Goal: Task Accomplishment & Management: Complete application form

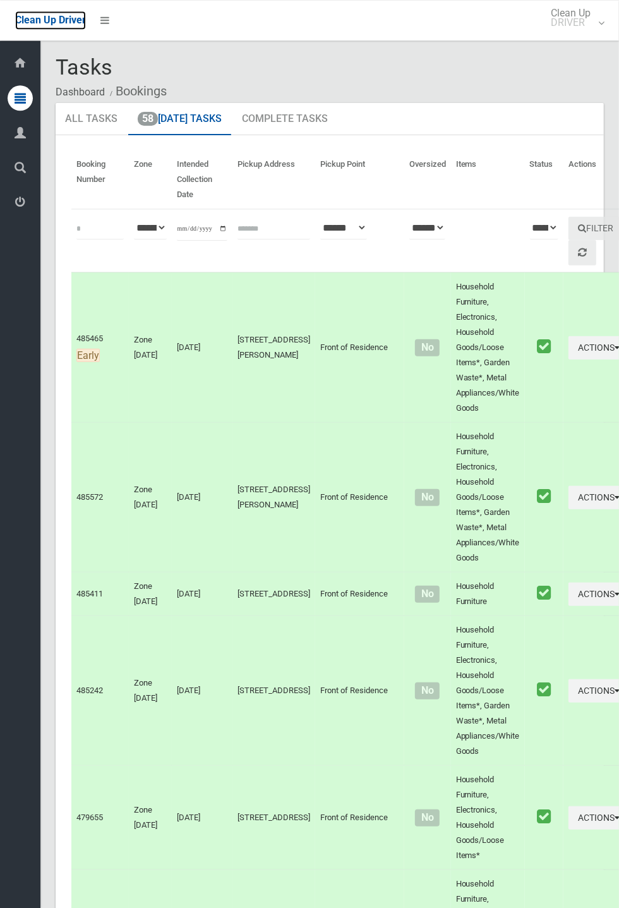
click at [86, 26] on span "Clean Up Driver" at bounding box center [50, 20] width 71 height 12
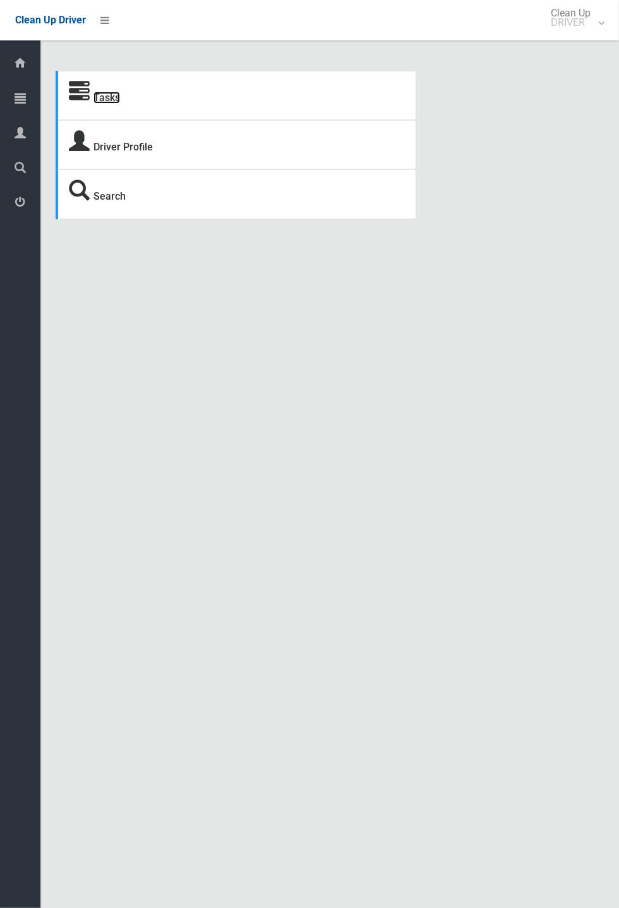
click at [104, 96] on link "Tasks" at bounding box center [107, 98] width 27 height 12
click at [618, 402] on div "Tasks Driver Profile Search Driver Dashboard Dashboard Tasks All Tasks Todays T…" at bounding box center [309, 469] width 619 height 908
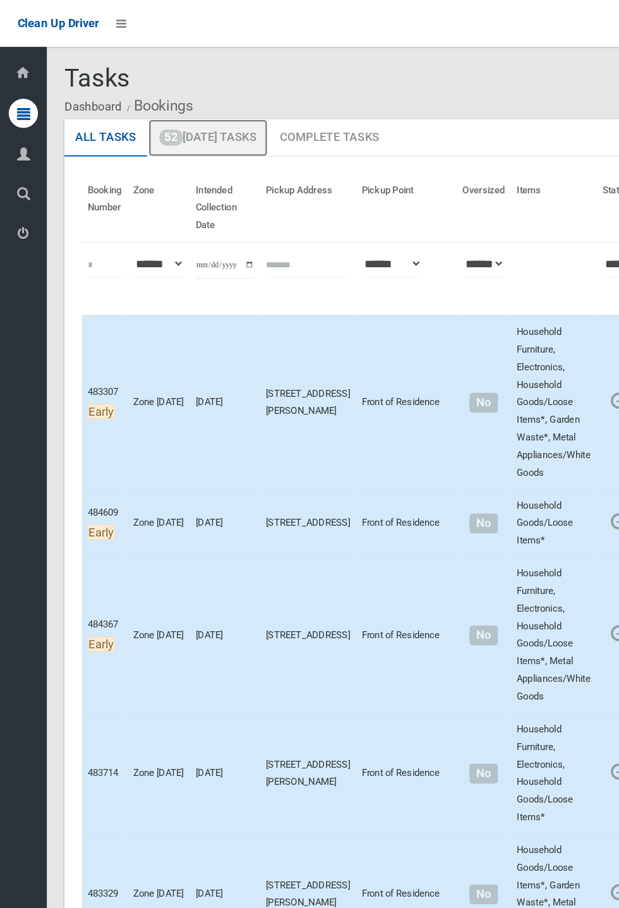
click at [214, 124] on link "52 Today's Tasks" at bounding box center [179, 119] width 103 height 33
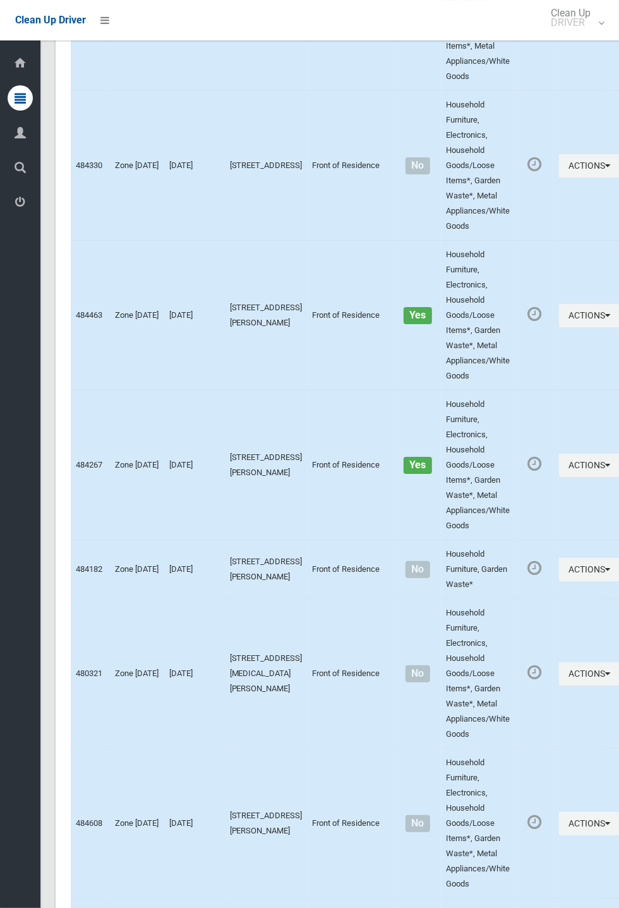
scroll to position [6413, 0]
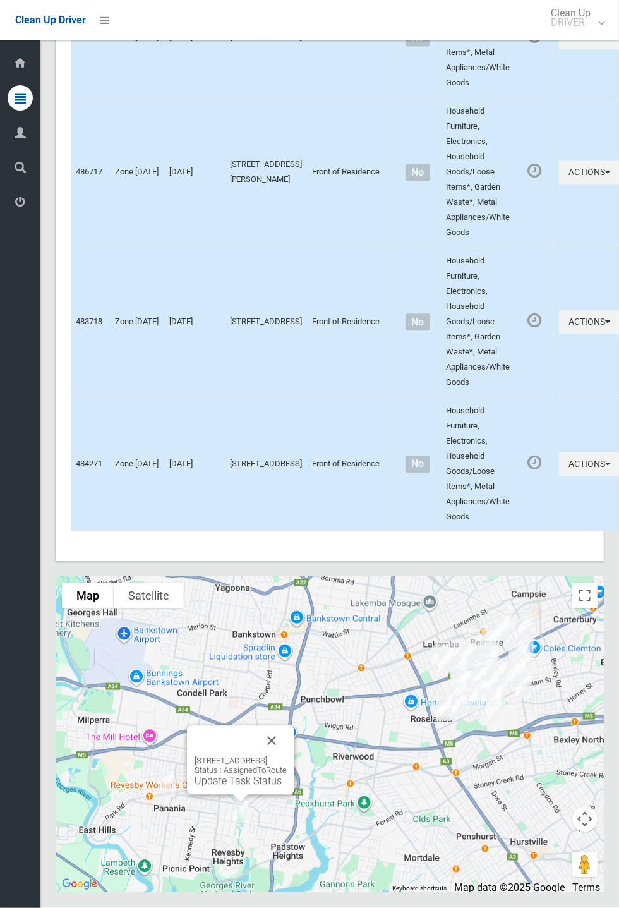
click at [287, 756] on button "Close" at bounding box center [272, 741] width 30 height 30
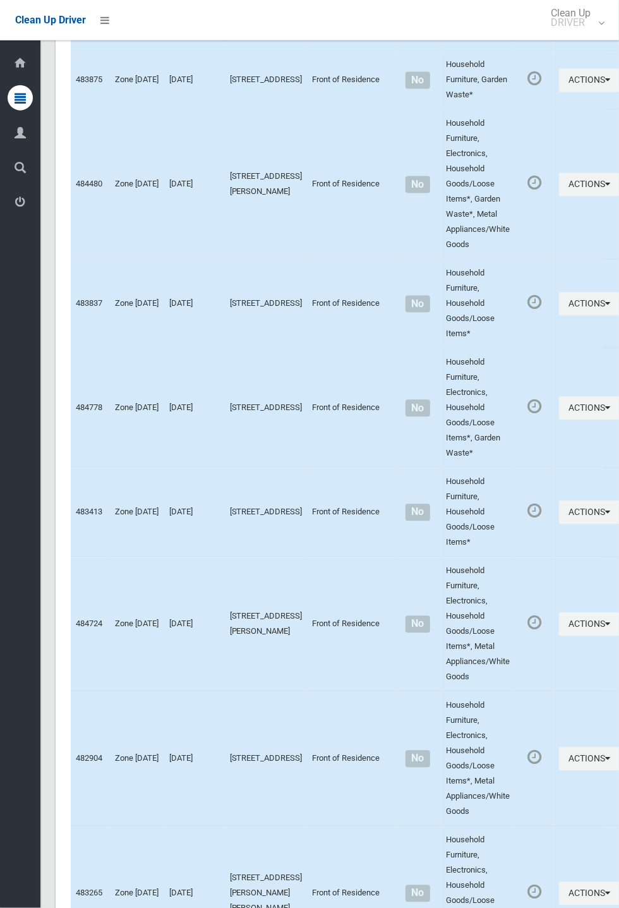
scroll to position [2160, 0]
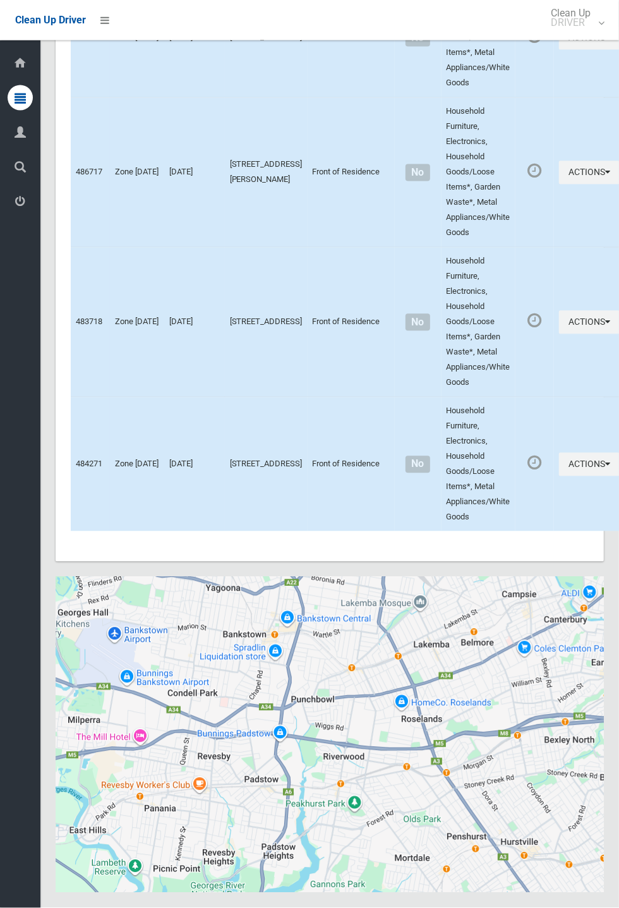
scroll to position [6413, 0]
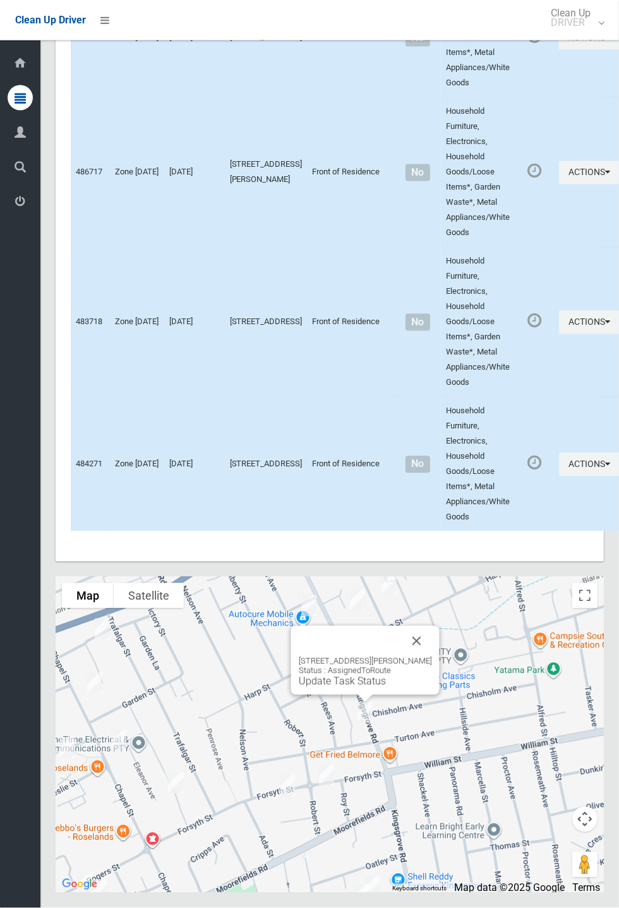
click at [430, 656] on button "Close" at bounding box center [417, 641] width 30 height 30
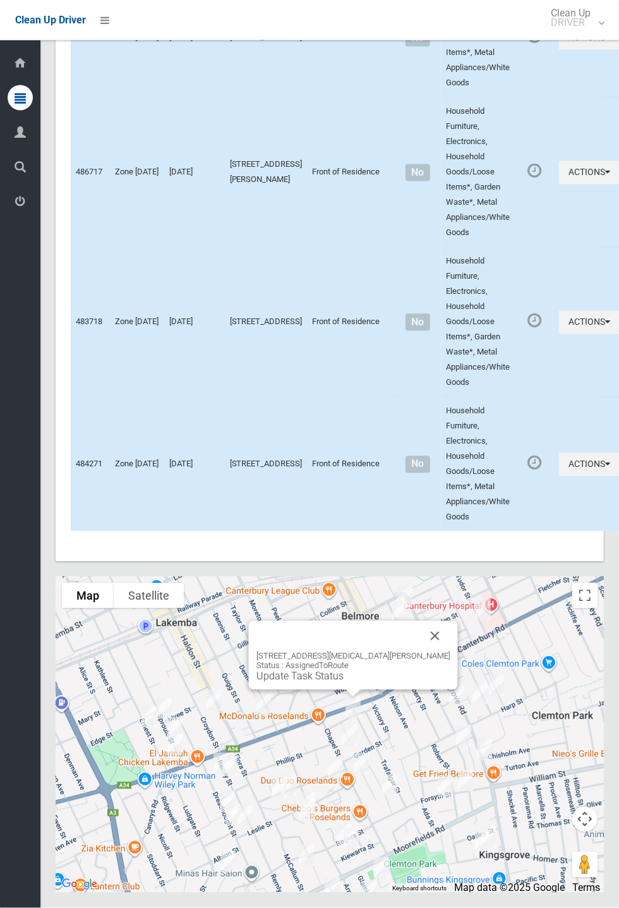
click at [420, 651] on button "Close" at bounding box center [435, 636] width 30 height 30
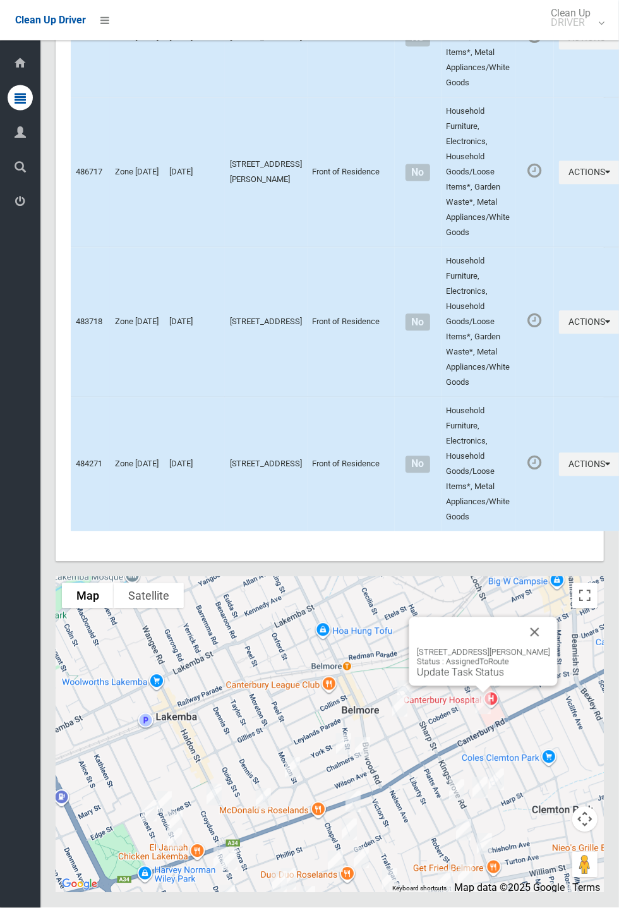
click at [540, 648] on button "Close" at bounding box center [535, 632] width 30 height 30
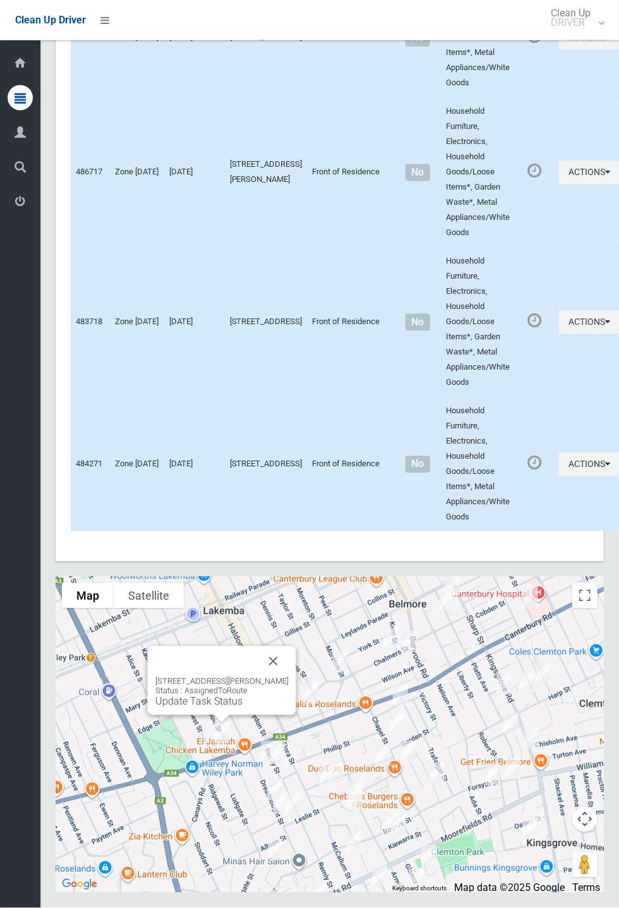
click at [288, 677] on button "Close" at bounding box center [273, 661] width 30 height 30
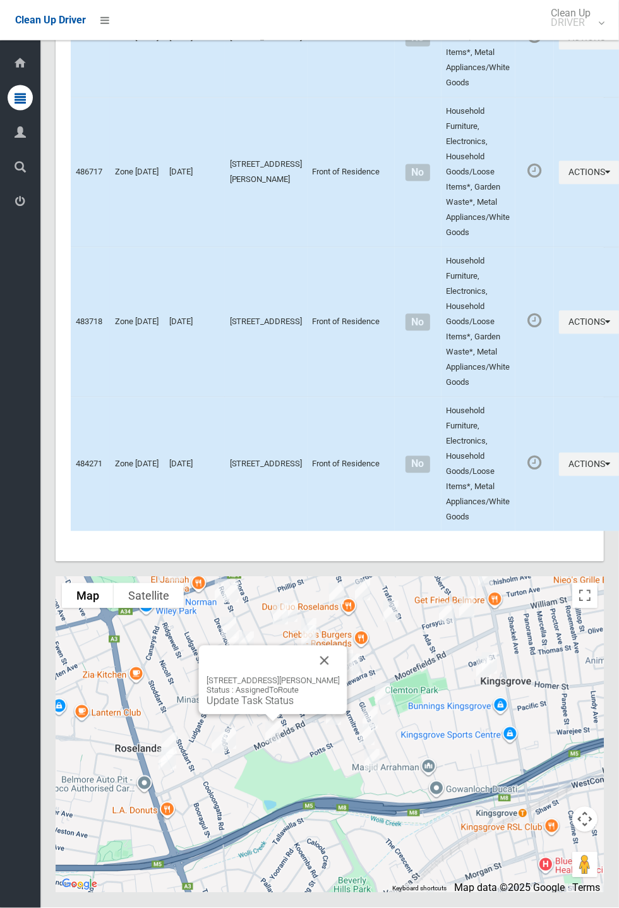
click at [340, 676] on button "Close" at bounding box center [325, 661] width 30 height 30
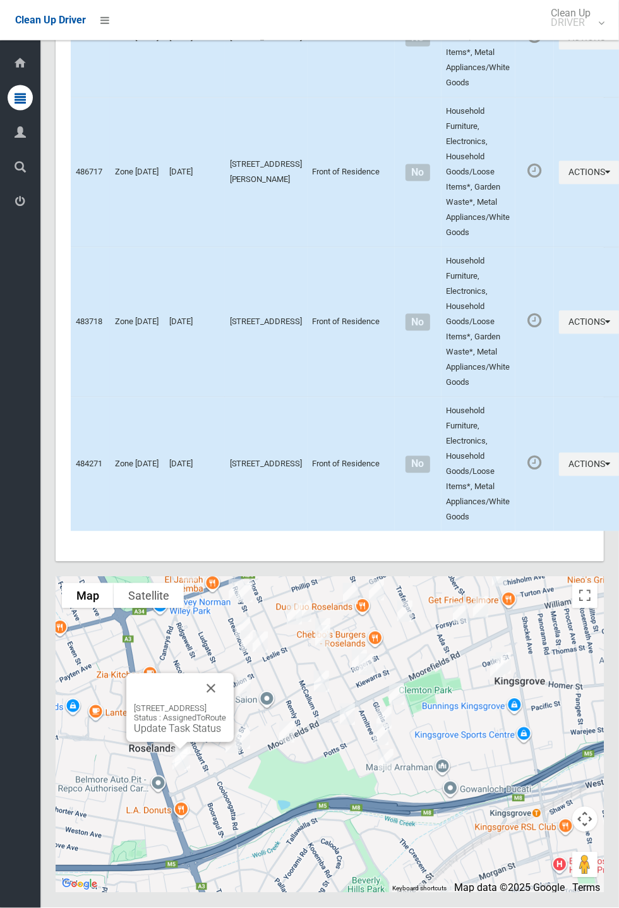
click at [226, 704] on button "Close" at bounding box center [211, 689] width 30 height 30
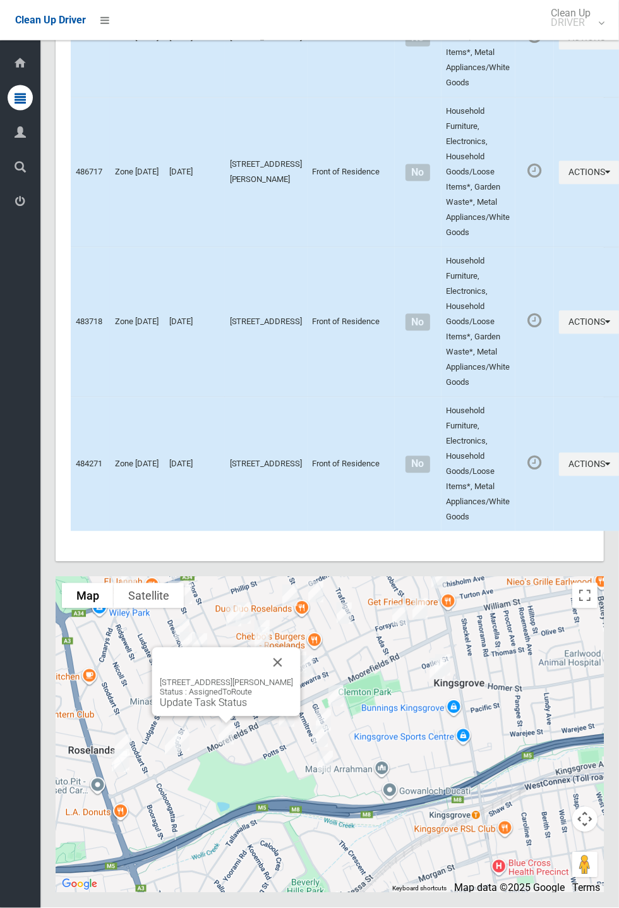
click at [293, 678] on button "Close" at bounding box center [278, 663] width 30 height 30
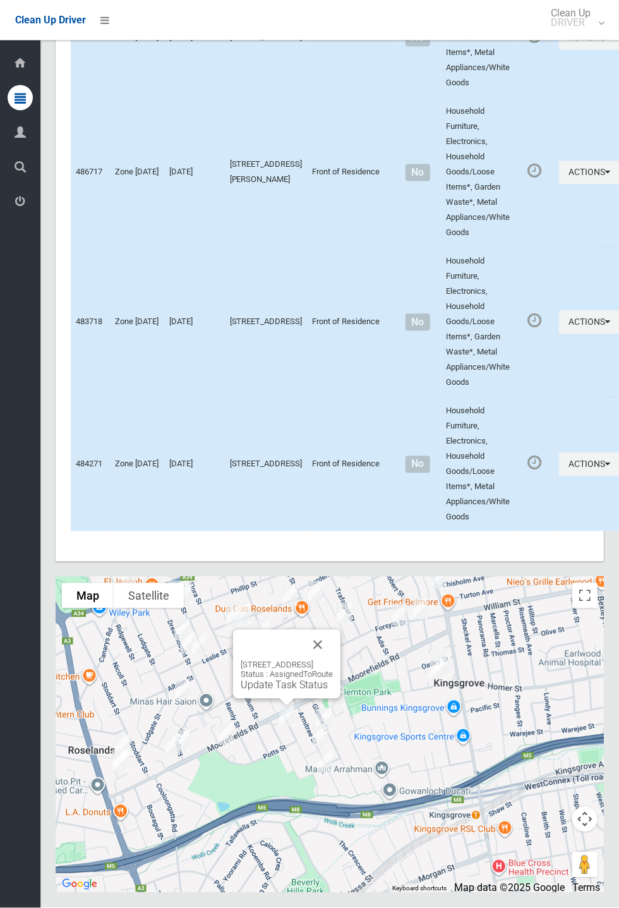
click at [333, 660] on button "Close" at bounding box center [318, 645] width 30 height 30
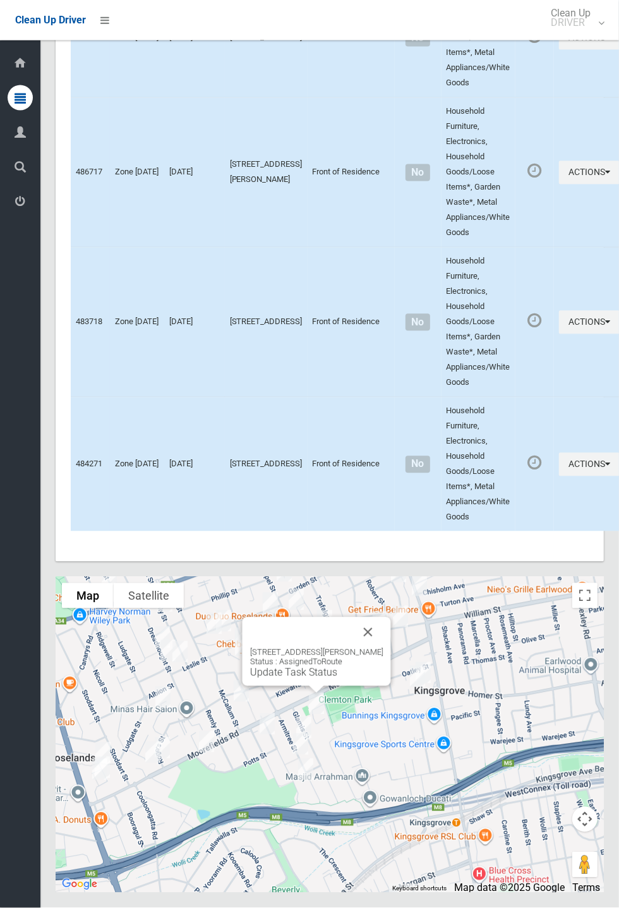
click at [384, 648] on button "Close" at bounding box center [368, 632] width 30 height 30
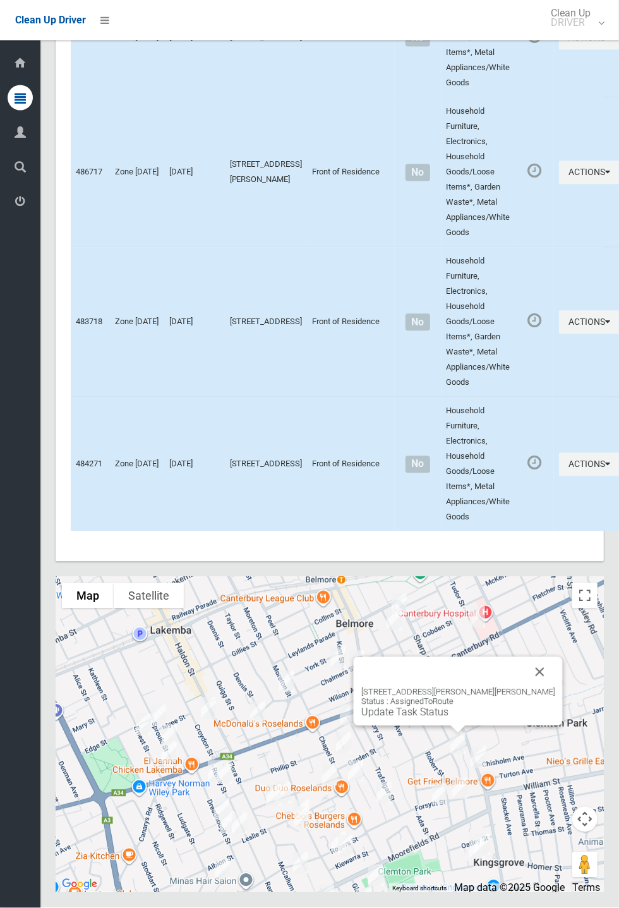
click at [525, 687] on button "Close" at bounding box center [540, 672] width 30 height 30
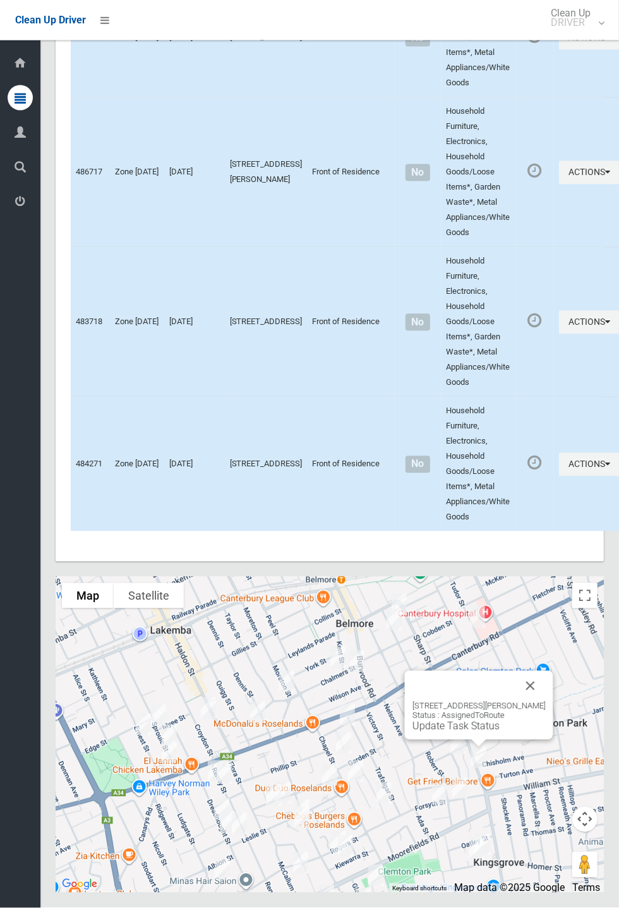
click at [544, 701] on button "Close" at bounding box center [531, 686] width 30 height 30
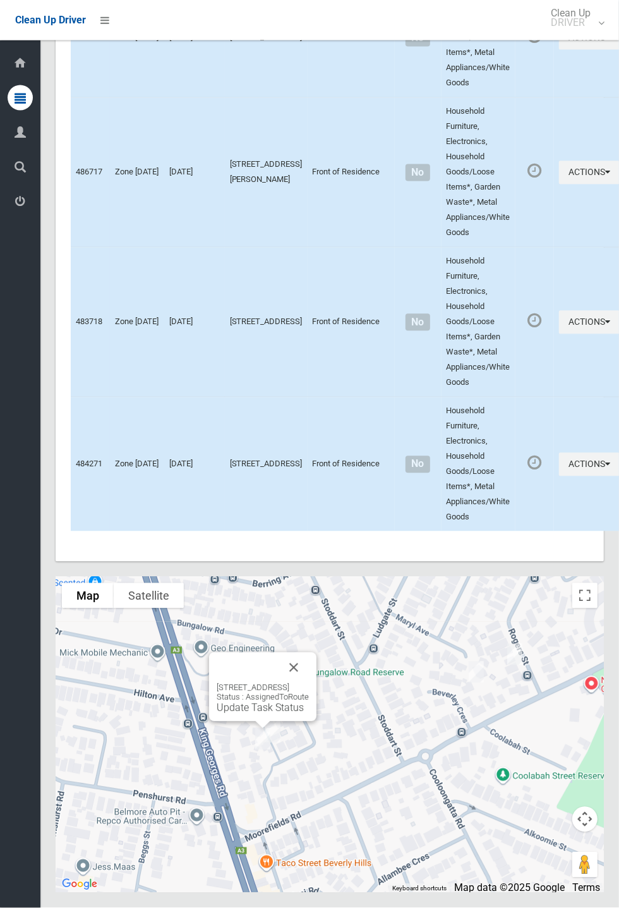
click at [309, 683] on button "Close" at bounding box center [294, 668] width 30 height 30
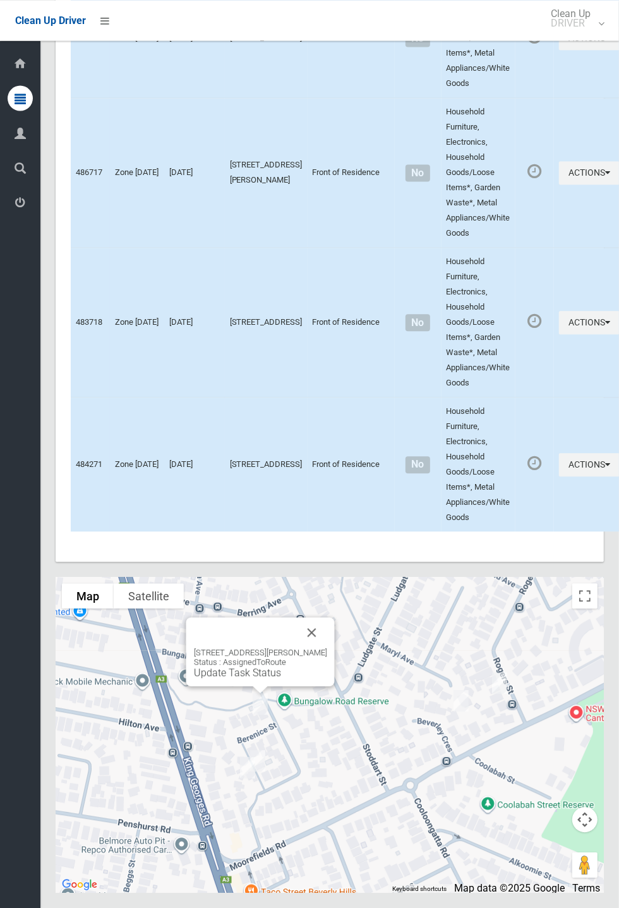
click at [335, 676] on div "4 Berenice Street, ROSELANDS NSW 2196 Status : AssignedToRoute Update Task Stat…" at bounding box center [260, 651] width 148 height 69
click at [317, 648] on button "Close" at bounding box center [312, 632] width 30 height 30
click at [326, 648] on button "Close" at bounding box center [312, 632] width 30 height 30
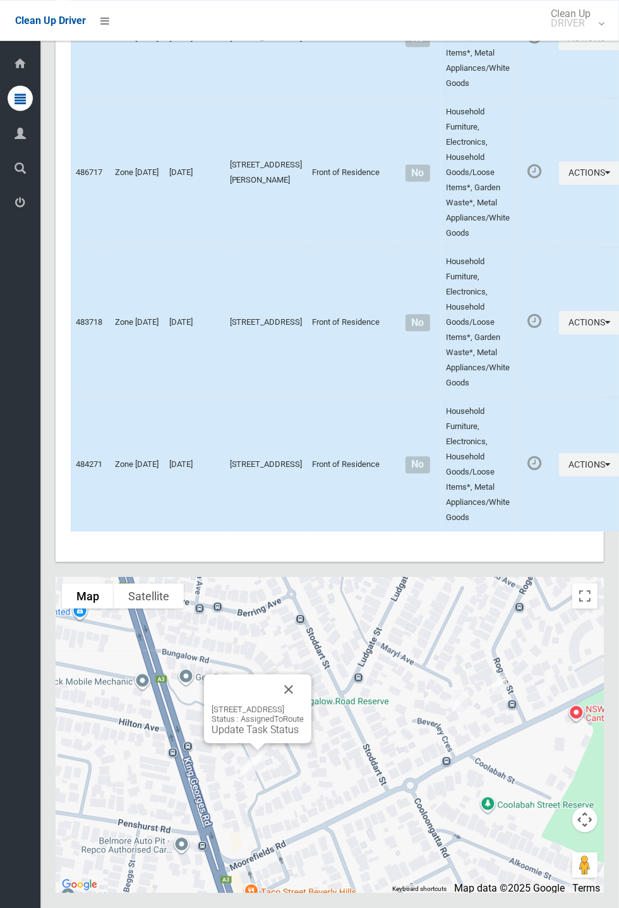
click at [304, 704] on button "Close" at bounding box center [289, 689] width 30 height 30
click at [311, 743] on div "27 Bungalow Road, ROSELANDS NSW 2196 Status : AssignedToRoute Update Task Status" at bounding box center [257, 708] width 107 height 69
click at [294, 711] on button "Close" at bounding box center [278, 696] width 30 height 30
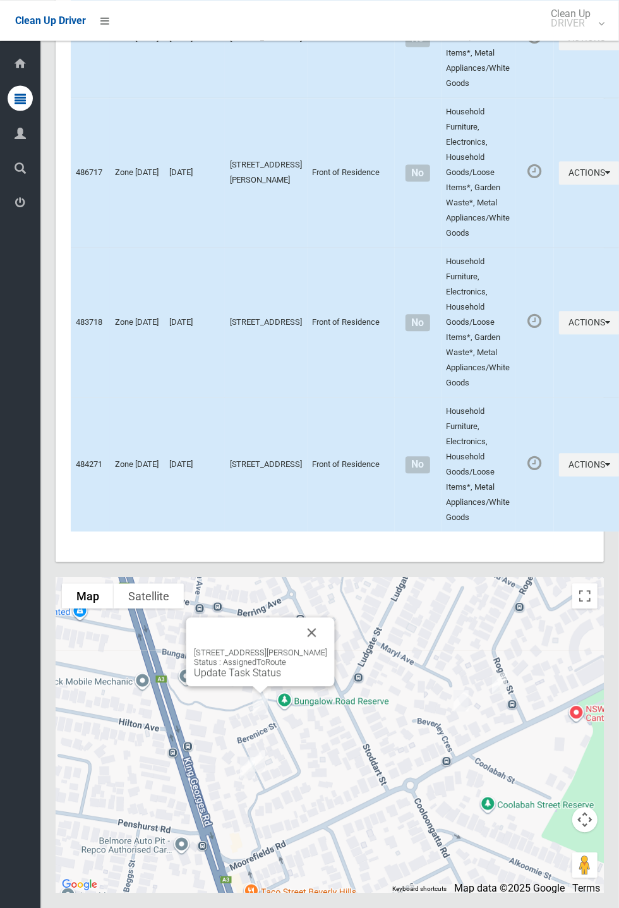
click at [267, 679] on link "Update Task Status" at bounding box center [237, 673] width 87 height 12
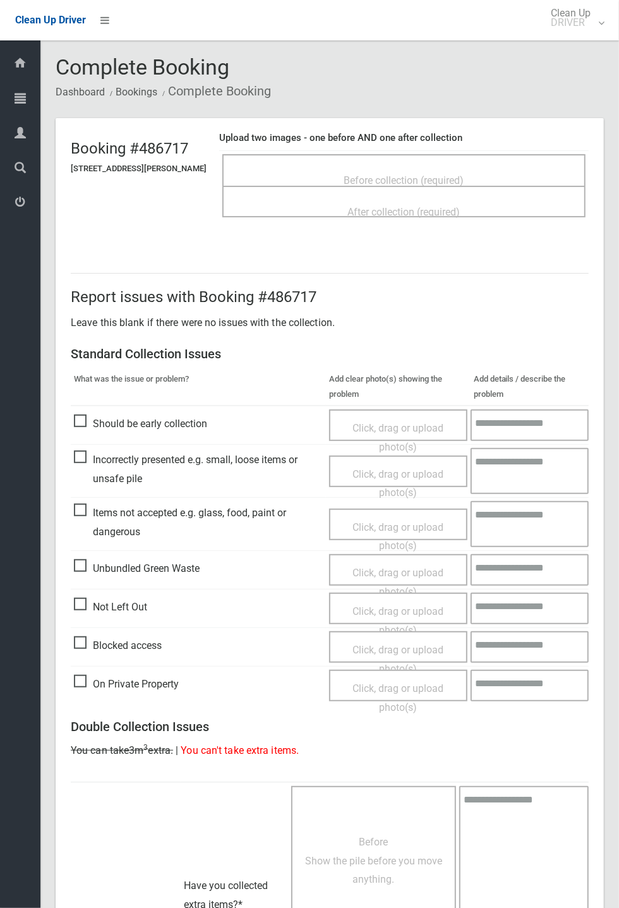
click at [399, 154] on div "Before collection (required)" at bounding box center [403, 170] width 363 height 32
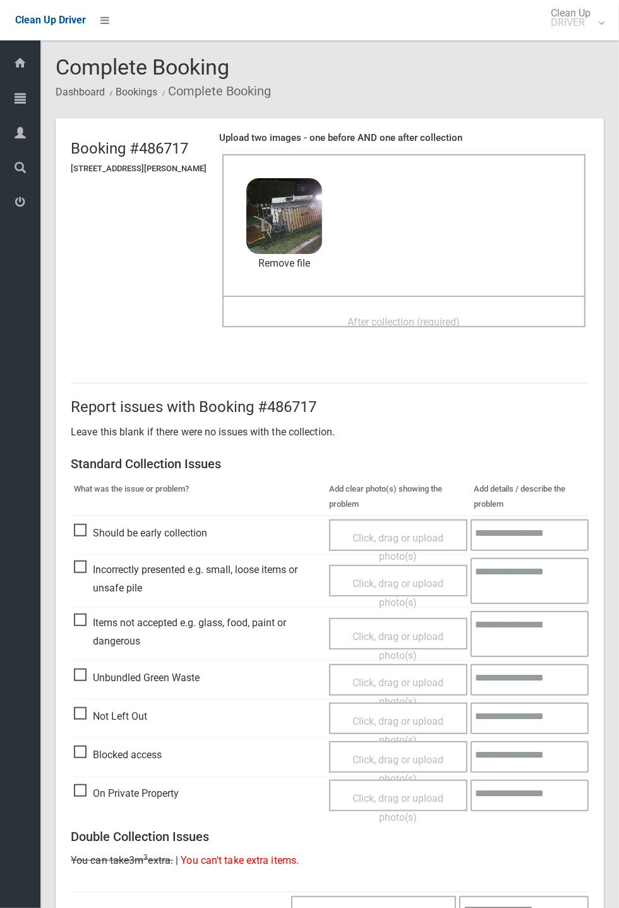
click at [371, 327] on span "After collection (required)" at bounding box center [404, 322] width 112 height 12
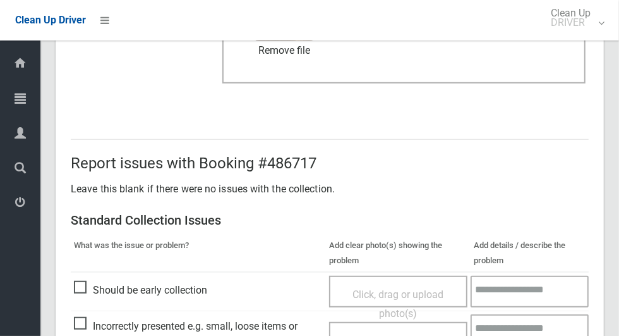
scroll to position [1034, 0]
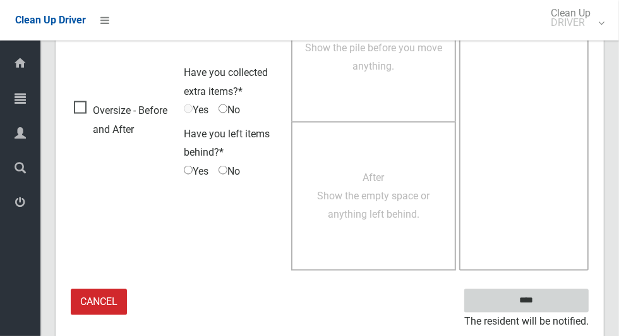
click at [548, 305] on input "****" at bounding box center [526, 300] width 124 height 23
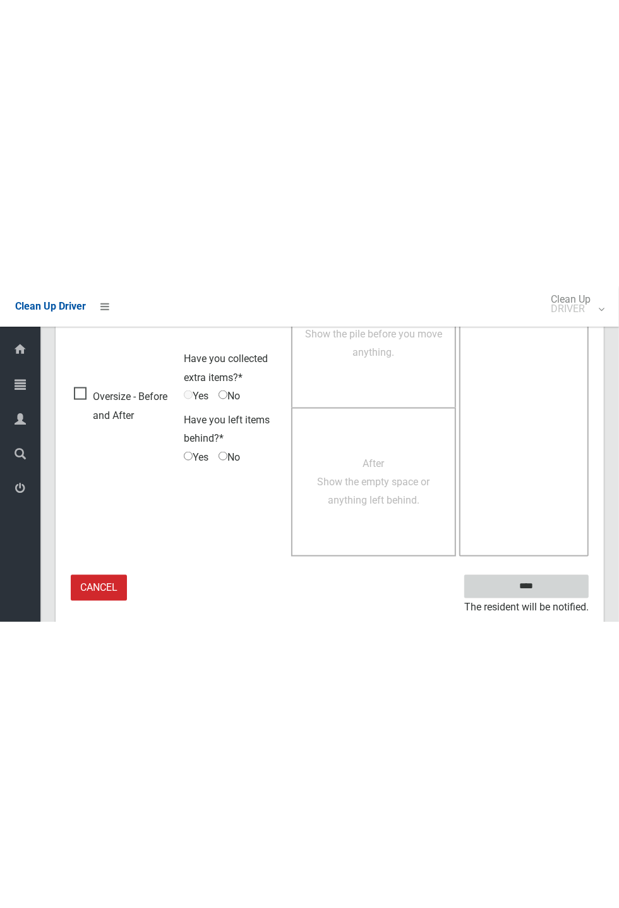
scroll to position [497, 0]
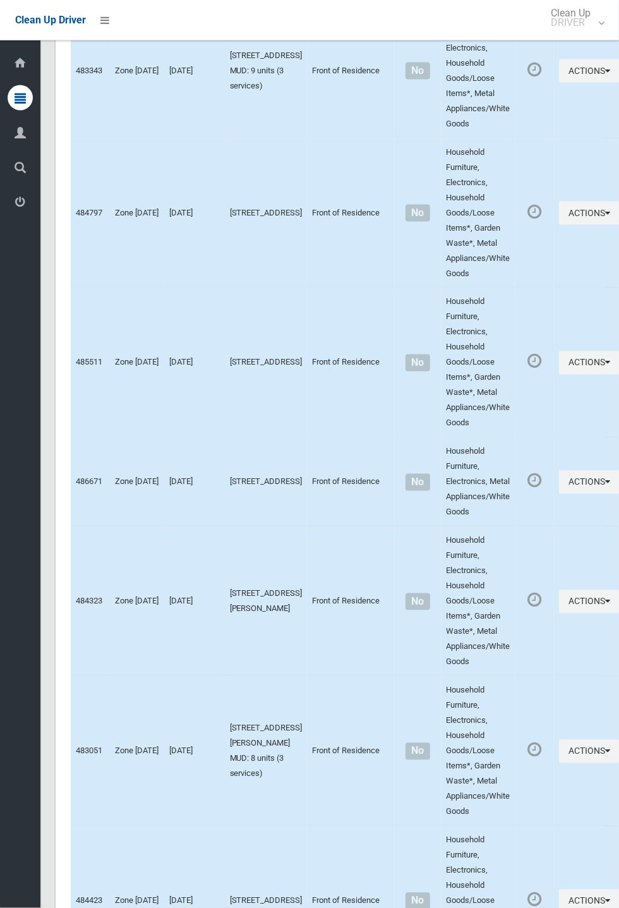
scroll to position [6413, 0]
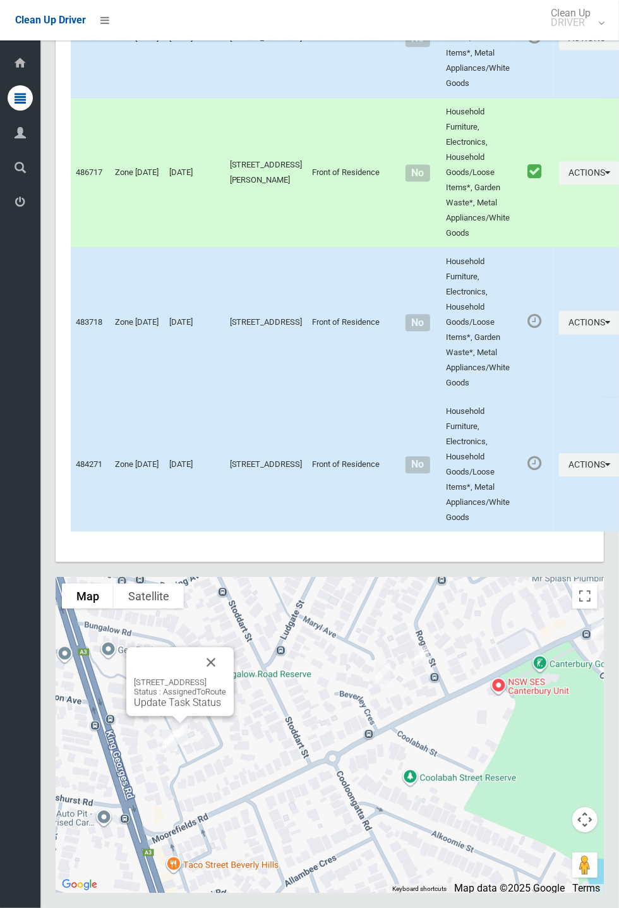
click at [169, 708] on link "Update Task Status" at bounding box center [177, 702] width 87 height 12
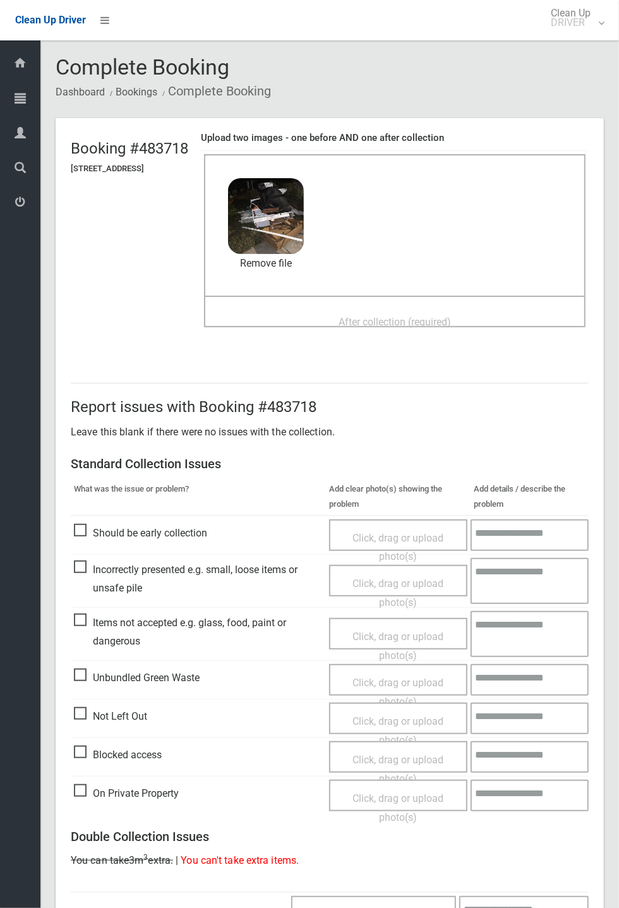
click at [387, 316] on span "After collection (required)" at bounding box center [395, 322] width 112 height 12
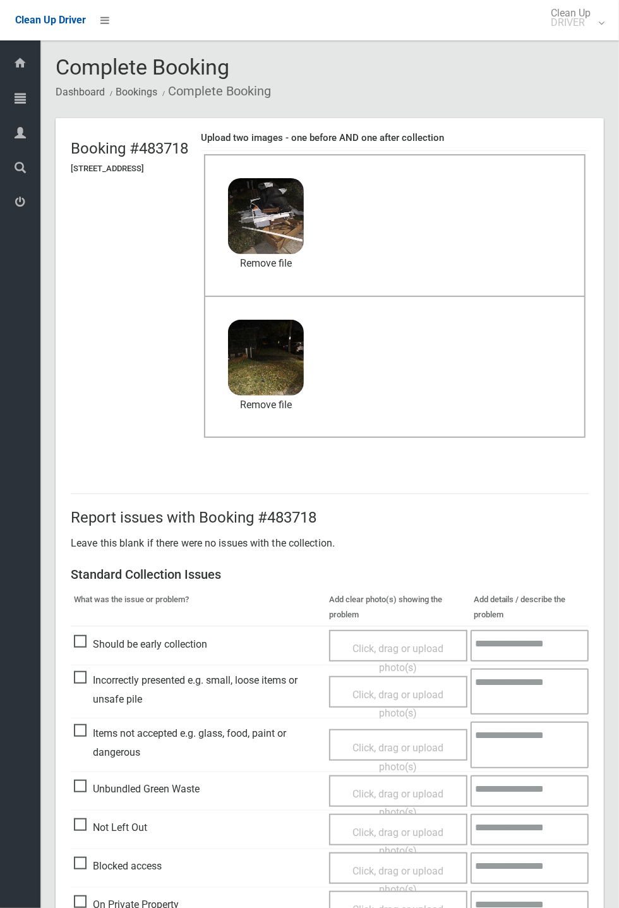
scroll to position [438, 0]
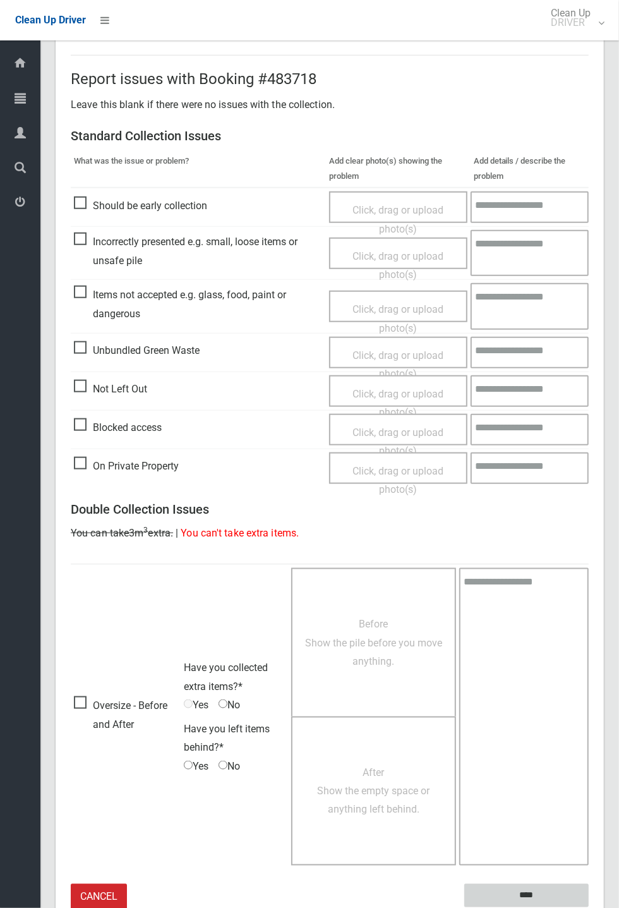
click at [589, 907] on input "****" at bounding box center [526, 895] width 124 height 23
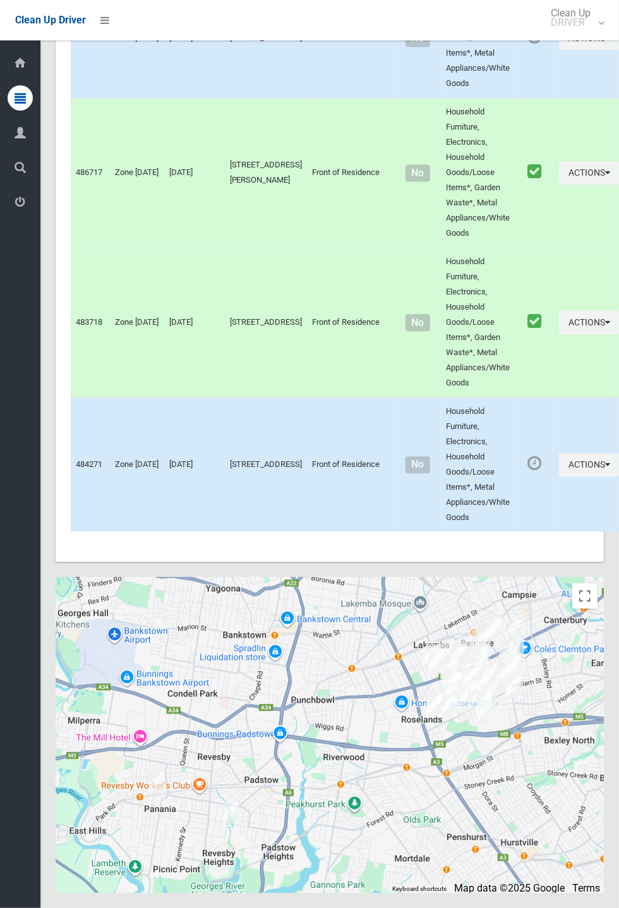
scroll to position [6413, 0]
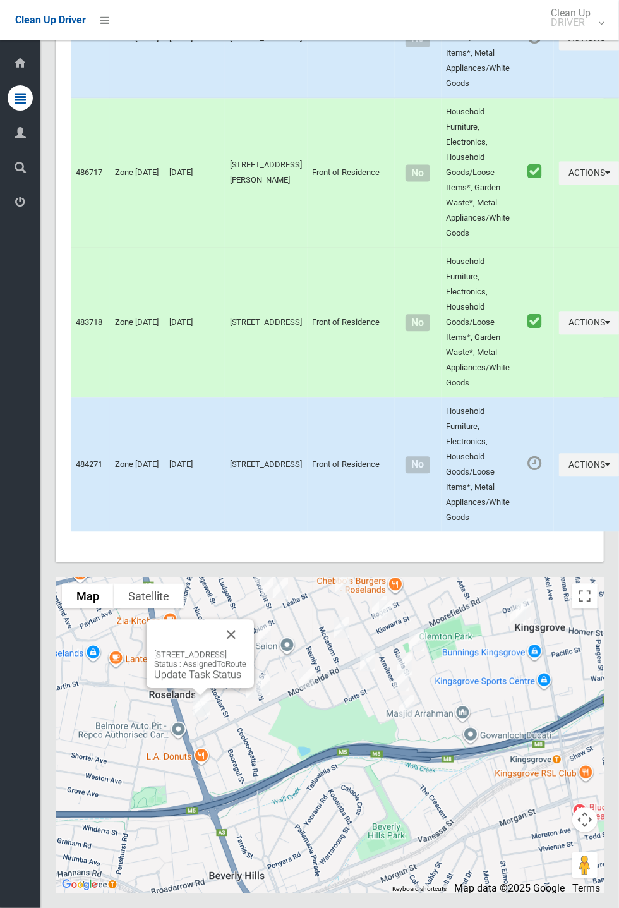
click at [203, 680] on link "Update Task Status" at bounding box center [197, 674] width 87 height 12
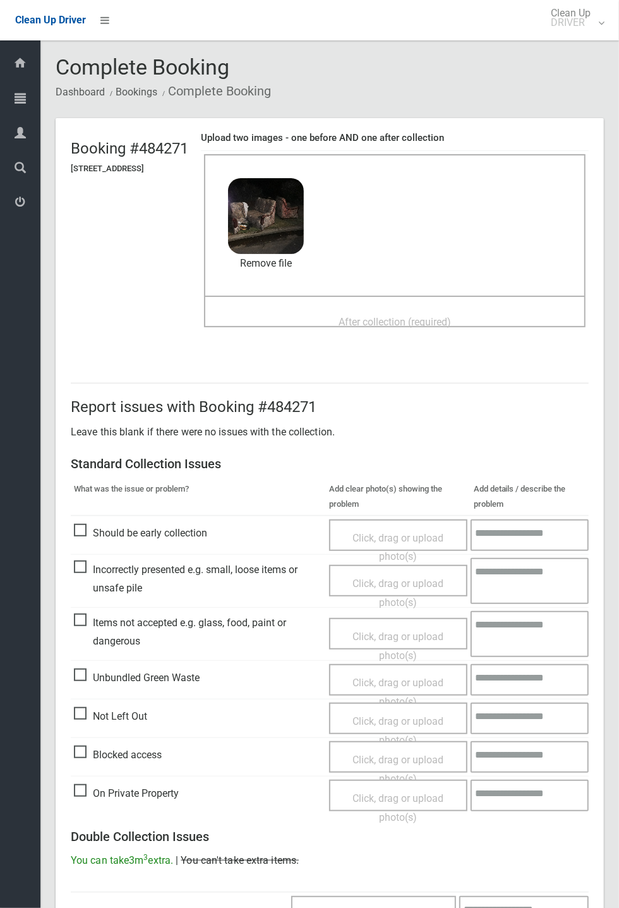
click at [390, 316] on span "After collection (required)" at bounding box center [395, 322] width 112 height 12
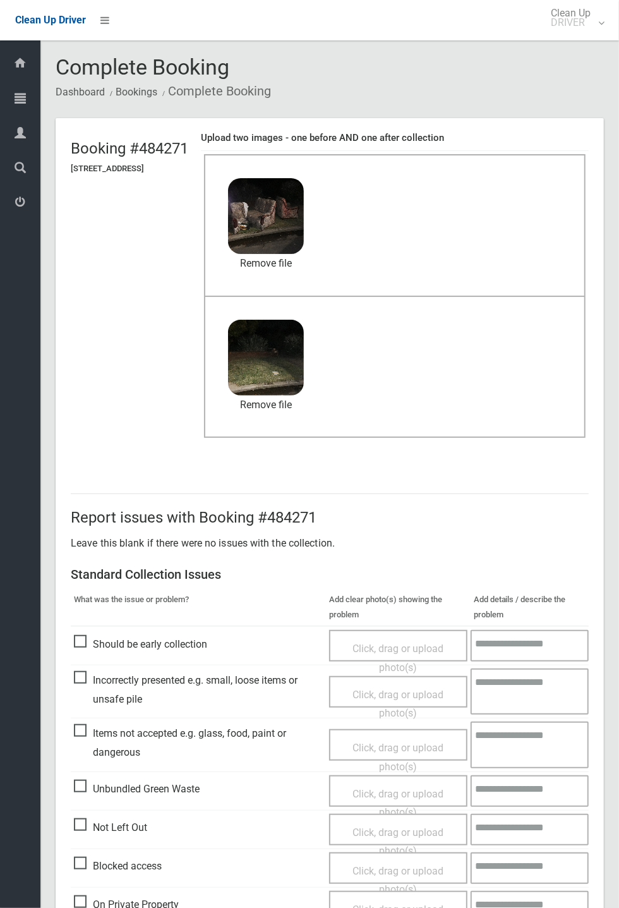
scroll to position [438, 0]
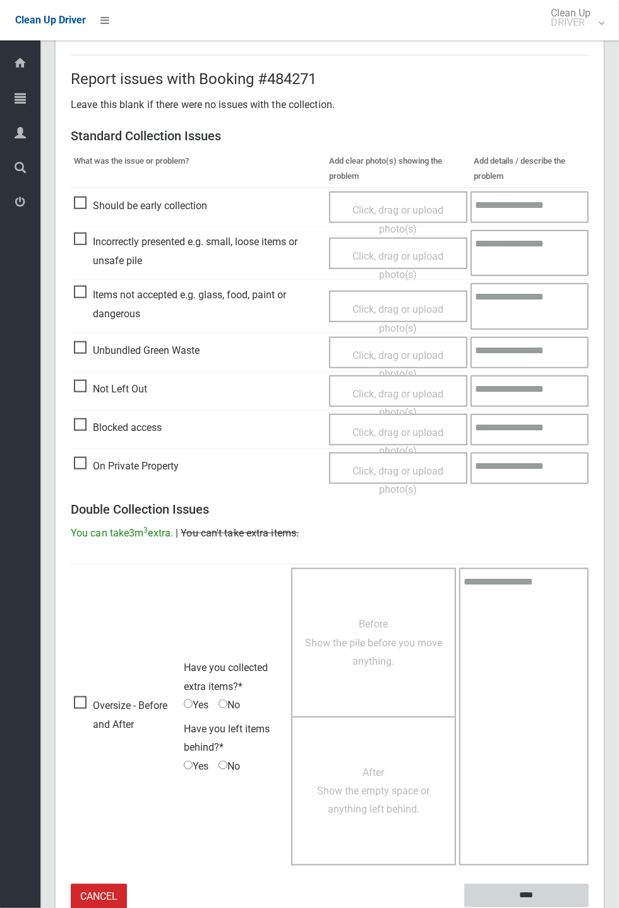
click at [589, 907] on input "****" at bounding box center [526, 895] width 124 height 23
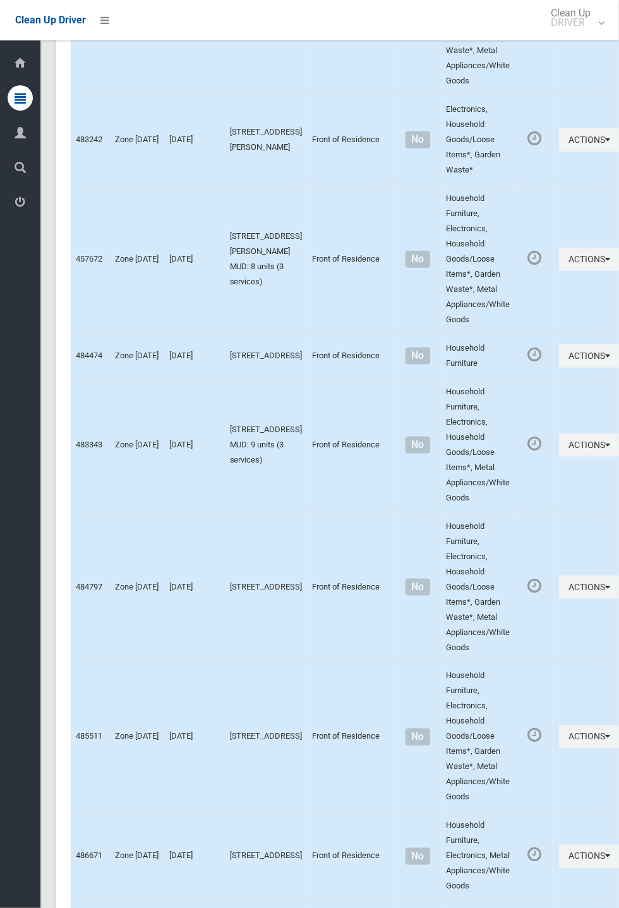
scroll to position [6413, 0]
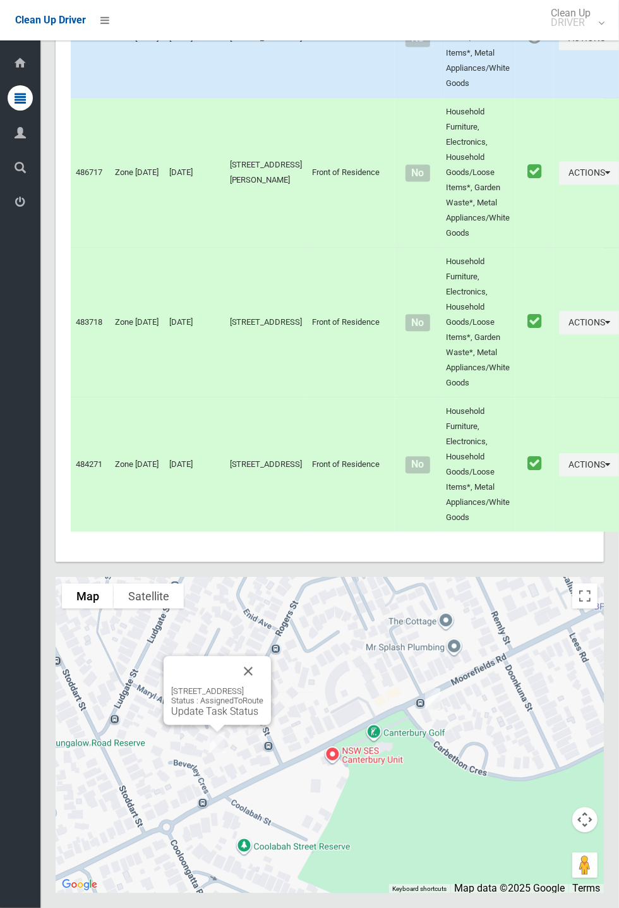
click at [263, 686] on button "Close" at bounding box center [248, 671] width 30 height 30
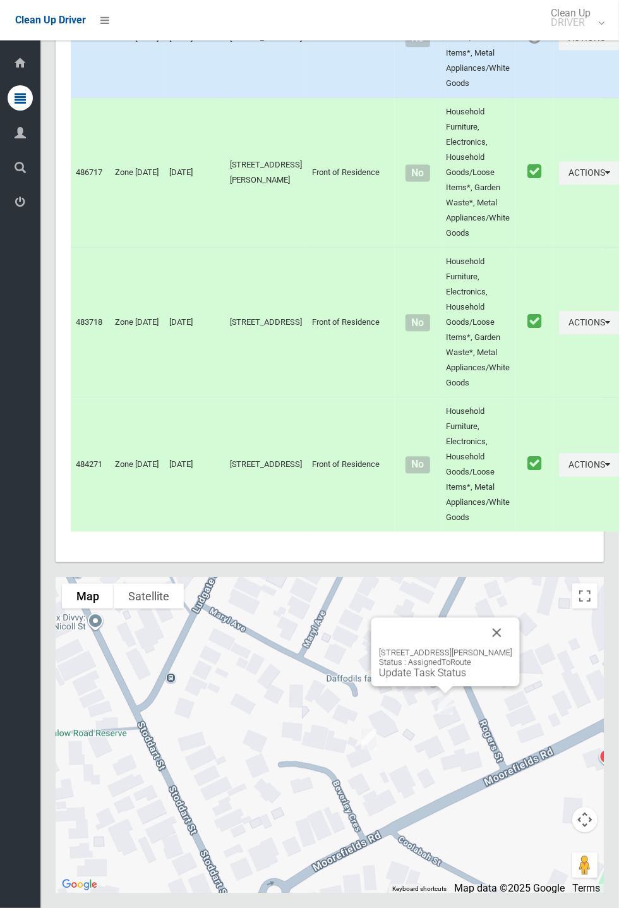
click at [512, 648] on button "Close" at bounding box center [497, 632] width 30 height 30
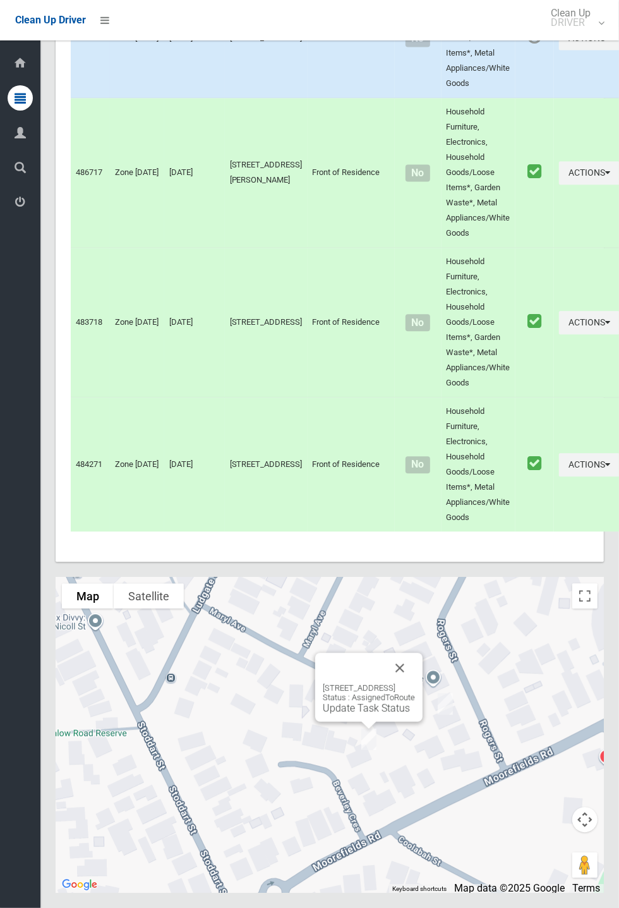
click at [360, 714] on link "Update Task Status" at bounding box center [366, 708] width 87 height 12
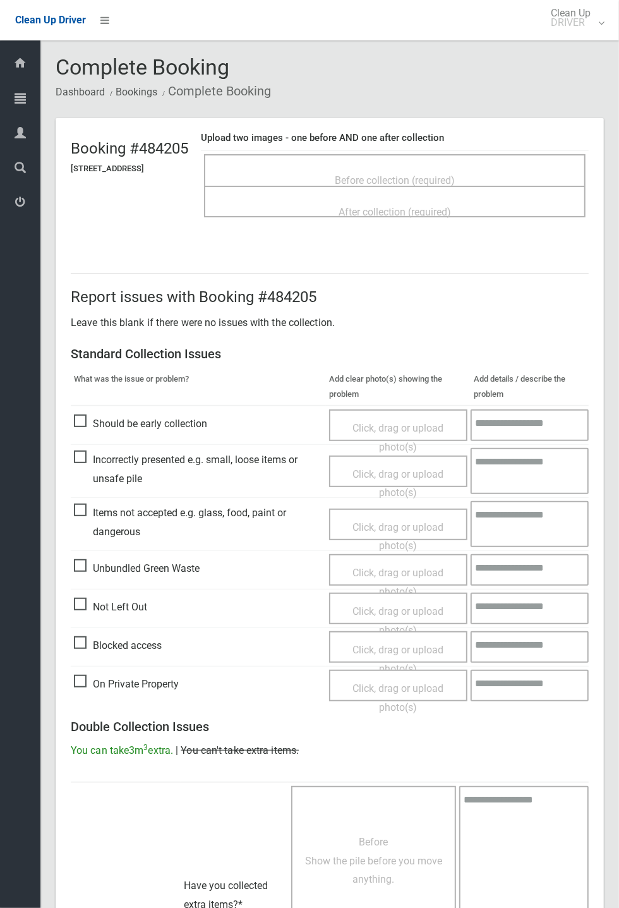
click at [388, 174] on span "Before collection (required)" at bounding box center [395, 180] width 120 height 12
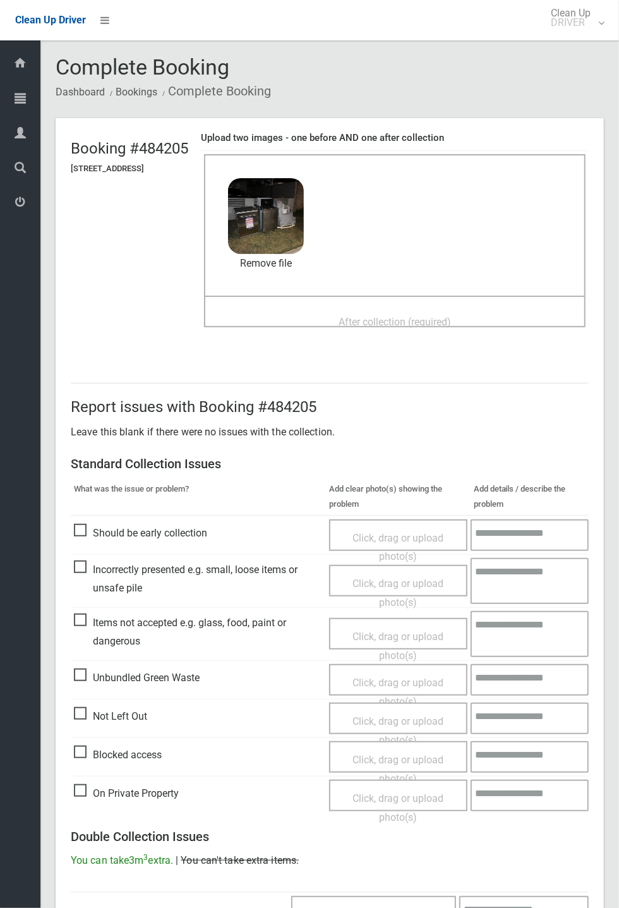
click at [379, 317] on span "After collection (required)" at bounding box center [395, 322] width 112 height 12
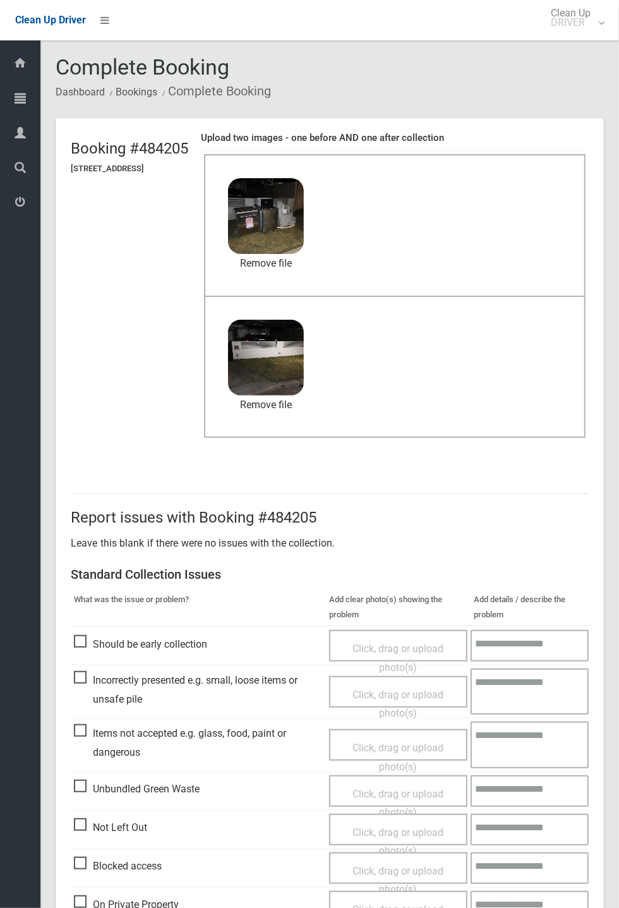
scroll to position [438, 0]
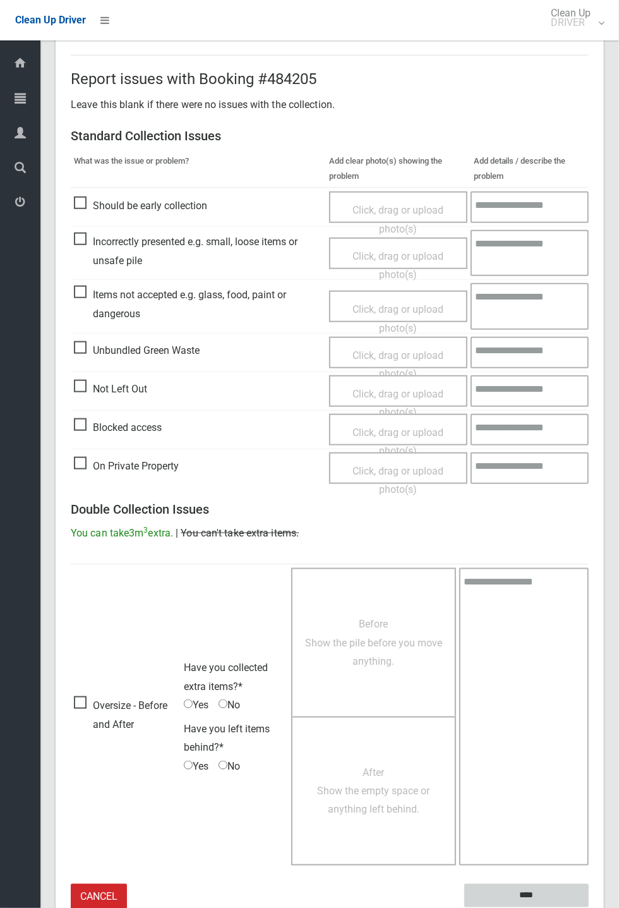
click at [589, 907] on input "****" at bounding box center [526, 895] width 124 height 23
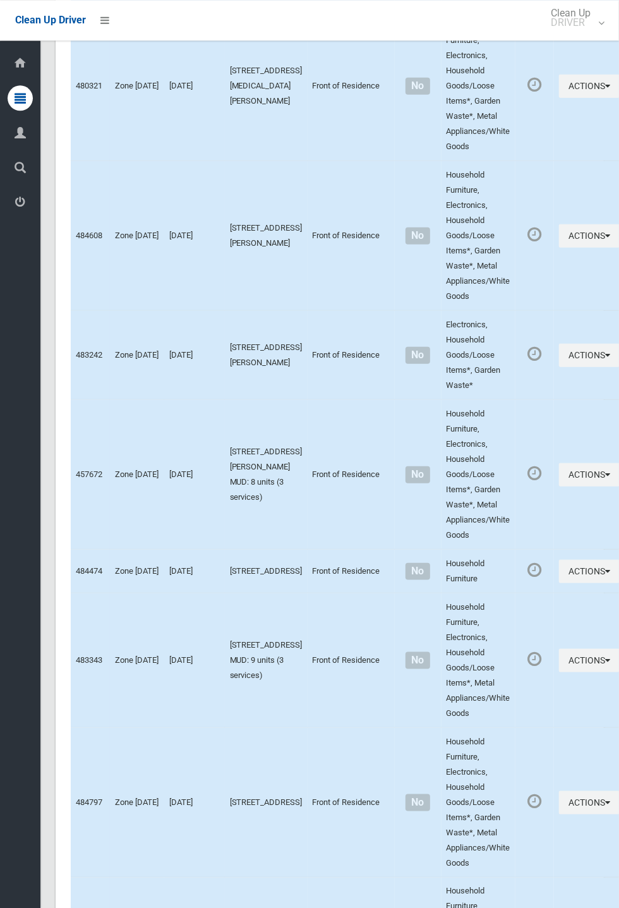
scroll to position [6413, 0]
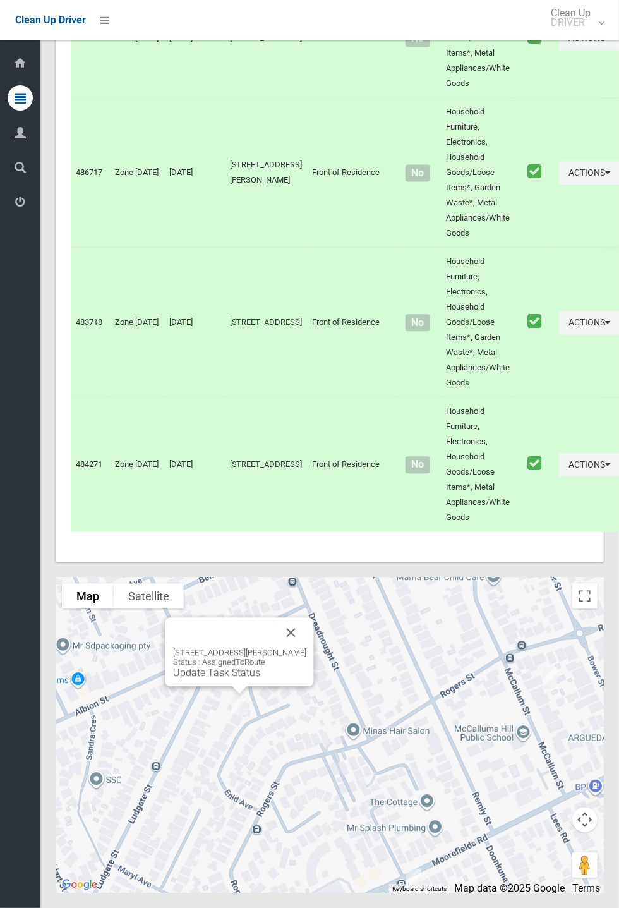
click at [306, 648] on button "Close" at bounding box center [291, 632] width 30 height 30
click at [375, 842] on div at bounding box center [330, 735] width 548 height 316
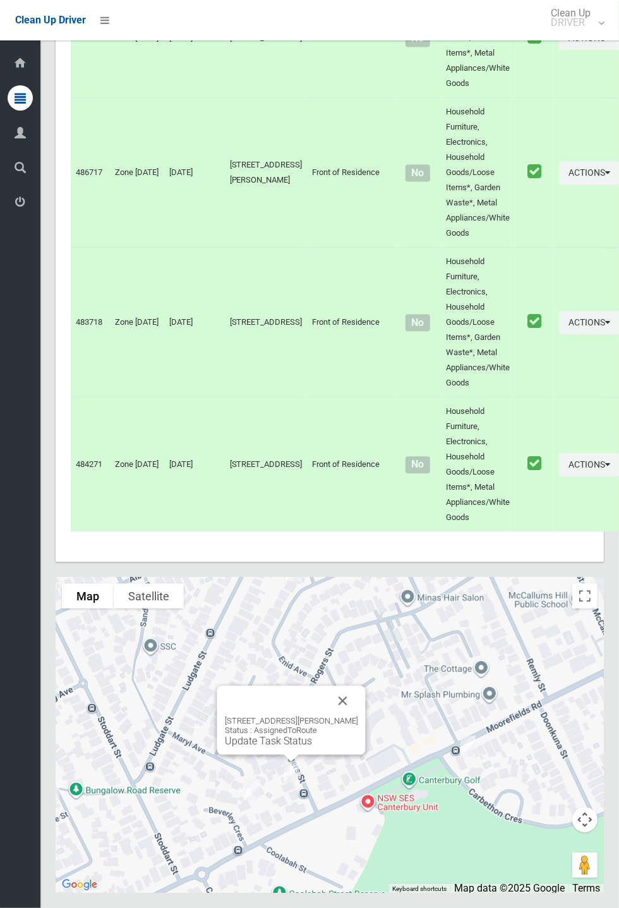
click at [296, 747] on link "Update Task Status" at bounding box center [268, 741] width 87 height 12
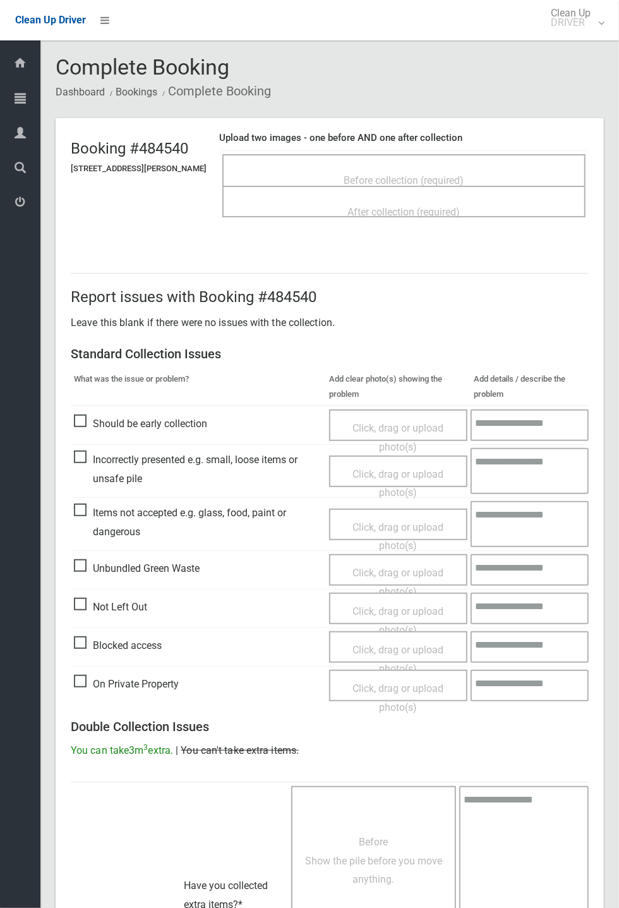
click at [395, 174] on span "Before collection (required)" at bounding box center [404, 180] width 120 height 12
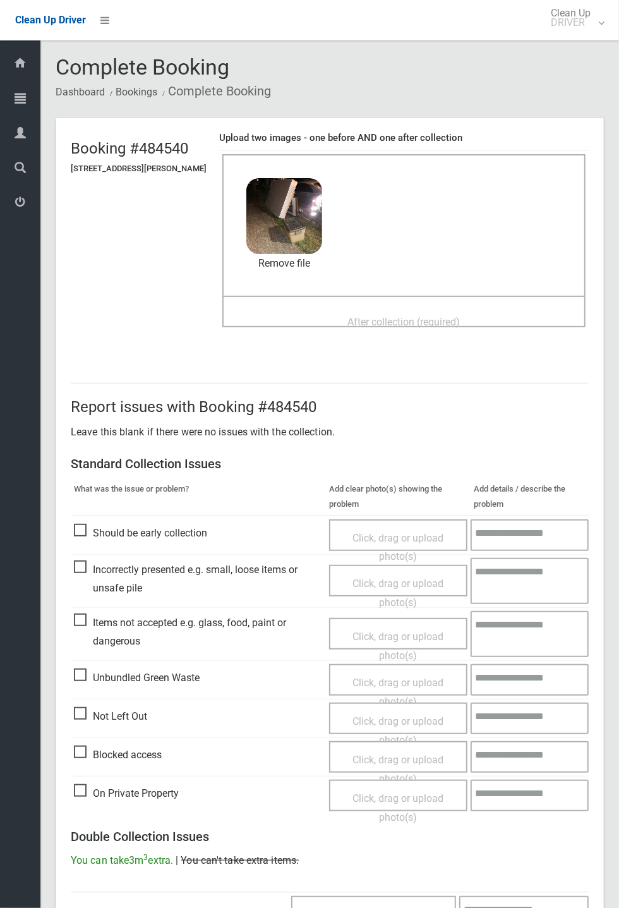
click at [372, 279] on div "Before collection (required) 2.7 MB 2025-09-2405.07.131352141119444965477.jpg C…" at bounding box center [403, 225] width 363 height 142
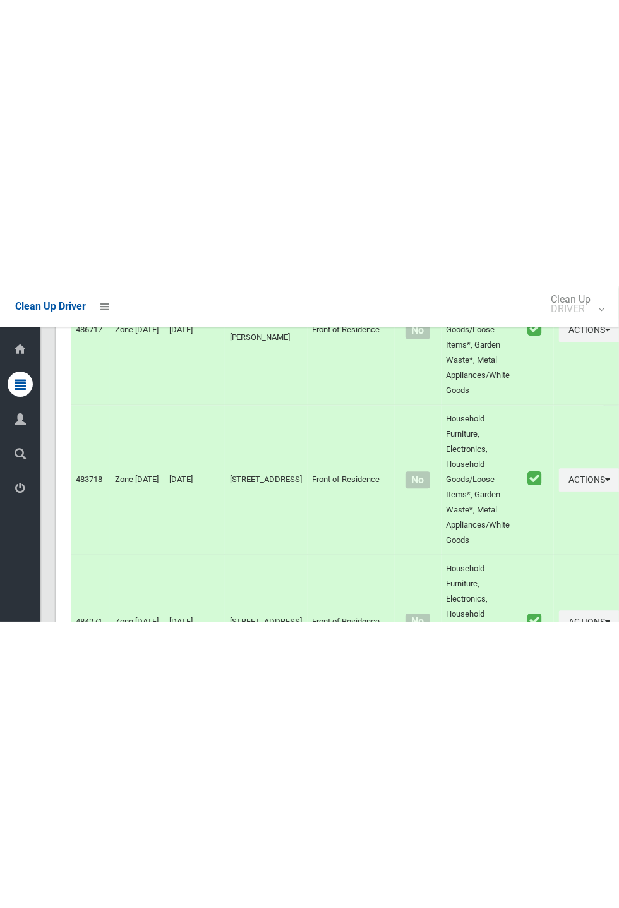
scroll to position [6413, 0]
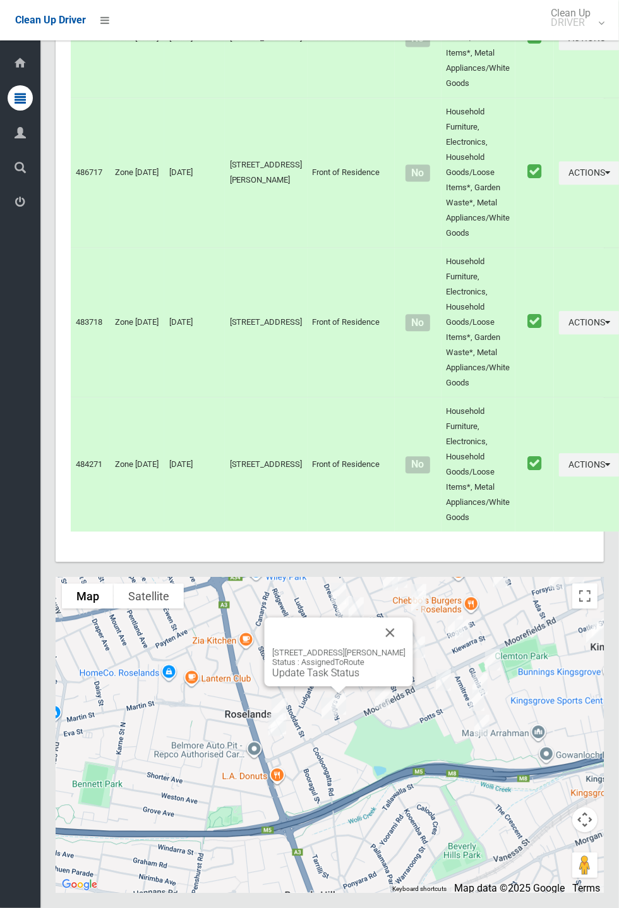
click at [332, 679] on link "Update Task Status" at bounding box center [315, 673] width 87 height 12
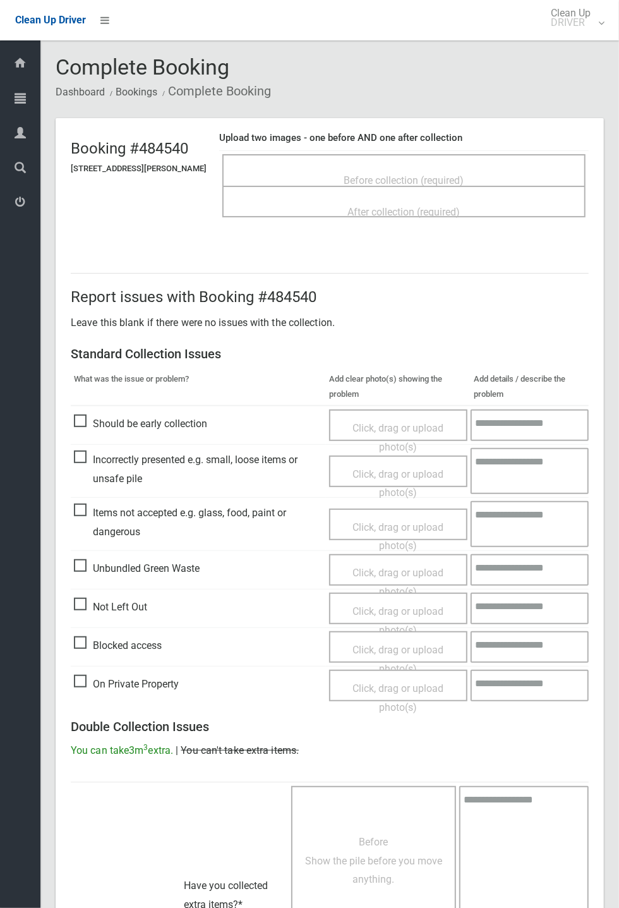
click at [425, 174] on span "Before collection (required)" at bounding box center [404, 180] width 120 height 12
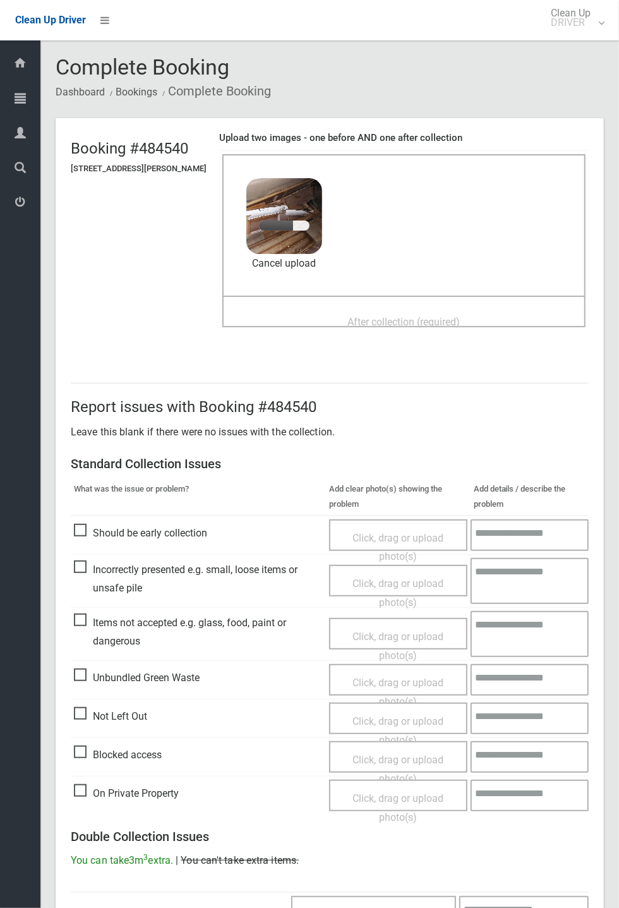
click at [398, 310] on div "After collection (required)" at bounding box center [404, 321] width 336 height 23
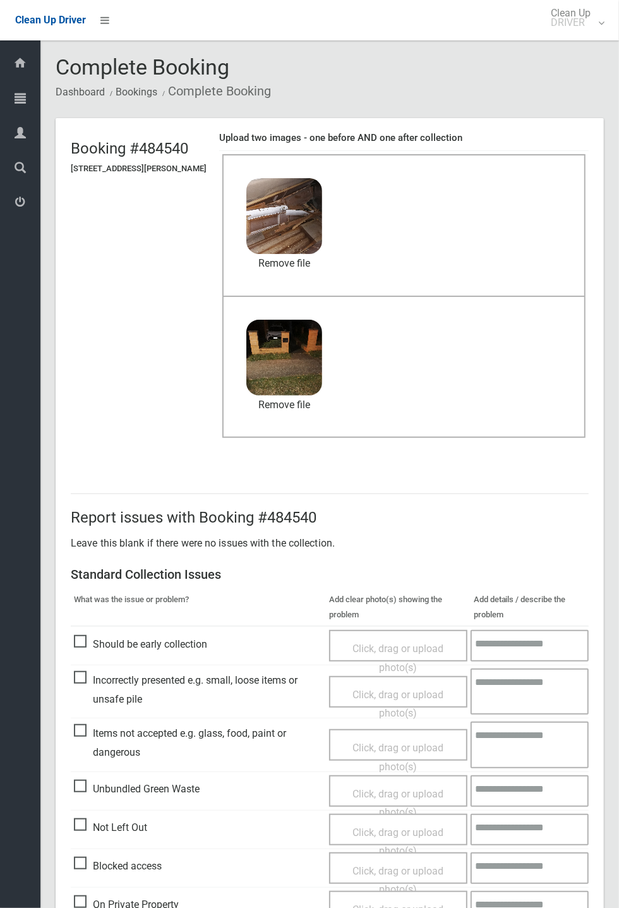
scroll to position [438, 0]
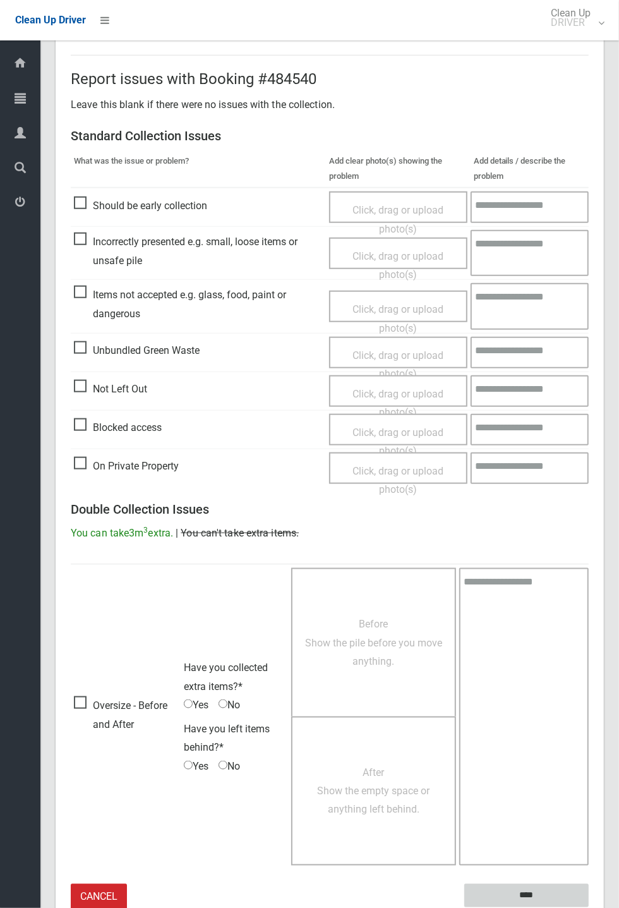
click at [521, 895] on input "****" at bounding box center [526, 895] width 124 height 23
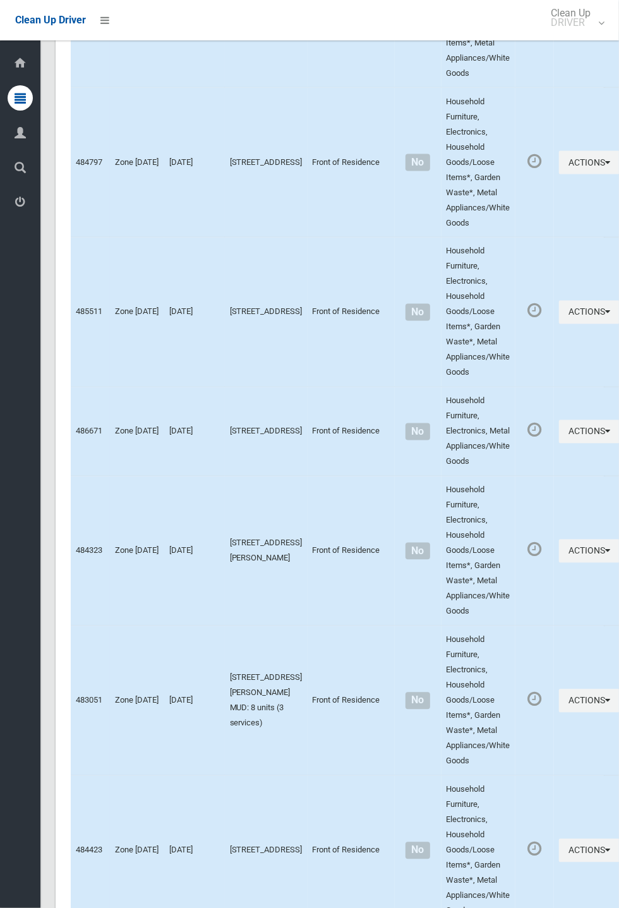
scroll to position [6413, 0]
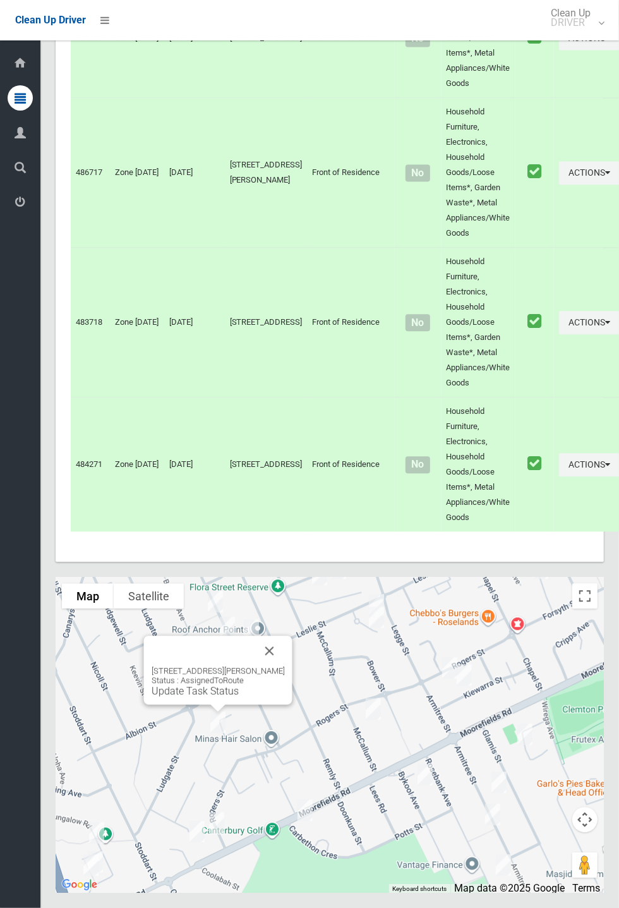
click at [283, 666] on button "Close" at bounding box center [270, 651] width 30 height 30
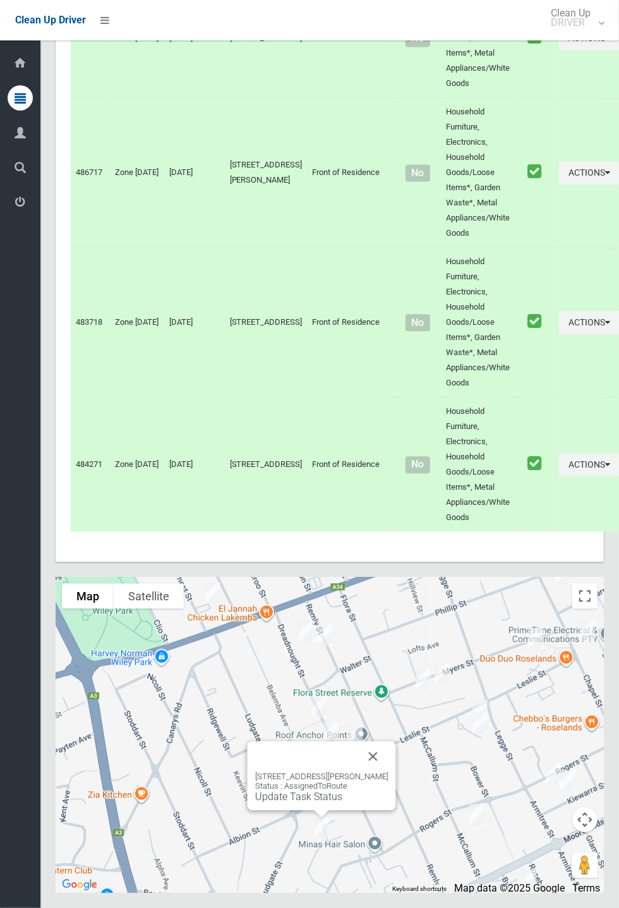
click at [322, 802] on link "Update Task Status" at bounding box center [298, 796] width 87 height 12
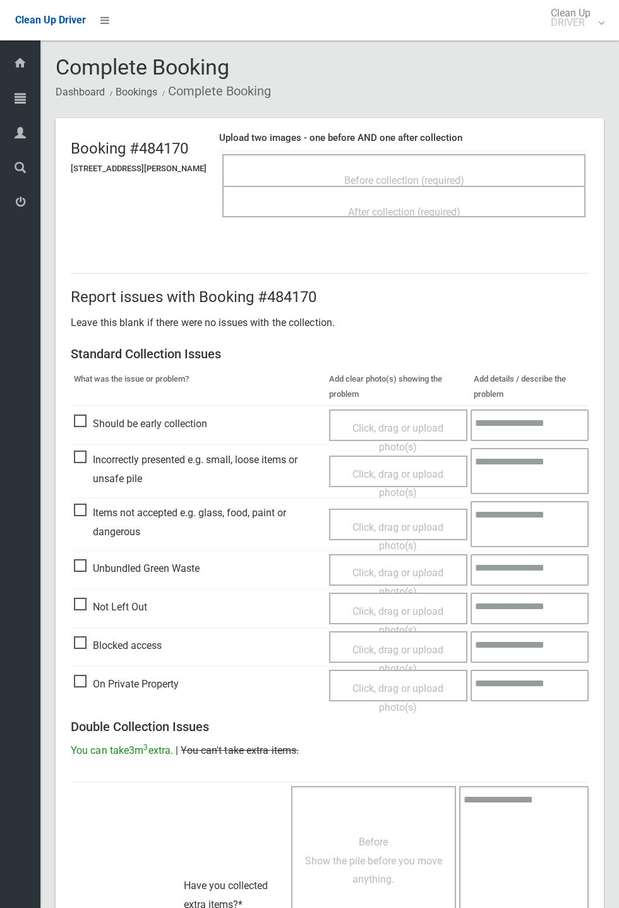
click at [387, 181] on span "Before collection (required)" at bounding box center [404, 180] width 120 height 12
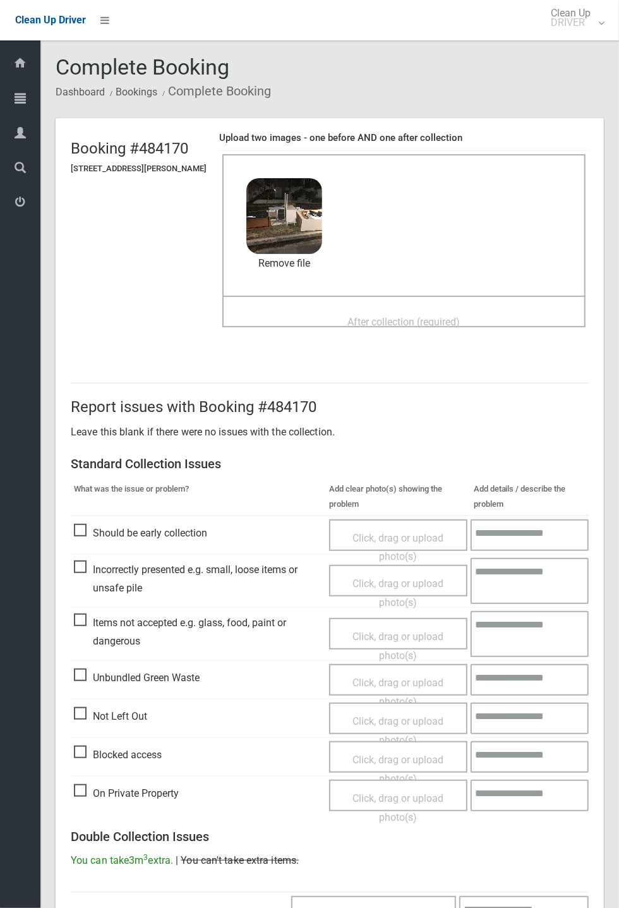
click at [375, 316] on span "After collection (required)" at bounding box center [404, 322] width 112 height 12
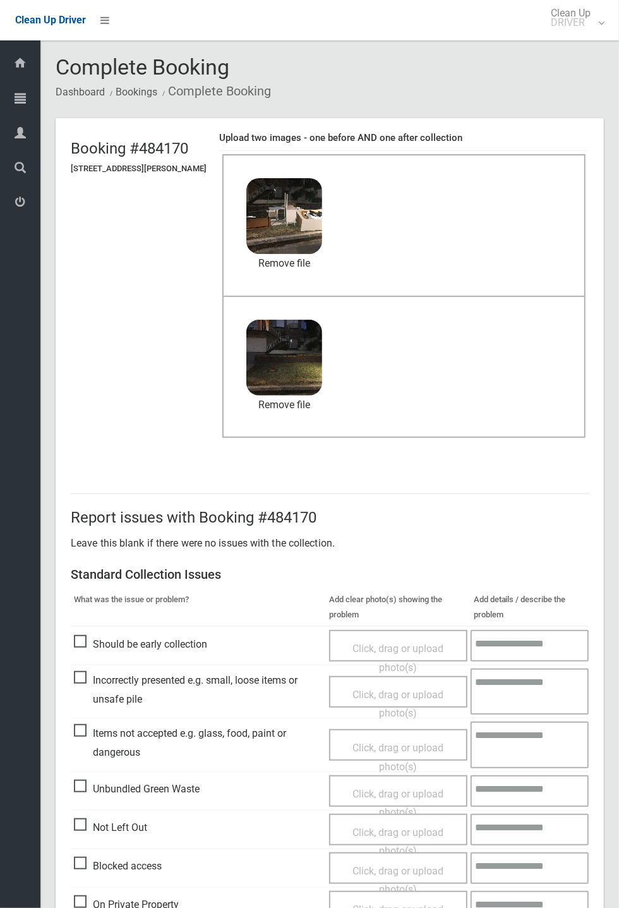
scroll to position [438, 0]
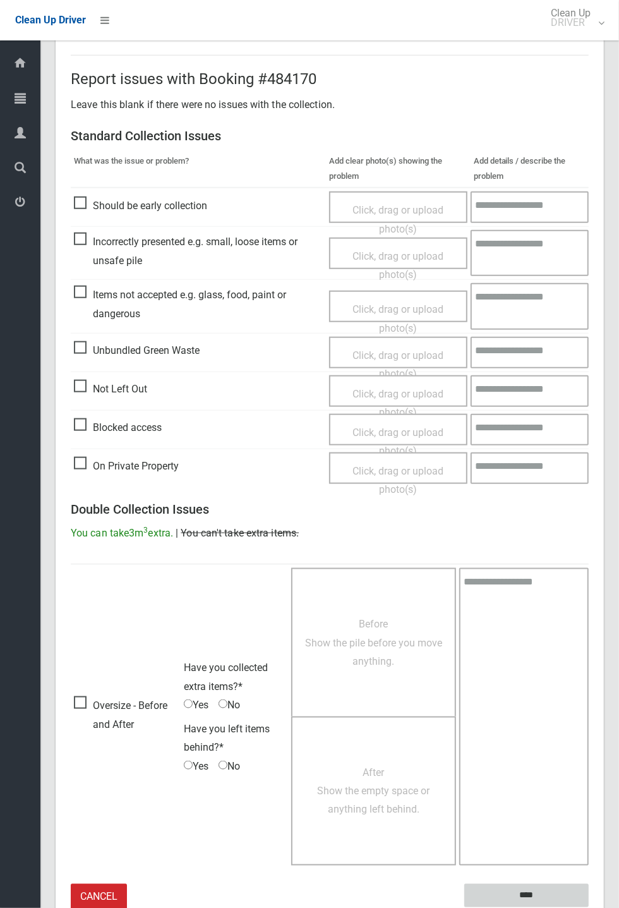
click at [589, 907] on input "****" at bounding box center [526, 895] width 124 height 23
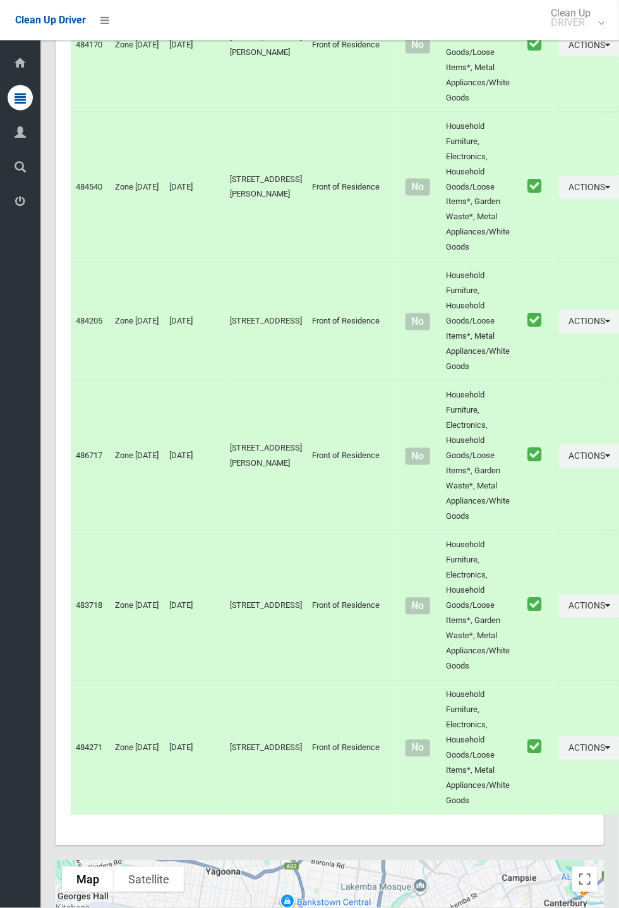
scroll to position [6413, 0]
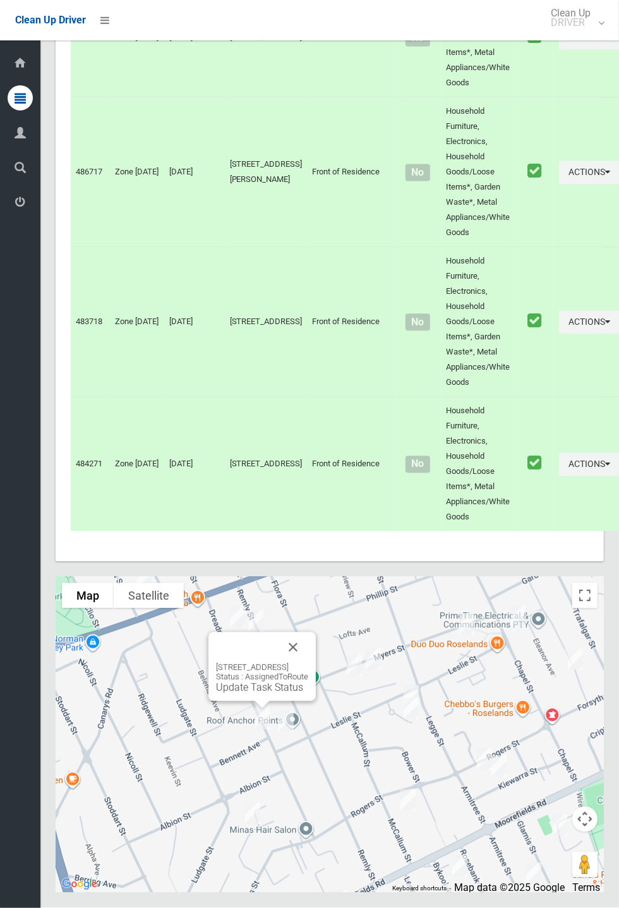
click at [308, 663] on button "Close" at bounding box center [293, 647] width 30 height 30
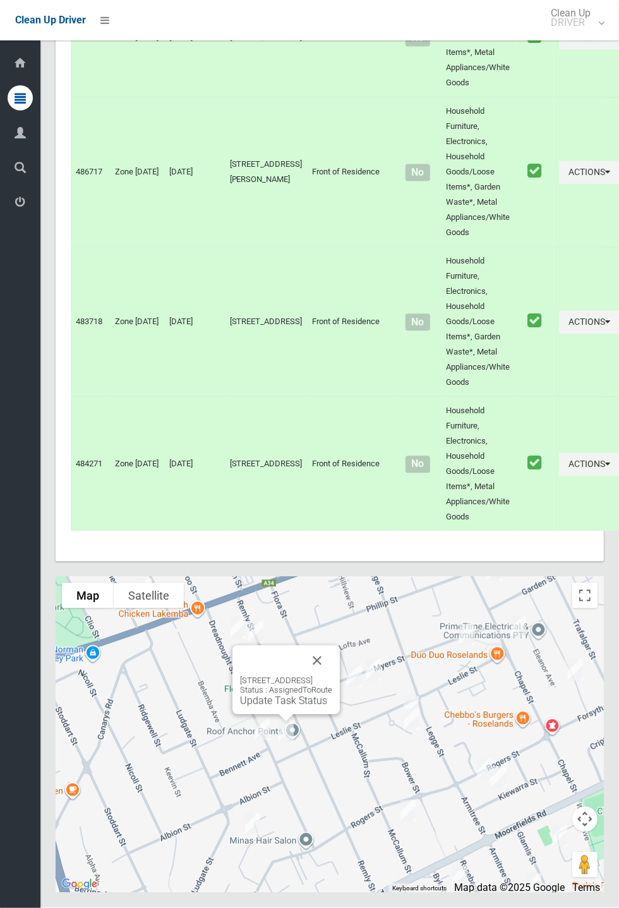
click at [332, 676] on button "Close" at bounding box center [317, 661] width 30 height 30
click at [251, 704] on link "Update Task Status" at bounding box center [259, 698] width 87 height 12
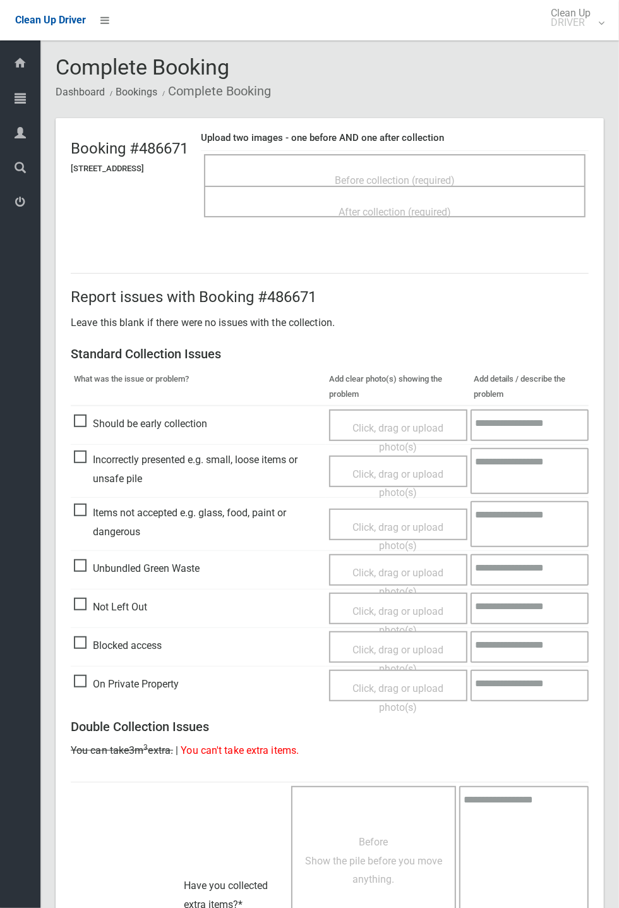
click at [405, 183] on span "Before collection (required)" at bounding box center [395, 180] width 120 height 12
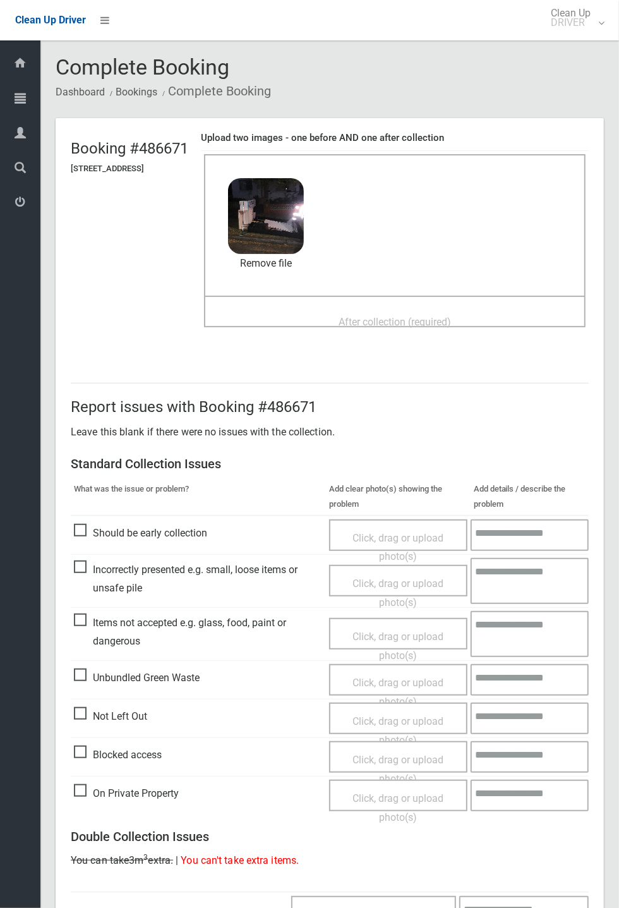
click at [367, 316] on span "After collection (required)" at bounding box center [395, 322] width 112 height 12
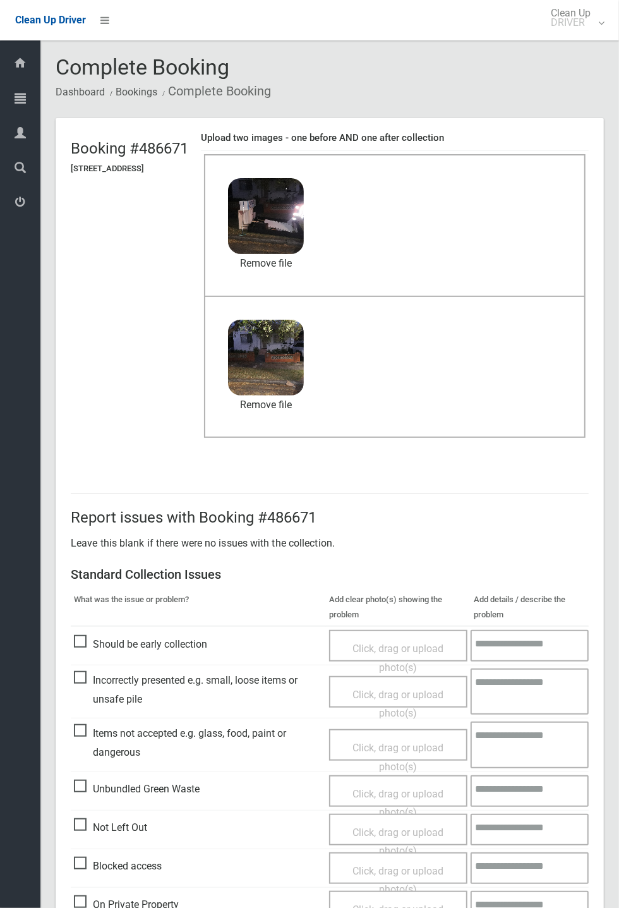
scroll to position [438, 0]
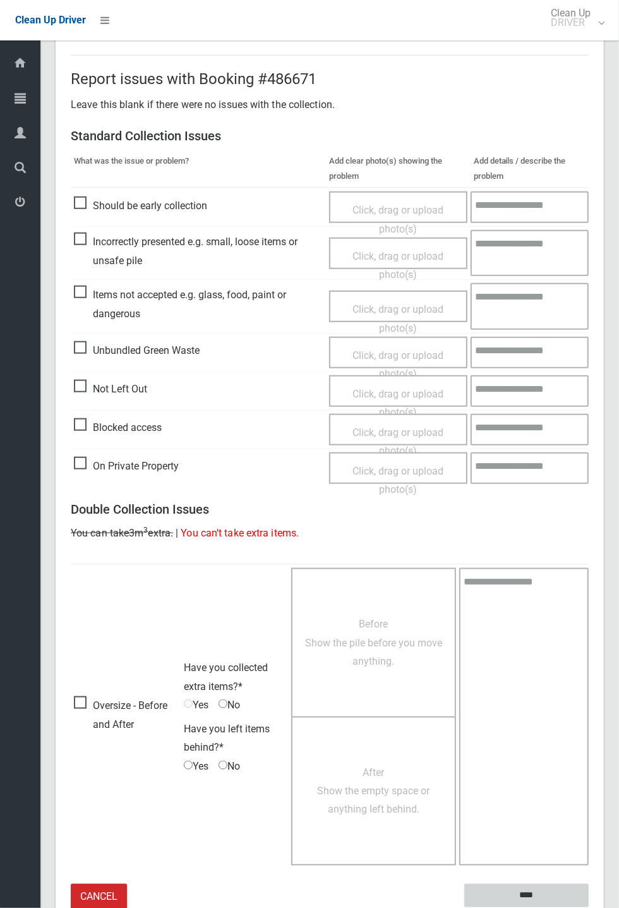
click at [533, 888] on input "****" at bounding box center [526, 895] width 124 height 23
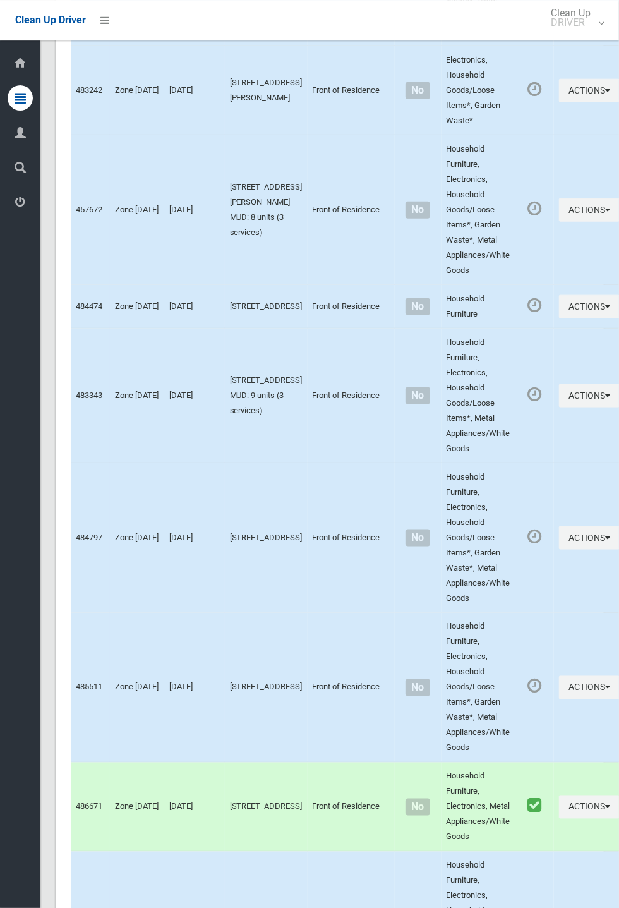
scroll to position [6413, 0]
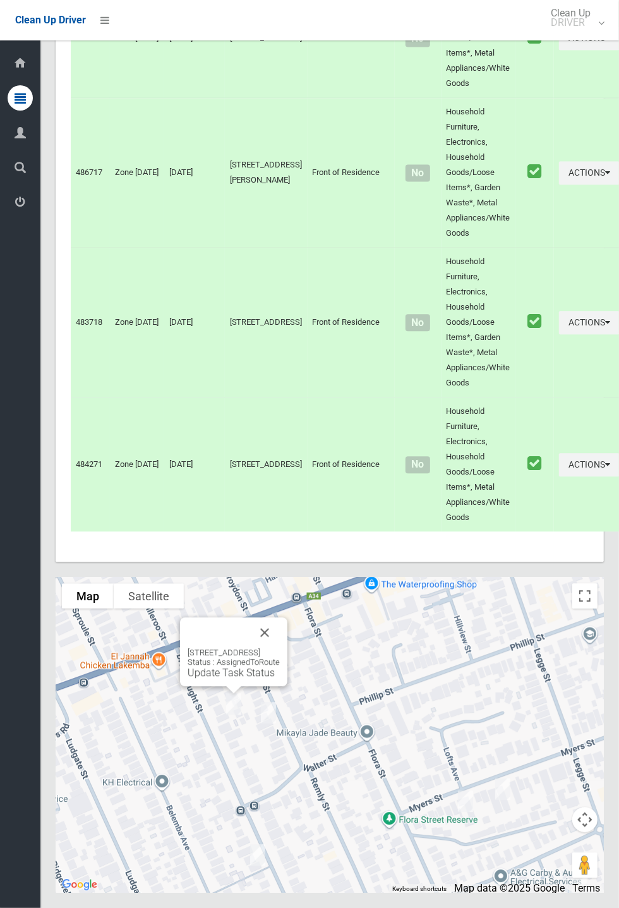
click at [280, 648] on button "Close" at bounding box center [265, 632] width 30 height 30
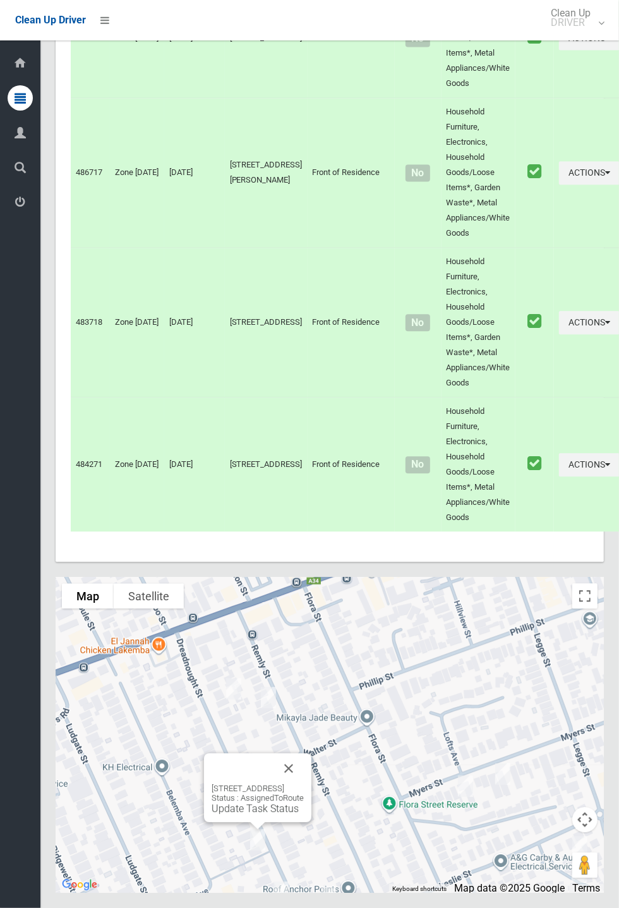
click at [251, 814] on link "Update Task Status" at bounding box center [255, 808] width 87 height 12
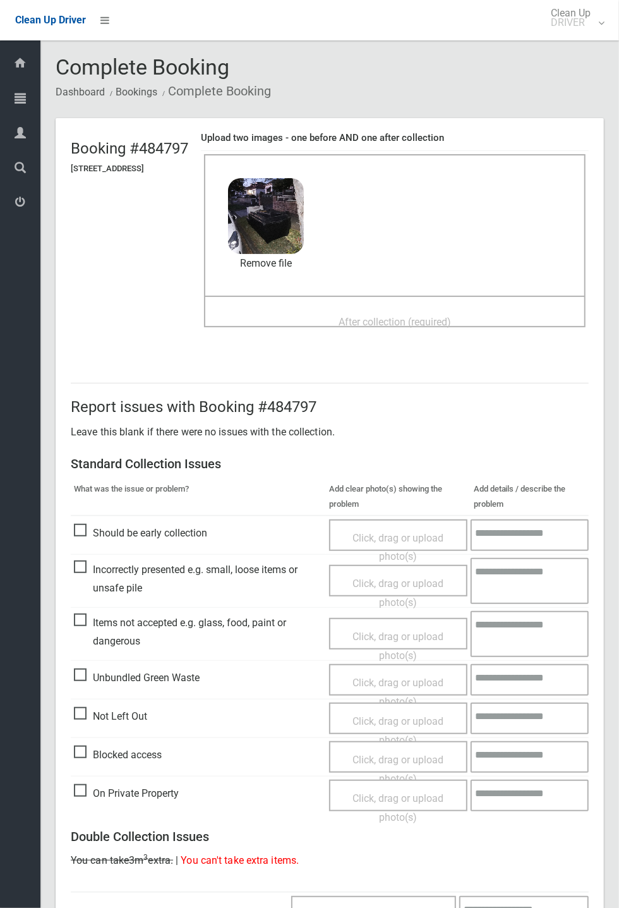
click at [382, 316] on span "After collection (required)" at bounding box center [395, 322] width 112 height 12
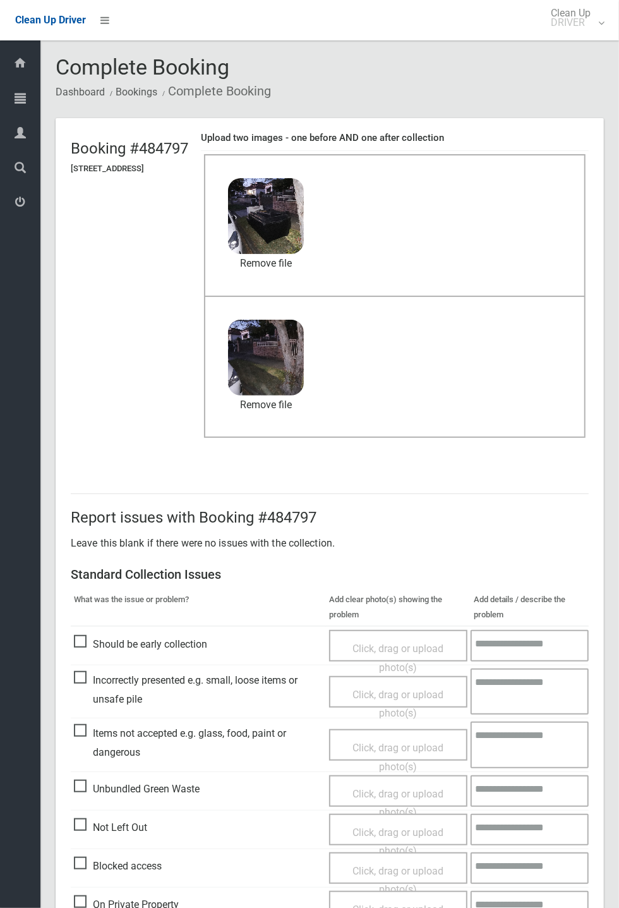
scroll to position [438, 0]
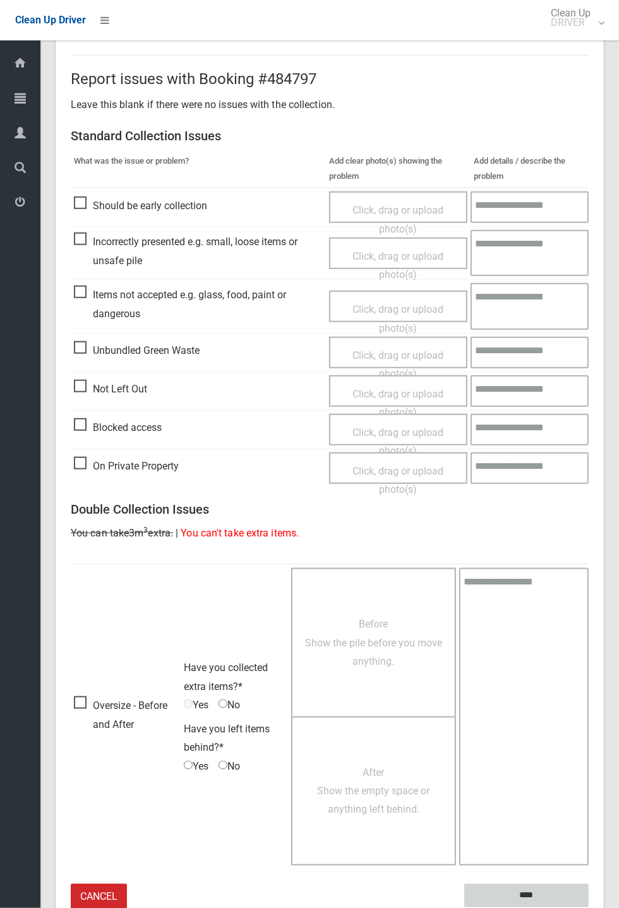
click at [520, 893] on input "****" at bounding box center [526, 895] width 124 height 23
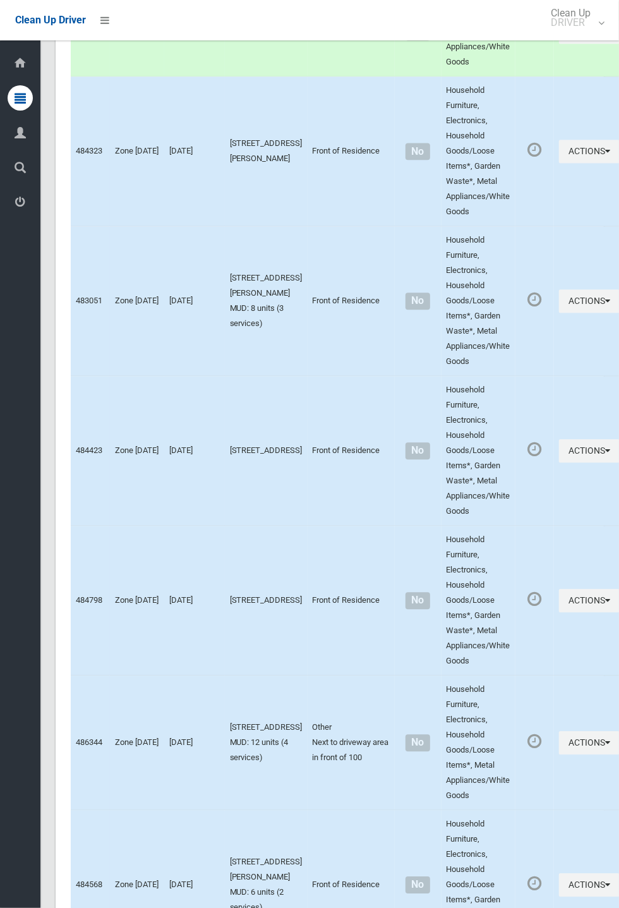
scroll to position [6413, 0]
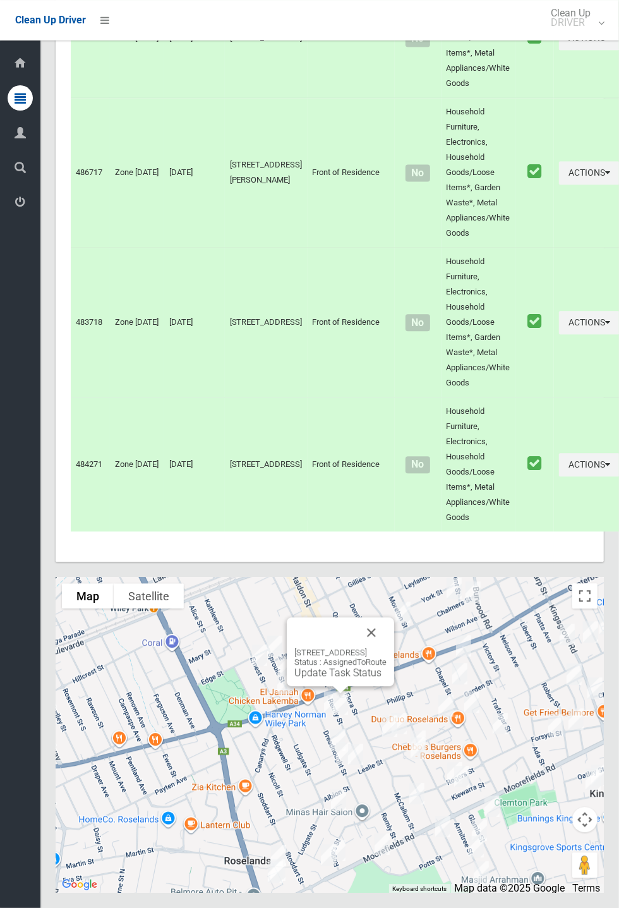
click at [394, 683] on div "17 Remly Street, ROSELANDS NSW 2196 Status : AssignedToRoute Update Task Status" at bounding box center [340, 651] width 107 height 69
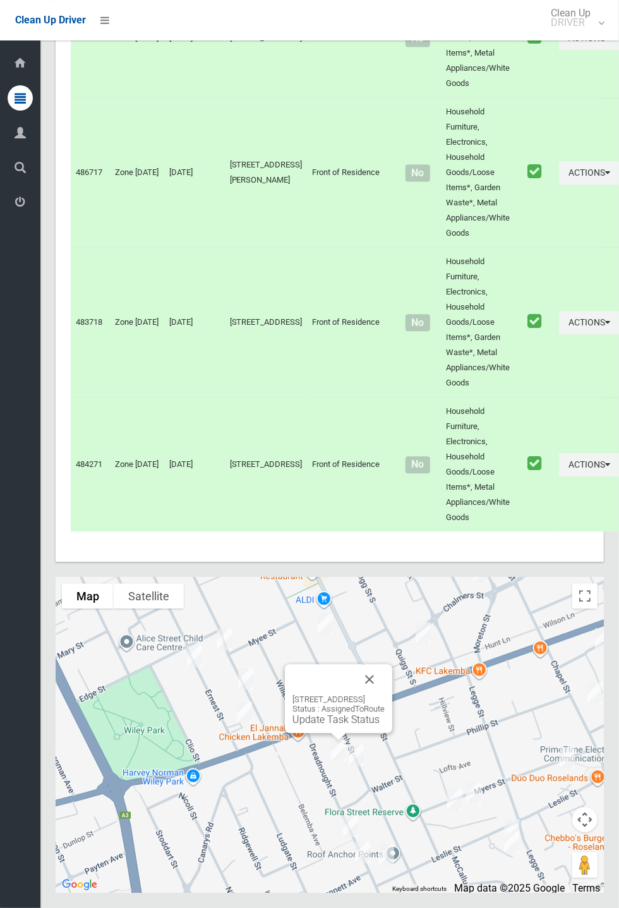
click at [323, 733] on div "12 Dreadnought Street, ROSELANDS NSW 2196 Status : AssignedToRoute Update Task …" at bounding box center [338, 698] width 107 height 69
click at [313, 725] on link "Update Task Status" at bounding box center [336, 719] width 87 height 12
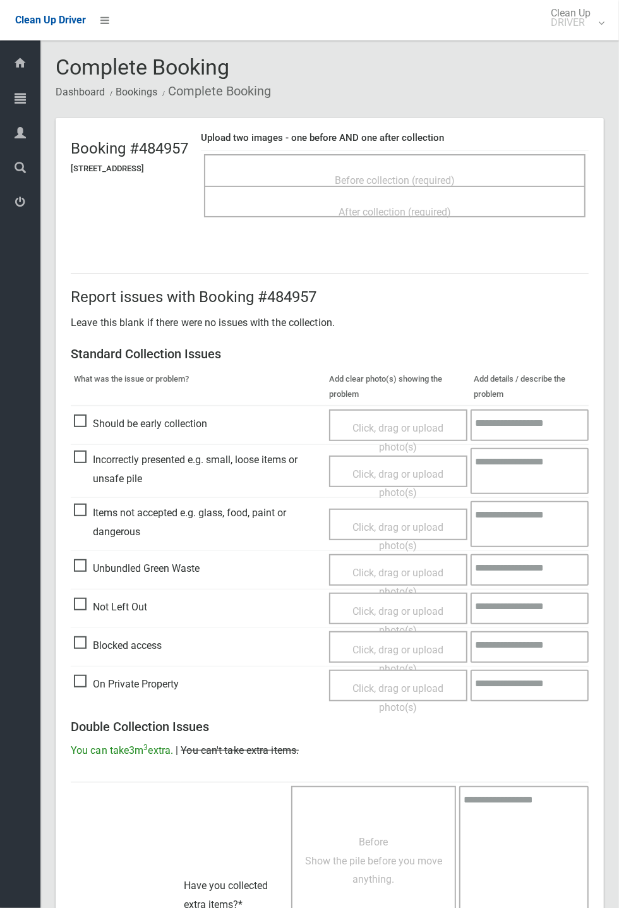
click at [455, 174] on span "Before collection (required)" at bounding box center [395, 180] width 120 height 12
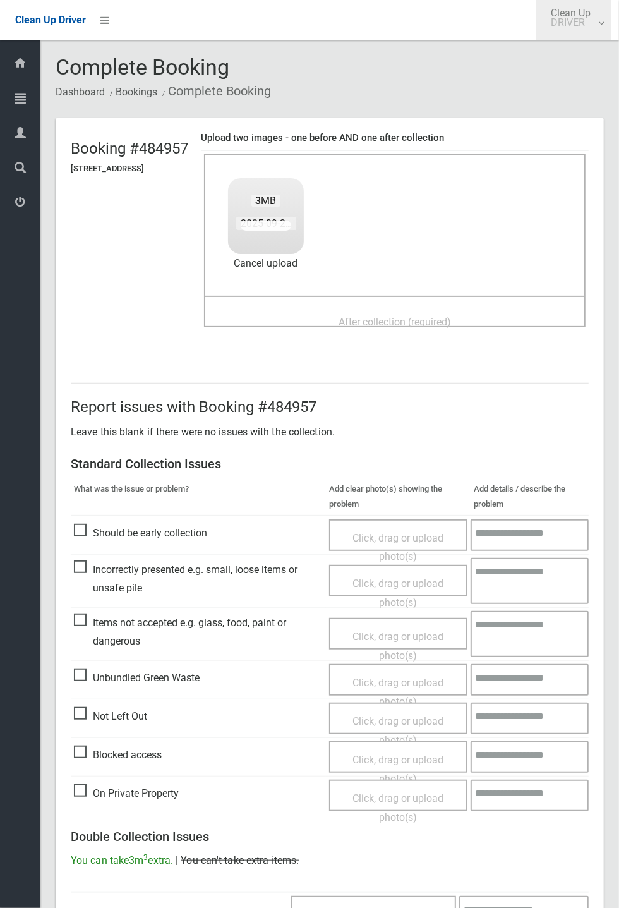
click at [612, 40] on link "Clean Up DRIVER" at bounding box center [573, 20] width 75 height 40
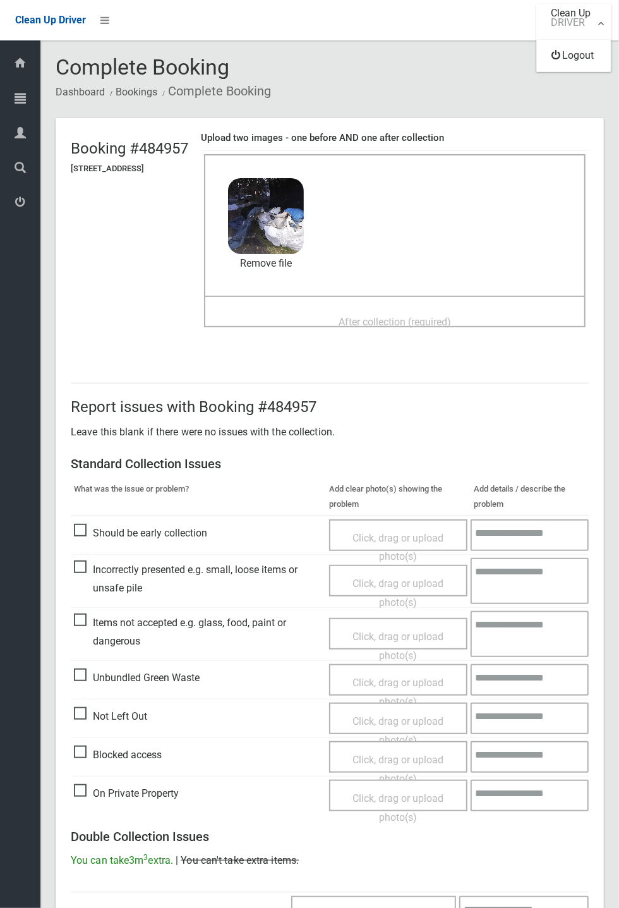
click at [385, 306] on div at bounding box center [309, 454] width 619 height 908
click at [403, 317] on span "After collection (required)" at bounding box center [395, 322] width 112 height 12
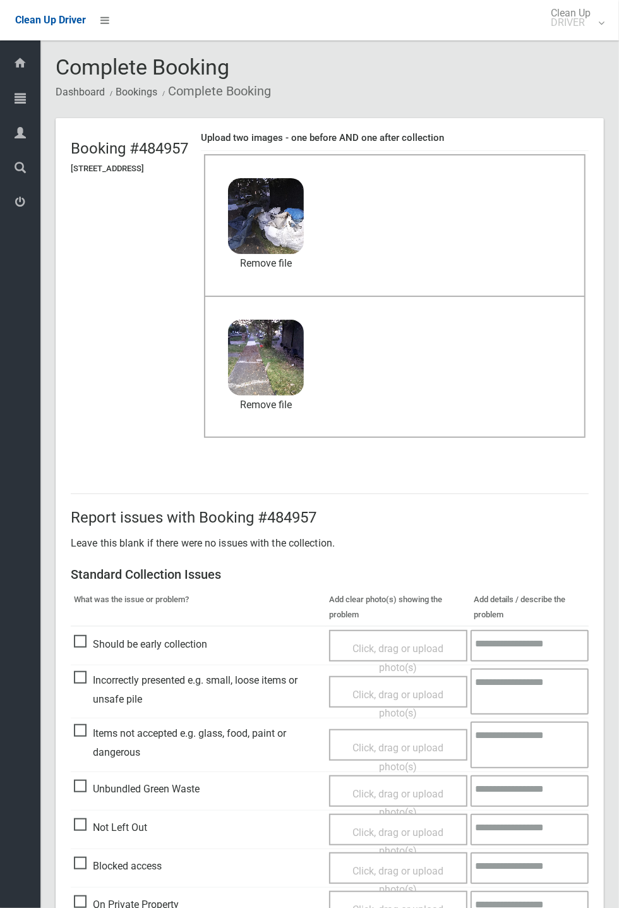
scroll to position [438, 0]
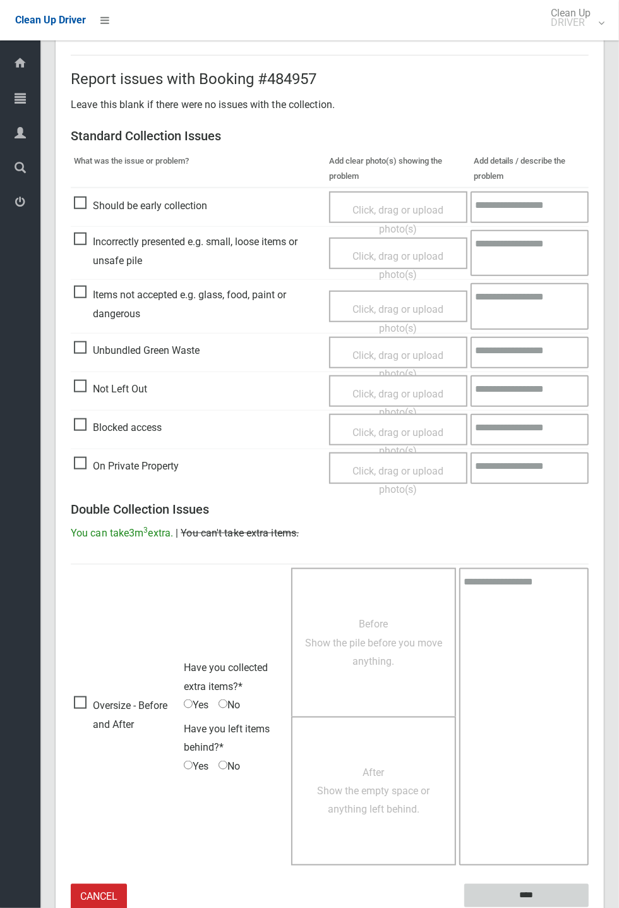
click at [589, 907] on input "****" at bounding box center [526, 895] width 124 height 23
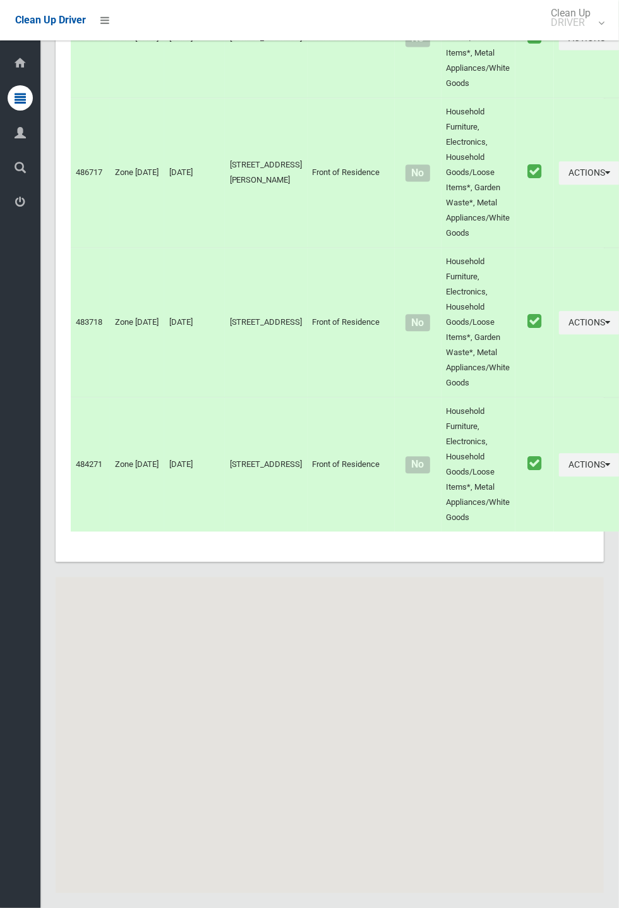
scroll to position [6413, 0]
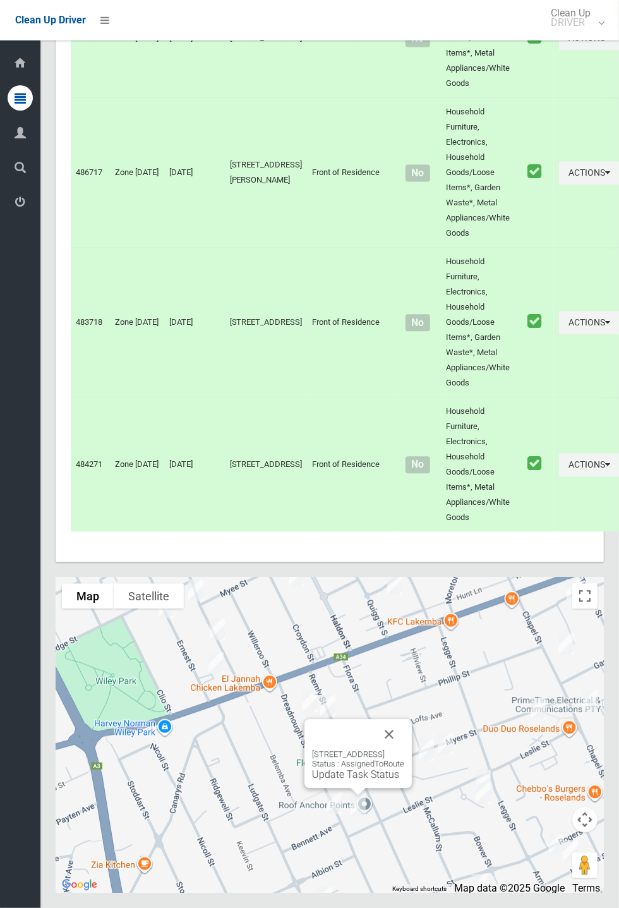
click at [404, 749] on button "Close" at bounding box center [389, 734] width 30 height 30
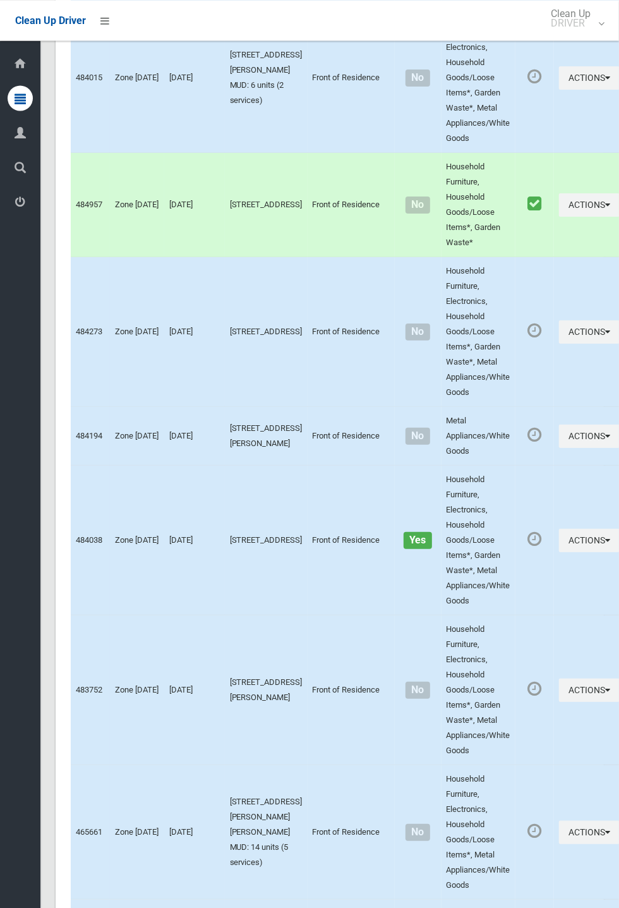
scroll to position [4928, 0]
click at [619, 344] on button "Actions" at bounding box center [589, 332] width 61 height 23
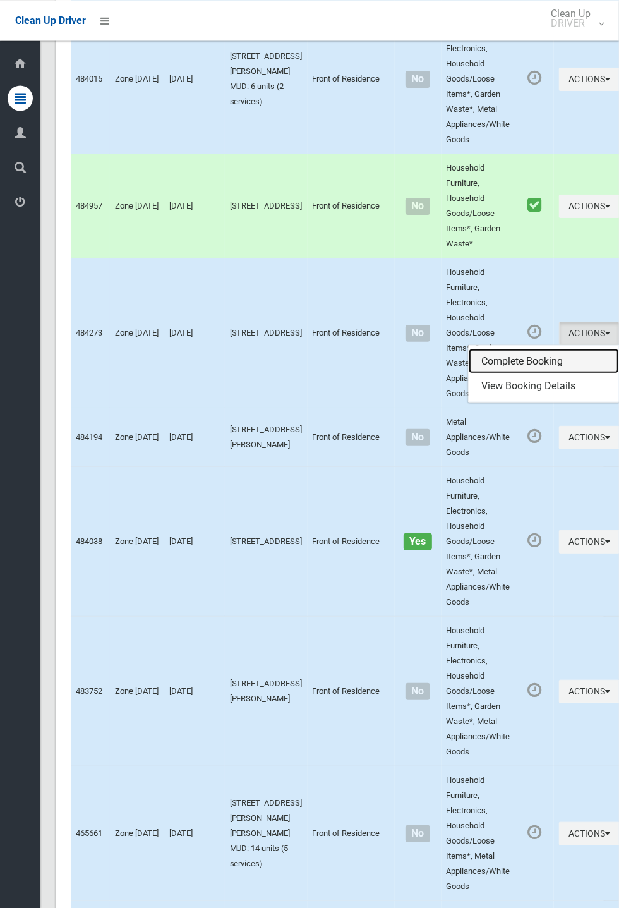
click at [484, 373] on link "Complete Booking" at bounding box center [544, 360] width 150 height 25
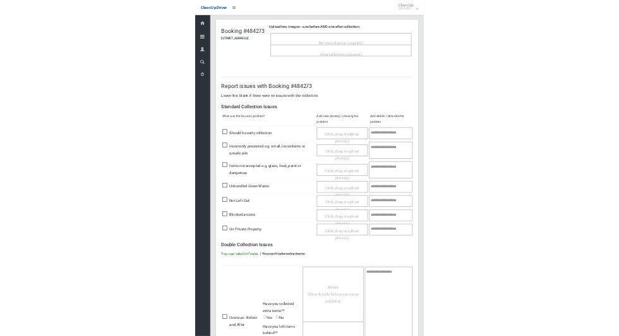
scroll to position [219, 0]
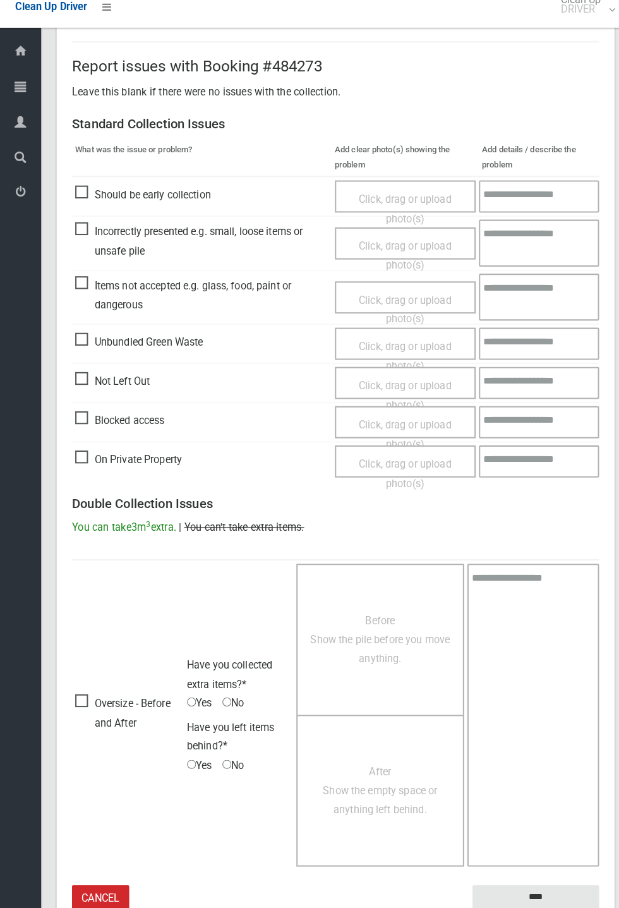
click at [94, 705] on span "Oversize - Before and After" at bounding box center [126, 713] width 104 height 37
click at [341, 660] on span "Before Show the pile before you move anything." at bounding box center [373, 641] width 137 height 49
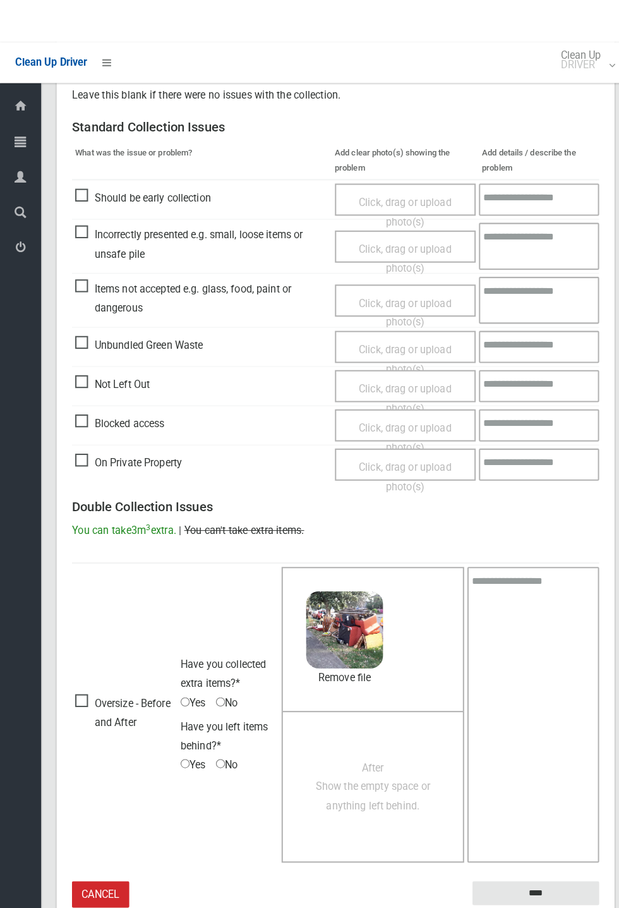
scroll to position [213, 0]
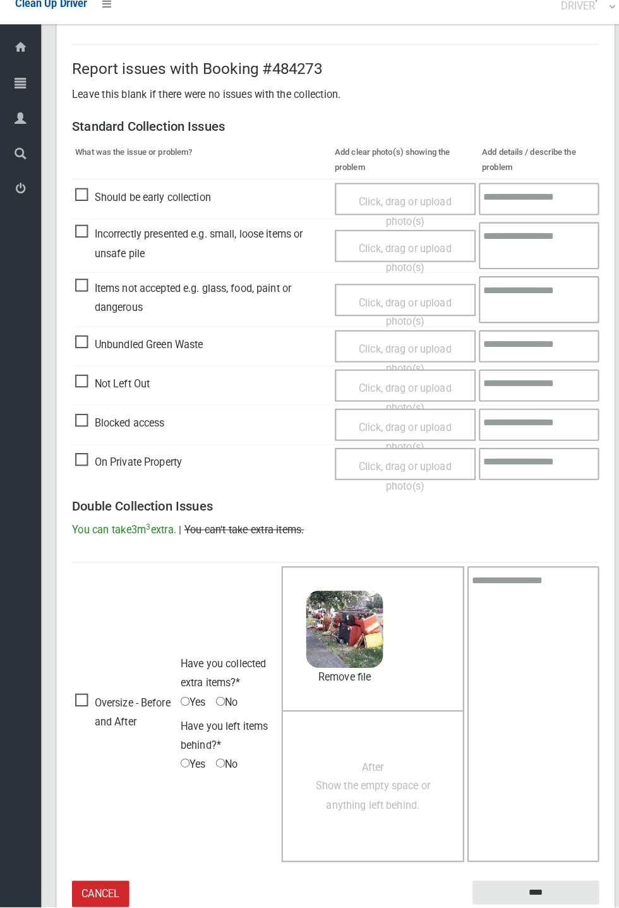
click at [359, 799] on span "After Show the empty space or anything left behind." at bounding box center [366, 789] width 112 height 49
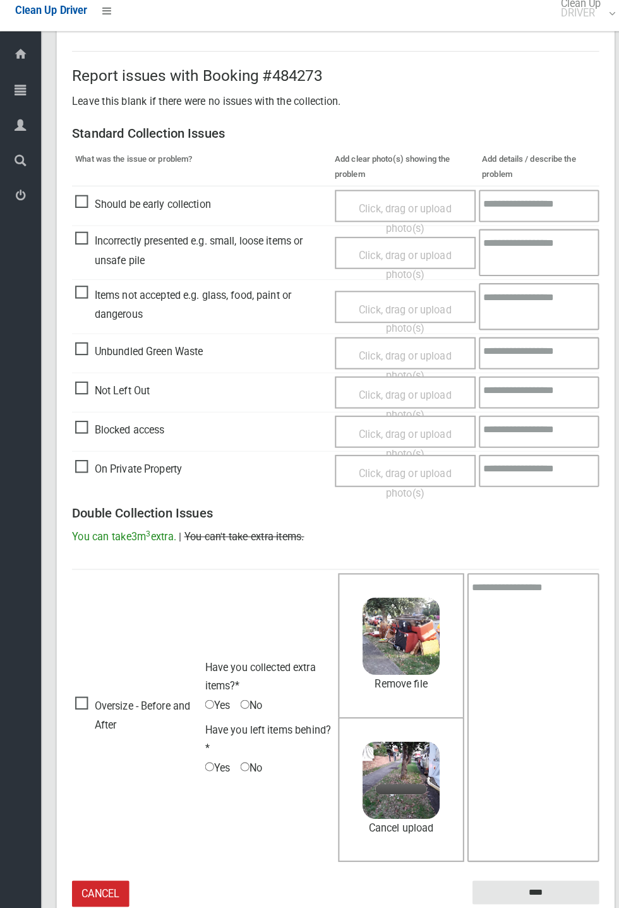
click at [219, 699] on span "Yes" at bounding box center [214, 703] width 25 height 19
click at [254, 756] on span "No" at bounding box center [246, 764] width 21 height 19
click at [535, 887] on input "****" at bounding box center [526, 886] width 124 height 23
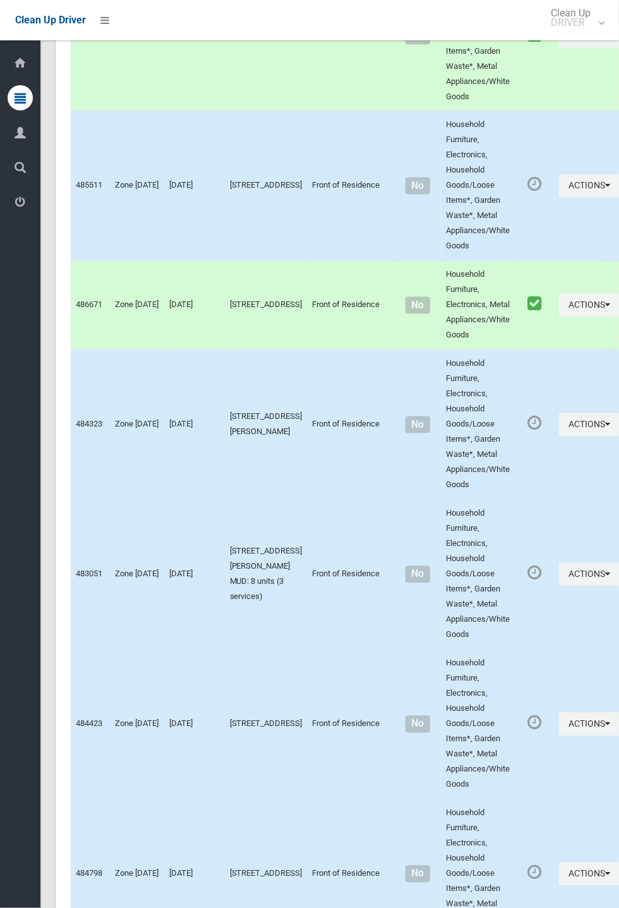
scroll to position [6413, 0]
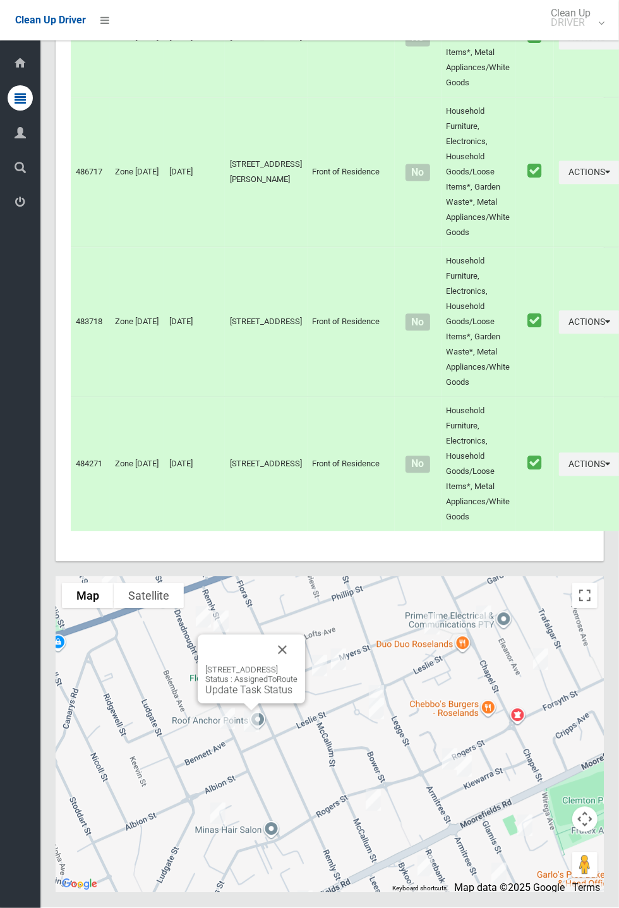
click at [298, 665] on button "Close" at bounding box center [282, 650] width 30 height 30
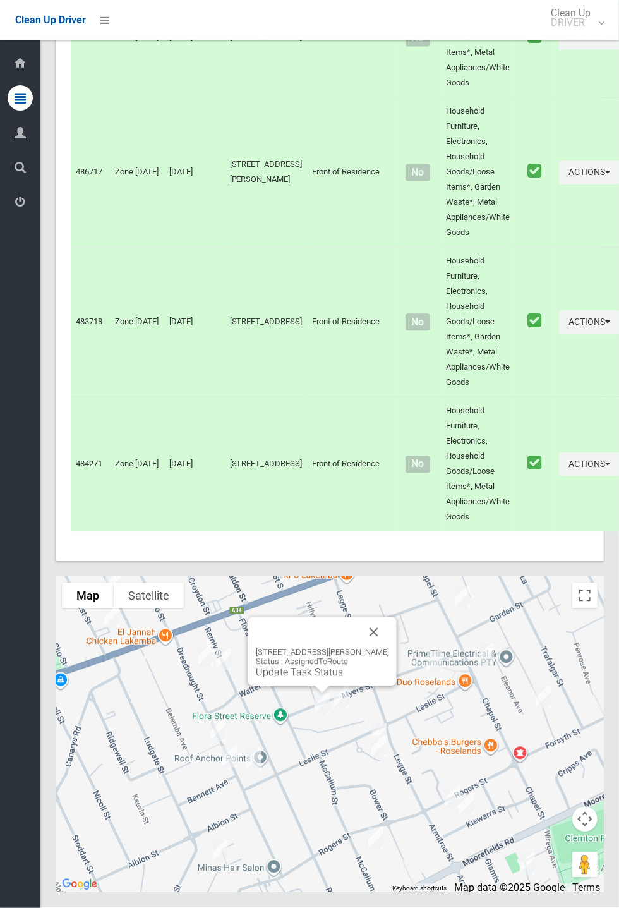
click at [377, 648] on button "Close" at bounding box center [374, 632] width 30 height 30
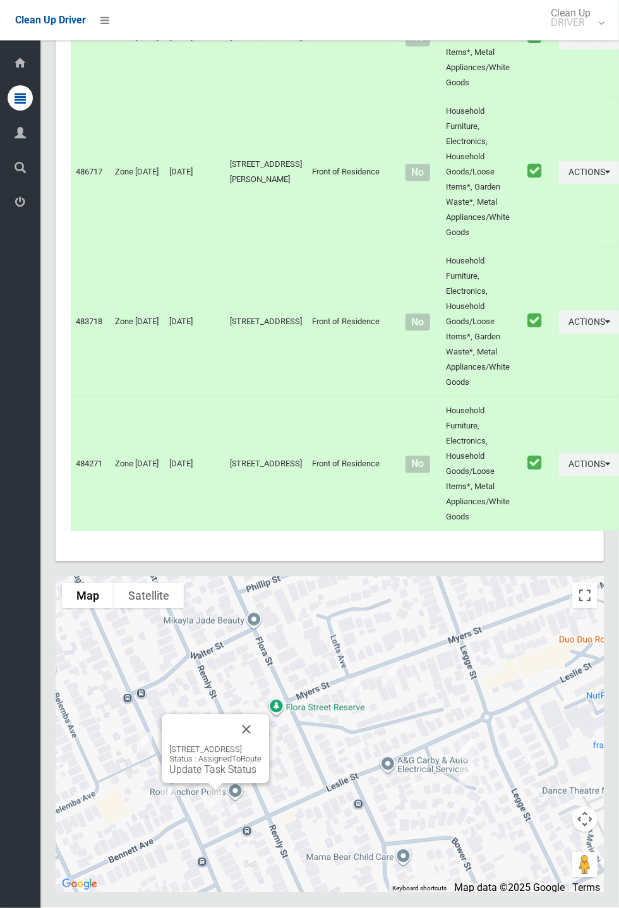
click at [214, 776] on div "64A Dreadnought Street, ROSELANDS NSW 2196 Status : AssignedToRoute Update Task…" at bounding box center [215, 760] width 92 height 31
click at [193, 776] on link "Update Task Status" at bounding box center [212, 770] width 87 height 12
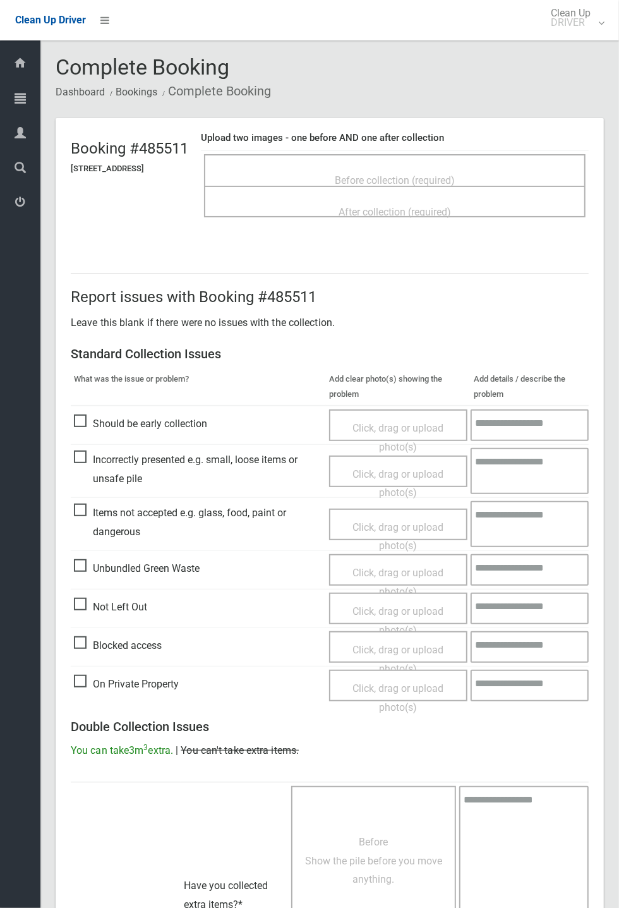
click at [429, 200] on div "After collection (required)" at bounding box center [395, 211] width 354 height 23
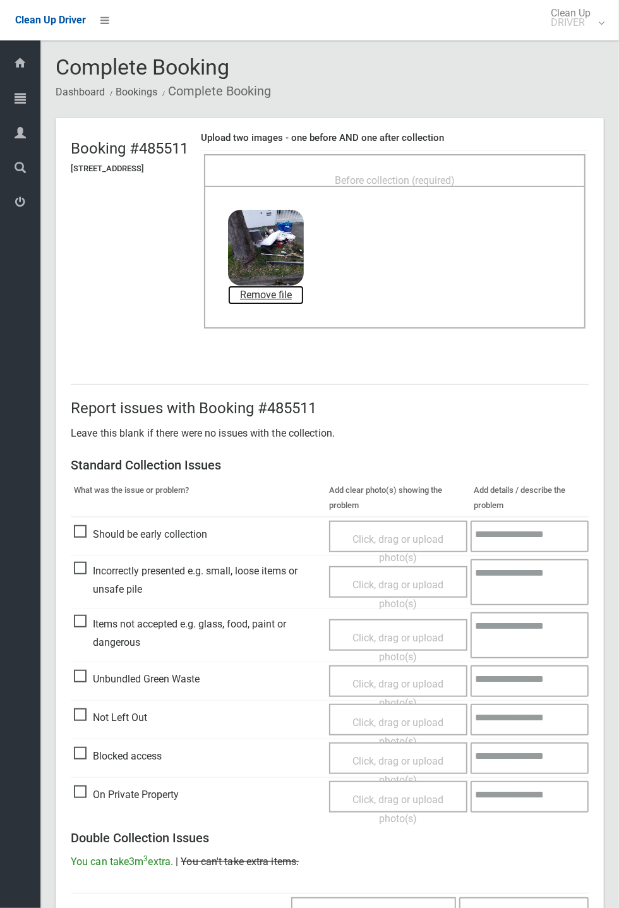
click at [304, 293] on link "Remove file" at bounding box center [266, 295] width 76 height 19
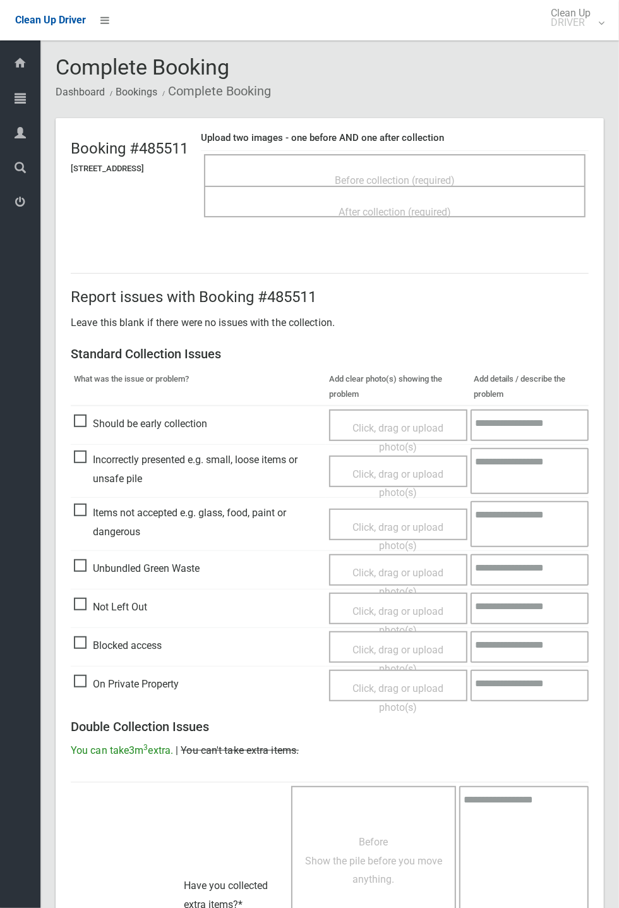
click at [454, 174] on span "Before collection (required)" at bounding box center [395, 180] width 120 height 12
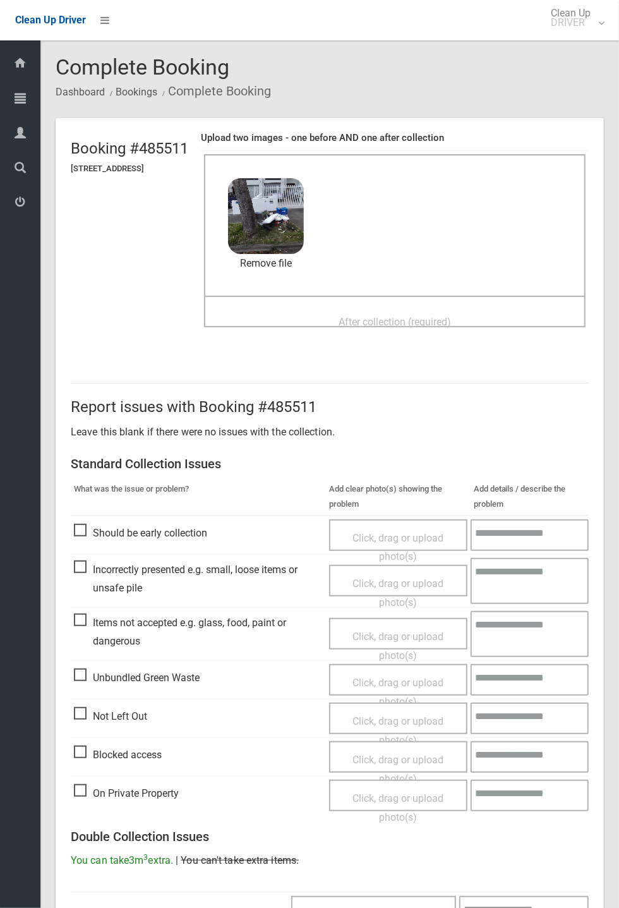
click at [378, 316] on span "After collection (required)" at bounding box center [395, 322] width 112 height 12
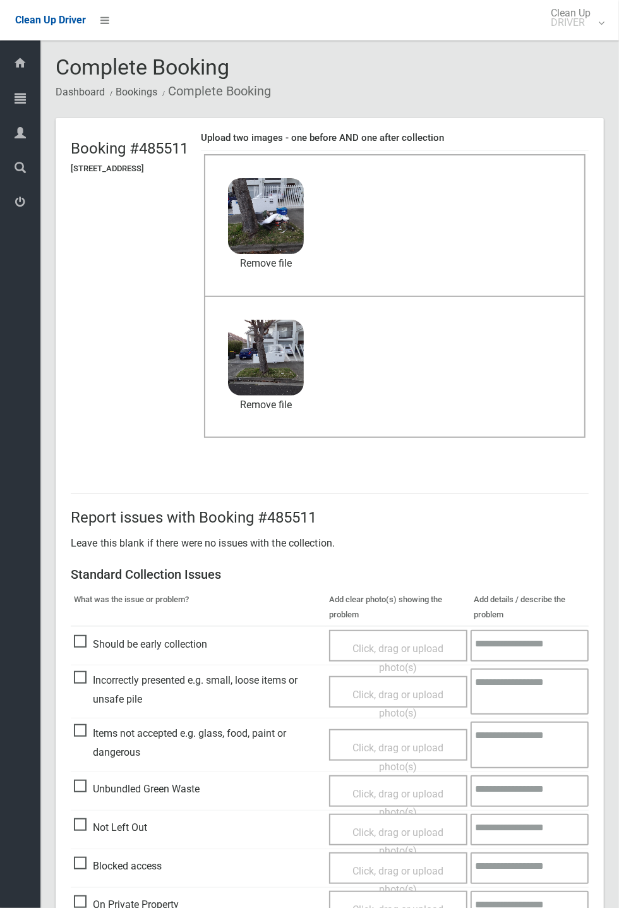
scroll to position [438, 0]
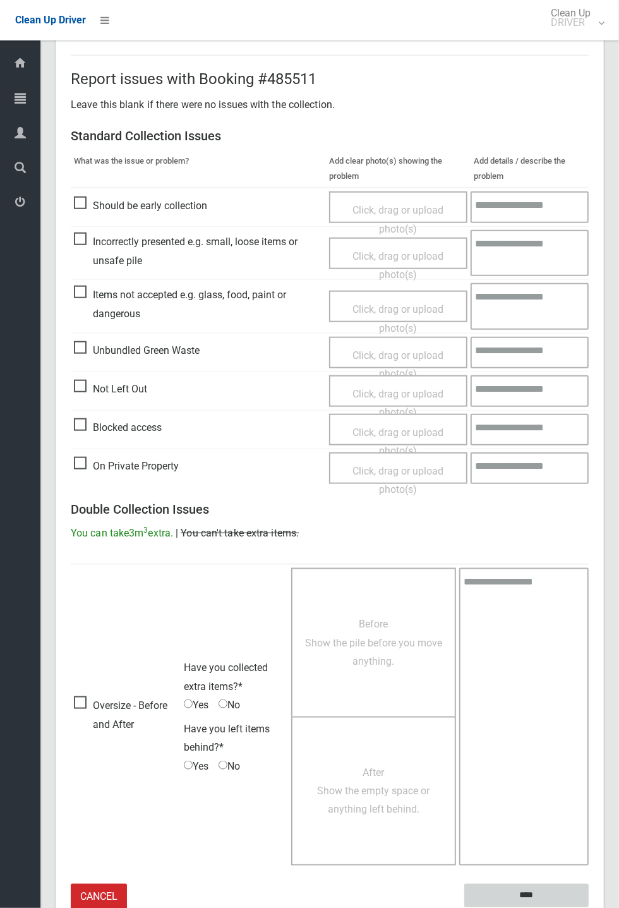
click at [529, 890] on input "****" at bounding box center [526, 895] width 124 height 23
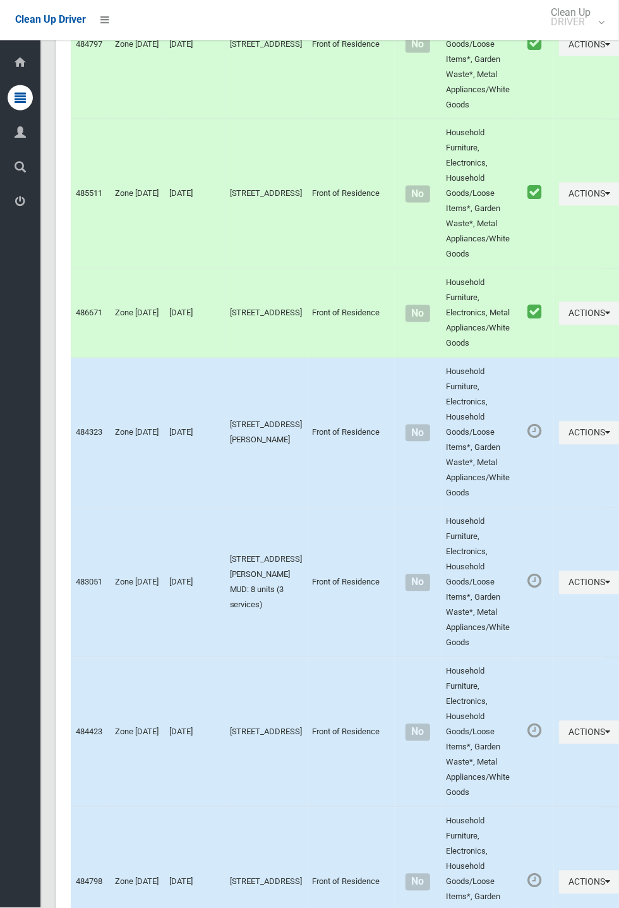
scroll to position [6413, 0]
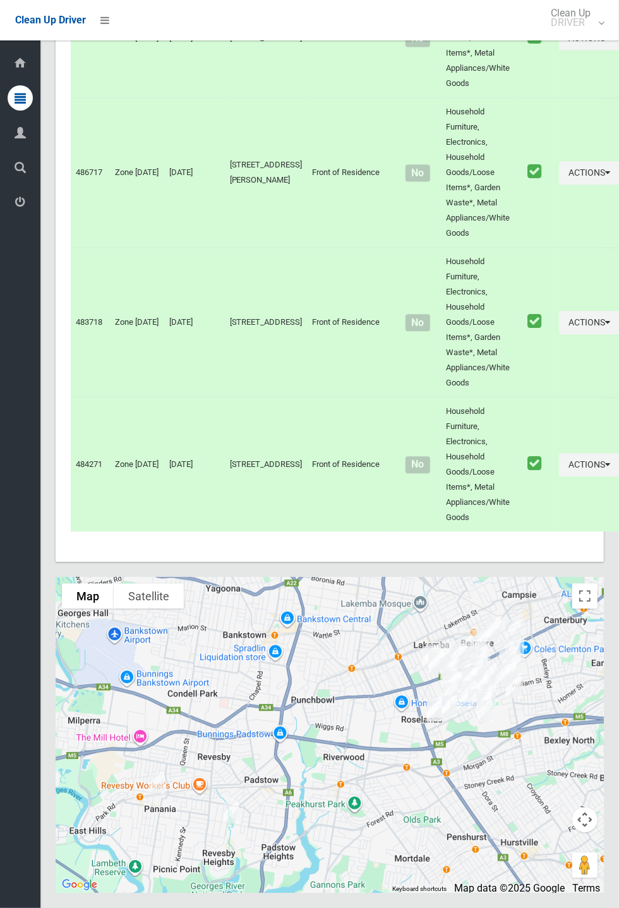
click at [584, 861] on div at bounding box center [330, 735] width 548 height 316
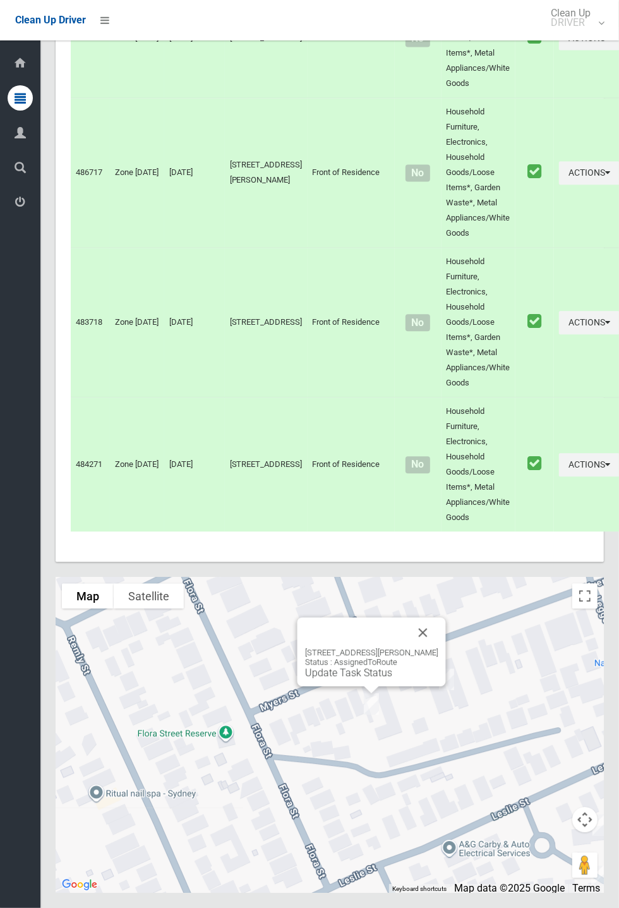
click at [430, 648] on button "Close" at bounding box center [423, 632] width 30 height 30
click at [438, 648] on button "Close" at bounding box center [423, 632] width 30 height 30
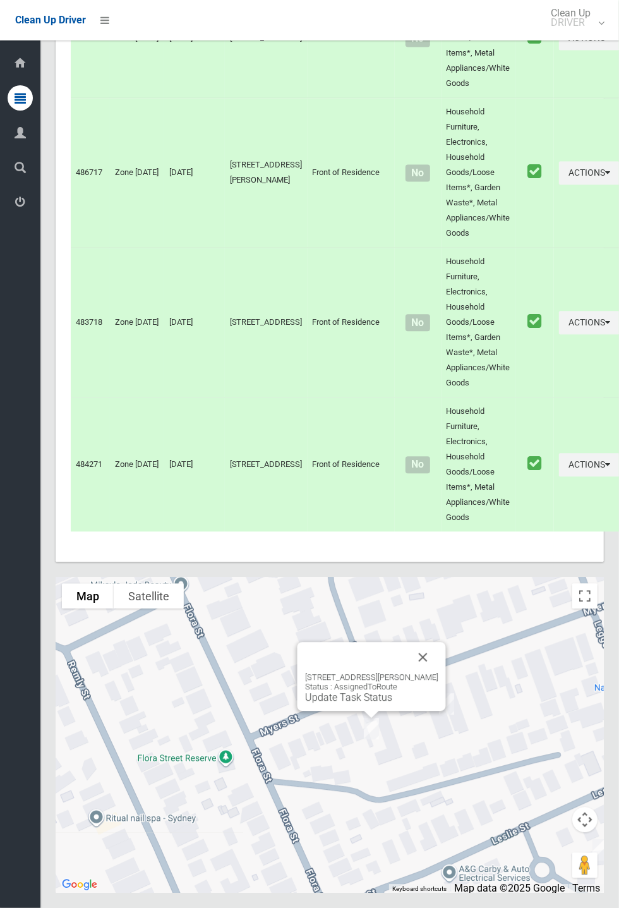
click at [364, 703] on div "62 Myers Street, ROSELANDS NSW 2196 Status : AssignedToRoute Update Task Status" at bounding box center [371, 687] width 133 height 31
click at [368, 703] on link "Update Task Status" at bounding box center [348, 697] width 87 height 12
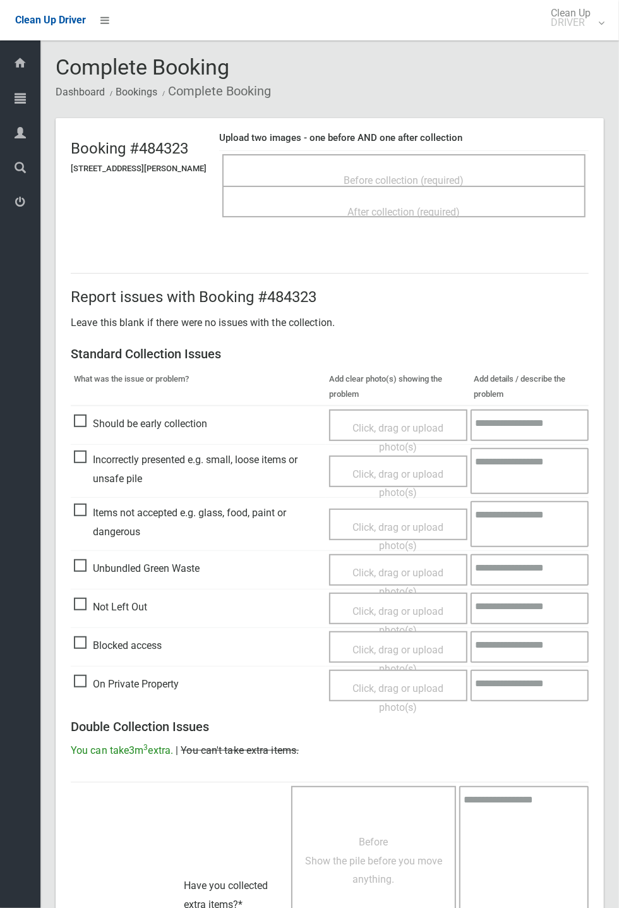
click at [409, 176] on span "Before collection (required)" at bounding box center [404, 180] width 120 height 12
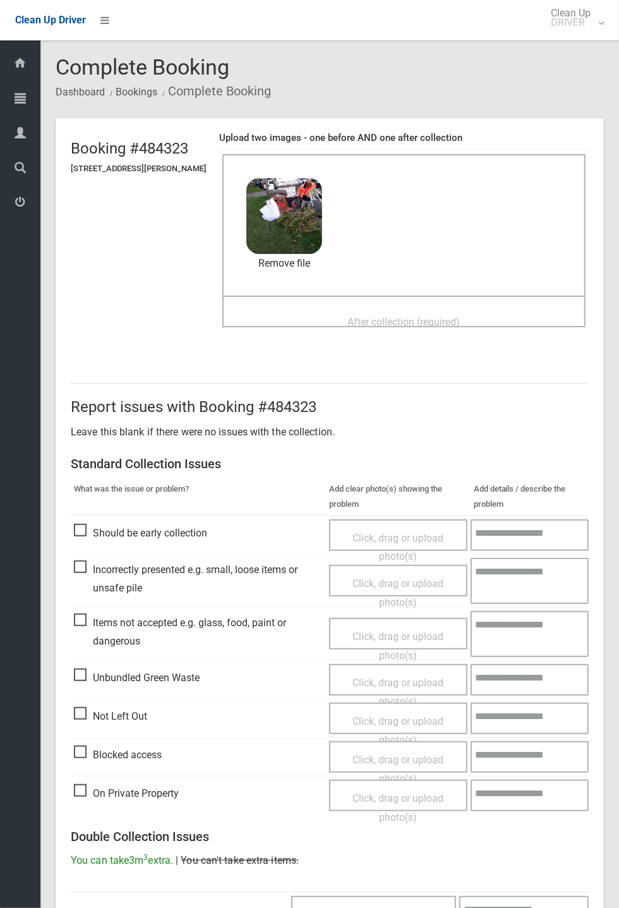
click at [354, 316] on span "After collection (required)" at bounding box center [404, 322] width 112 height 12
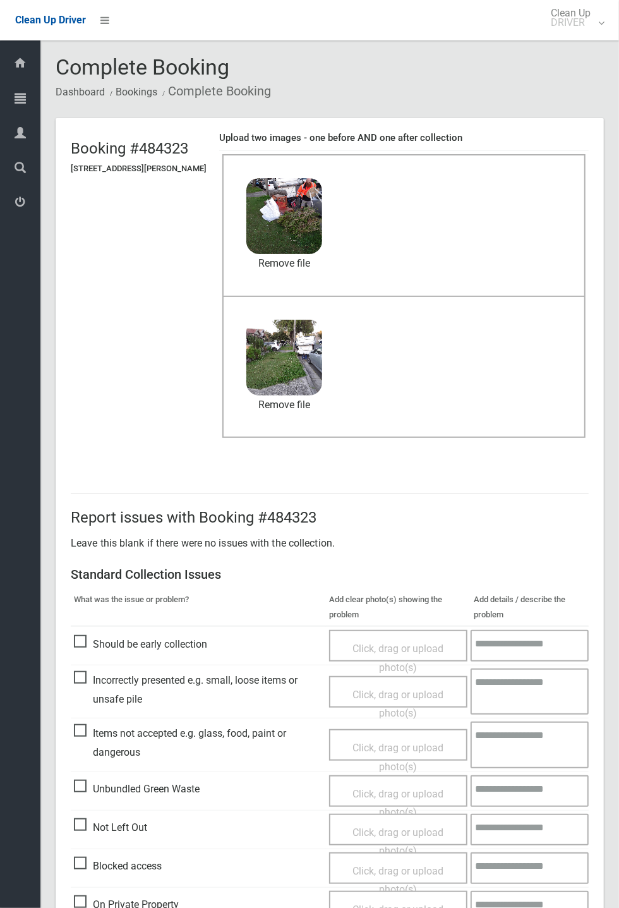
scroll to position [438, 0]
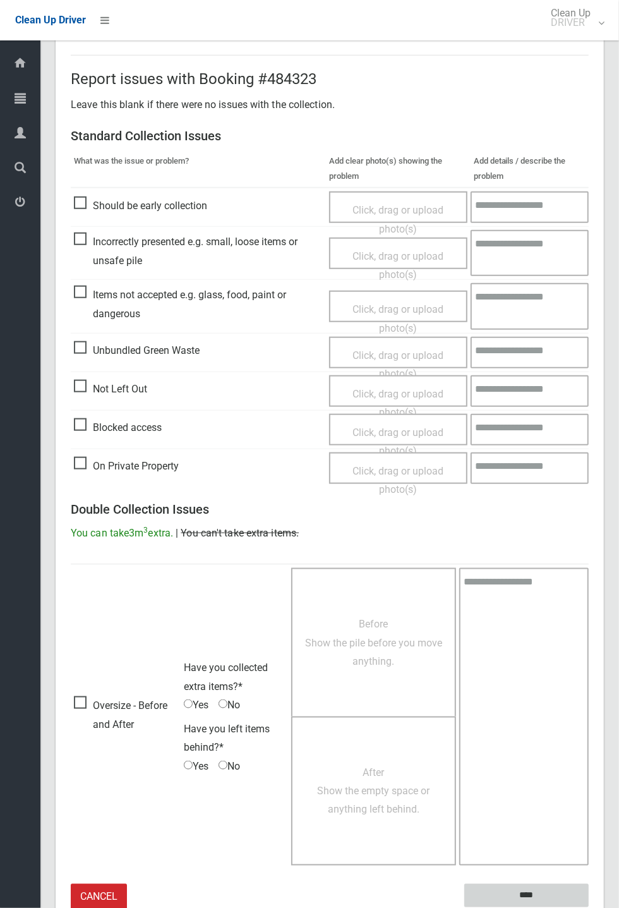
click at [589, 907] on input "****" at bounding box center [526, 895] width 124 height 23
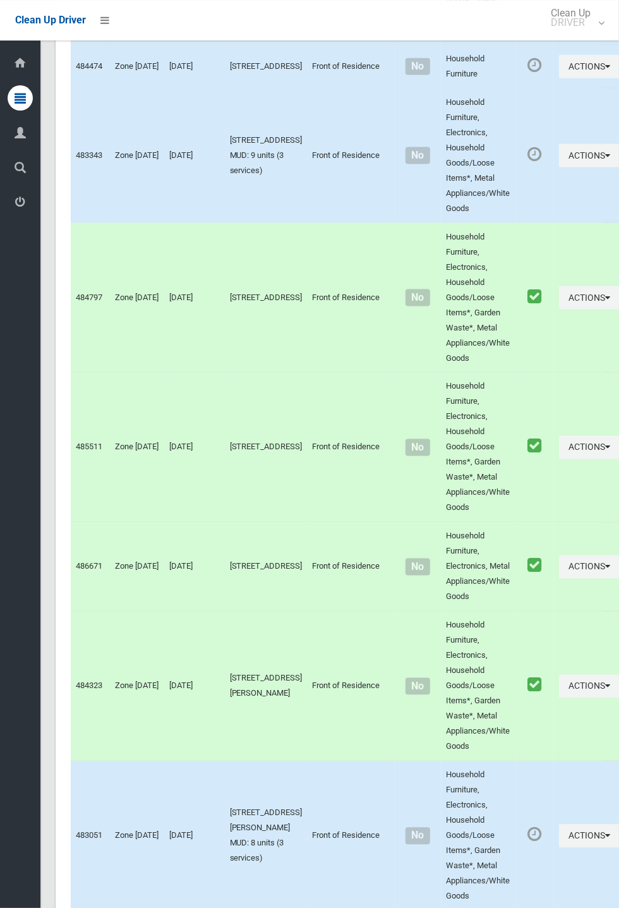
scroll to position [6413, 0]
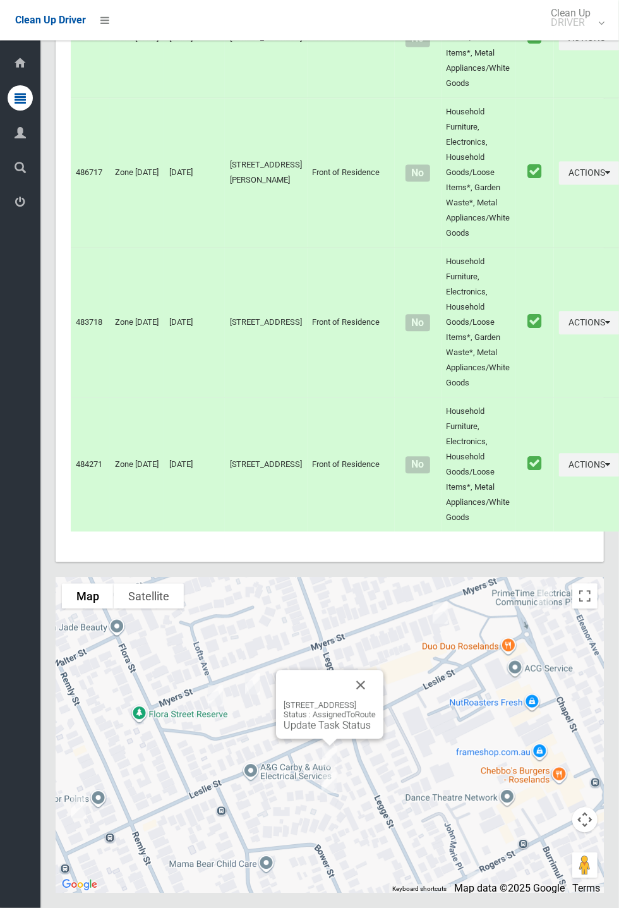
click at [376, 700] on button "Close" at bounding box center [361, 685] width 30 height 30
click at [375, 726] on button "Close" at bounding box center [360, 711] width 30 height 30
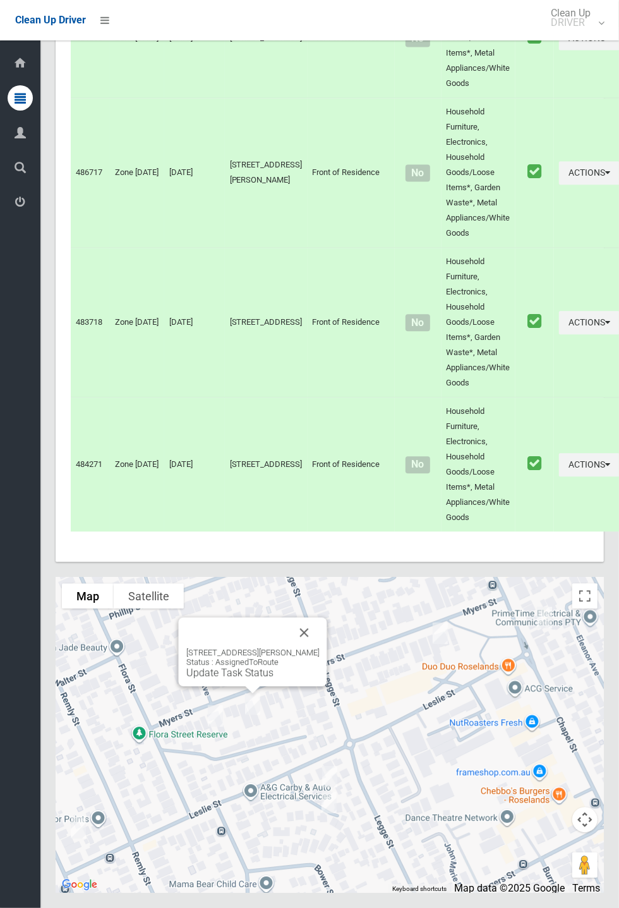
click at [255, 686] on div "52 Myers Street, ROSELANDS NSW 2196 Status : AssignedToRoute Update Task Status" at bounding box center [253, 651] width 148 height 69
click at [227, 679] on link "Update Task Status" at bounding box center [229, 673] width 87 height 12
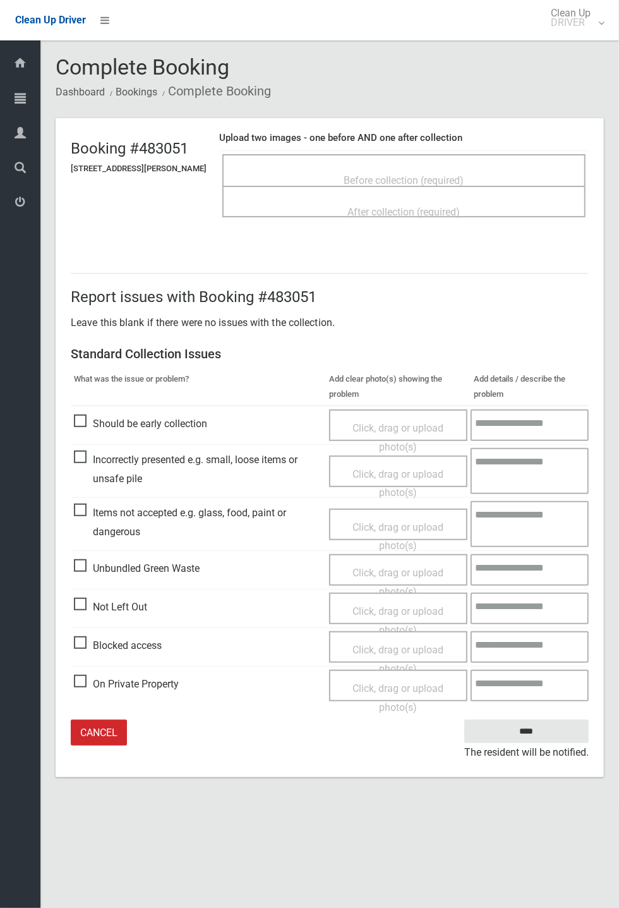
click at [423, 178] on span "Before collection (required)" at bounding box center [404, 180] width 120 height 12
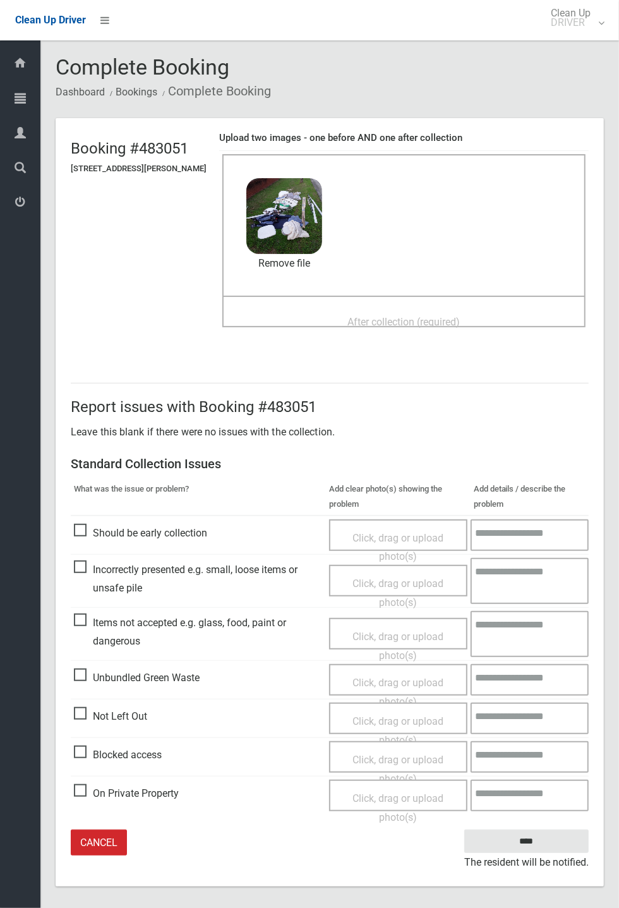
click at [373, 318] on span "After collection (required)" at bounding box center [404, 322] width 112 height 12
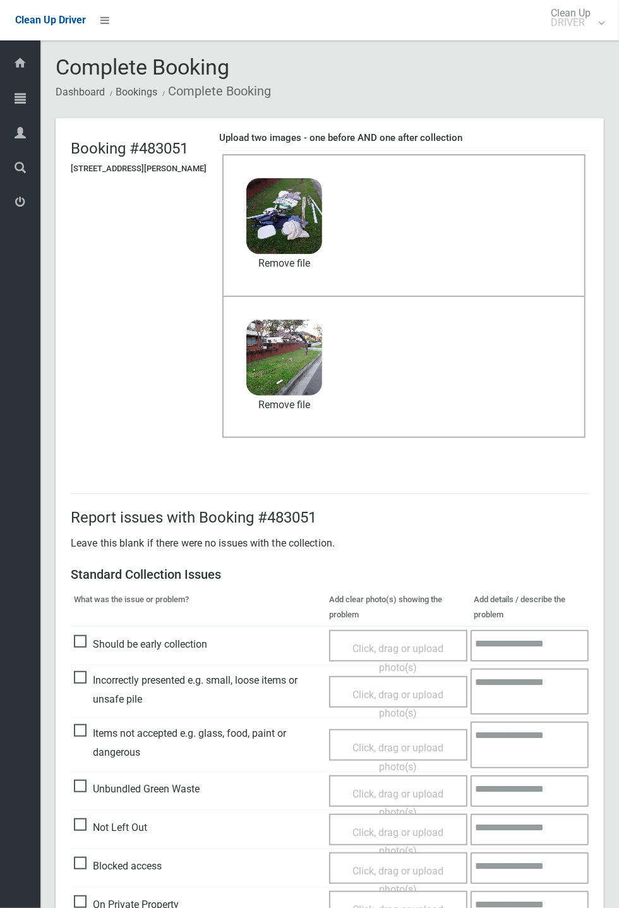
scroll to position [59, 0]
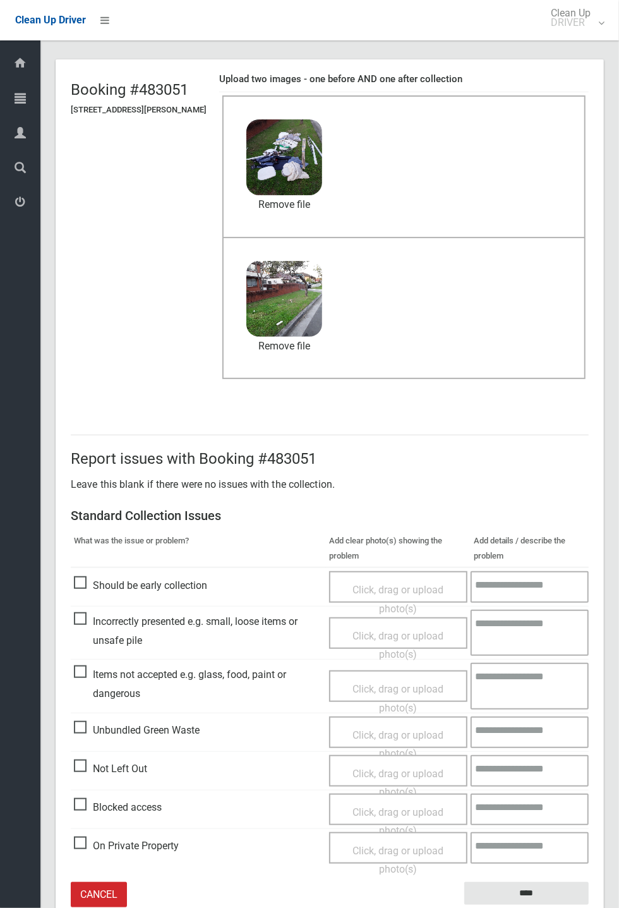
click at [532, 907] on small "The resident will be notified." at bounding box center [526, 914] width 124 height 19
click at [527, 893] on input "****" at bounding box center [526, 893] width 124 height 23
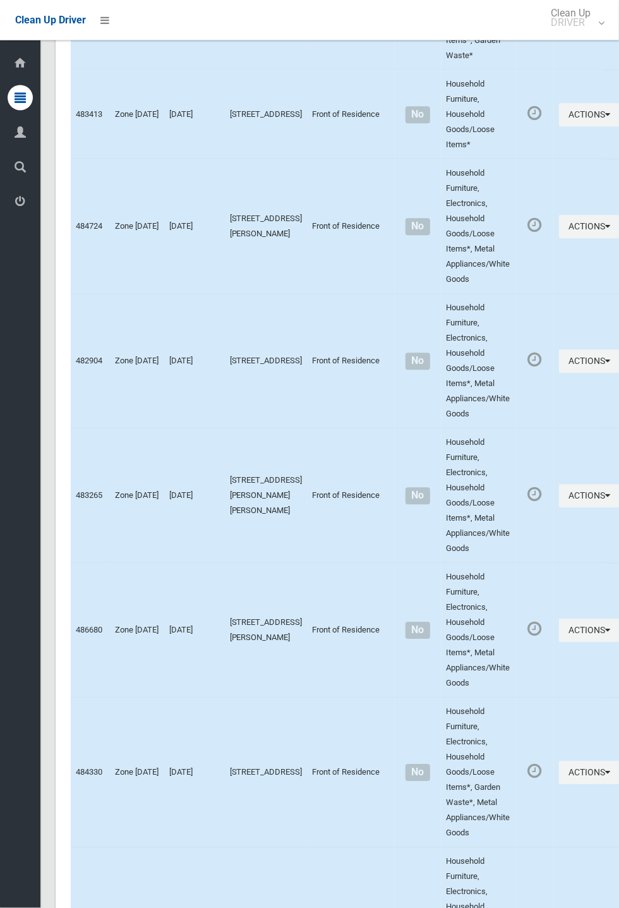
scroll to position [6413, 0]
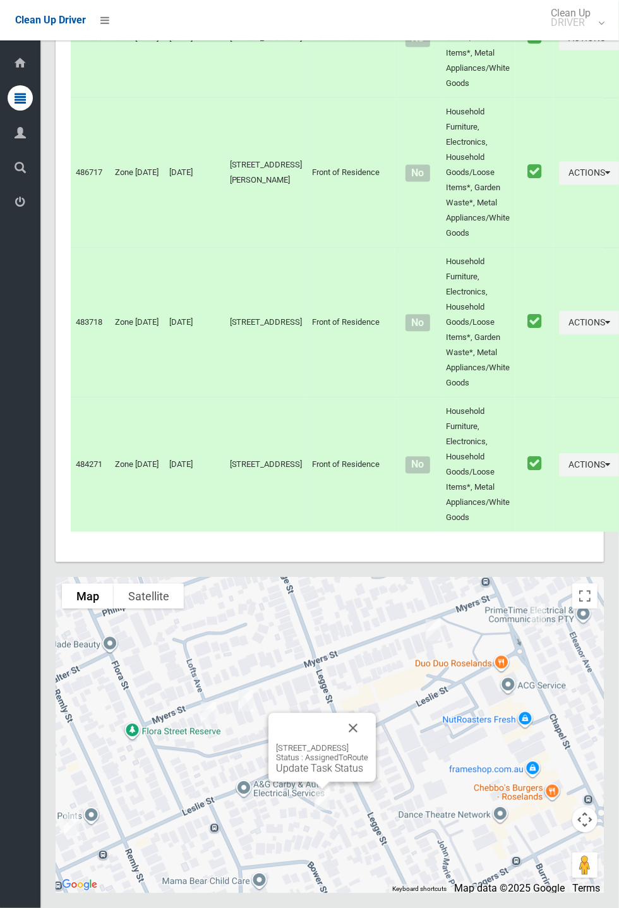
click at [368, 743] on button "Close" at bounding box center [353, 728] width 30 height 30
click at [369, 717] on button "Close" at bounding box center [354, 702] width 30 height 30
click at [306, 748] on link "Update Task Status" at bounding box center [320, 742] width 87 height 12
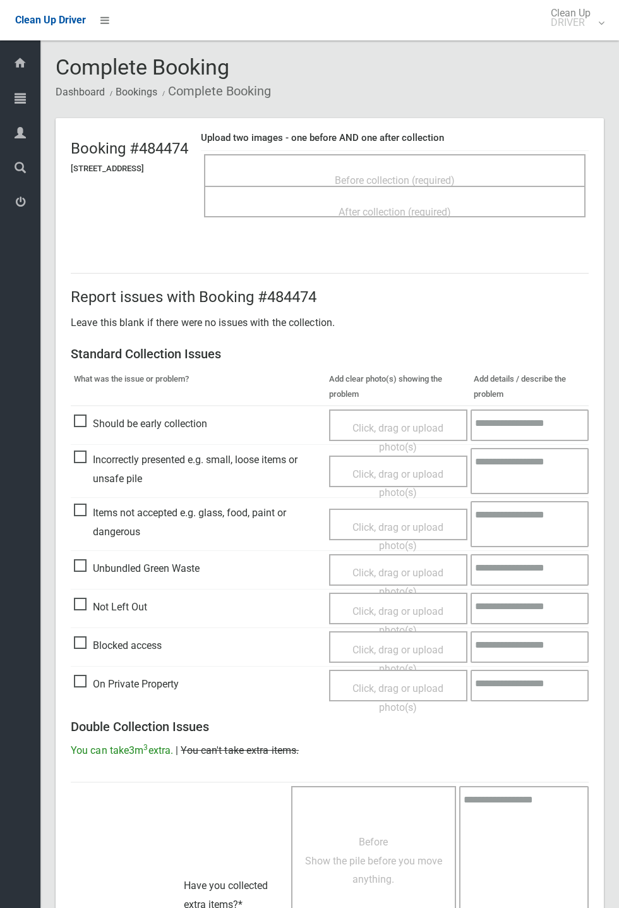
click at [399, 174] on span "Before collection (required)" at bounding box center [395, 180] width 120 height 12
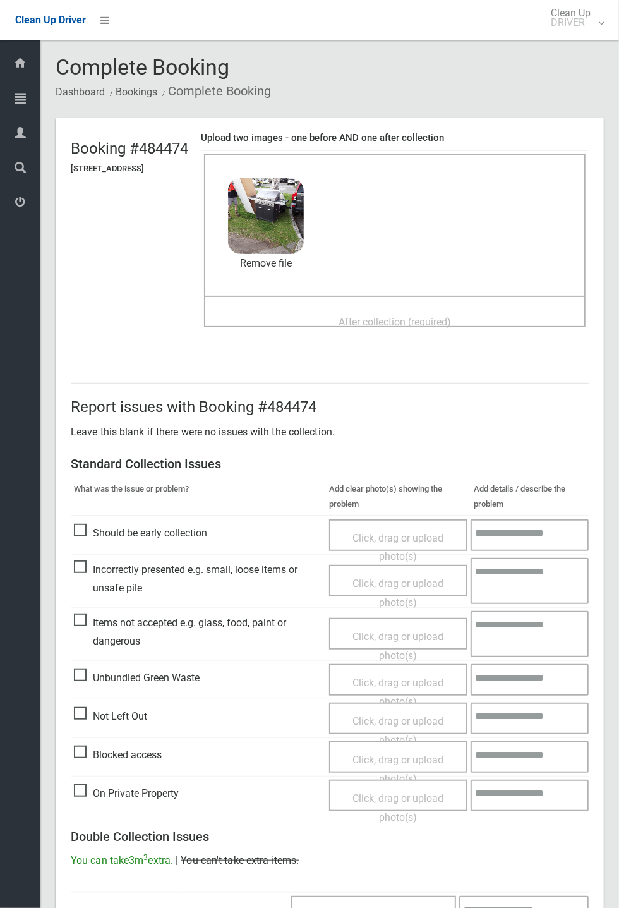
click at [371, 317] on span "After collection (required)" at bounding box center [395, 322] width 112 height 12
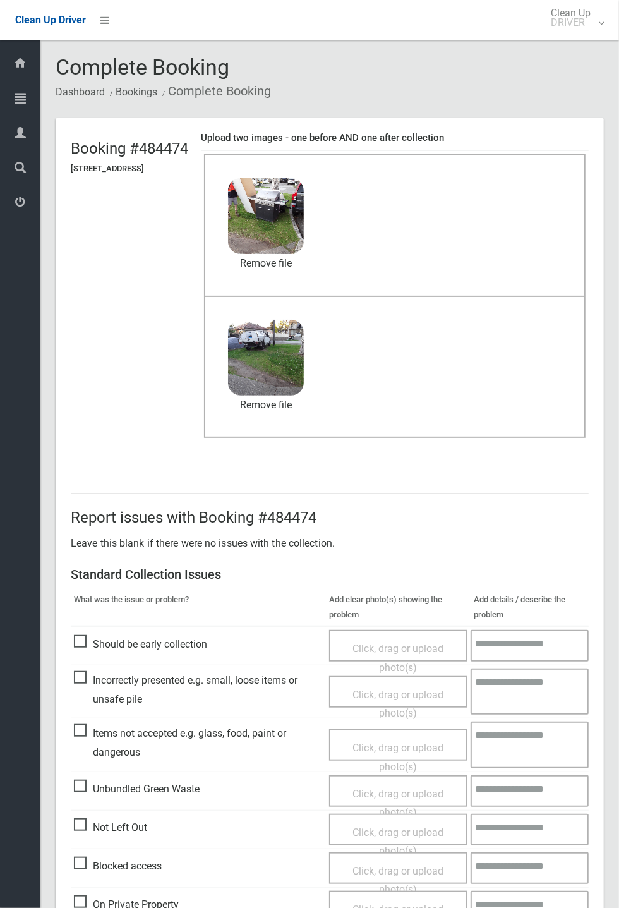
scroll to position [438, 0]
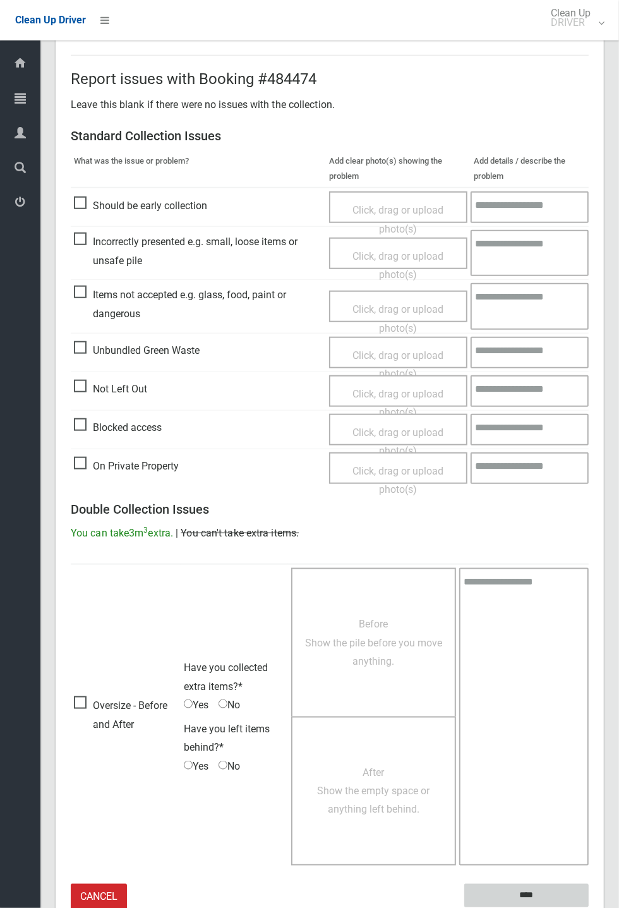
click at [589, 907] on input "****" at bounding box center [526, 895] width 124 height 23
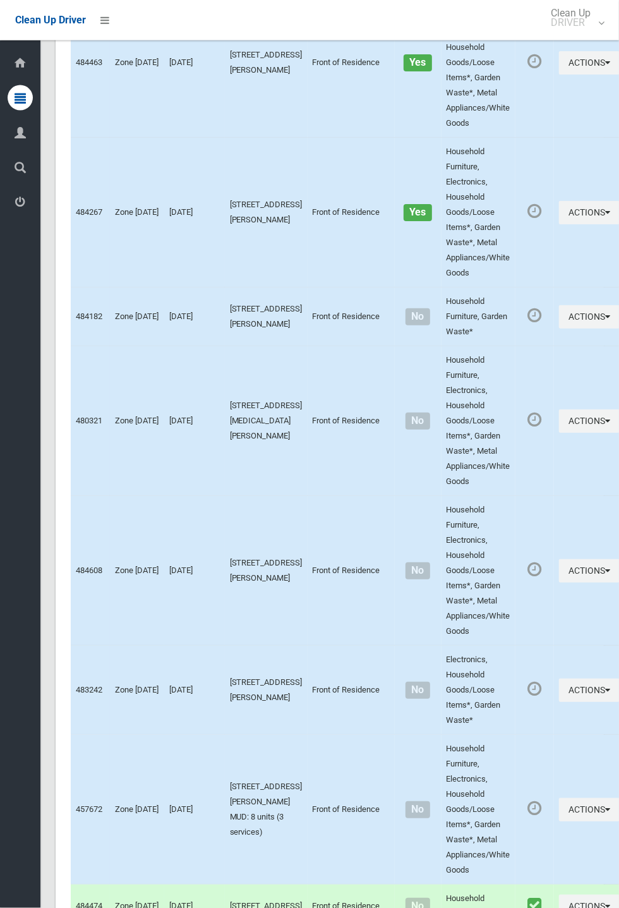
scroll to position [6413, 0]
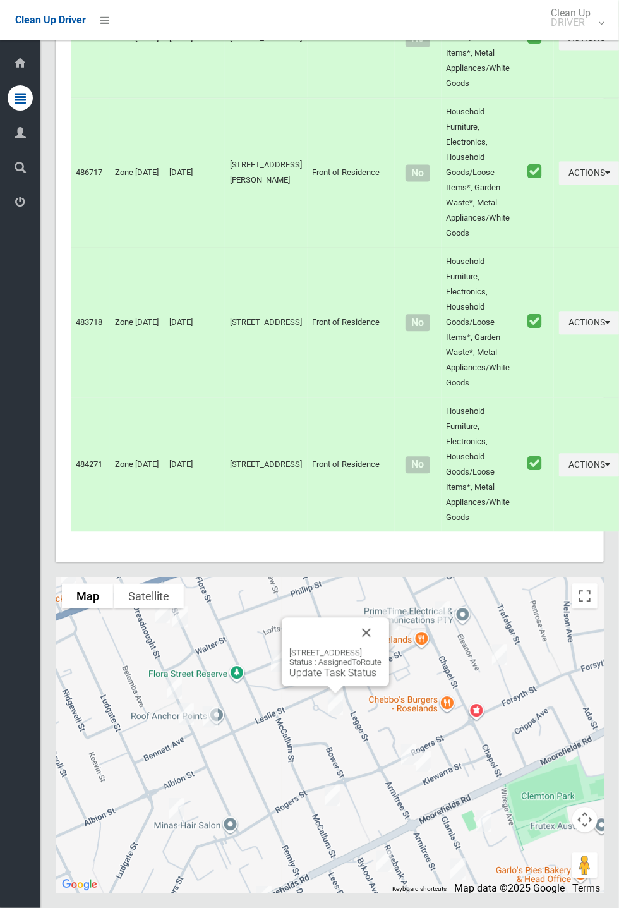
click at [327, 679] on link "Update Task Status" at bounding box center [332, 673] width 87 height 12
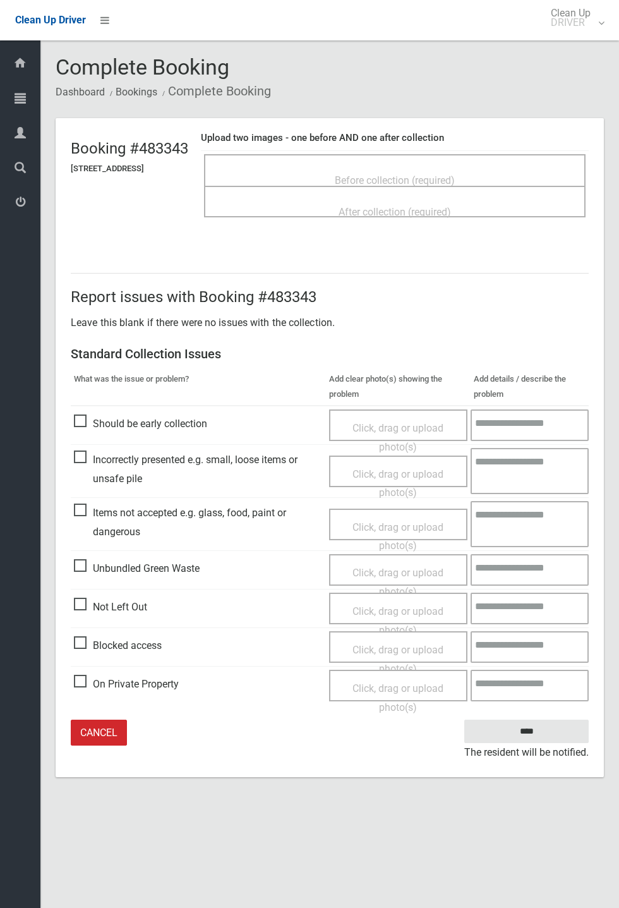
click at [391, 178] on span "Before collection (required)" at bounding box center [395, 180] width 120 height 12
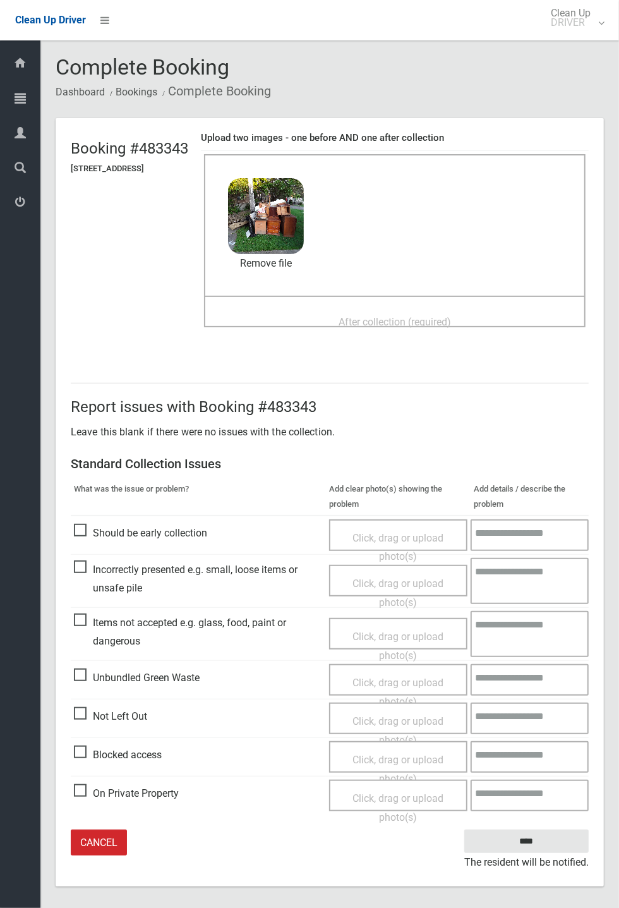
click at [397, 316] on span "After collection (required)" at bounding box center [395, 322] width 112 height 12
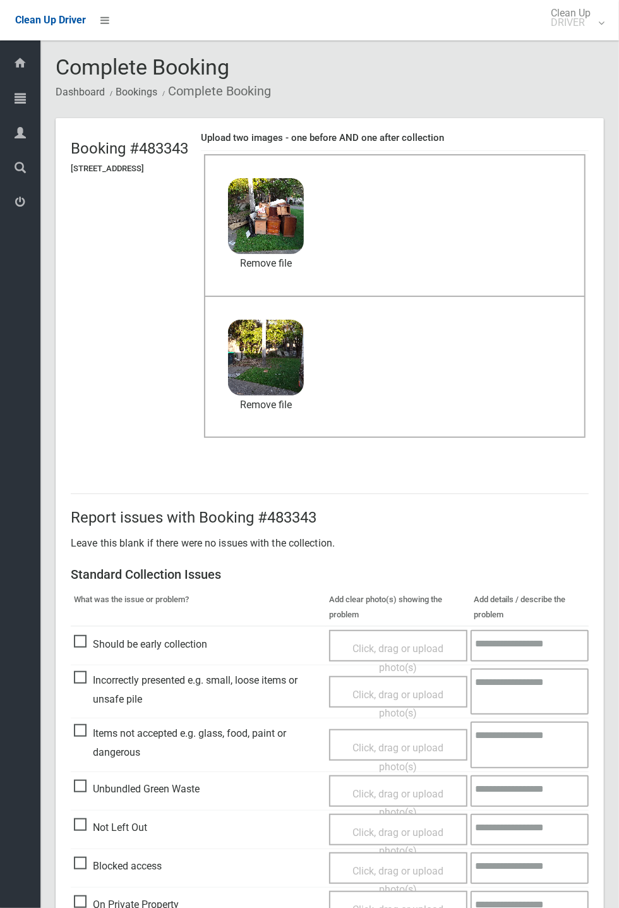
scroll to position [59, 0]
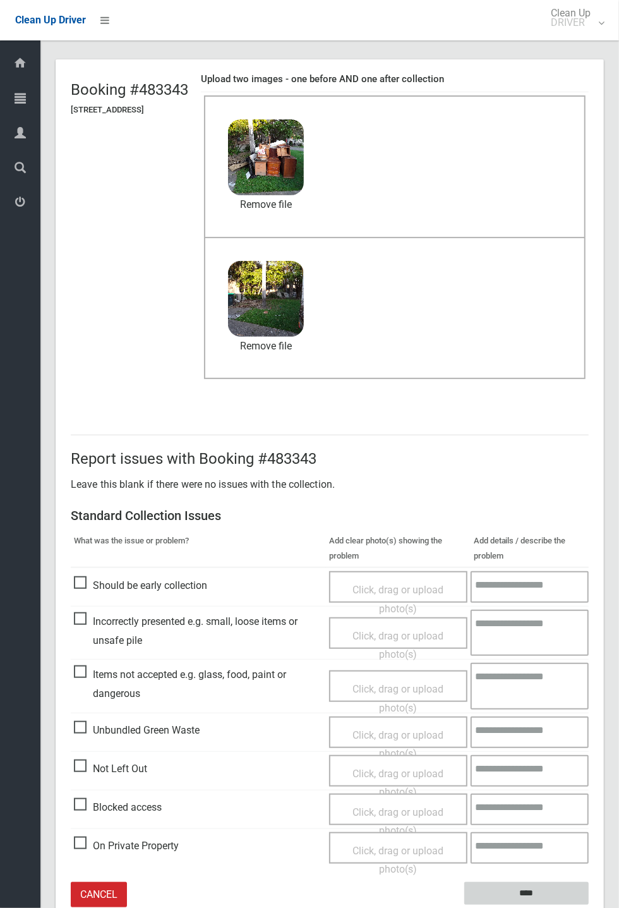
click at [589, 905] on input "****" at bounding box center [526, 893] width 124 height 23
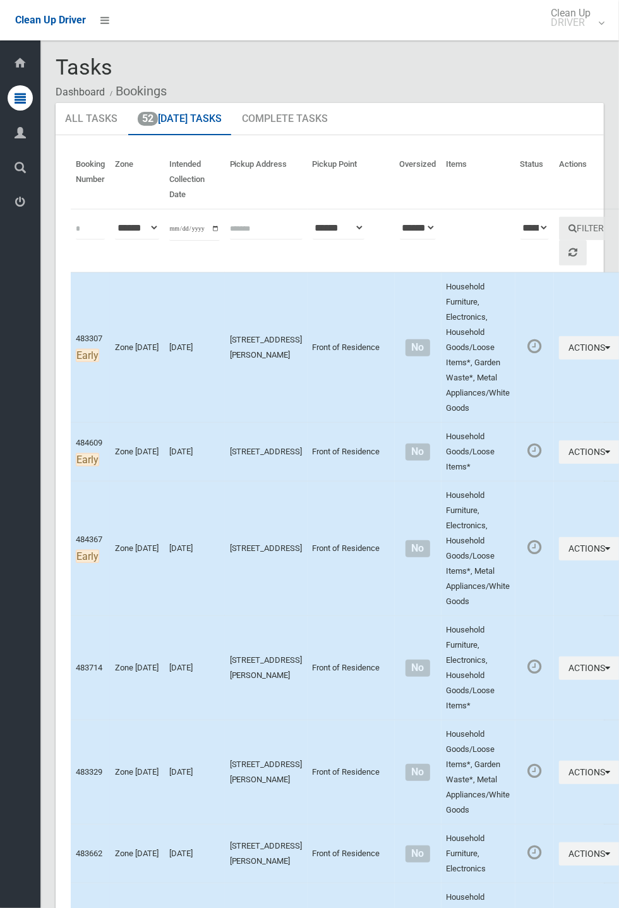
click at [554, 419] on td "Actions Complete Booking View Booking Details" at bounding box center [589, 347] width 71 height 150
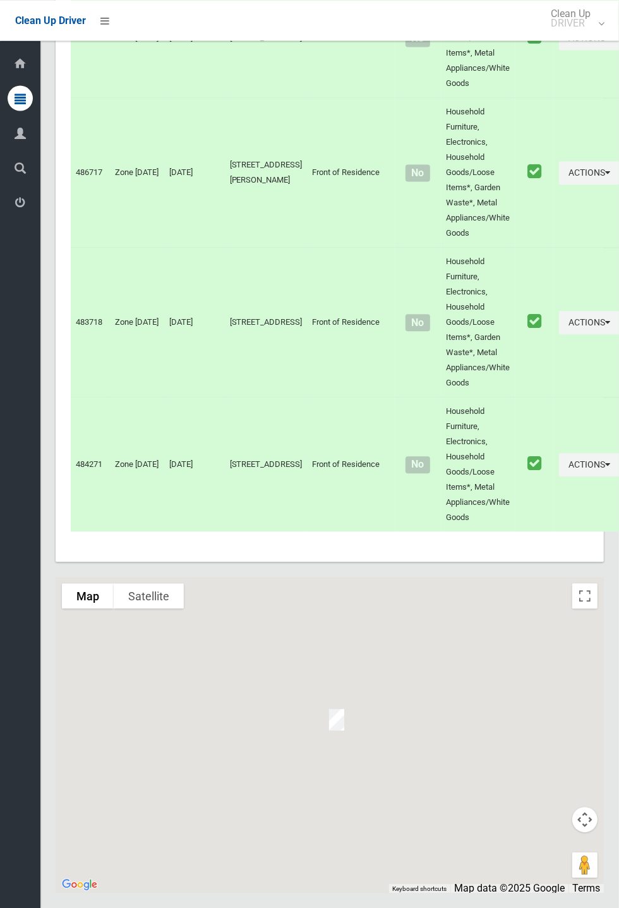
scroll to position [6400, 0]
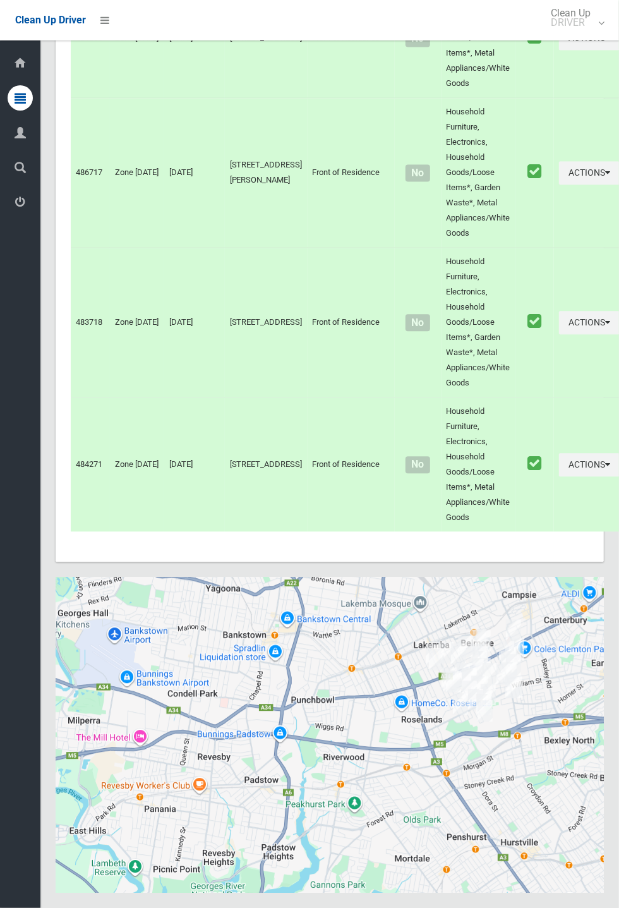
scroll to position [6413, 0]
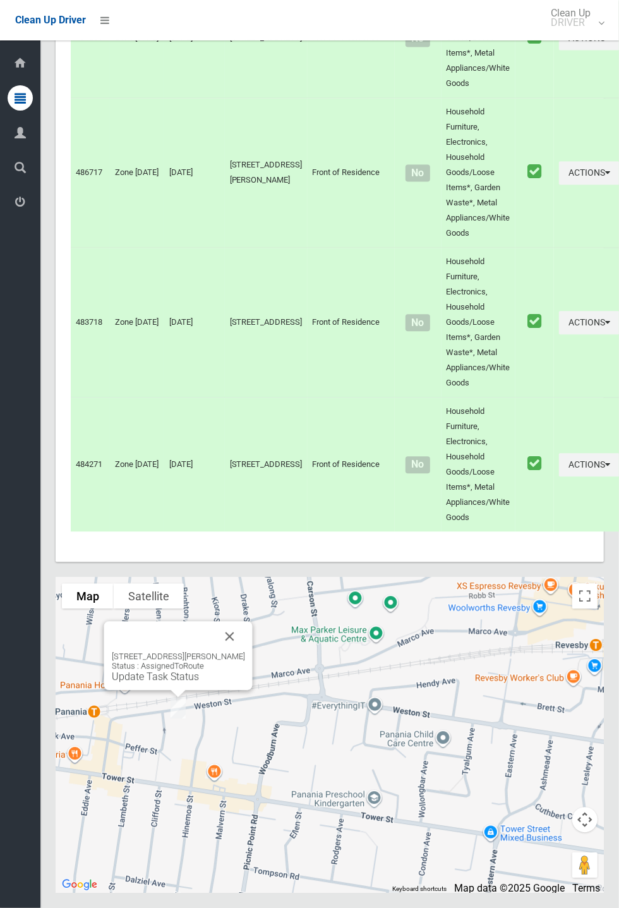
click at [239, 651] on button "Close" at bounding box center [230, 636] width 30 height 30
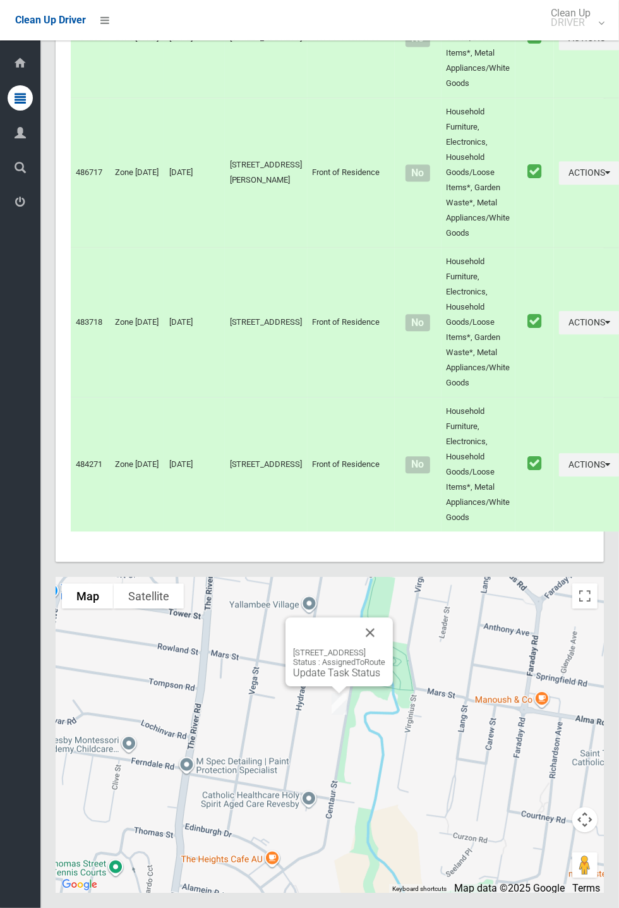
click at [393, 686] on div "1/70 Centaur Street, REVESBY NSW 2212 Status : AssignedToRoute Update Task Stat…" at bounding box center [339, 651] width 107 height 69
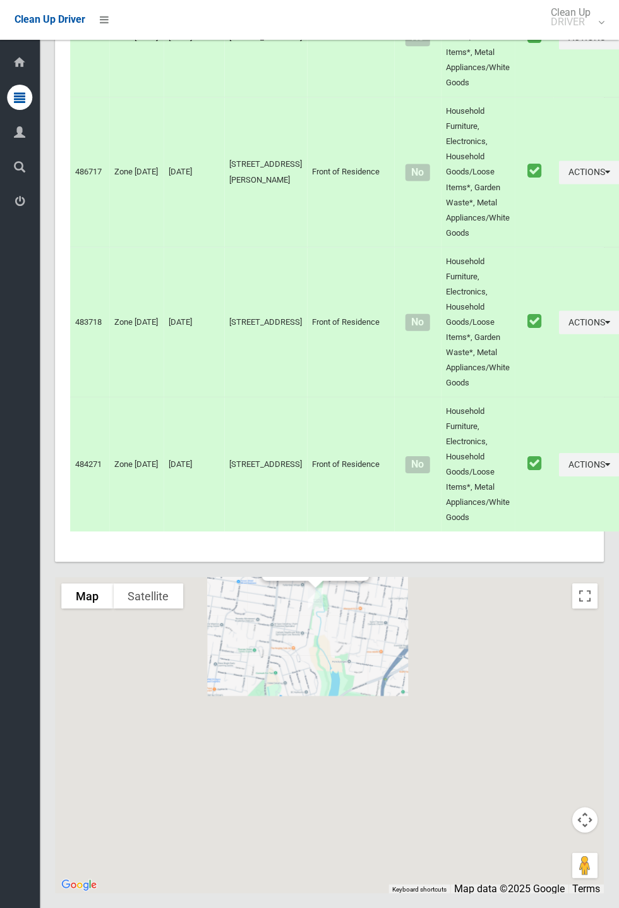
scroll to position [6394, 0]
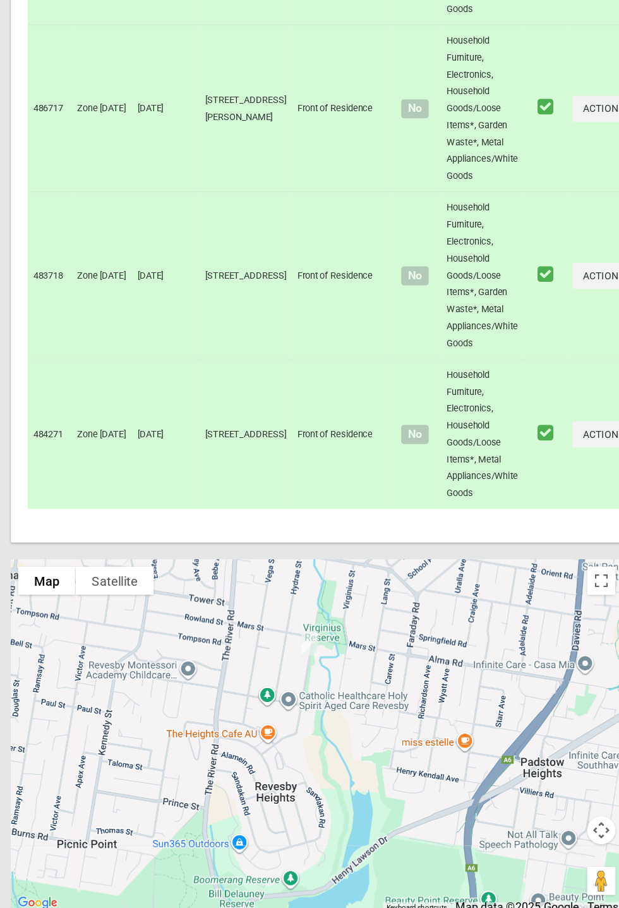
click at [46, 833] on div at bounding box center [32, 753] width 162 height 162
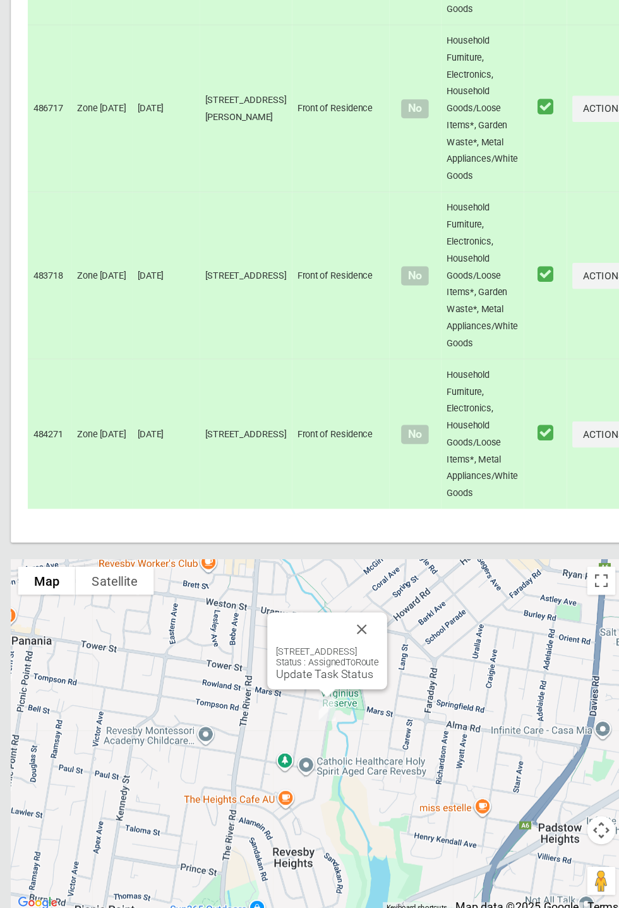
click at [393, 693] on div "1/70 Centaur Street, REVESBY NSW 2212 Status : AssignedToRoute Update Task Stat…" at bounding box center [339, 658] width 107 height 69
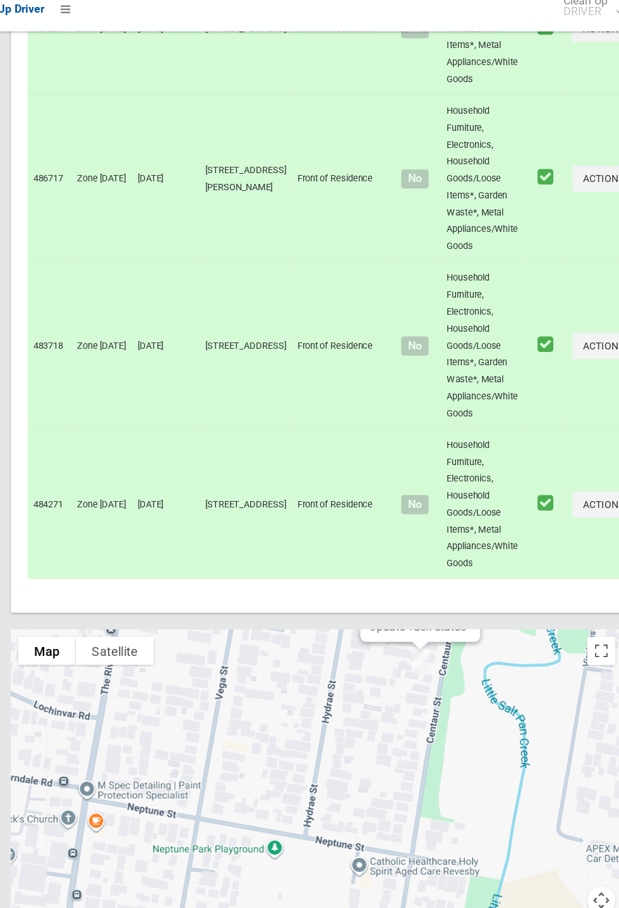
scroll to position [6412, 0]
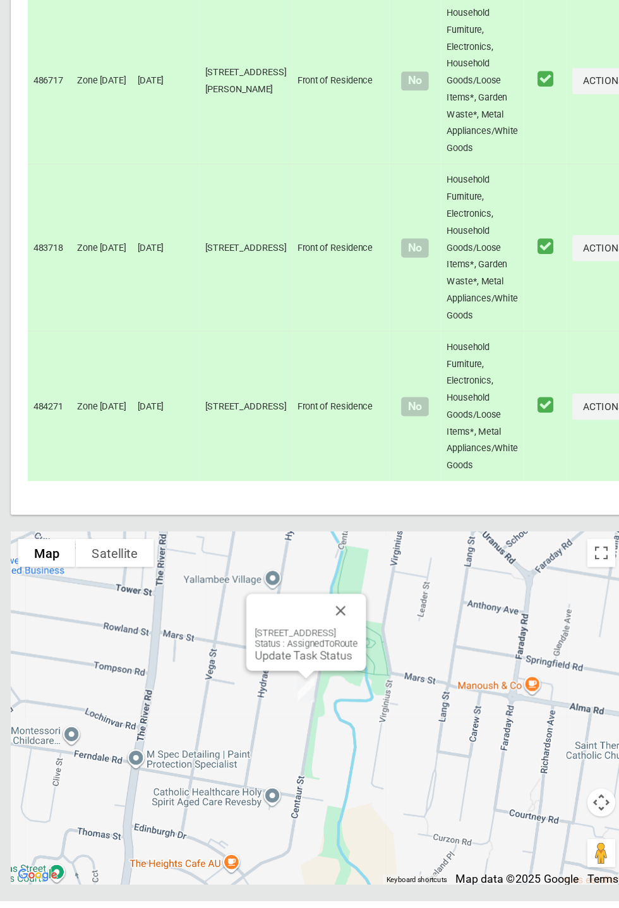
click at [366, 663] on button "Close" at bounding box center [351, 647] width 30 height 30
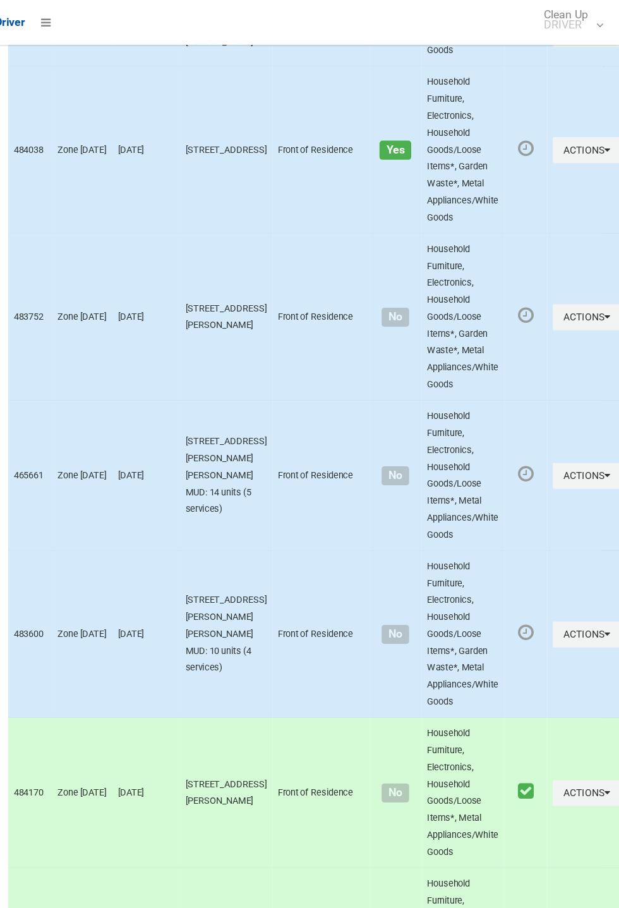
scroll to position [5230, 0]
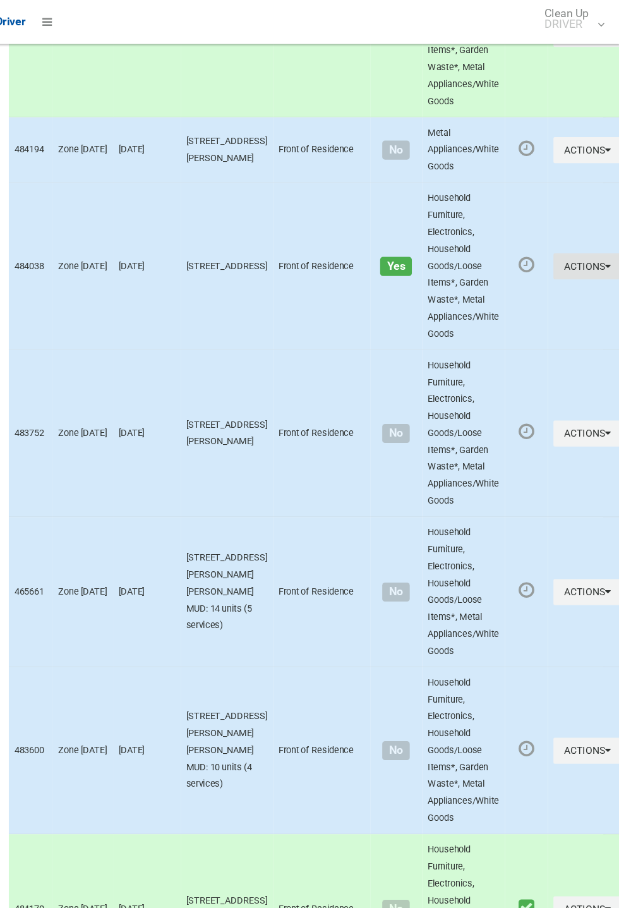
click at [605, 244] on icon "button" at bounding box center [607, 239] width 5 height 9
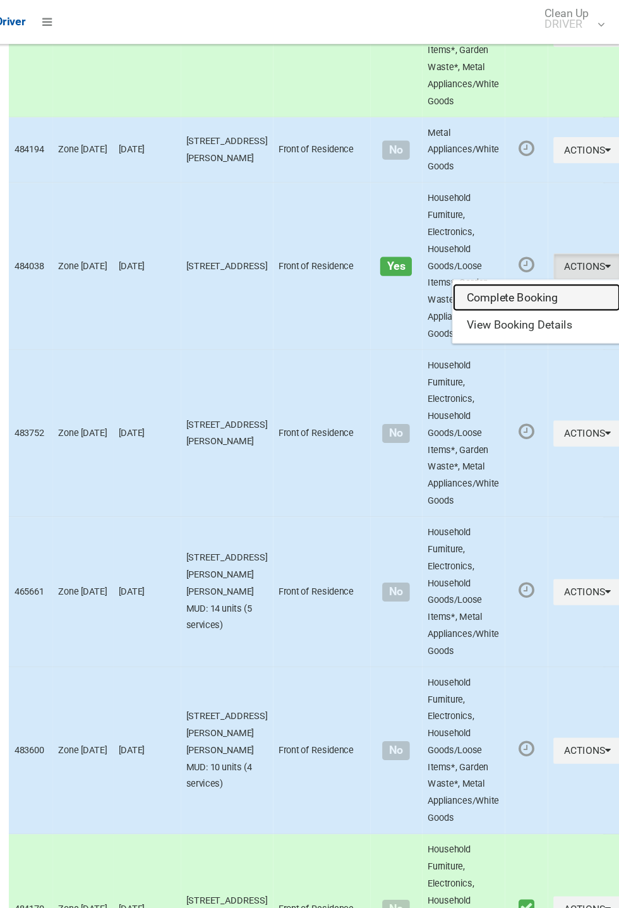
click at [507, 281] on link "Complete Booking" at bounding box center [544, 267] width 150 height 25
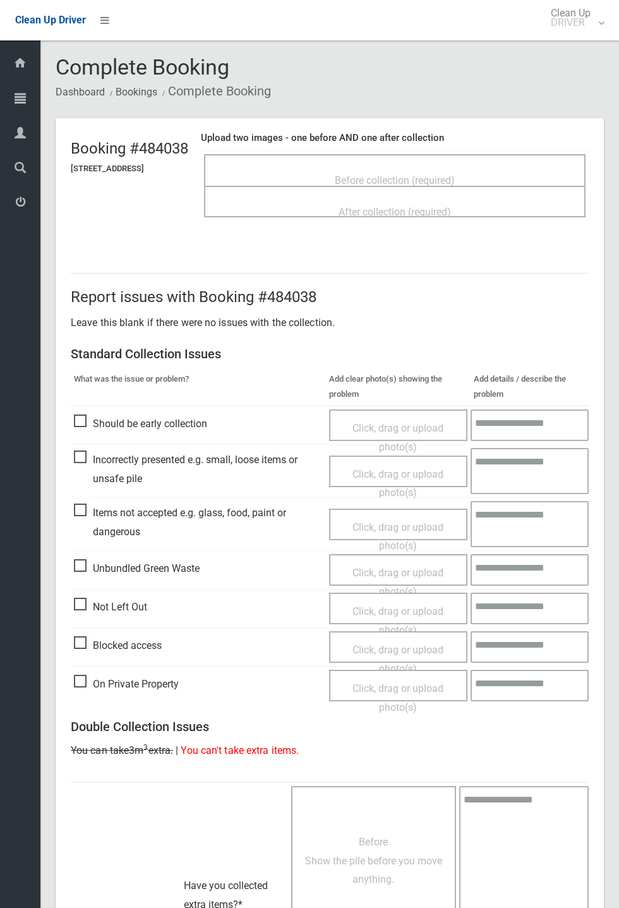
click at [413, 174] on span "Before collection (required)" at bounding box center [395, 180] width 120 height 12
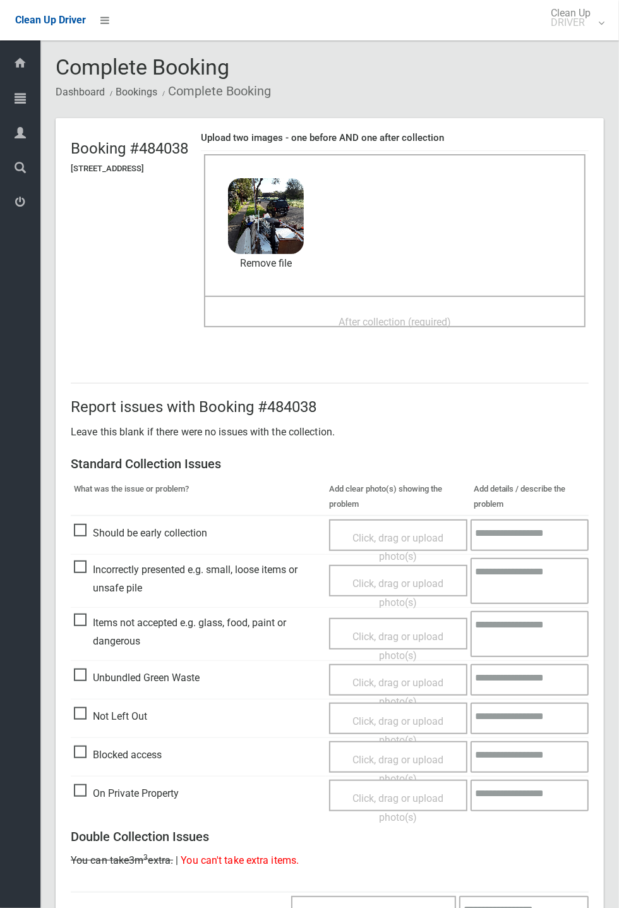
click at [397, 316] on span "After collection (required)" at bounding box center [395, 322] width 112 height 12
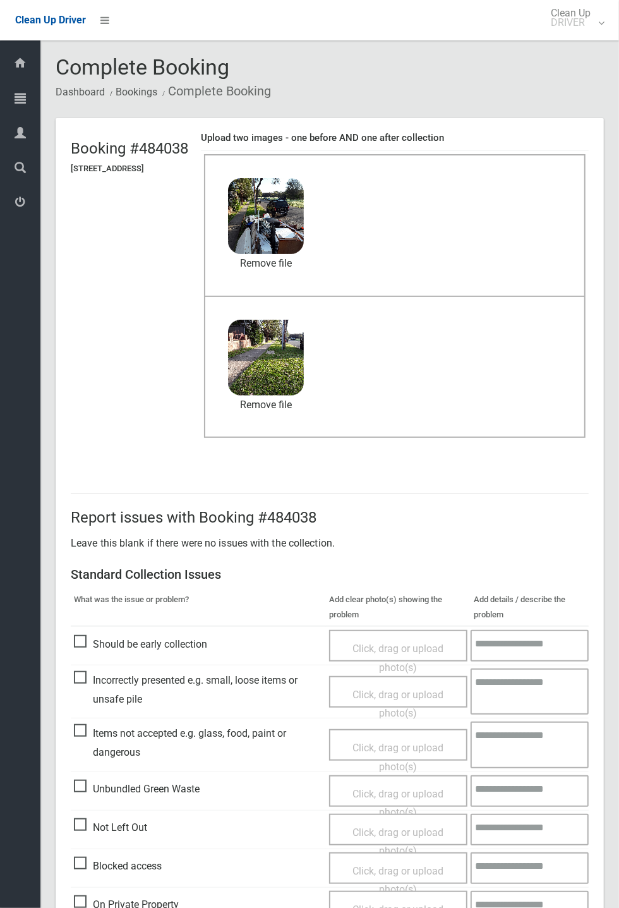
scroll to position [438, 0]
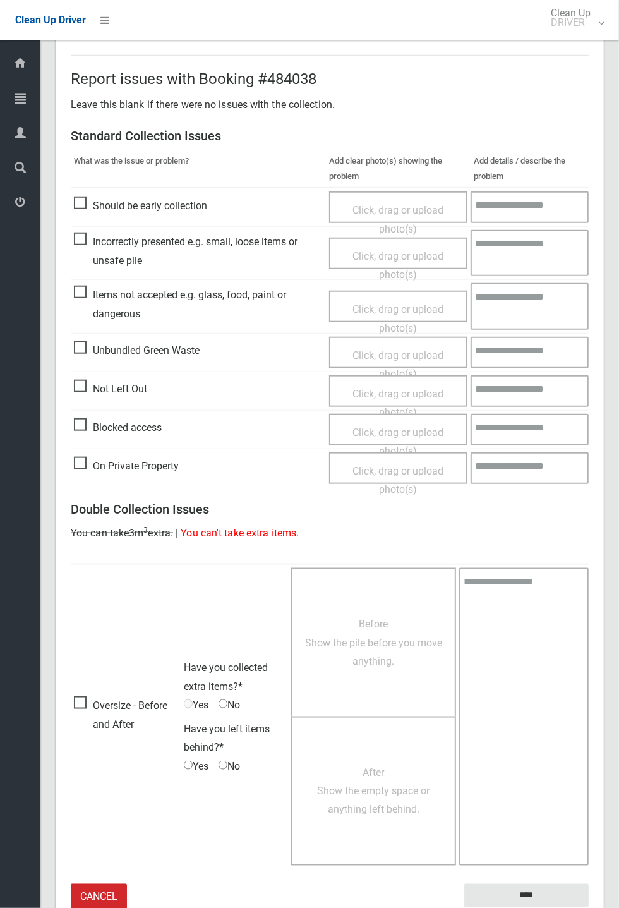
click at [515, 907] on small "The resident will be notified." at bounding box center [526, 916] width 124 height 19
click at [589, 907] on input "****" at bounding box center [526, 895] width 124 height 23
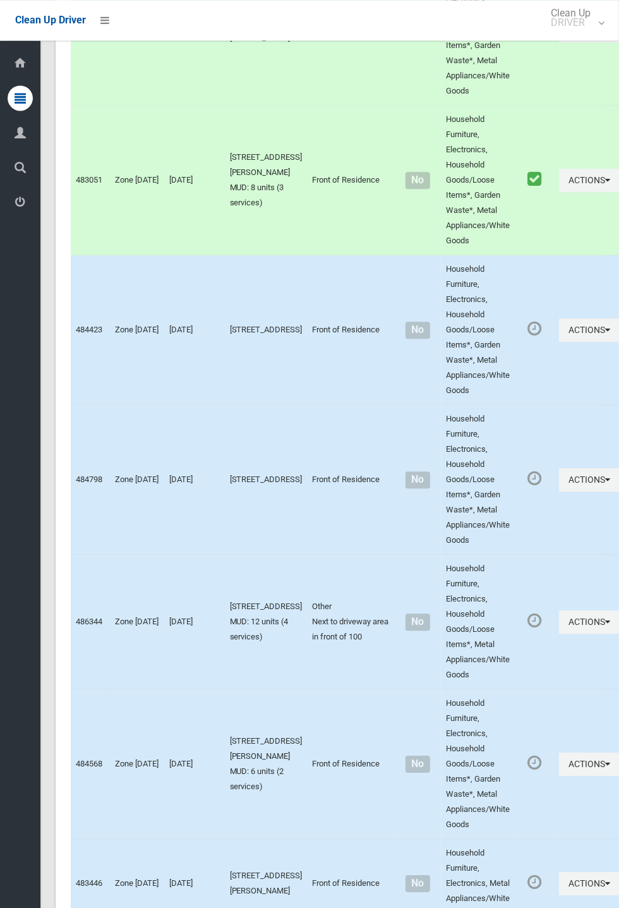
scroll to position [6413, 0]
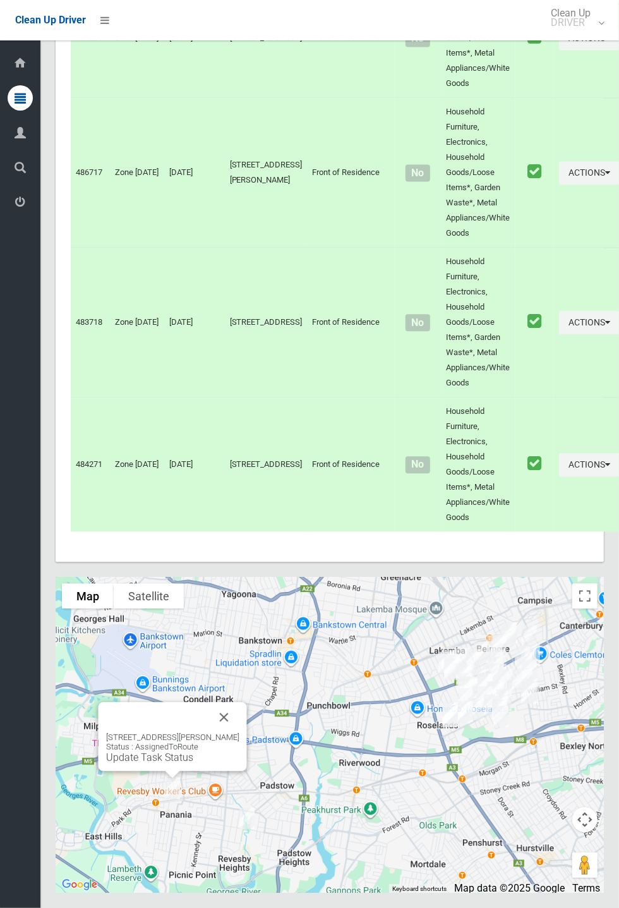
click at [179, 771] on div "3 Peffer Street, PANANIA NSW 2213 Status : AssignedToRoute Update Task Status" at bounding box center [173, 736] width 148 height 69
click at [150, 763] on div "3 Peffer Street, PANANIA NSW 2213 Status : AssignedToRoute Update Task Status" at bounding box center [172, 747] width 133 height 31
click at [155, 763] on div "3 Peffer Street, PANANIA NSW 2213 Status : AssignedToRoute Update Task Status" at bounding box center [172, 747] width 133 height 31
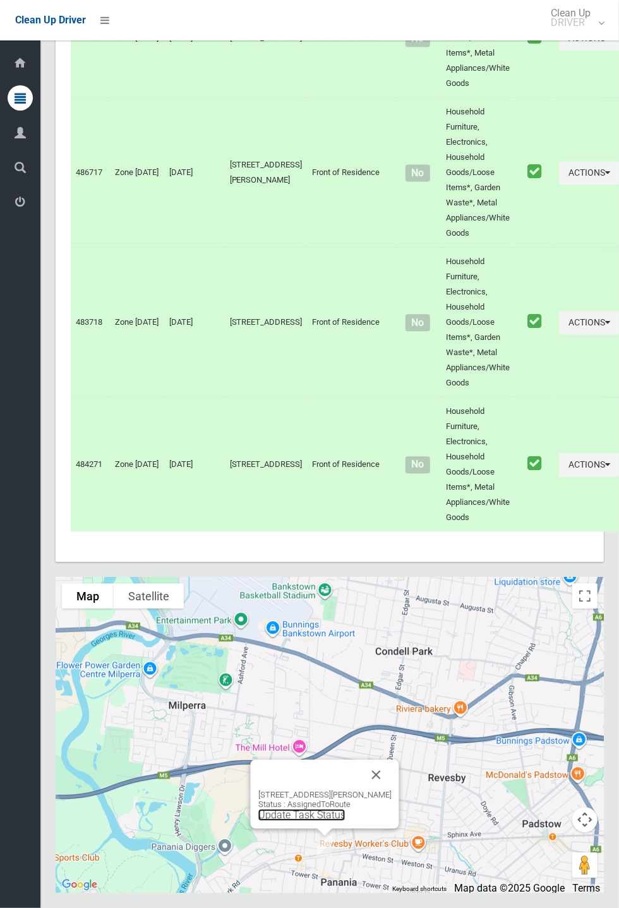
click at [322, 821] on link "Update Task Status" at bounding box center [301, 815] width 87 height 12
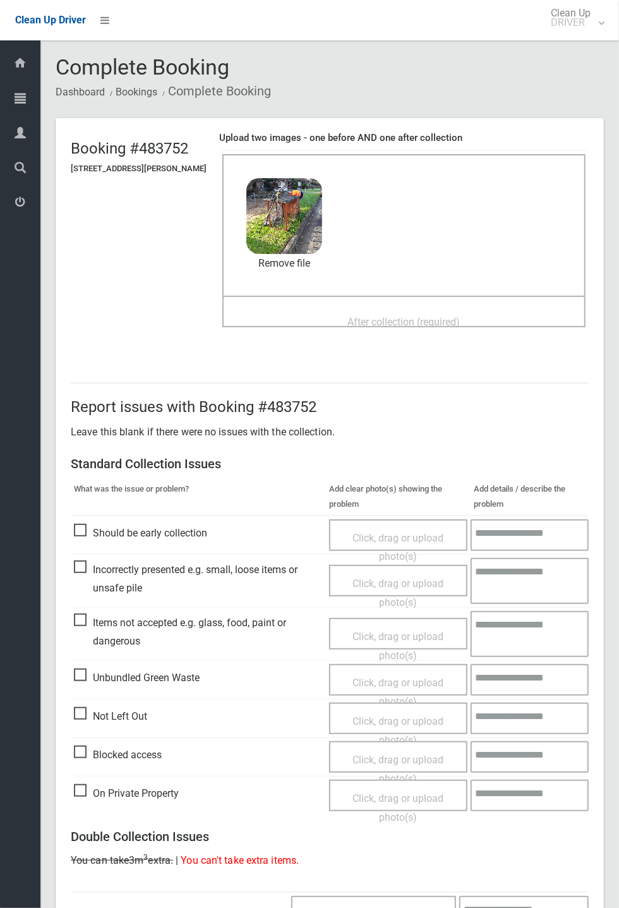
click at [348, 316] on span "After collection (required)" at bounding box center [404, 322] width 112 height 12
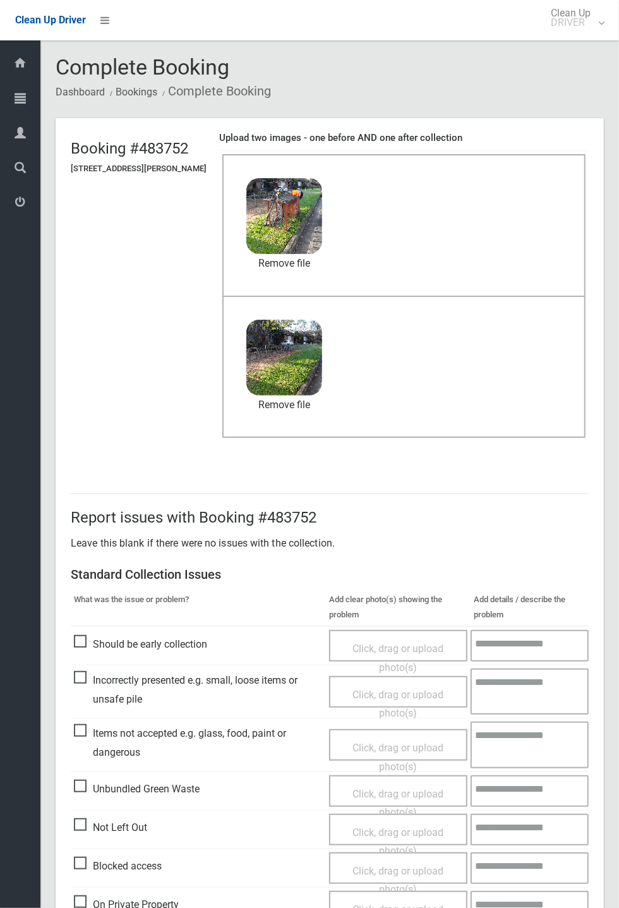
scroll to position [438, 0]
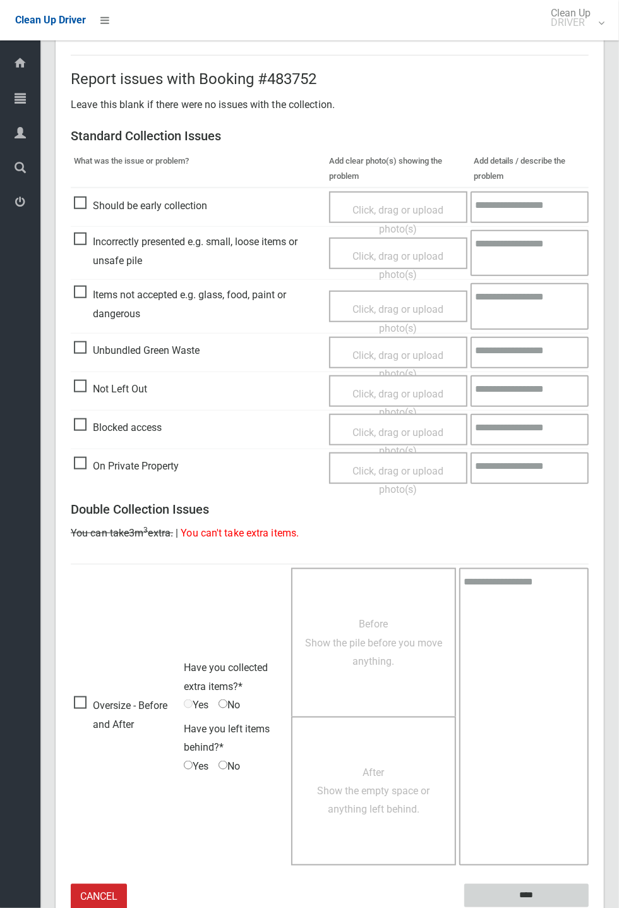
click at [589, 907] on input "****" at bounding box center [526, 895] width 124 height 23
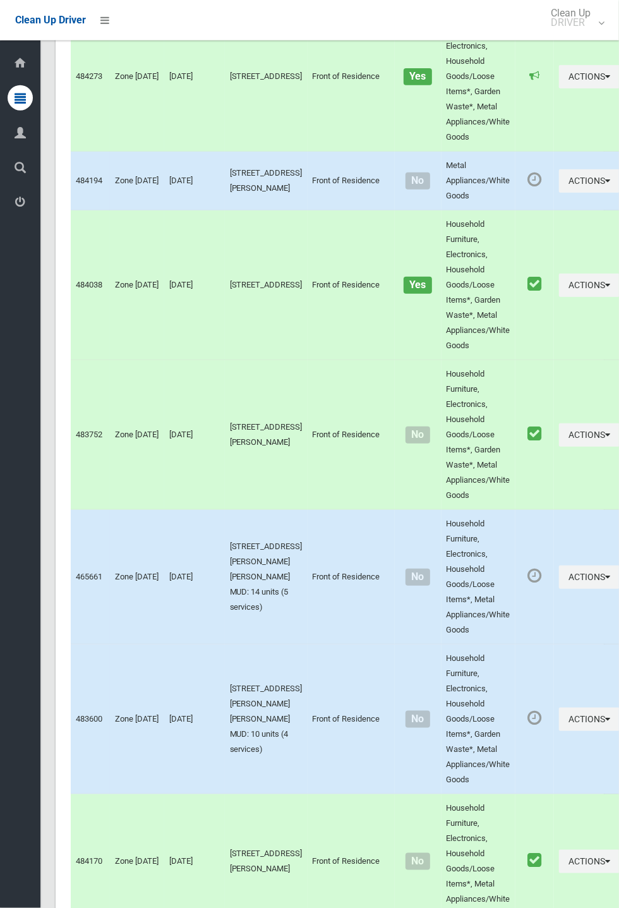
scroll to position [6413, 0]
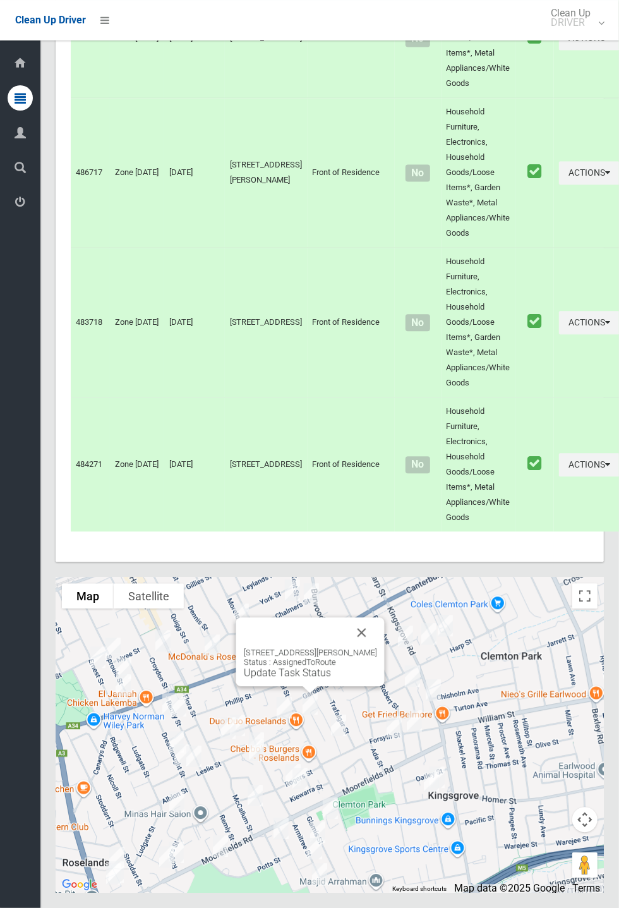
click at [377, 648] on button "Close" at bounding box center [362, 632] width 30 height 30
click at [351, 651] on button "Close" at bounding box center [336, 636] width 30 height 30
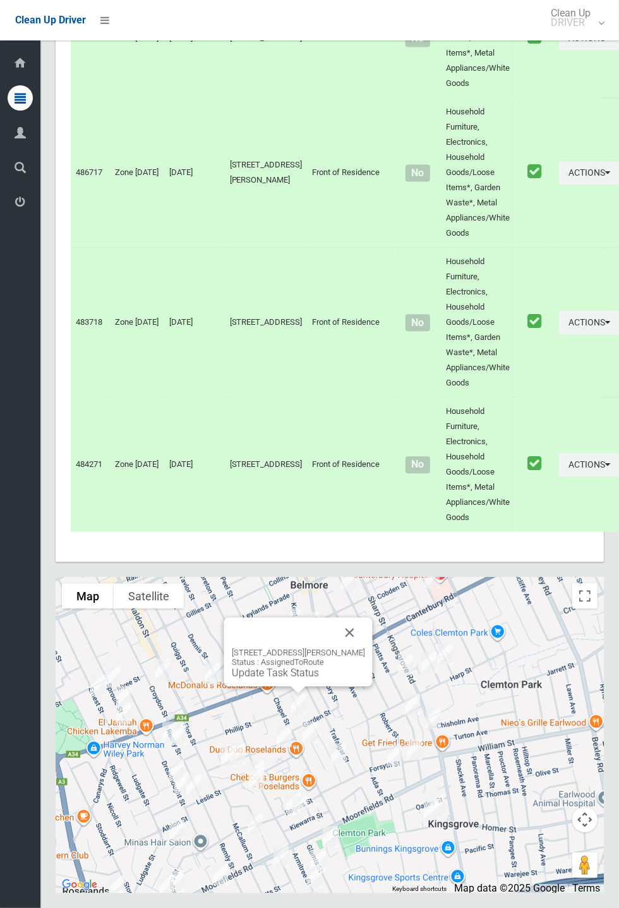
click at [360, 648] on button "Close" at bounding box center [350, 632] width 30 height 30
click at [442, 345] on td "Household Furniture, Electronics, Household Goods/Loose Items*, Garden Waste*, …" at bounding box center [479, 323] width 74 height 150
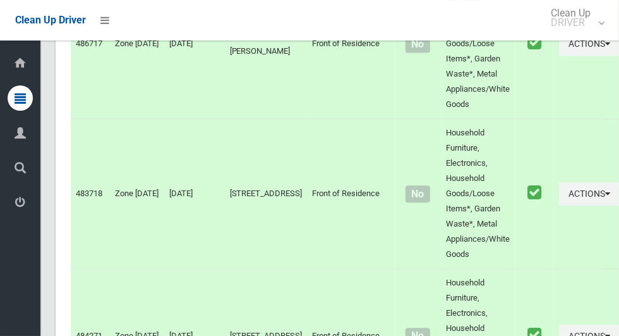
click at [398, 269] on td "No" at bounding box center [418, 194] width 47 height 150
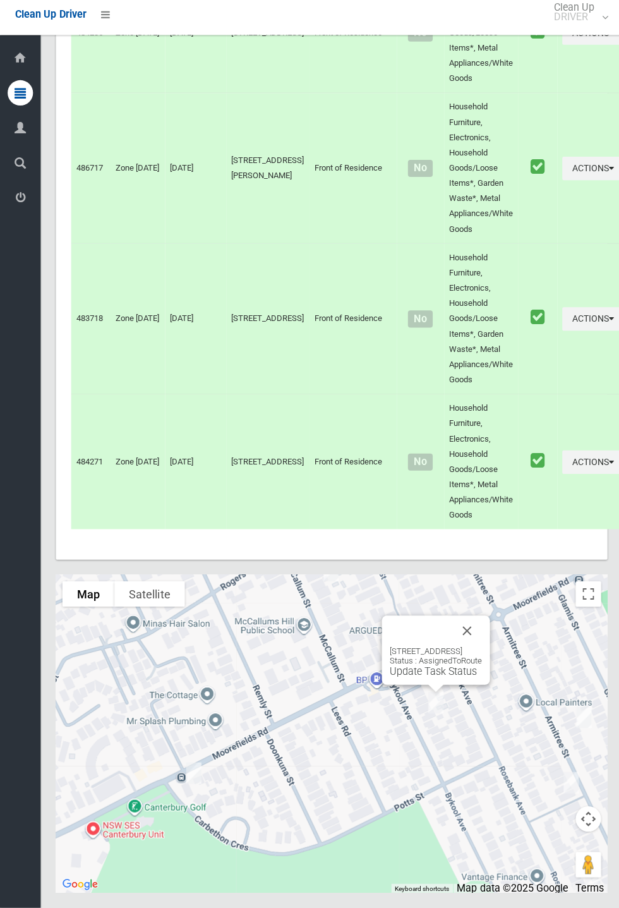
click at [480, 648] on button "Close" at bounding box center [464, 632] width 30 height 30
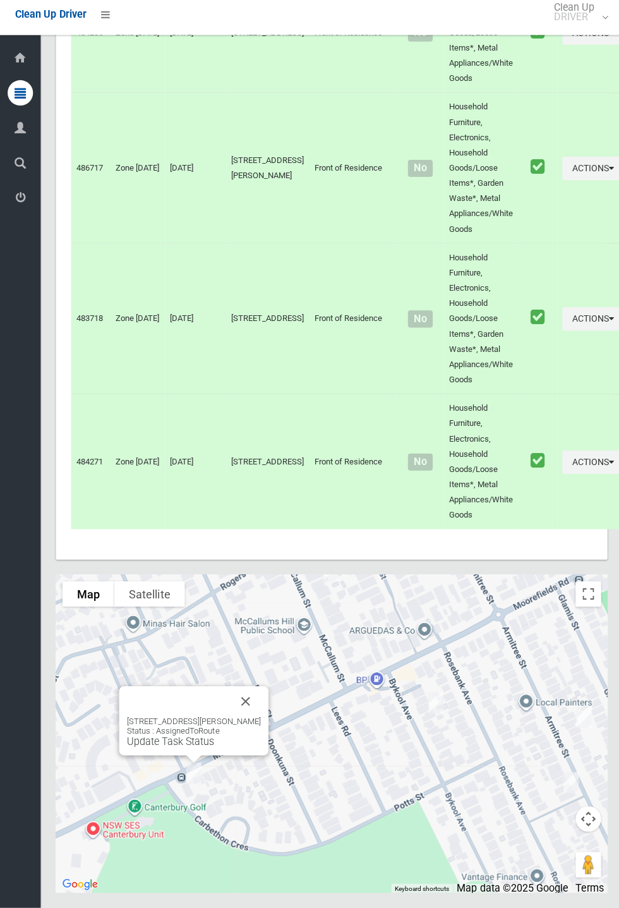
click at [167, 749] on div "[STREET_ADDRESS][PERSON_NAME] Status : AssignedToRoute Update Task Status" at bounding box center [192, 733] width 133 height 31
click at [179, 756] on div "[STREET_ADDRESS][PERSON_NAME] Status : AssignedToRoute Update Task Status" at bounding box center [193, 721] width 148 height 69
click at [170, 749] on link "Update Task Status" at bounding box center [169, 743] width 87 height 12
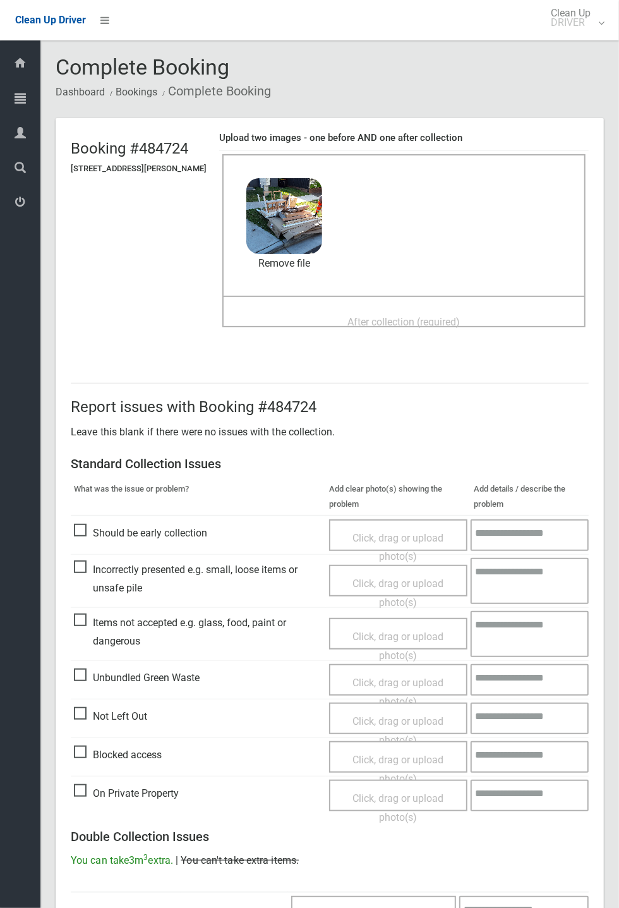
click at [385, 322] on span "After collection (required)" at bounding box center [404, 322] width 112 height 12
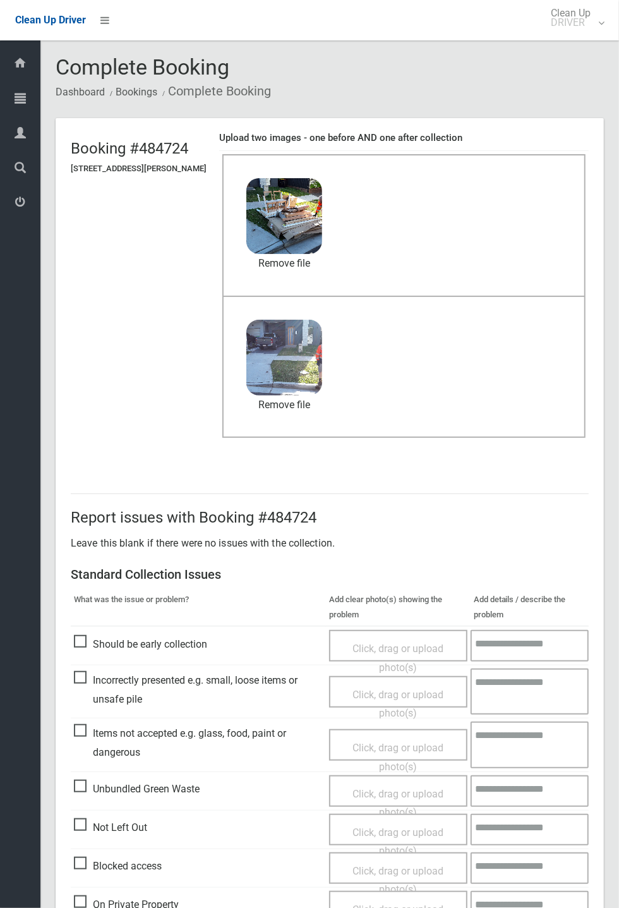
scroll to position [438, 0]
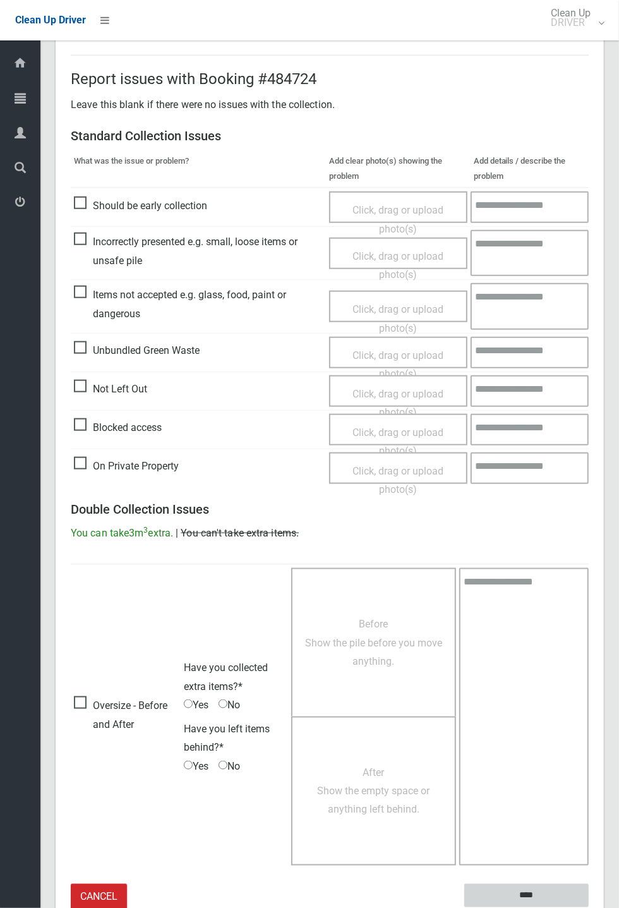
click at [589, 907] on input "****" at bounding box center [526, 895] width 124 height 23
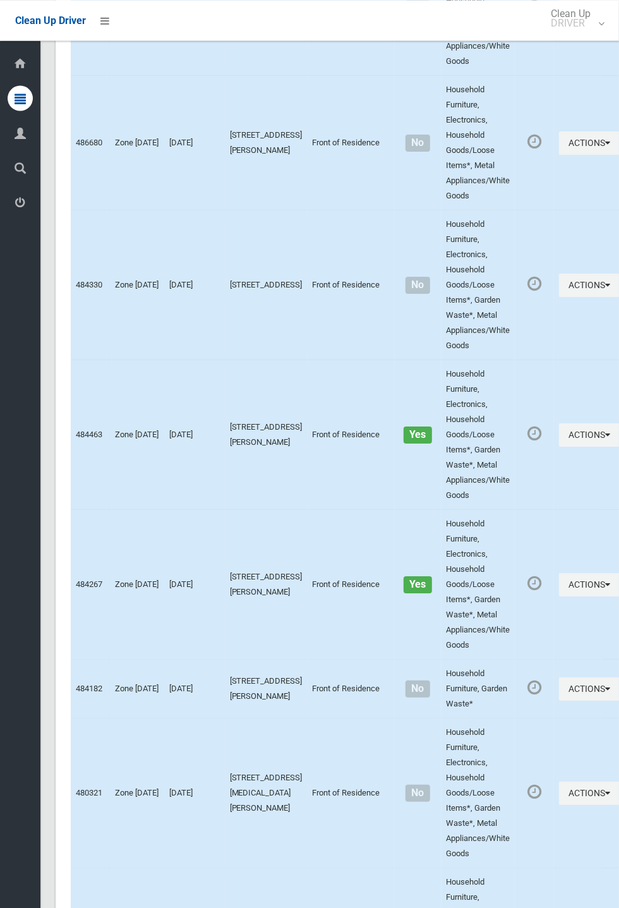
scroll to position [6413, 0]
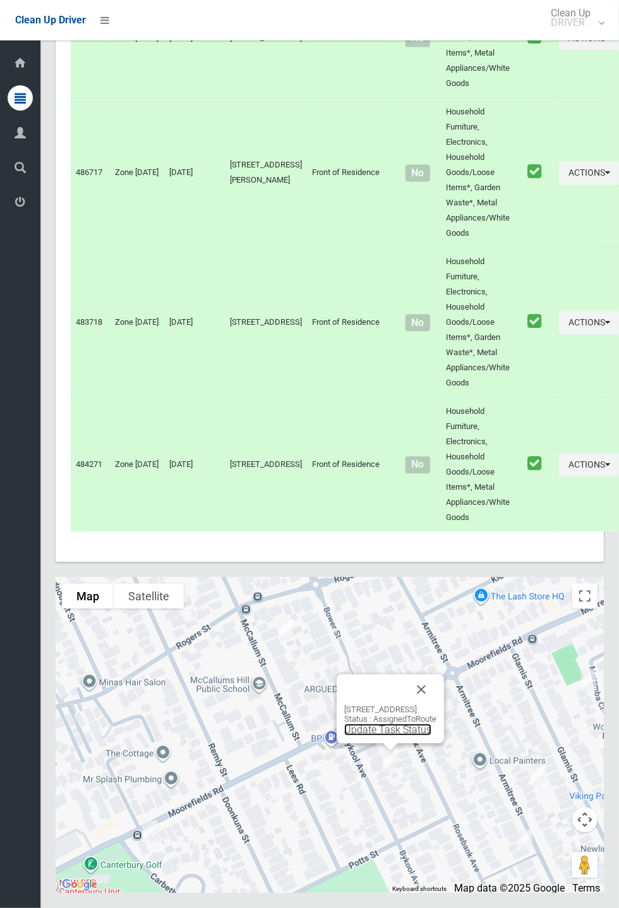
click at [374, 735] on link "Update Task Status" at bounding box center [387, 729] width 87 height 12
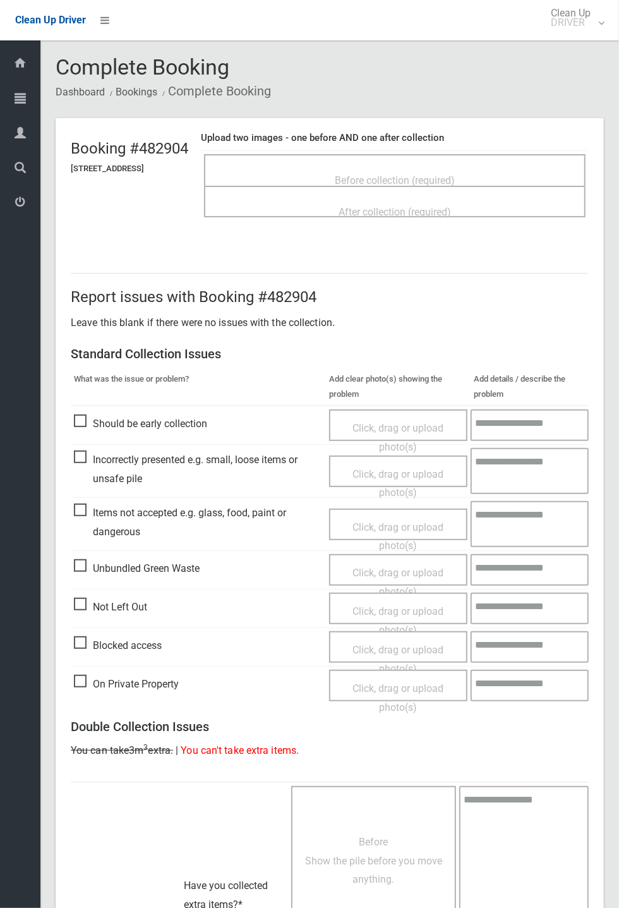
click at [399, 174] on span "Before collection (required)" at bounding box center [395, 180] width 120 height 12
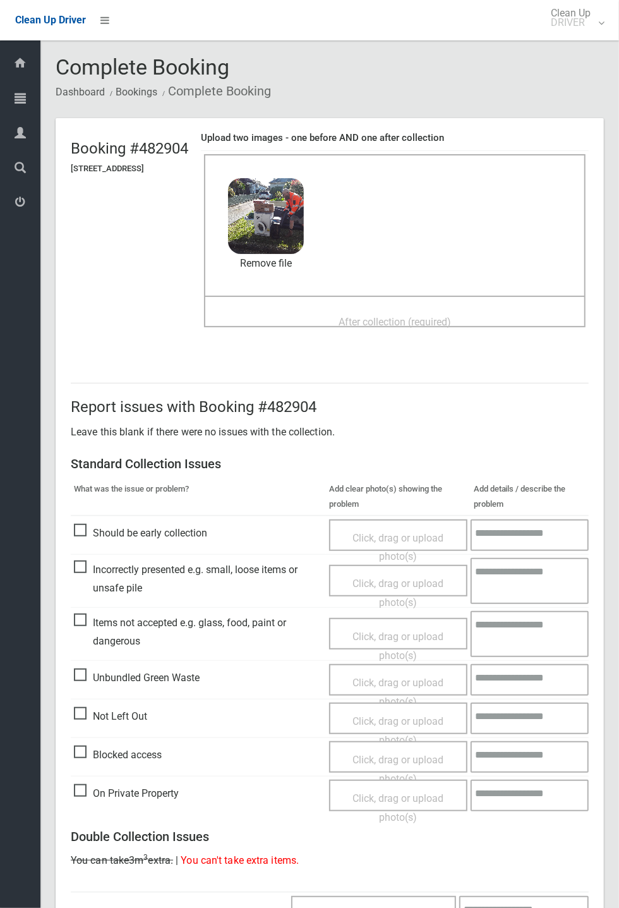
click at [423, 316] on span "After collection (required)" at bounding box center [395, 322] width 112 height 12
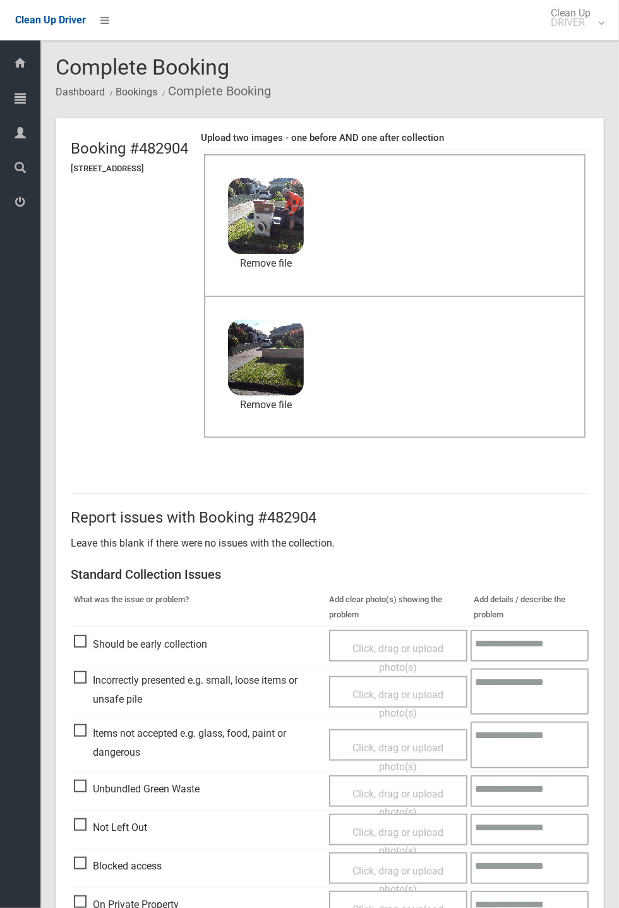
scroll to position [438, 0]
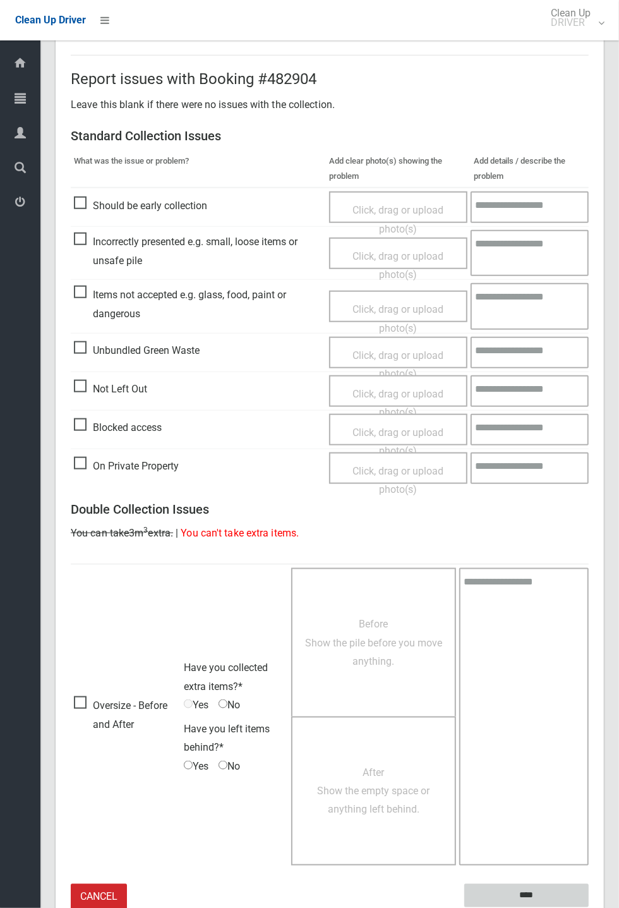
click at [529, 896] on input "****" at bounding box center [526, 895] width 124 height 23
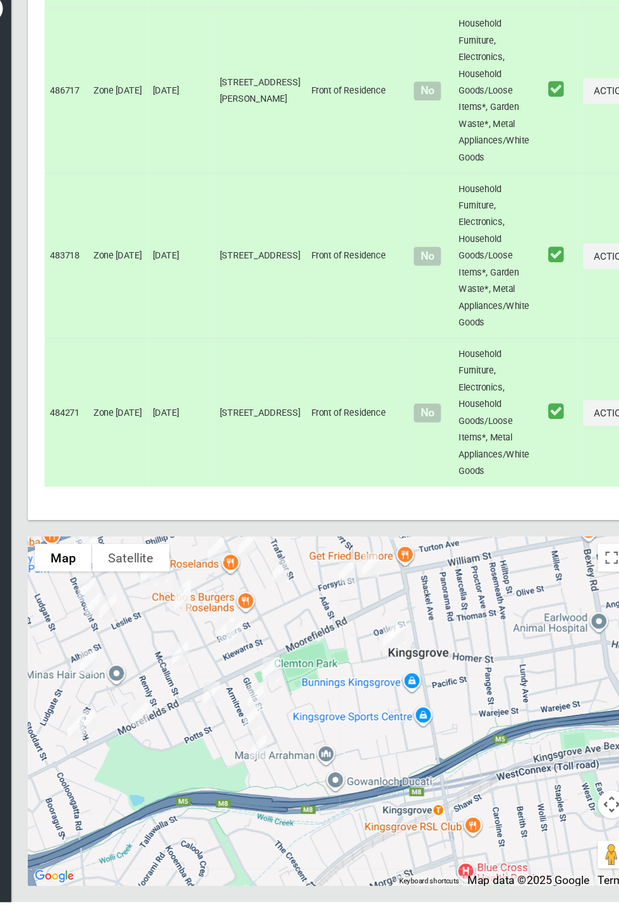
scroll to position [6471, 0]
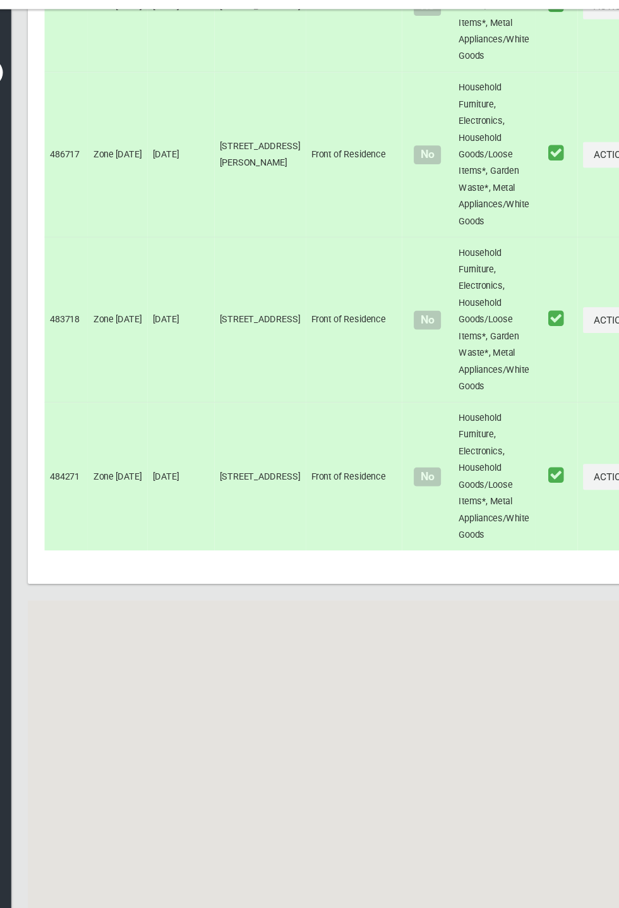
click at [284, 759] on div "Map" at bounding box center [330, 735] width 548 height 316
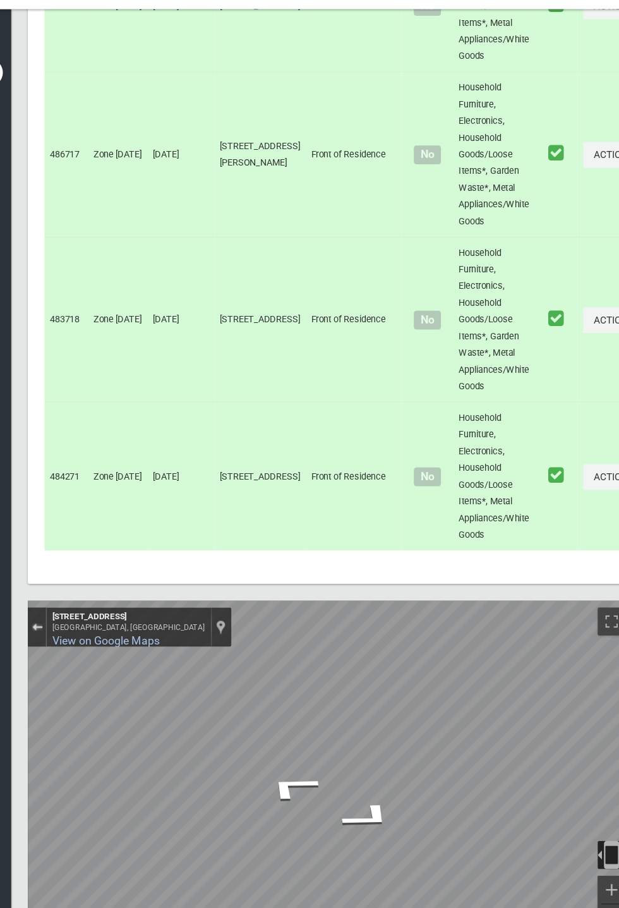
click at [69, 605] on div "Exit the Street View" at bounding box center [63, 601] width 9 height 8
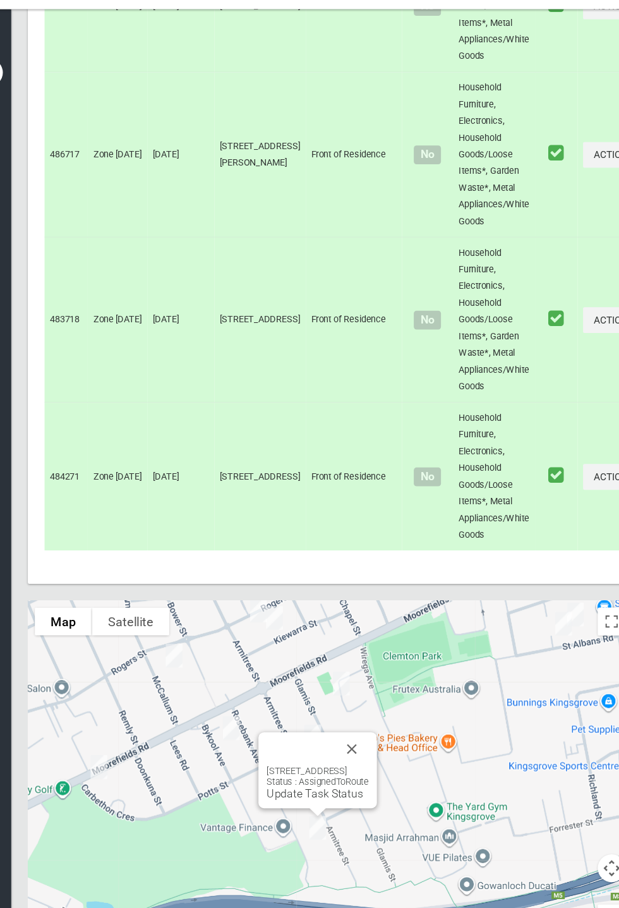
click at [303, 727] on div at bounding box center [303, 711] width 62 height 30
click at [358, 651] on div at bounding box center [380, 570] width 162 height 162
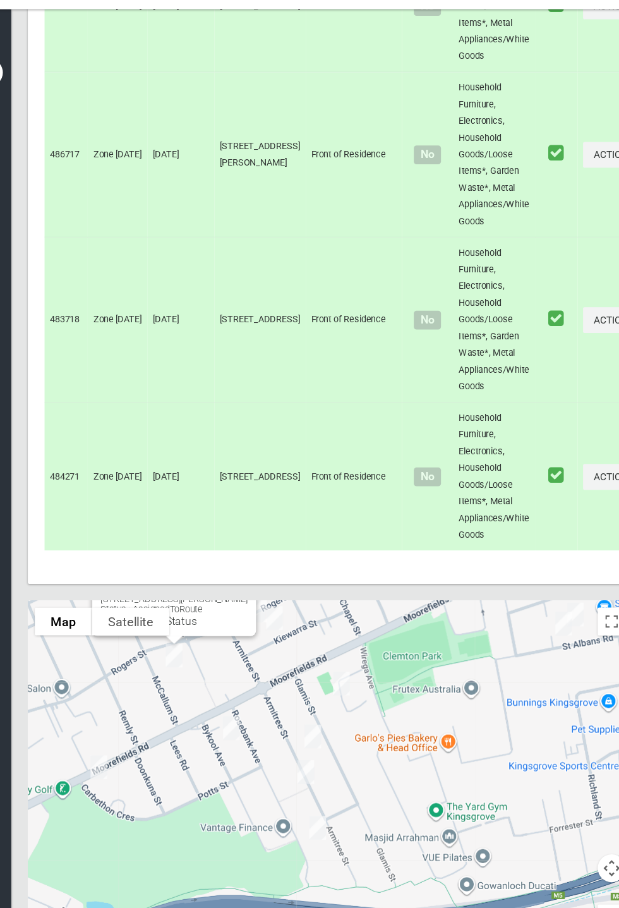
click at [200, 711] on div "Loading... 42A McCallum Street, ROSELANDS NSW 2196 Status : AssignedToRoute Upd…" at bounding box center [330, 735] width 548 height 316
click at [354, 653] on div "Loading... 42A McCallum Street, ROSELANDS NSW 2196 Status : AssignedToRoute Upd…" at bounding box center [330, 735] width 548 height 316
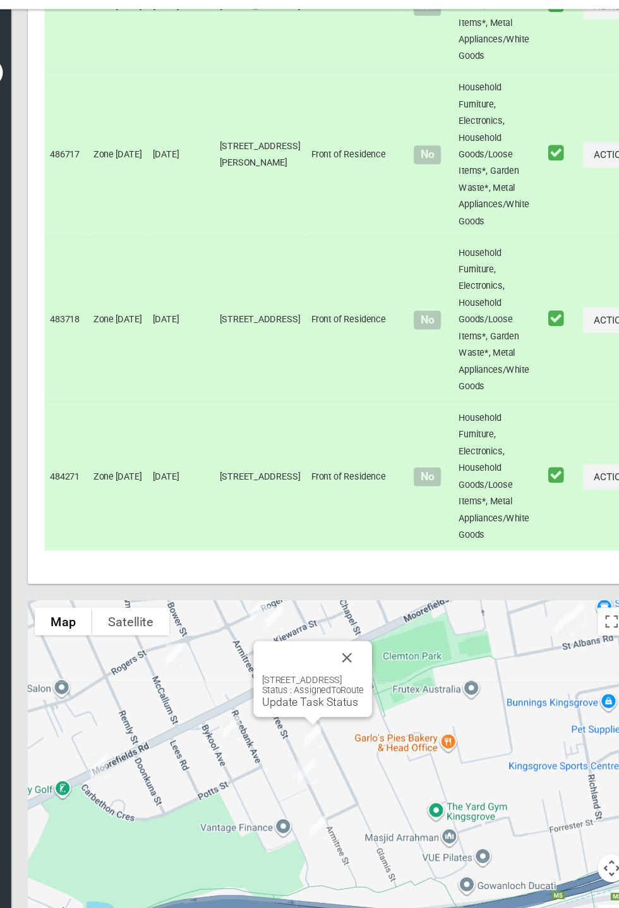
scroll to position [6413, 0]
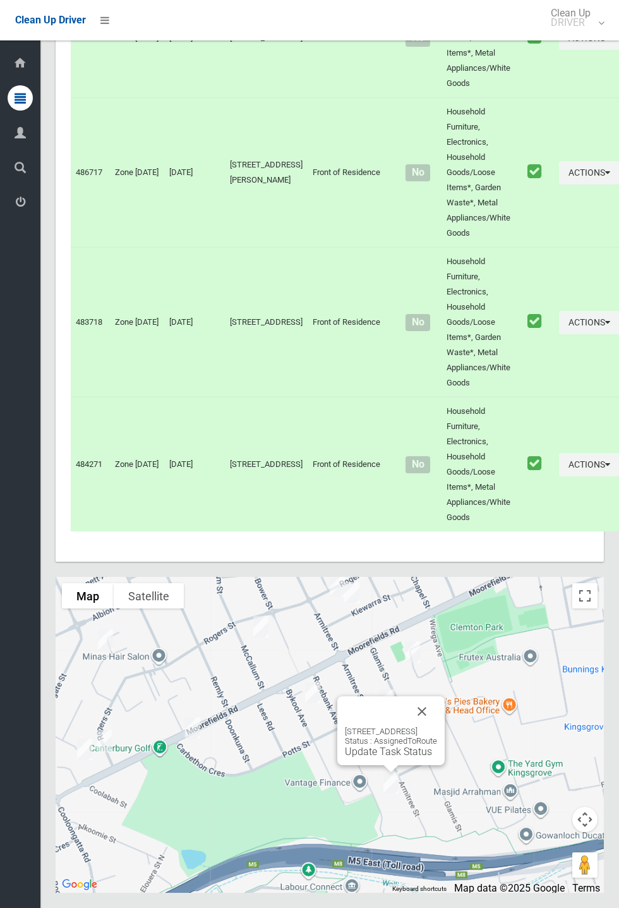
click at [437, 727] on button "Close" at bounding box center [422, 711] width 30 height 30
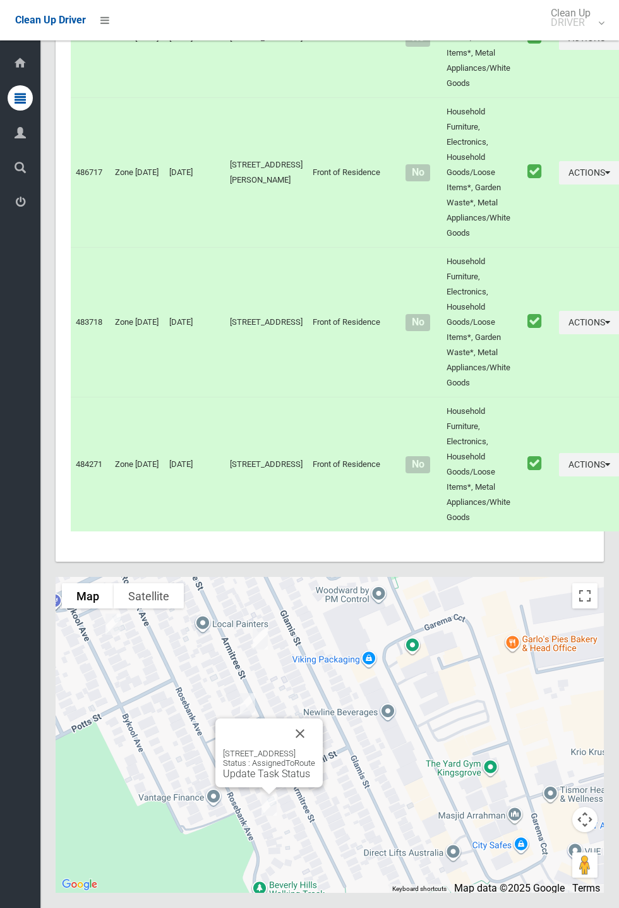
click at [315, 749] on button "Close" at bounding box center [300, 733] width 30 height 30
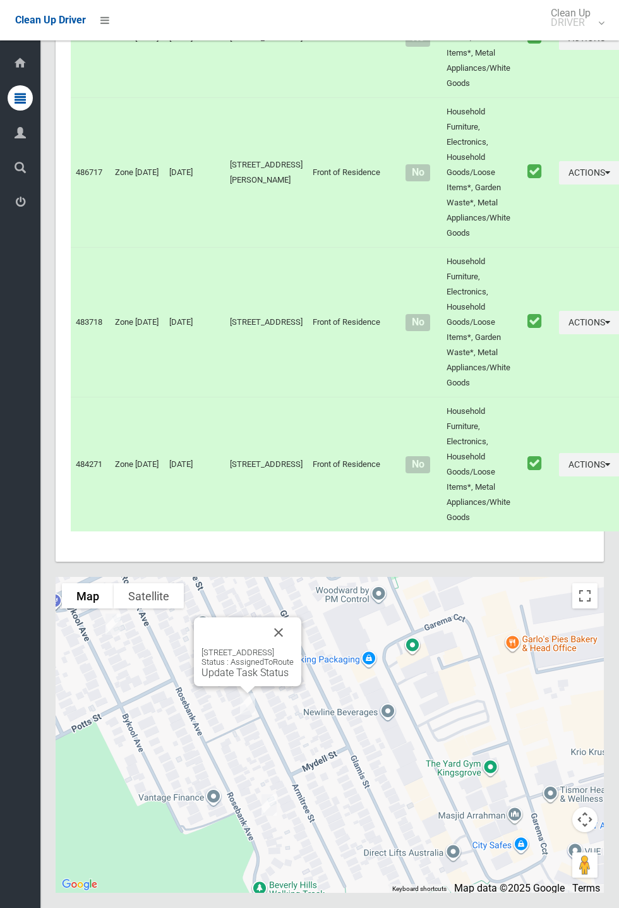
click at [294, 648] on button "Close" at bounding box center [278, 632] width 30 height 30
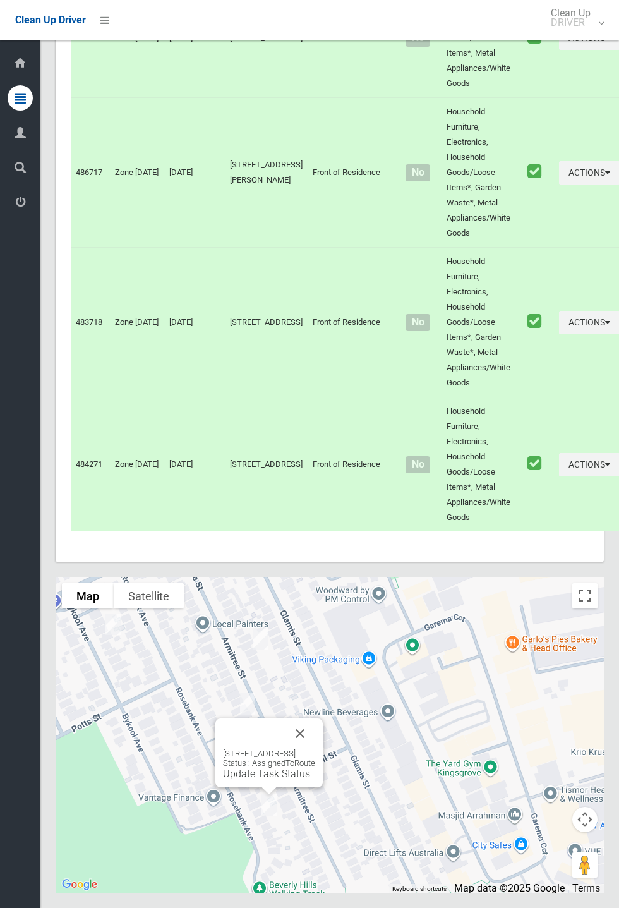
click at [268, 780] on link "Update Task Status" at bounding box center [266, 774] width 87 height 12
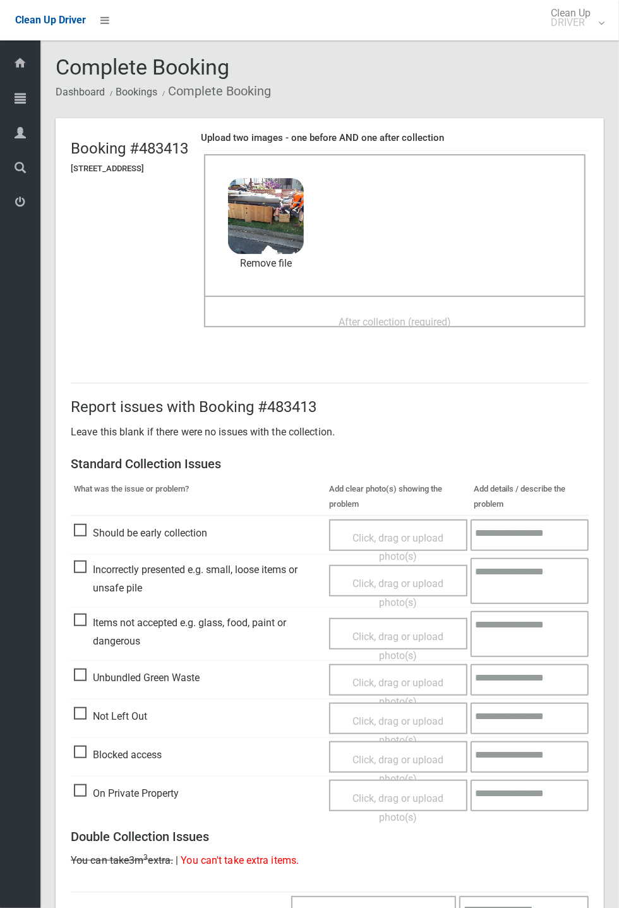
click at [413, 316] on span "After collection (required)" at bounding box center [395, 322] width 112 height 12
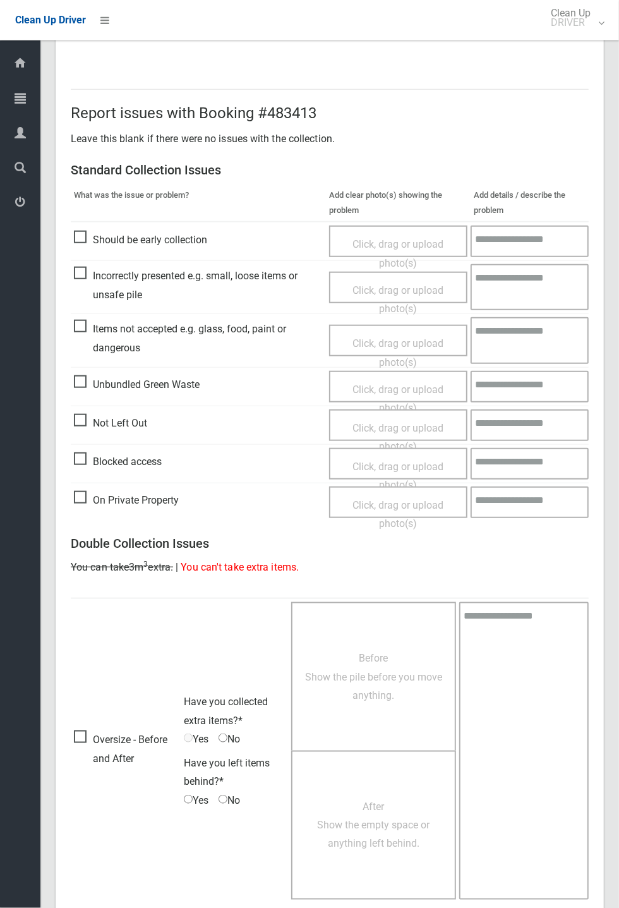
scroll to position [438, 0]
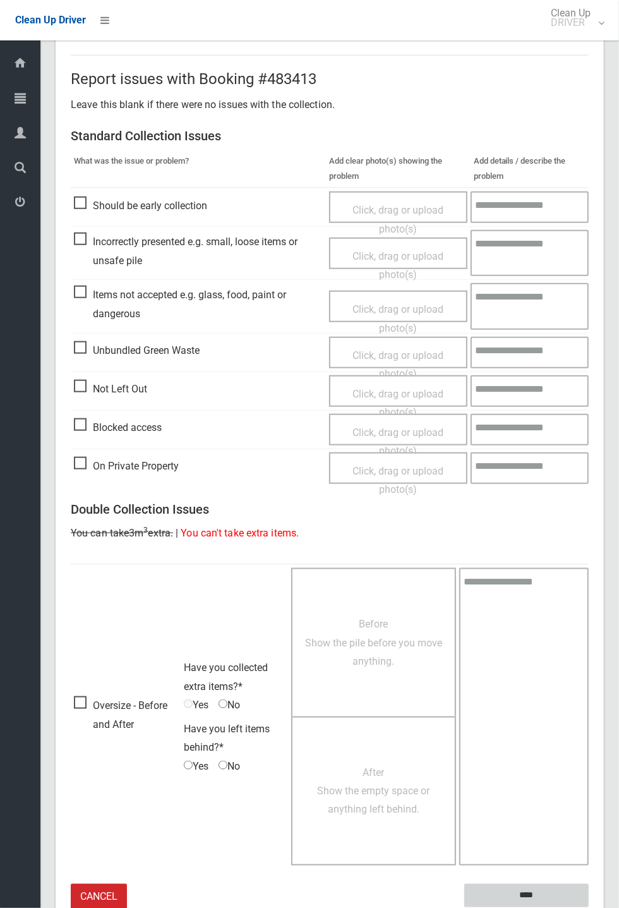
click at [526, 890] on input "****" at bounding box center [526, 895] width 124 height 23
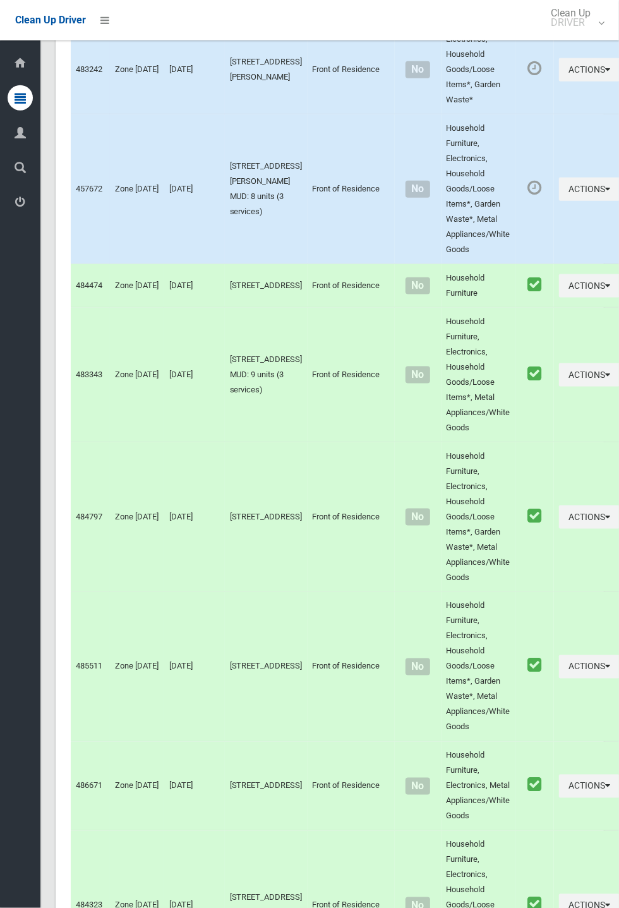
scroll to position [6413, 0]
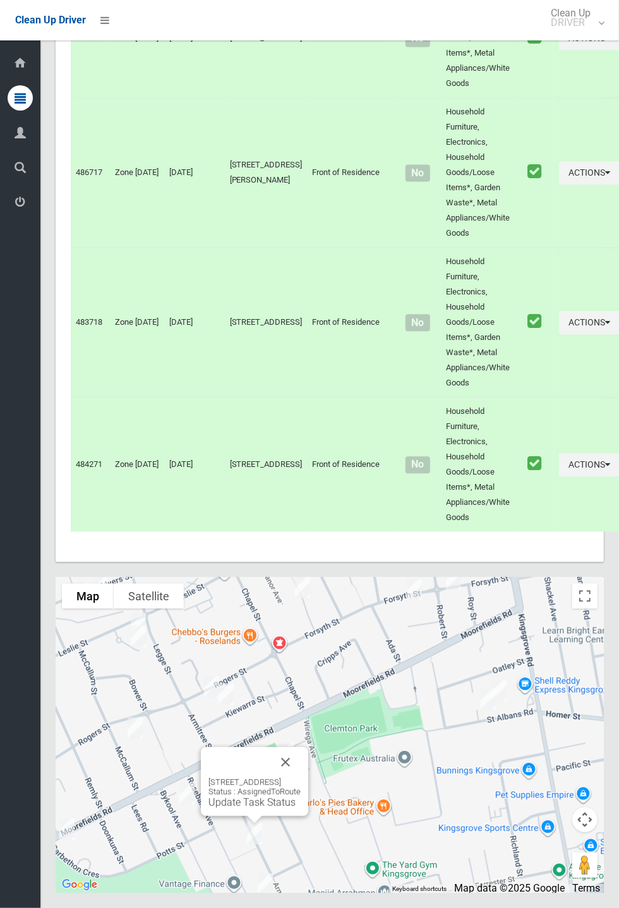
click at [301, 777] on button "Close" at bounding box center [285, 762] width 30 height 30
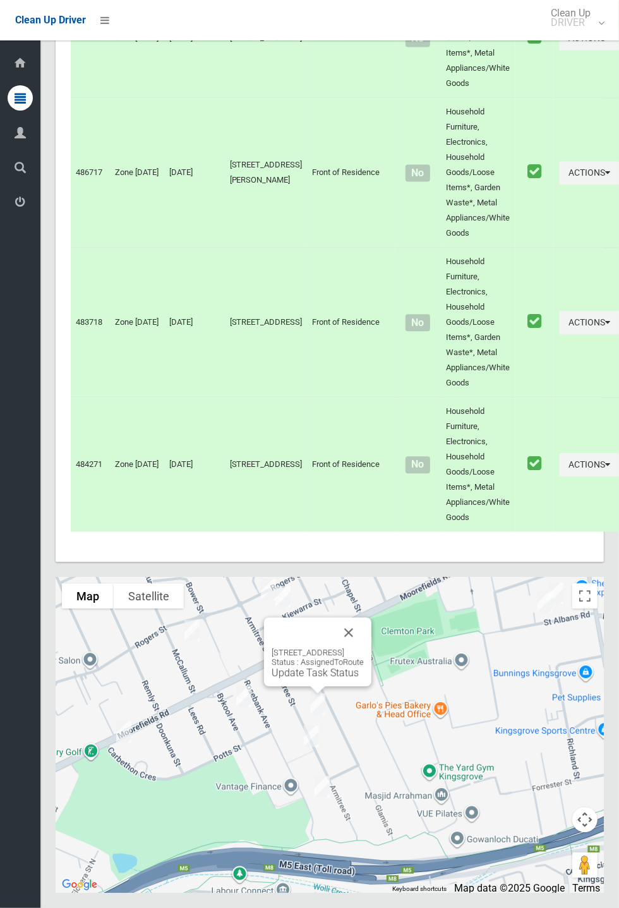
click at [317, 679] on link "Update Task Status" at bounding box center [315, 673] width 87 height 12
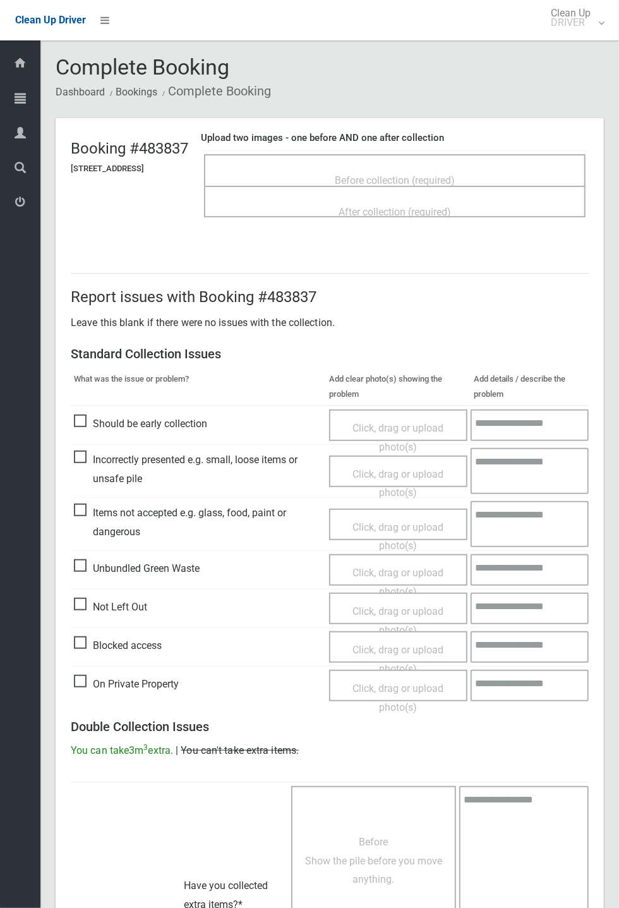
click at [438, 179] on span "Before collection (required)" at bounding box center [395, 180] width 120 height 12
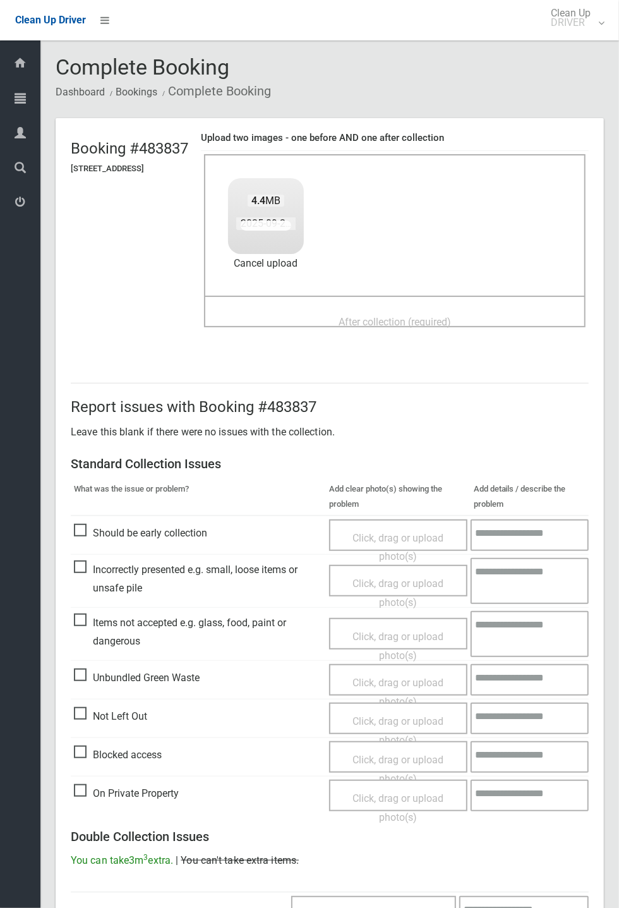
click at [604, 140] on header "Booking #483837 [STREET_ADDRESS] Upload two images - one before AND one after c…" at bounding box center [330, 235] width 548 height 234
click at [389, 316] on span "After collection (required)" at bounding box center [395, 322] width 112 height 12
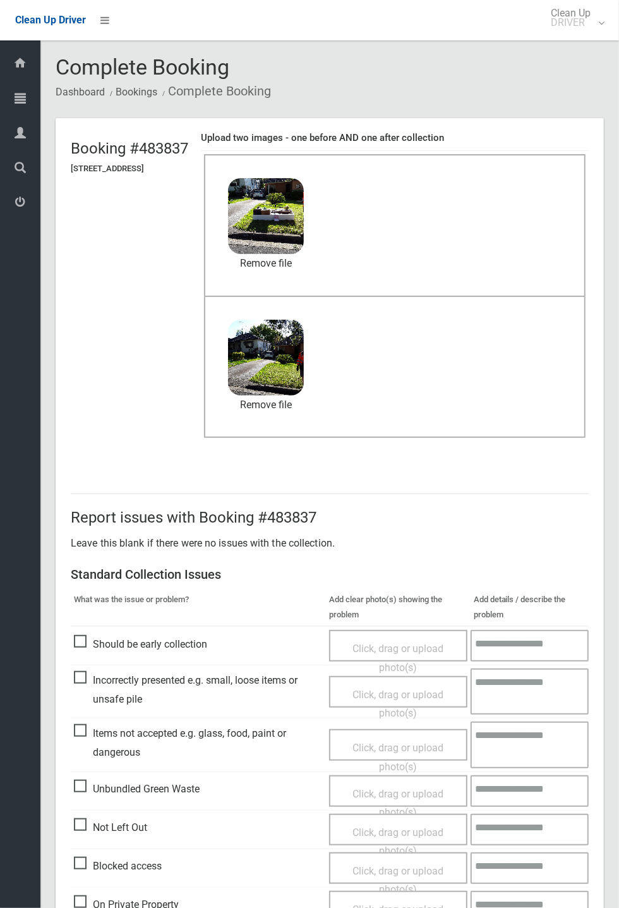
scroll to position [438, 0]
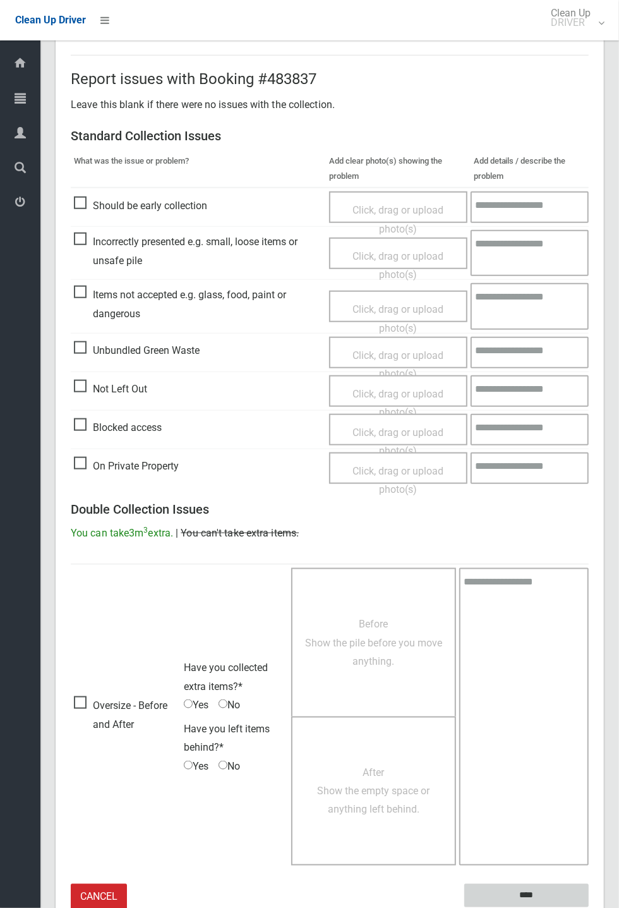
click at [589, 907] on input "****" at bounding box center [526, 895] width 124 height 23
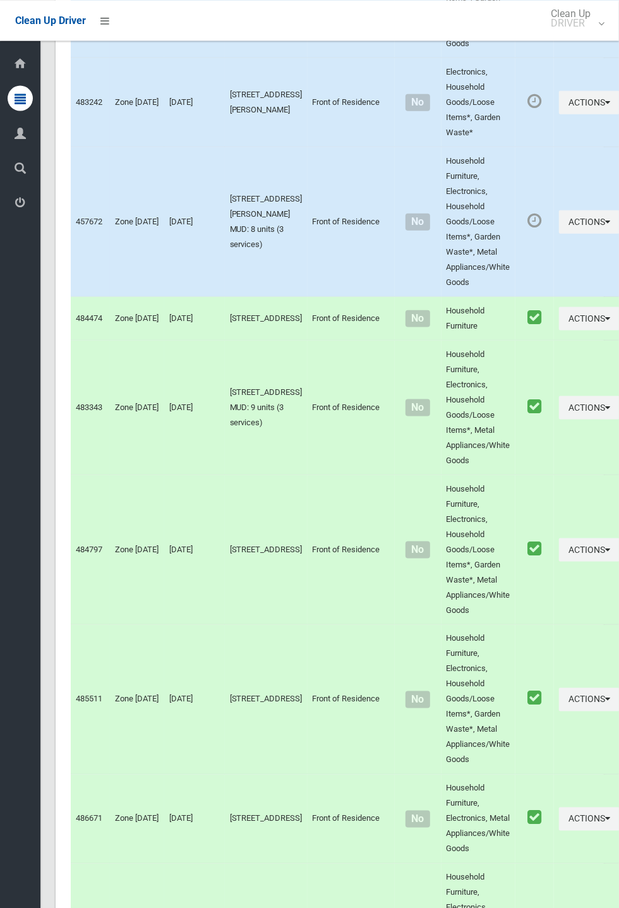
scroll to position [6413, 0]
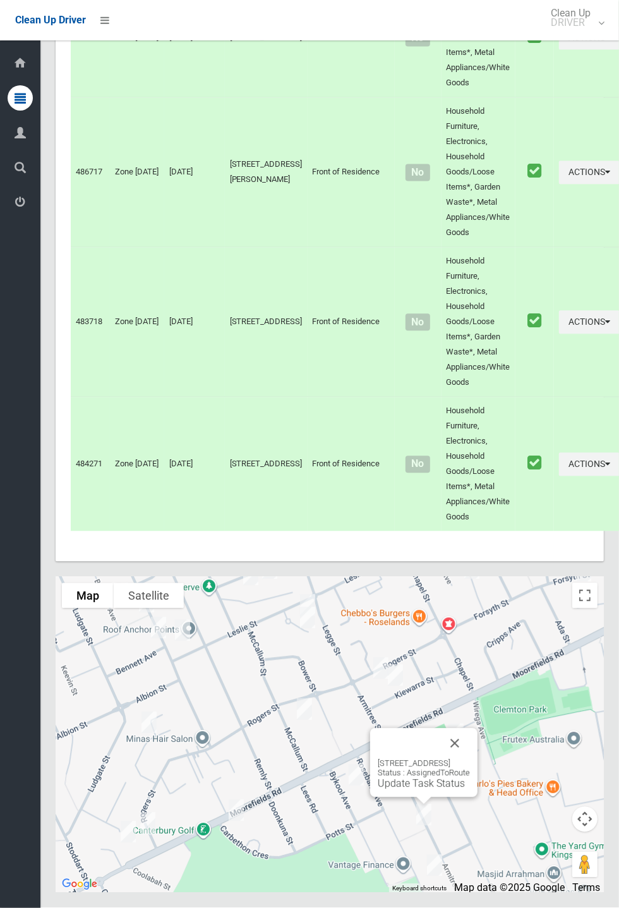
click at [414, 790] on link "Update Task Status" at bounding box center [421, 784] width 87 height 12
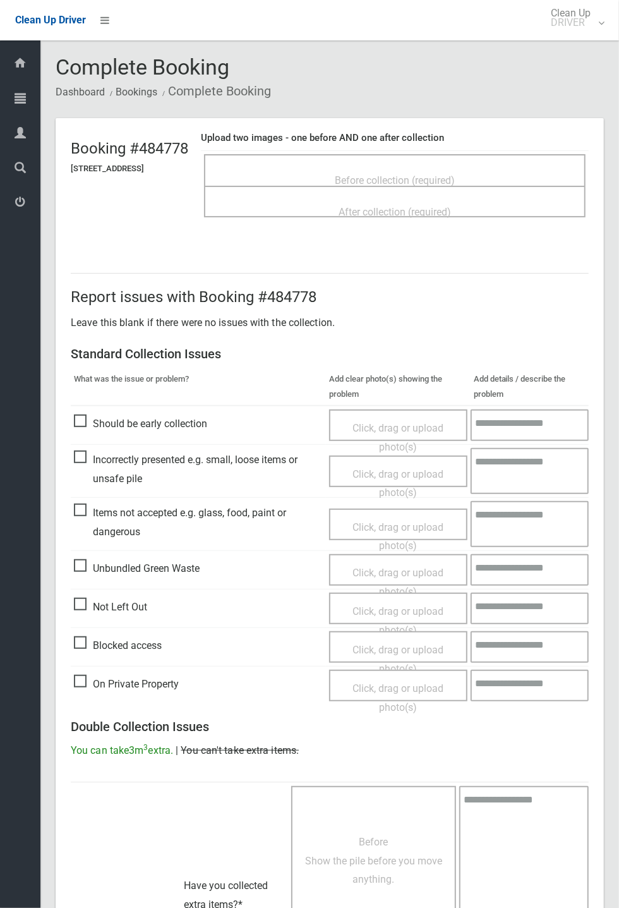
click at [410, 174] on span "Before collection (required)" at bounding box center [395, 180] width 120 height 12
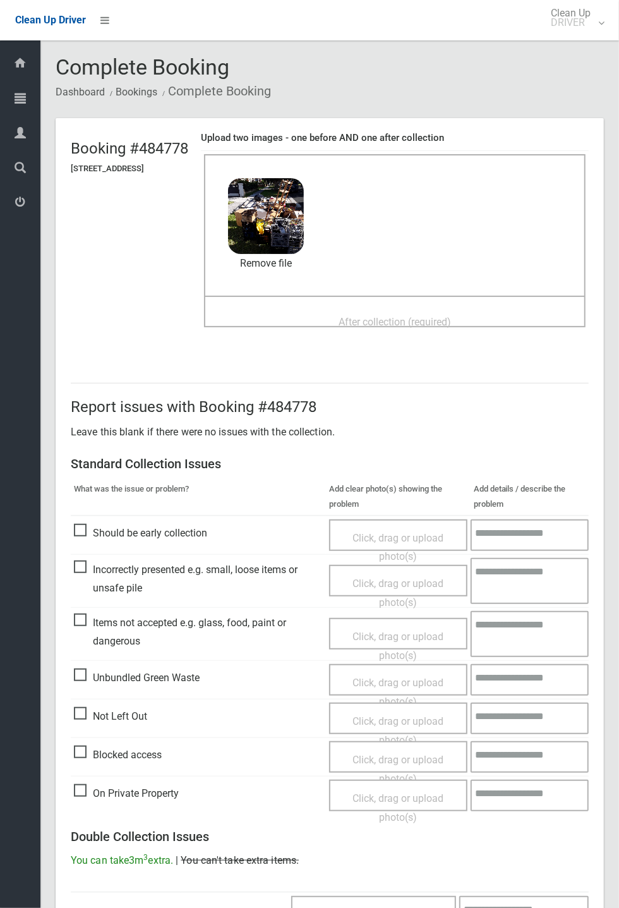
click at [384, 316] on span "After collection (required)" at bounding box center [395, 322] width 112 height 12
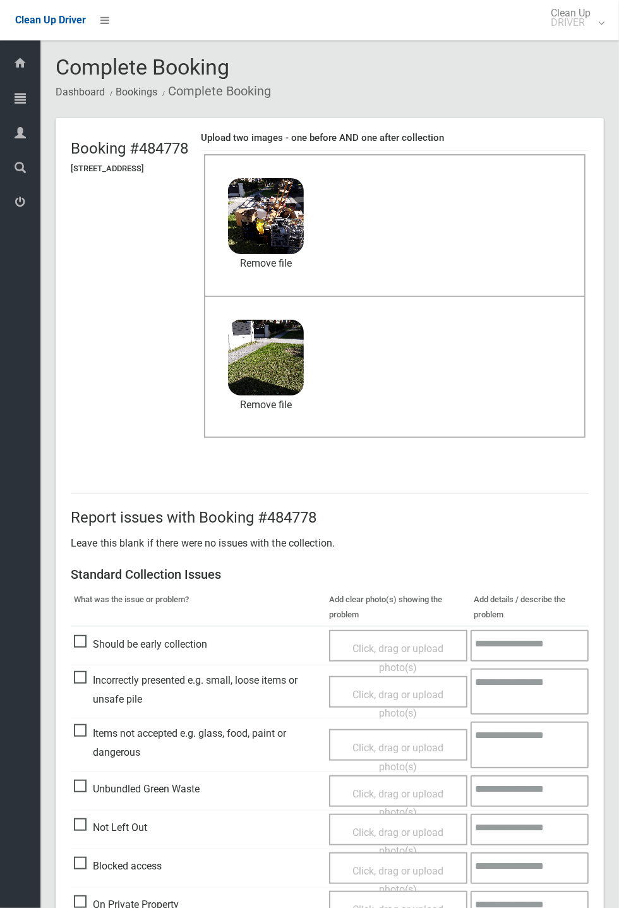
scroll to position [438, 0]
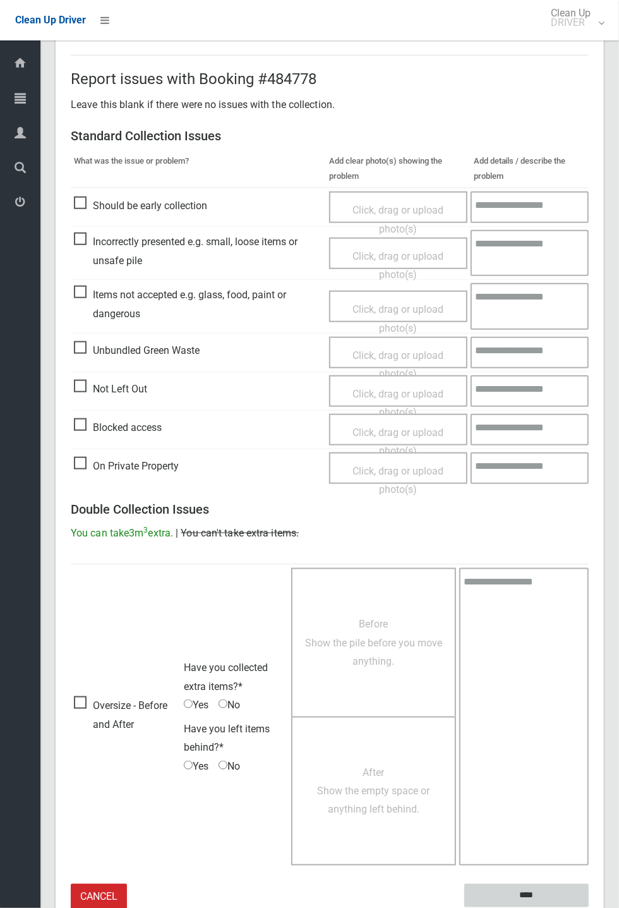
click at [589, 907] on input "****" at bounding box center [526, 895] width 124 height 23
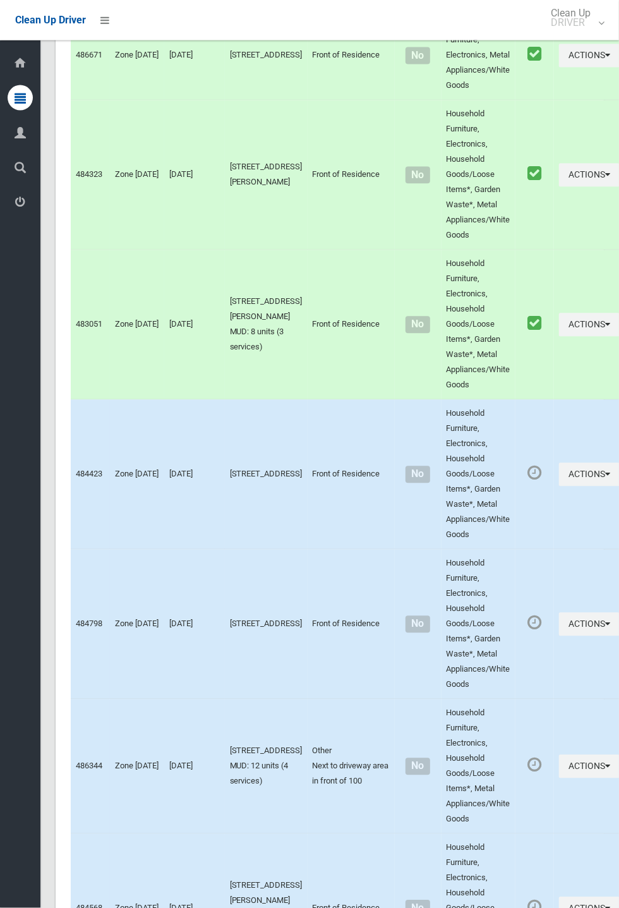
scroll to position [6413, 0]
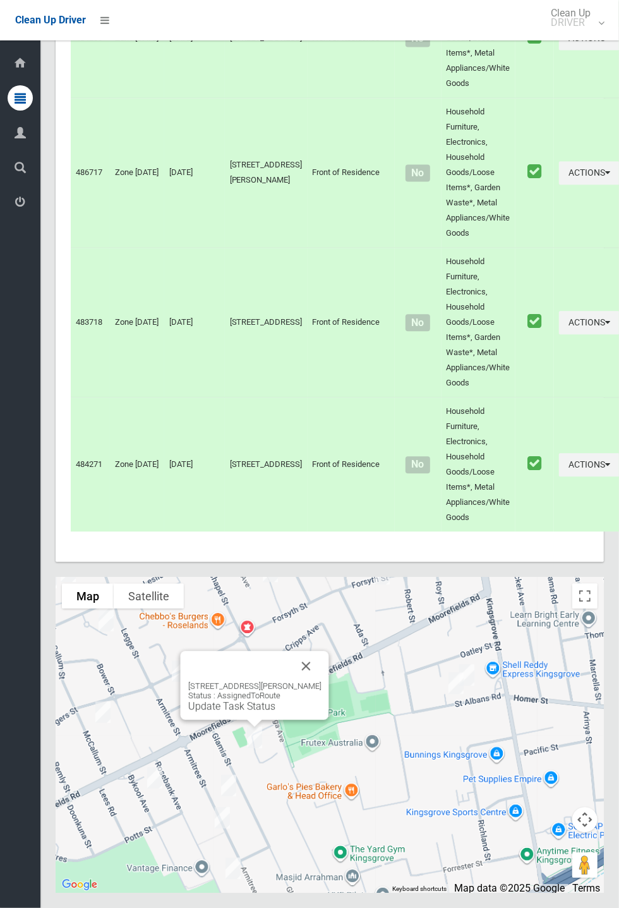
click at [322, 681] on button "Close" at bounding box center [306, 666] width 30 height 30
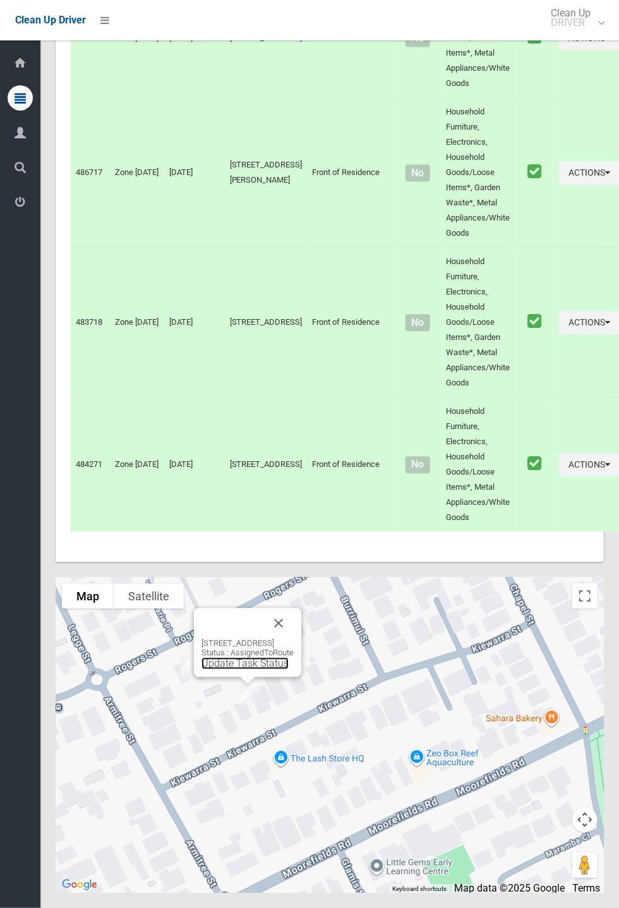
click at [233, 669] on link "Update Task Status" at bounding box center [245, 663] width 87 height 12
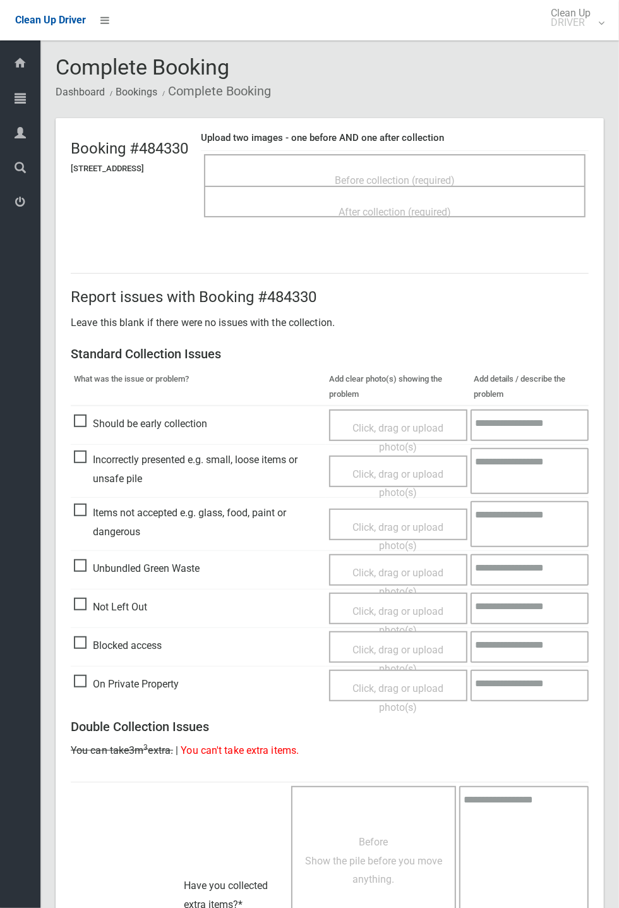
click at [389, 178] on span "Before collection (required)" at bounding box center [395, 180] width 120 height 12
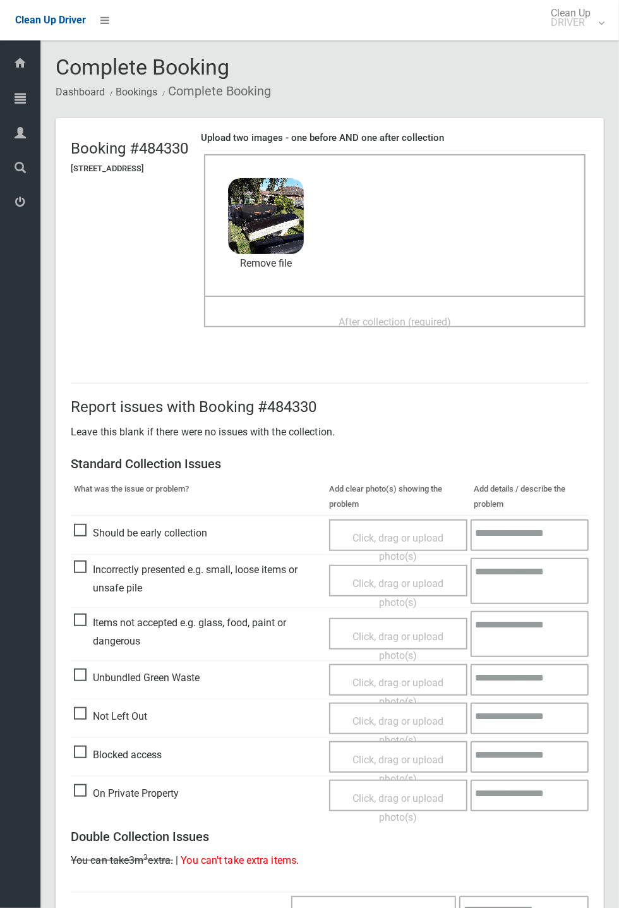
click at [401, 310] on div "After collection (required)" at bounding box center [395, 321] width 354 height 23
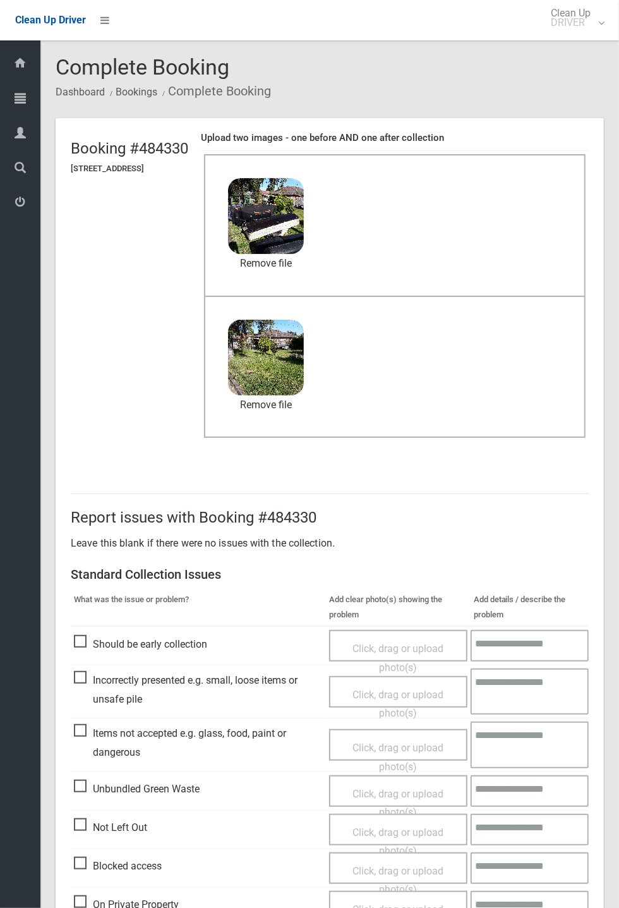
scroll to position [438, 0]
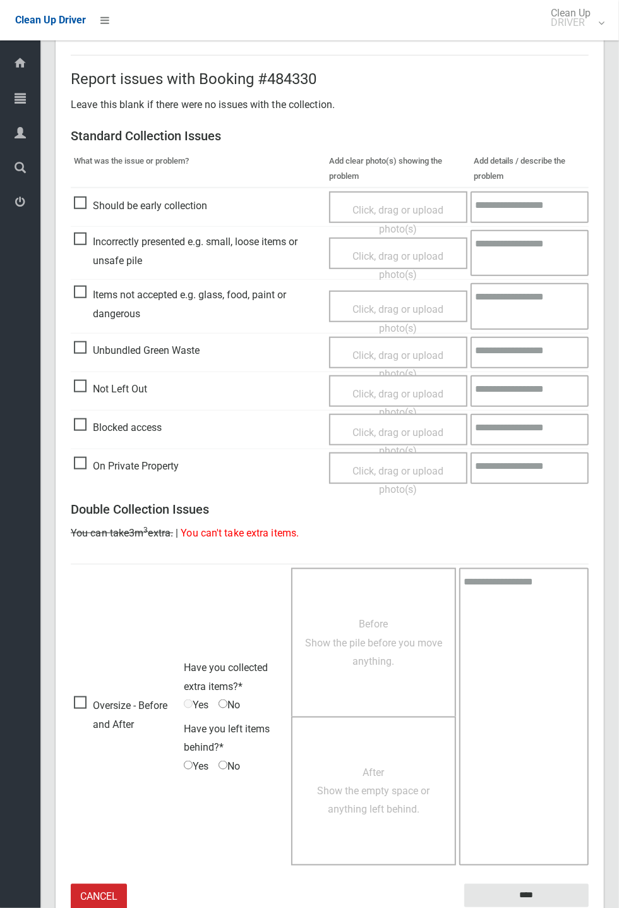
click at [533, 907] on small "The resident will be notified." at bounding box center [526, 916] width 124 height 19
click at [589, 55] on hr at bounding box center [330, 55] width 518 height 1
click at [526, 893] on input "****" at bounding box center [526, 895] width 124 height 23
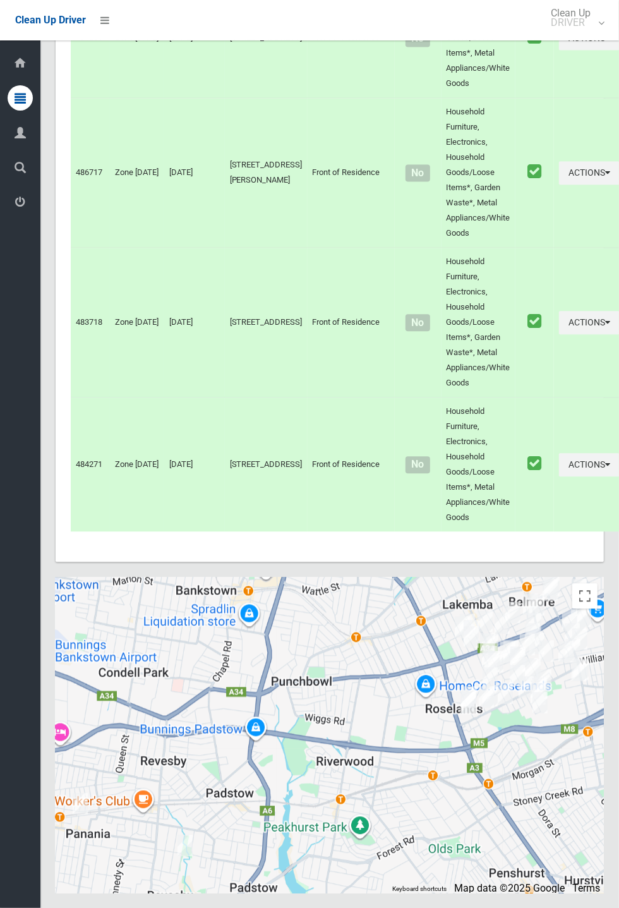
scroll to position [6413, 0]
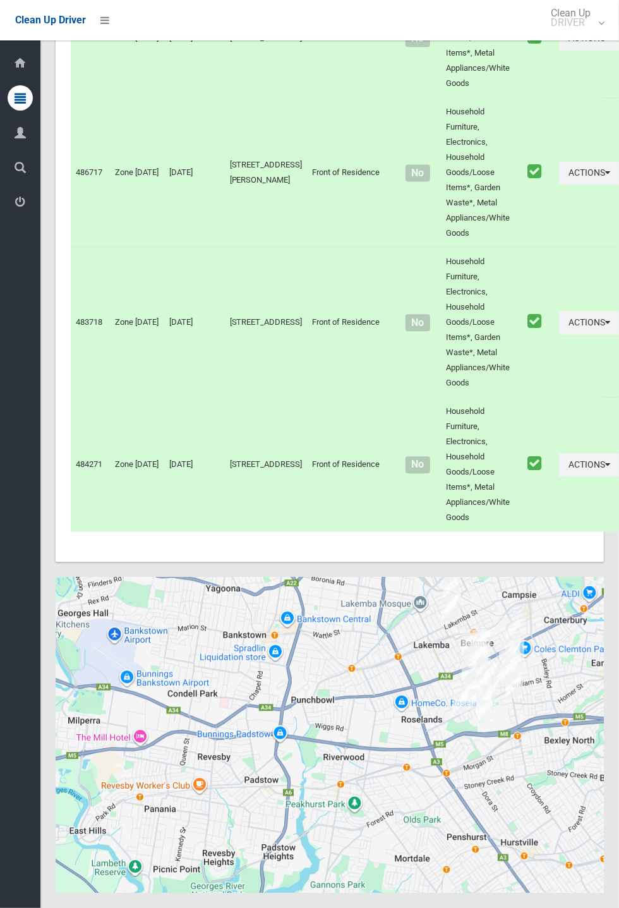
scroll to position [6413, 0]
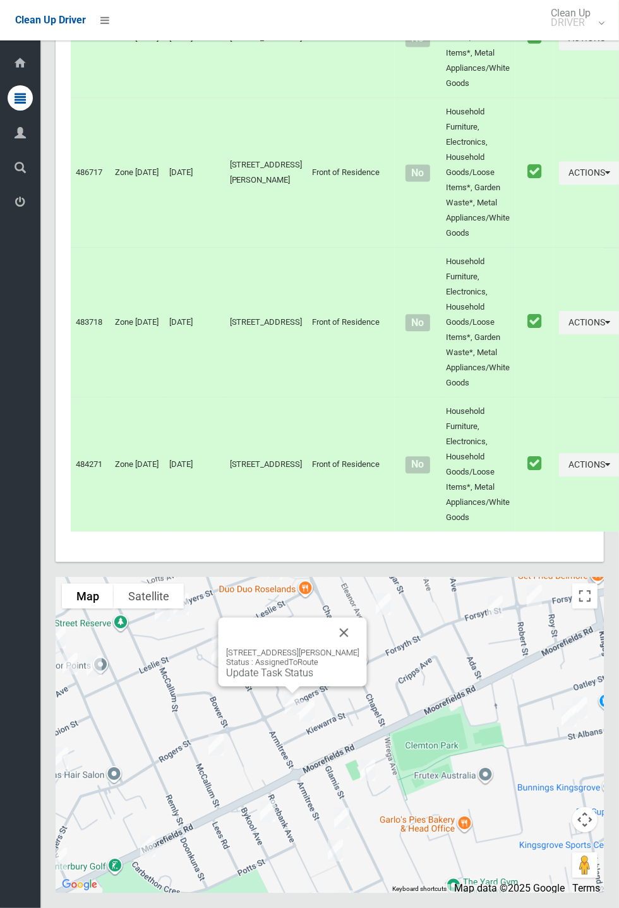
click at [360, 648] on button "Close" at bounding box center [344, 632] width 30 height 30
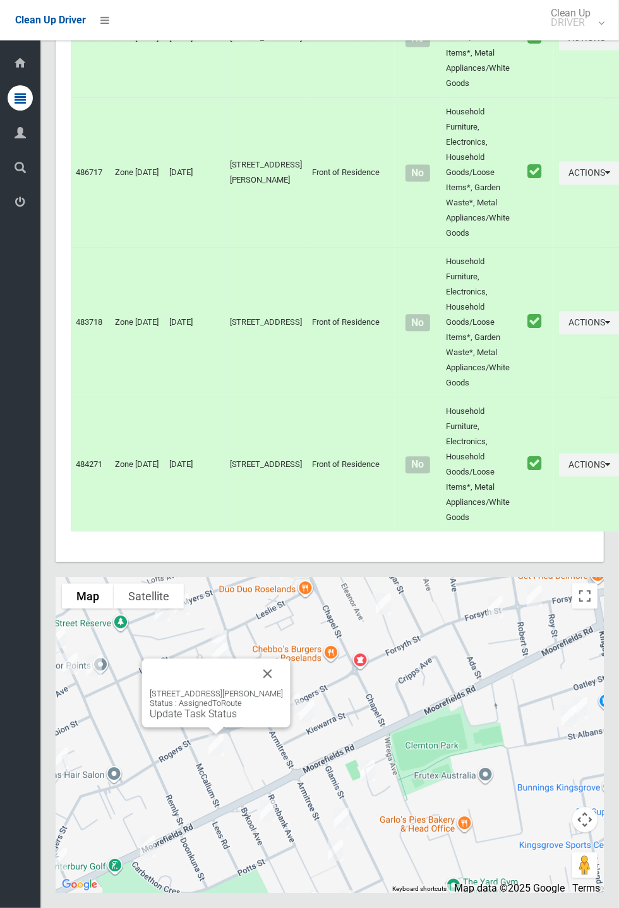
click at [283, 689] on button "Close" at bounding box center [268, 673] width 30 height 30
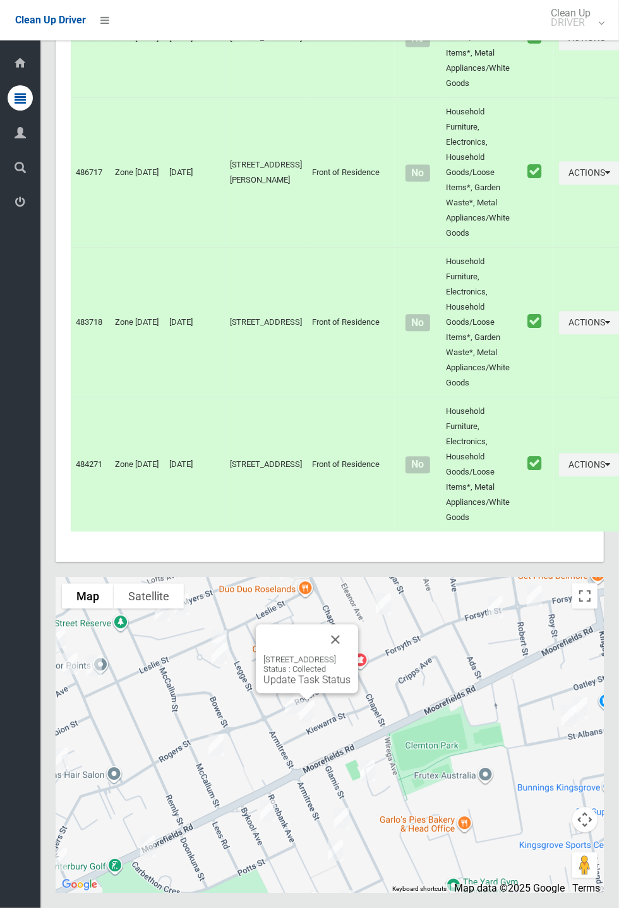
click at [294, 686] on link "Update Task Status" at bounding box center [306, 680] width 87 height 12
click at [292, 686] on link "Update Task Status" at bounding box center [306, 680] width 87 height 12
click at [269, 679] on link "Update Task Status" at bounding box center [269, 673] width 87 height 12
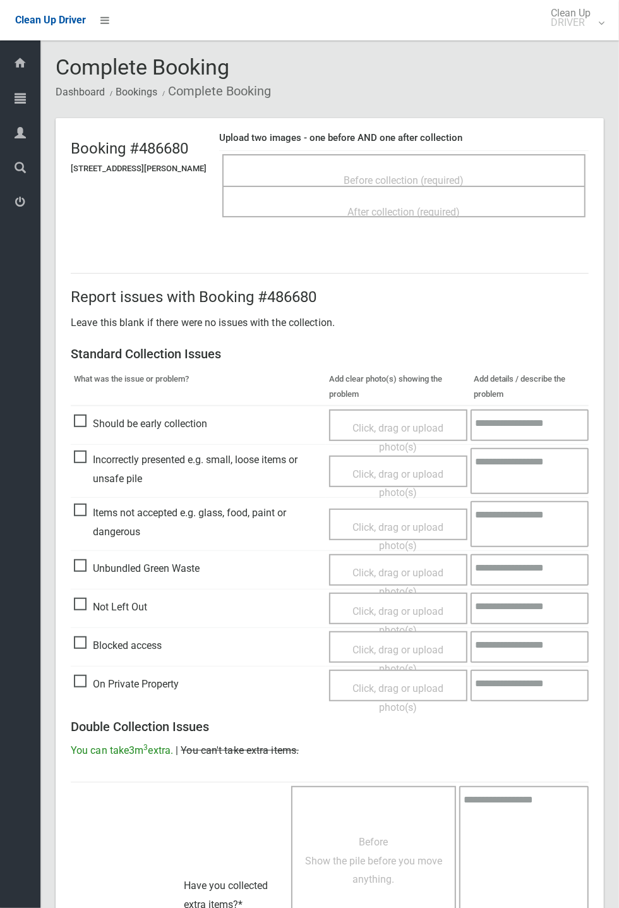
click at [405, 174] on span "Before collection (required)" at bounding box center [404, 180] width 120 height 12
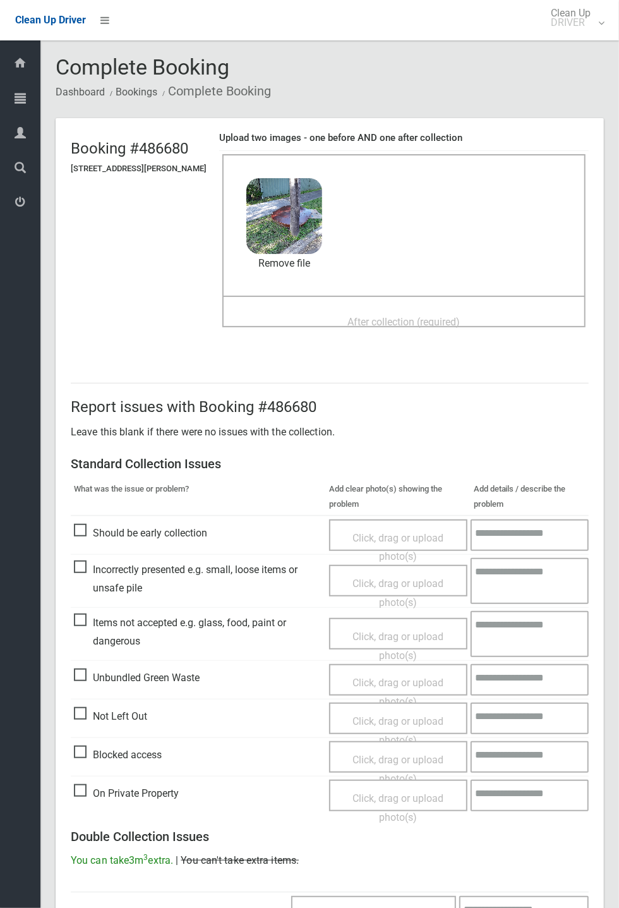
click at [406, 317] on span "After collection (required)" at bounding box center [404, 322] width 112 height 12
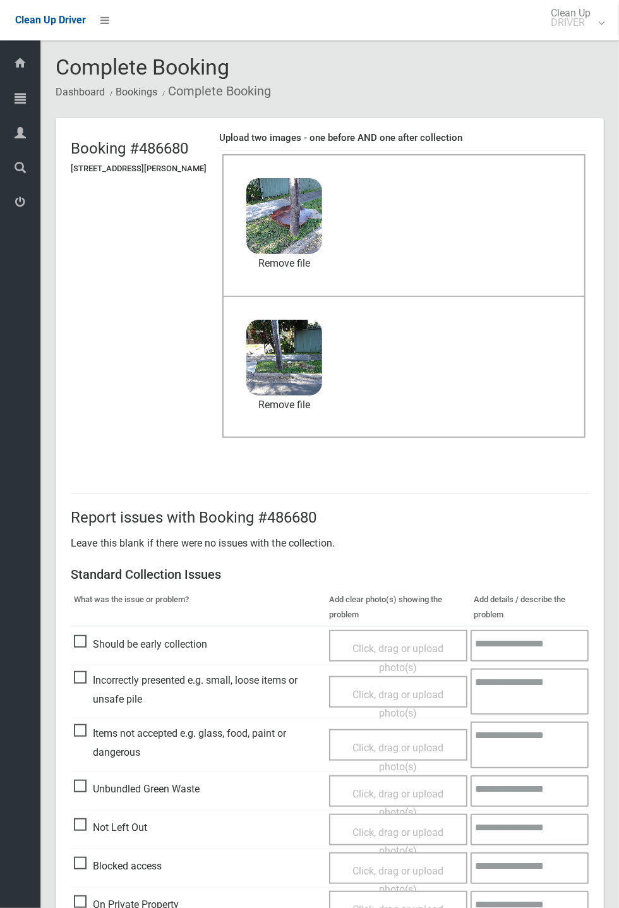
scroll to position [438, 0]
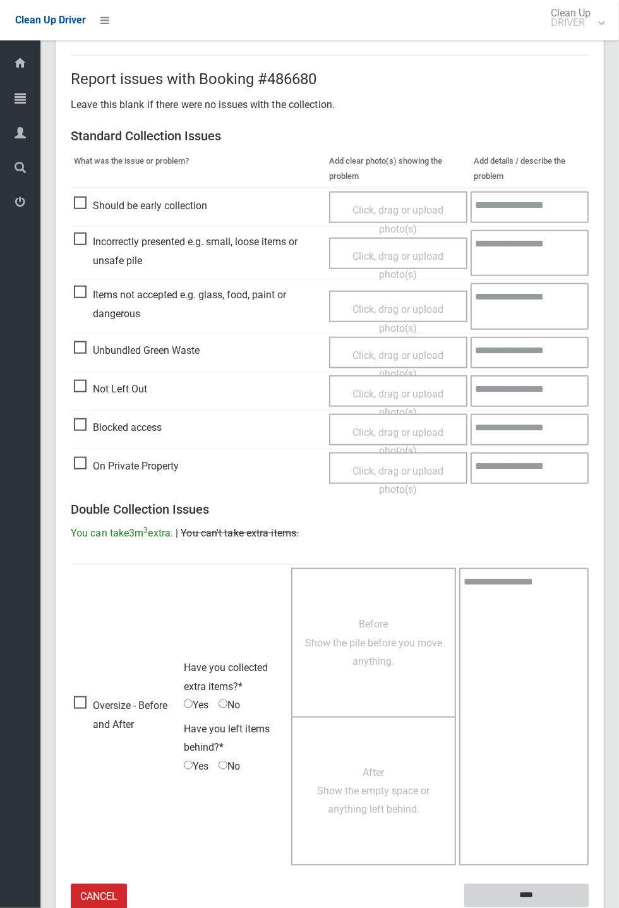
click at [589, 907] on input "****" at bounding box center [526, 895] width 124 height 23
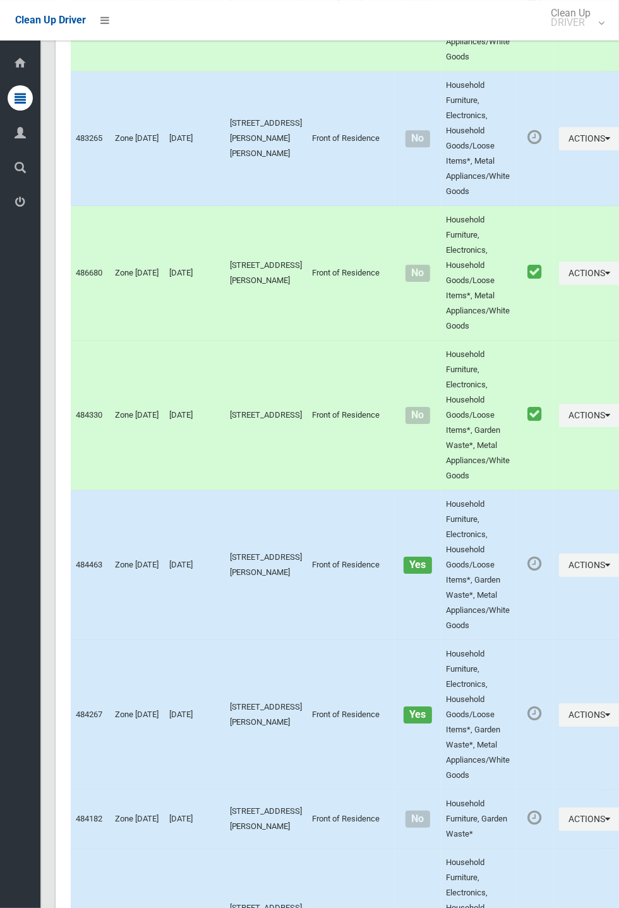
scroll to position [2017, 0]
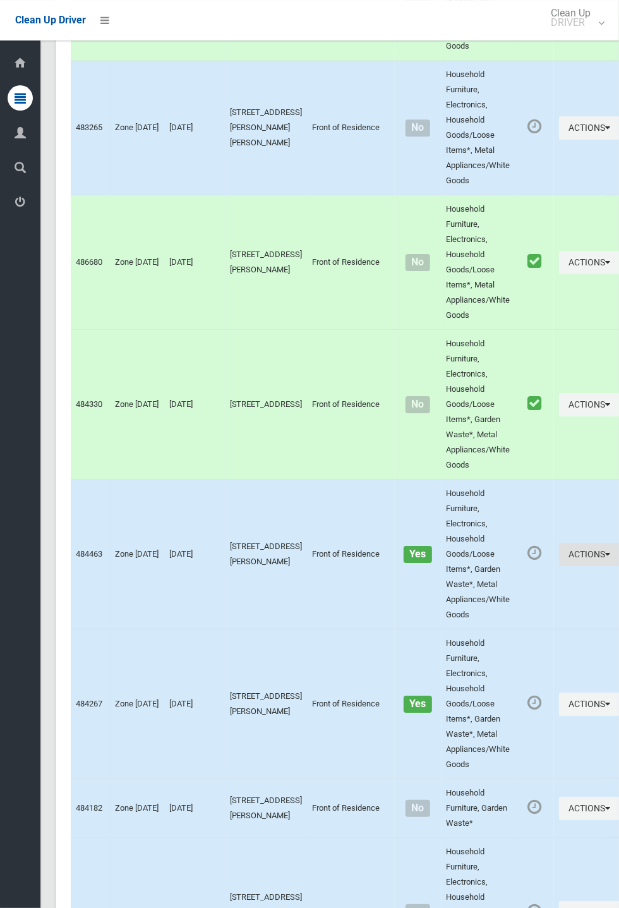
click at [560, 566] on button "Actions" at bounding box center [589, 554] width 61 height 23
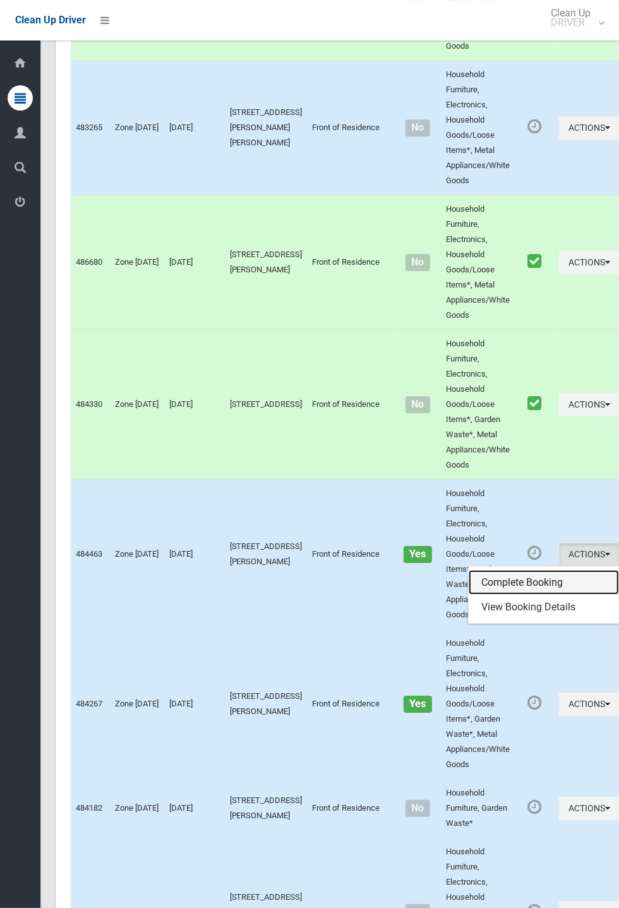
click at [499, 595] on link "Complete Booking" at bounding box center [544, 582] width 150 height 25
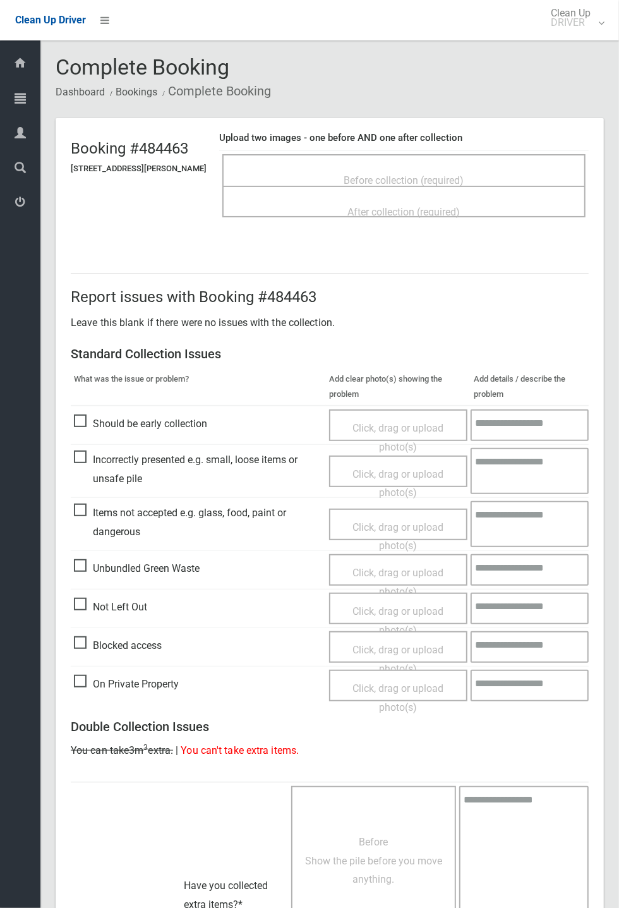
click at [436, 174] on span "Before collection (required)" at bounding box center [404, 180] width 120 height 12
click at [436, 181] on span "Before collection (required)" at bounding box center [404, 180] width 120 height 12
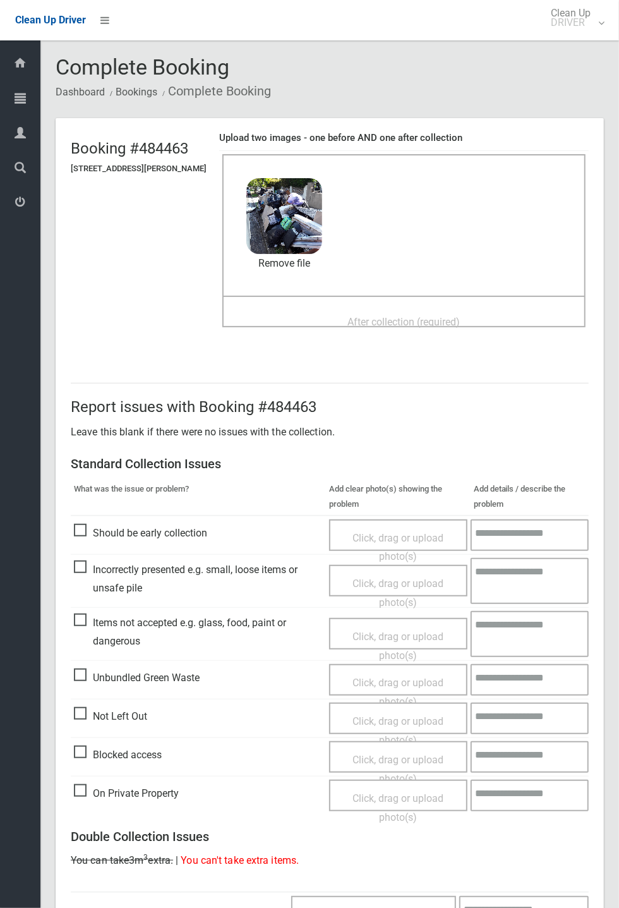
click at [399, 316] on span "After collection (required)" at bounding box center [404, 322] width 112 height 12
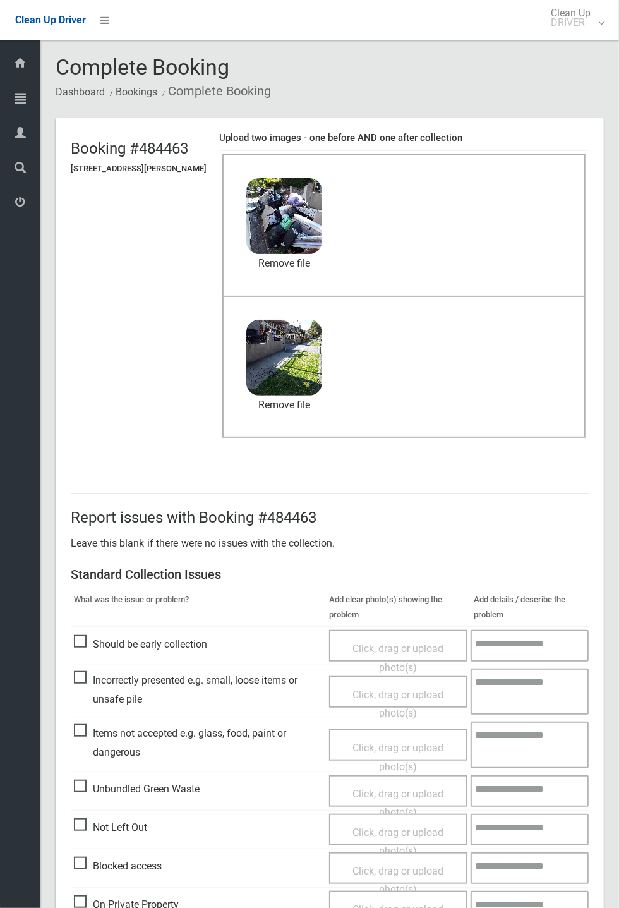
scroll to position [438, 0]
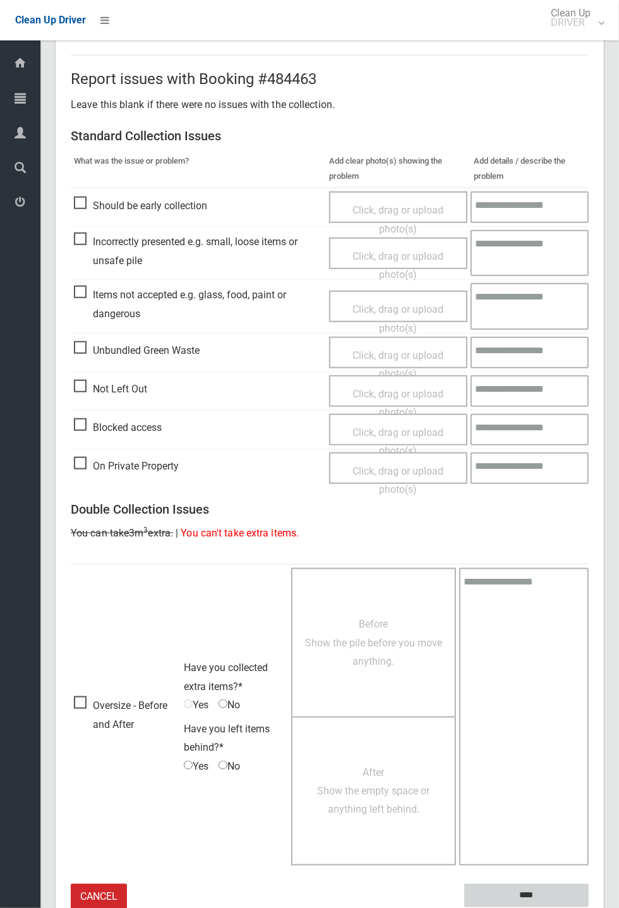
click at [536, 886] on input "****" at bounding box center [526, 895] width 124 height 23
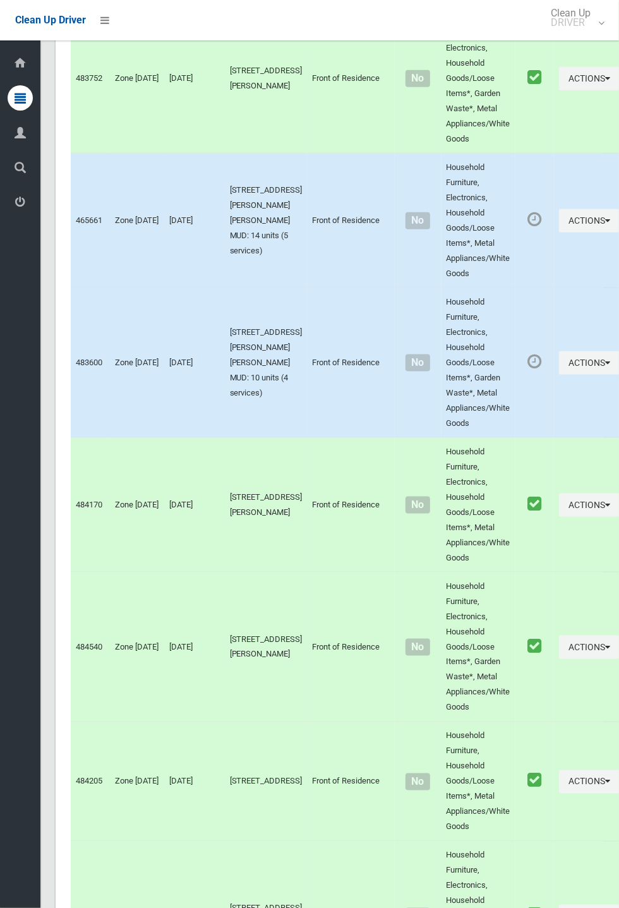
scroll to position [6413, 0]
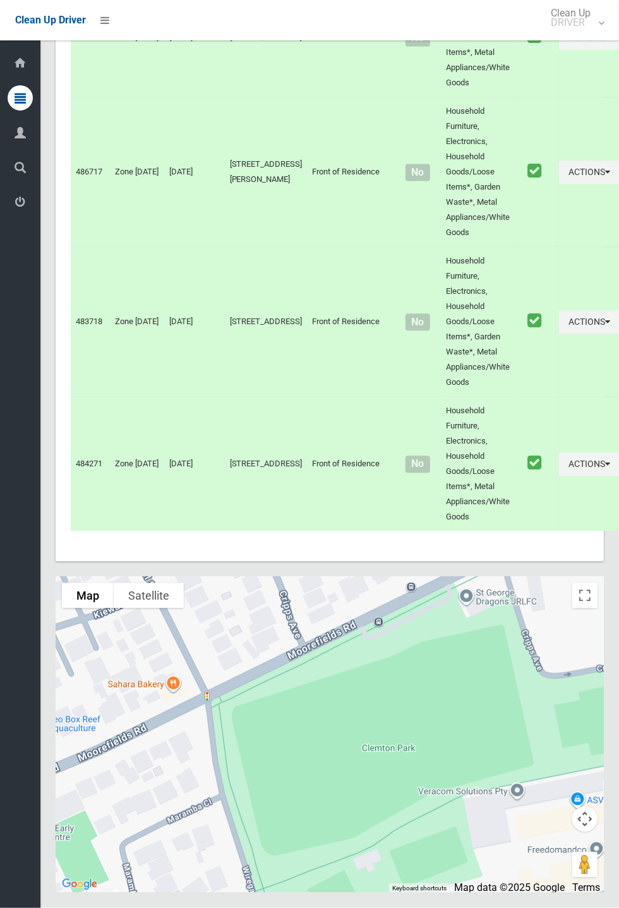
click at [3, 505] on div "Dashboard Tasks All Tasks Todays Tasks Overdue Tasks Complete Tasks Profile Sea…" at bounding box center [20, 474] width 40 height 868
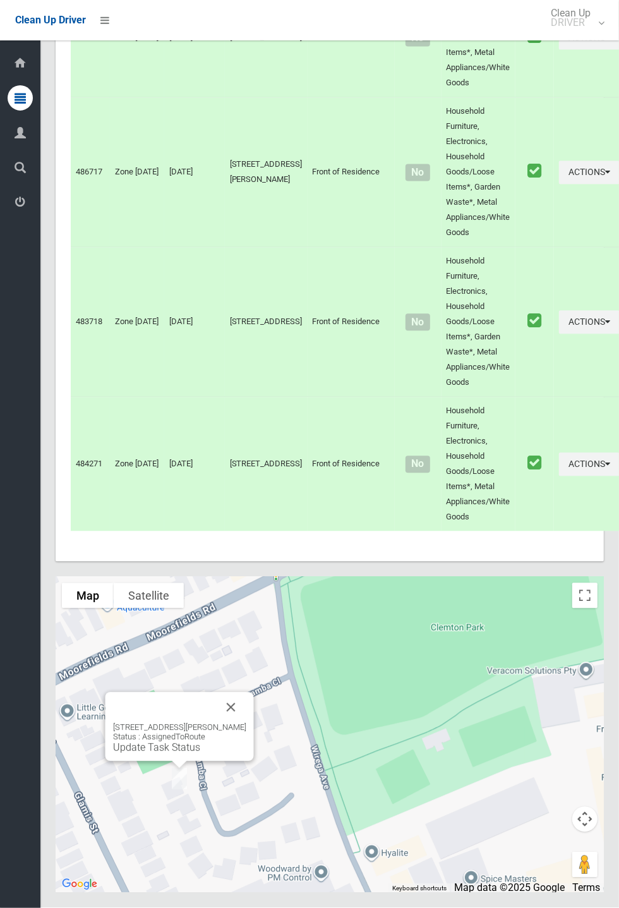
click at [181, 754] on link "Update Task Status" at bounding box center [156, 748] width 87 height 12
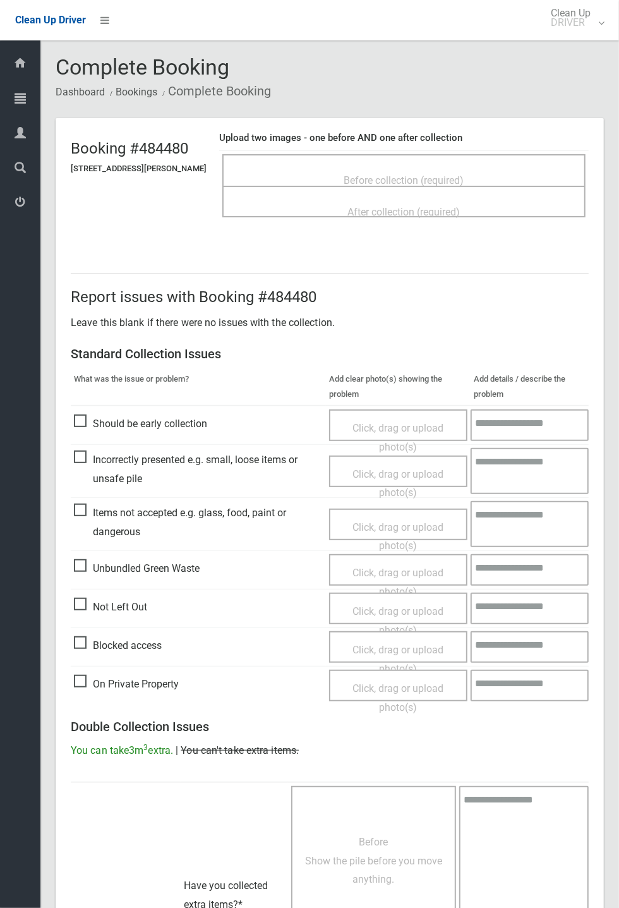
click at [432, 168] on div "Before collection (required)" at bounding box center [404, 179] width 336 height 23
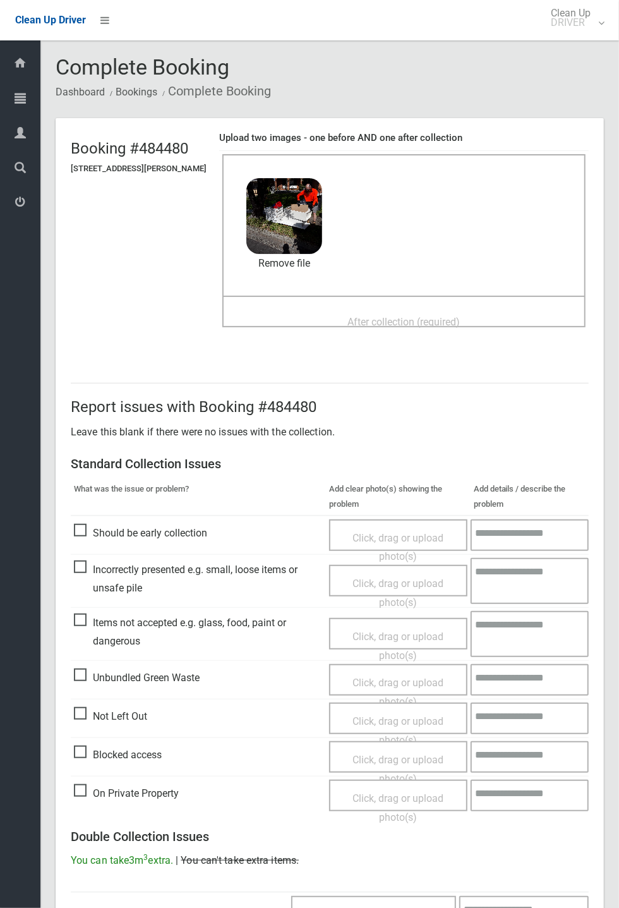
click at [363, 310] on div "After collection (required)" at bounding box center [404, 321] width 336 height 23
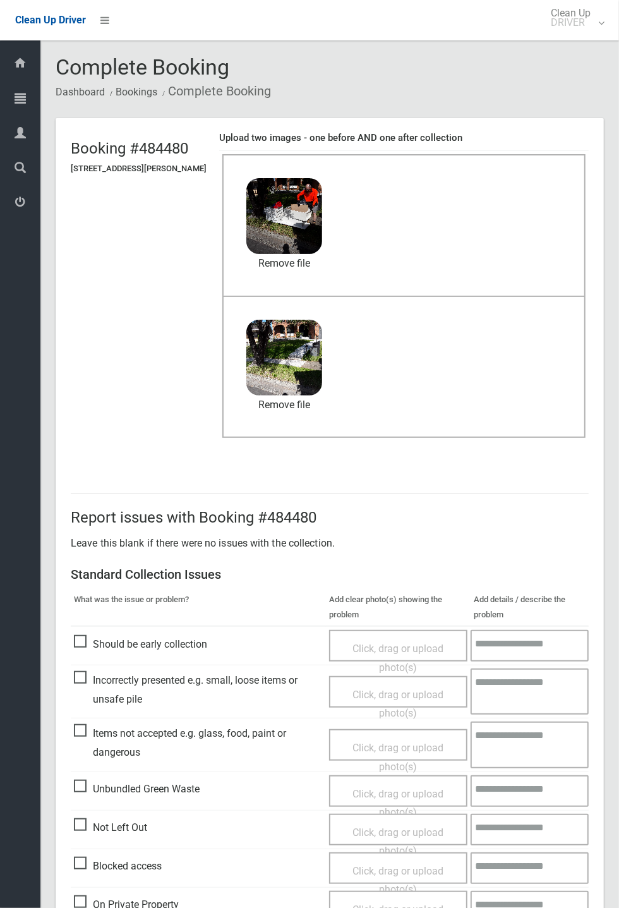
scroll to position [438, 0]
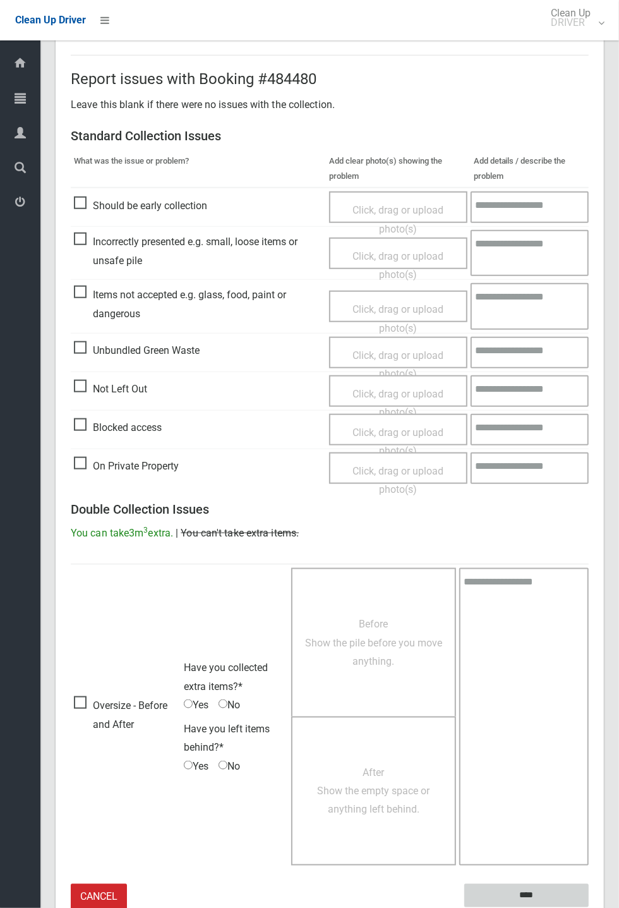
click at [589, 907] on input "****" at bounding box center [526, 895] width 124 height 23
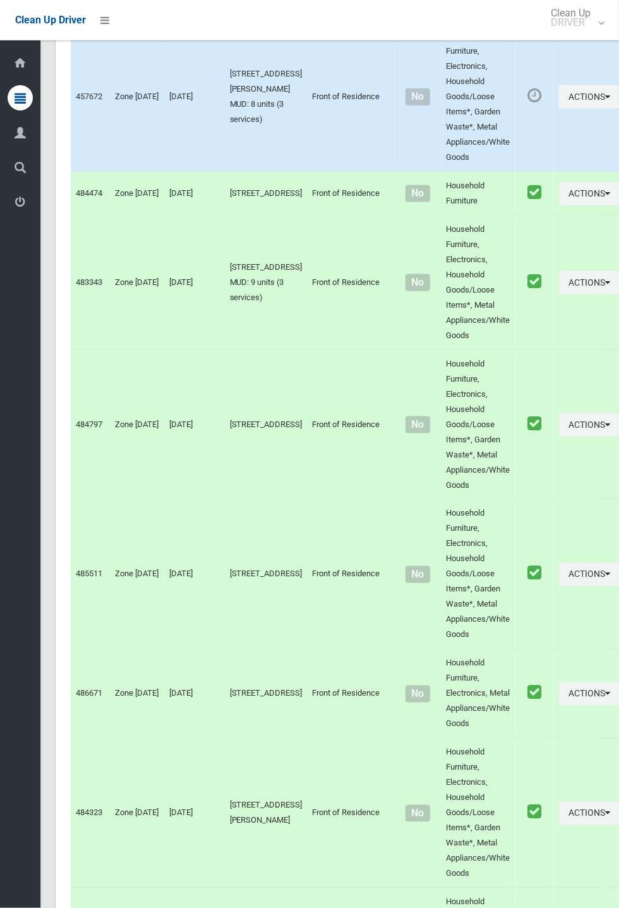
scroll to position [6413, 0]
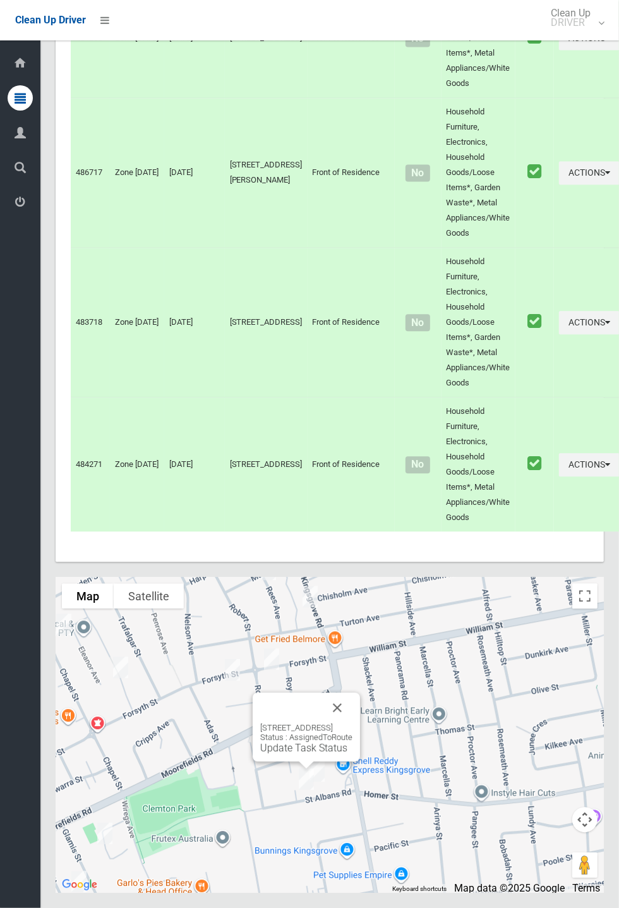
click at [353, 723] on button "Close" at bounding box center [337, 707] width 30 height 30
click at [363, 715] on button "Close" at bounding box center [348, 699] width 30 height 30
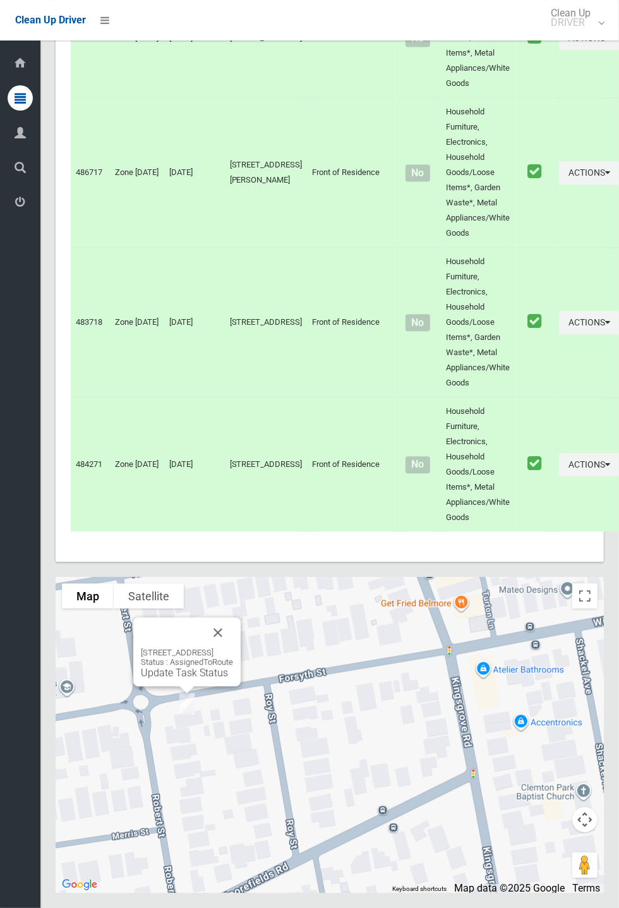
click at [233, 648] on button "Close" at bounding box center [218, 632] width 30 height 30
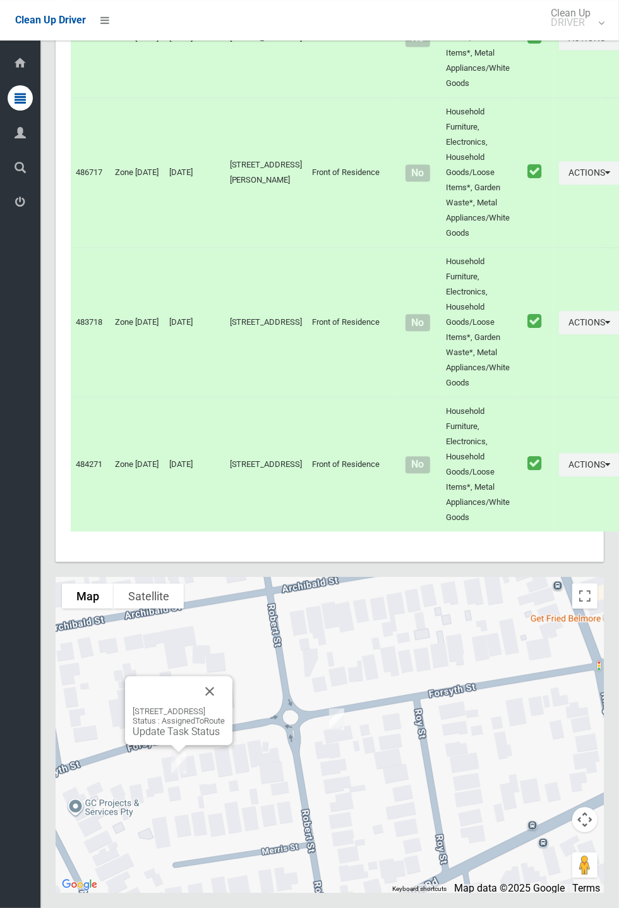
click at [225, 706] on button "Close" at bounding box center [210, 691] width 30 height 30
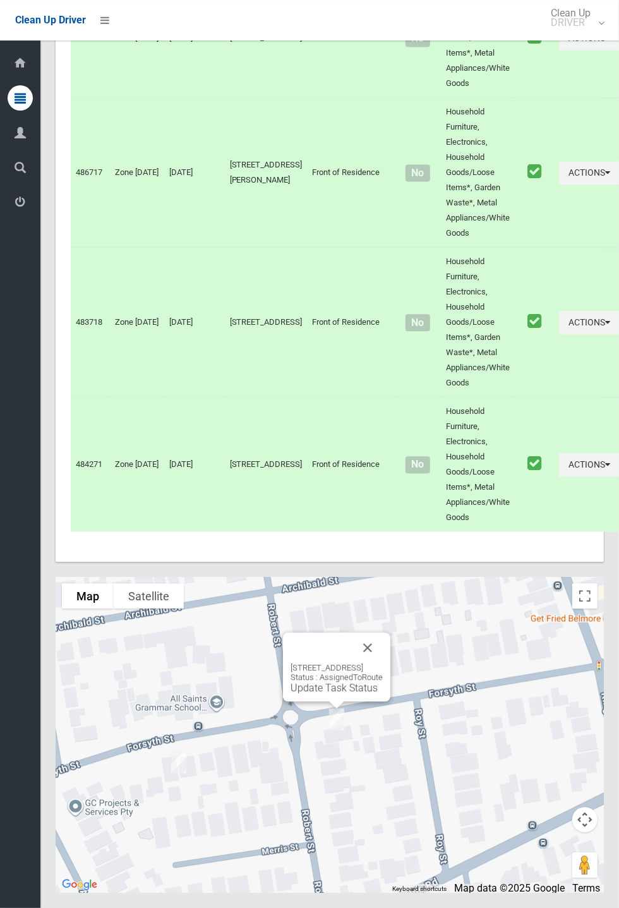
click at [327, 694] on link "Update Task Status" at bounding box center [334, 688] width 87 height 12
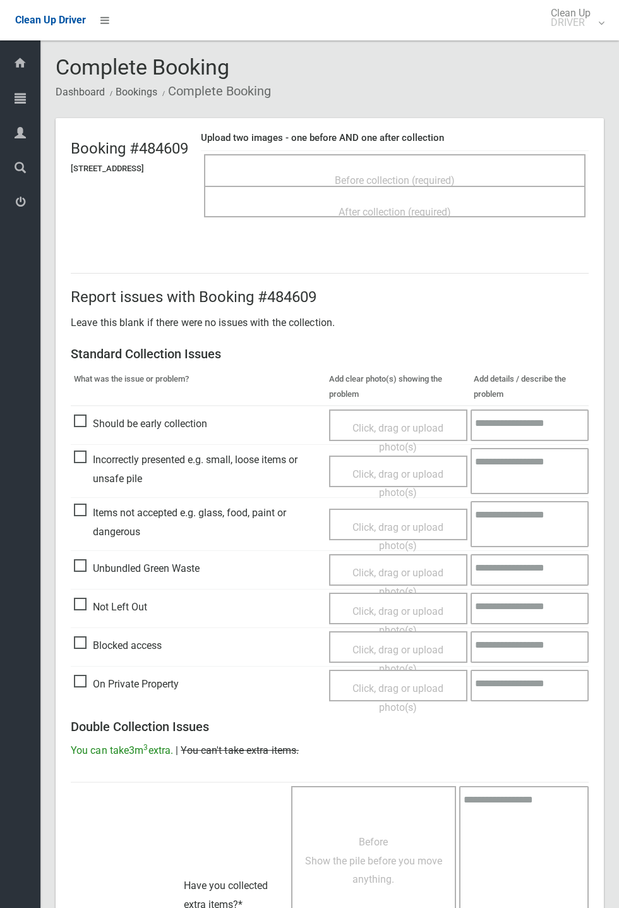
click at [400, 174] on span "Before collection (required)" at bounding box center [395, 180] width 120 height 12
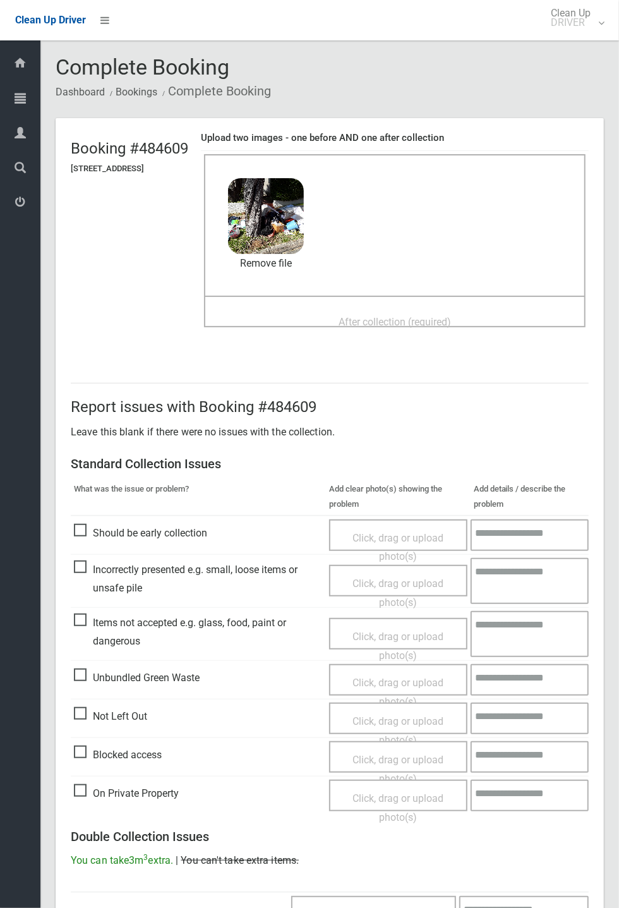
click at [391, 318] on span "After collection (required)" at bounding box center [395, 322] width 112 height 12
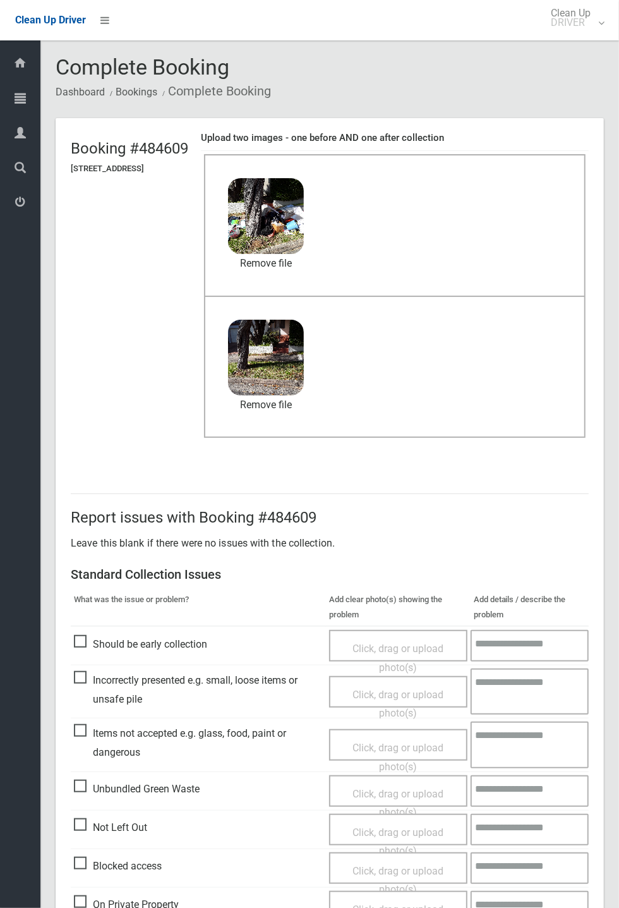
scroll to position [438, 0]
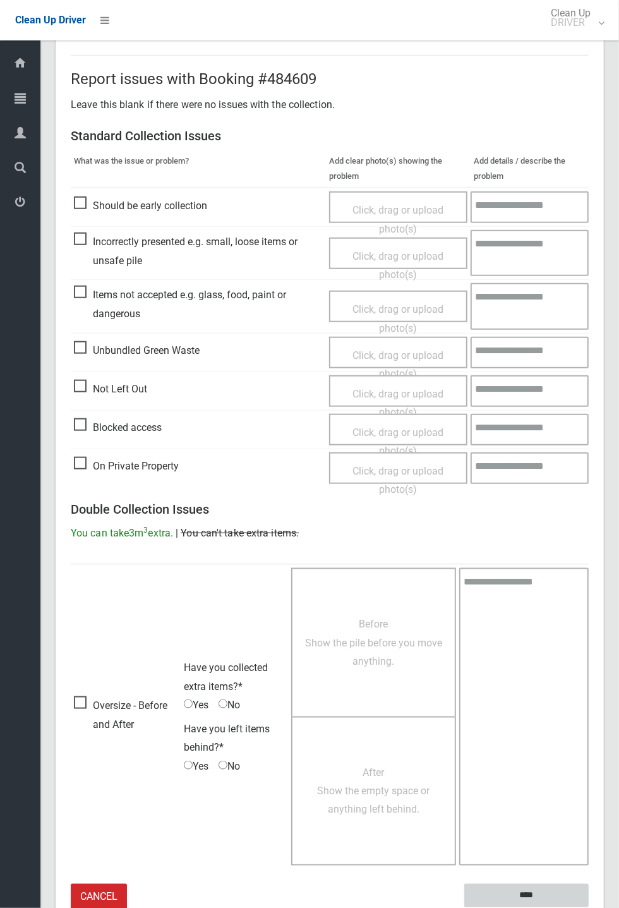
click at [589, 907] on input "****" at bounding box center [526, 895] width 124 height 23
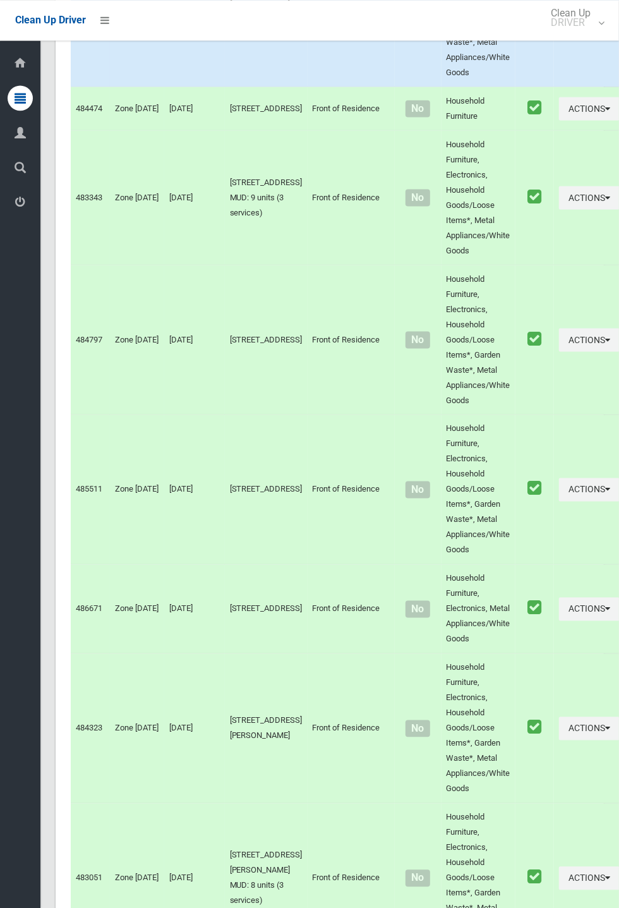
scroll to position [6413, 0]
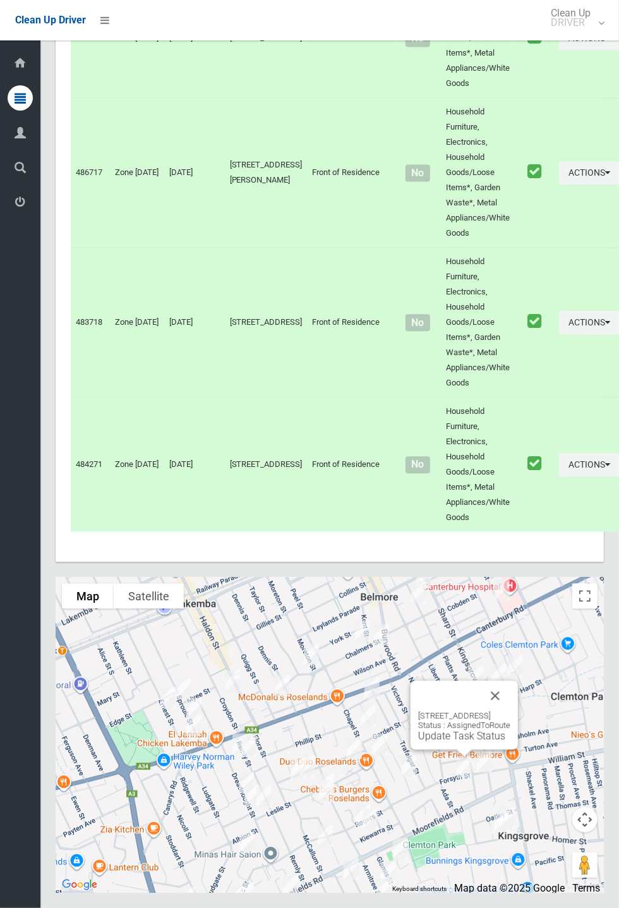
click at [430, 742] on link "Update Task Status" at bounding box center [461, 736] width 87 height 12
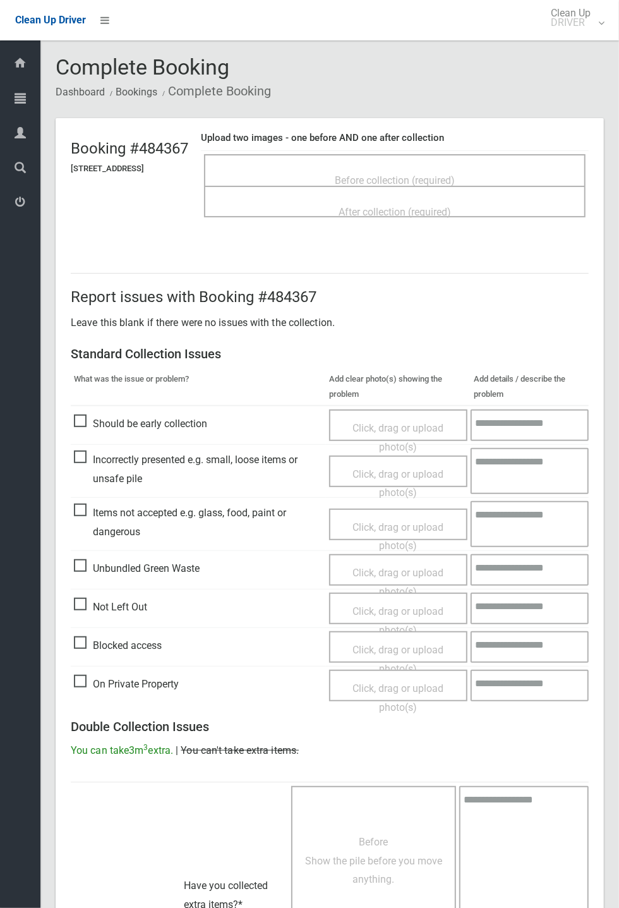
click at [426, 174] on span "Before collection (required)" at bounding box center [395, 180] width 120 height 12
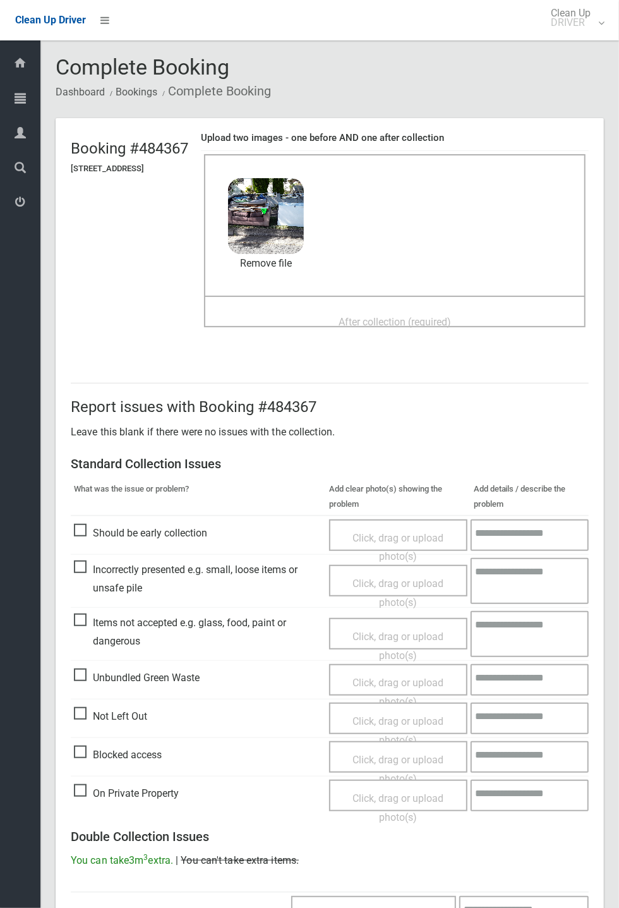
click at [401, 316] on span "After collection (required)" at bounding box center [395, 322] width 112 height 12
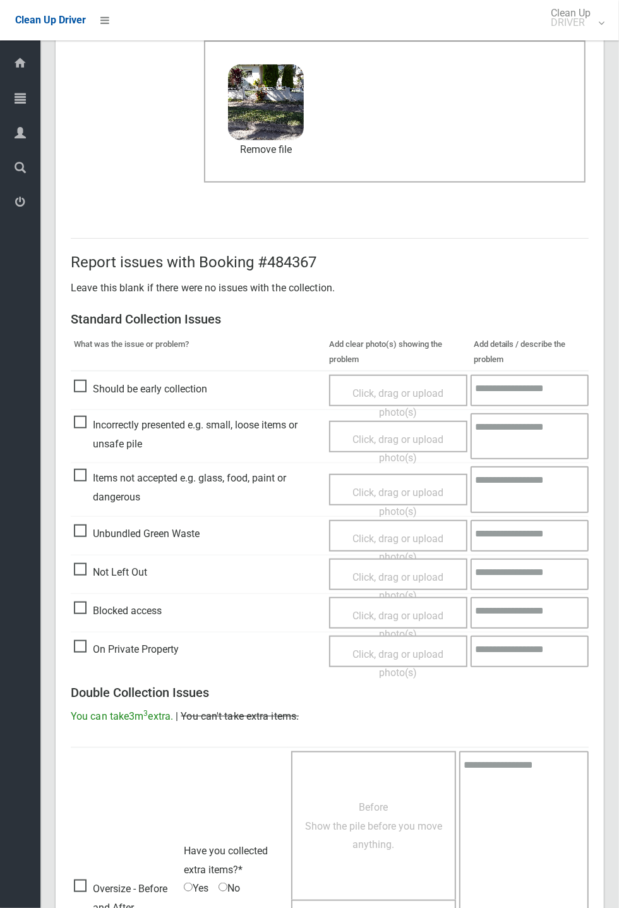
scroll to position [438, 0]
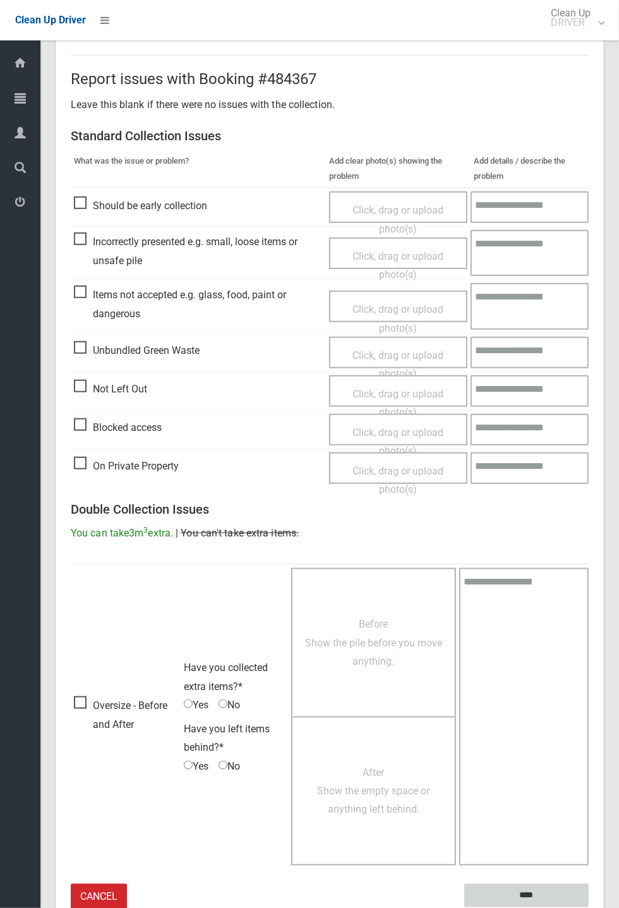
click at [589, 907] on input "****" at bounding box center [526, 895] width 124 height 23
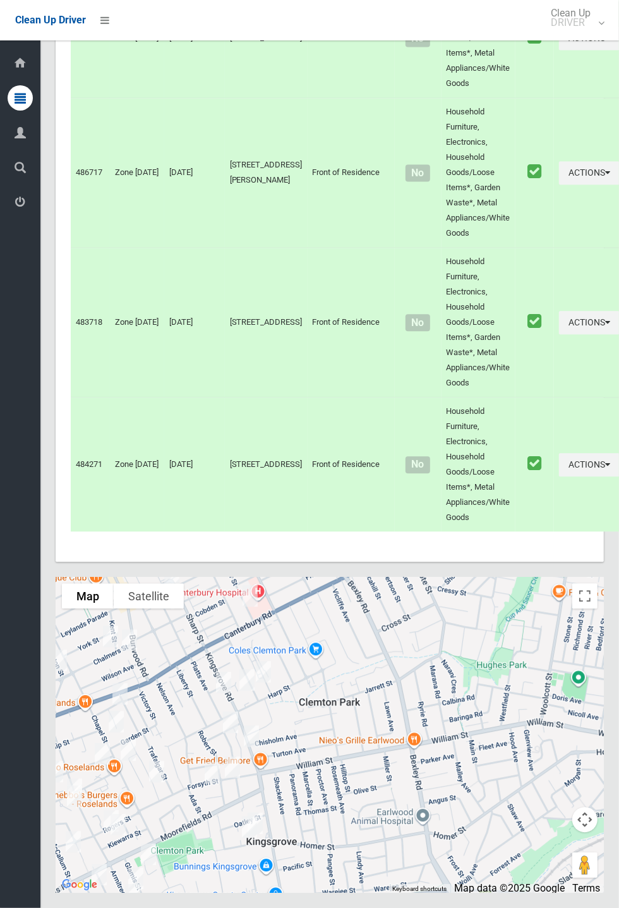
scroll to position [6314, 0]
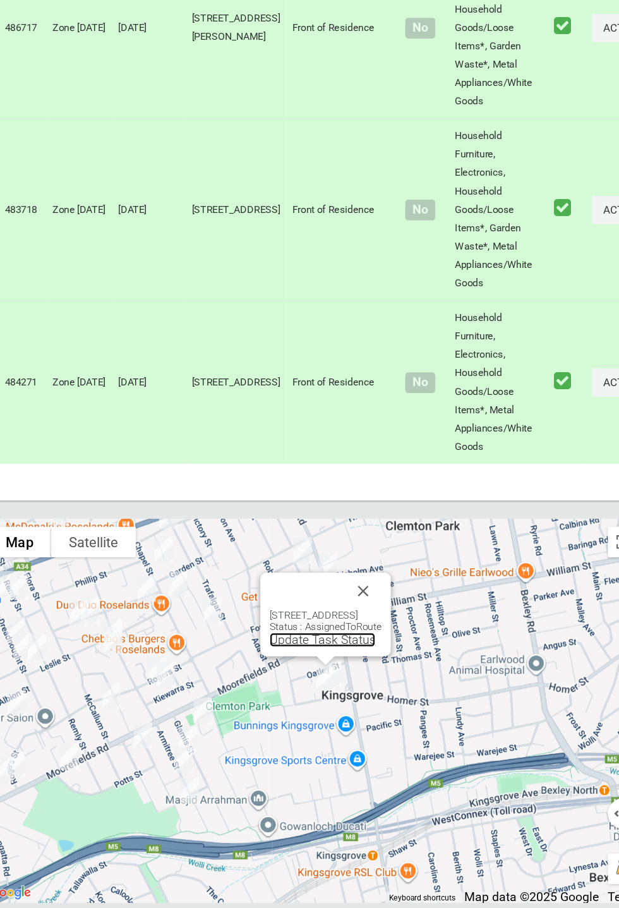
click at [326, 682] on link "Update Task Status" at bounding box center [337, 676] width 87 height 12
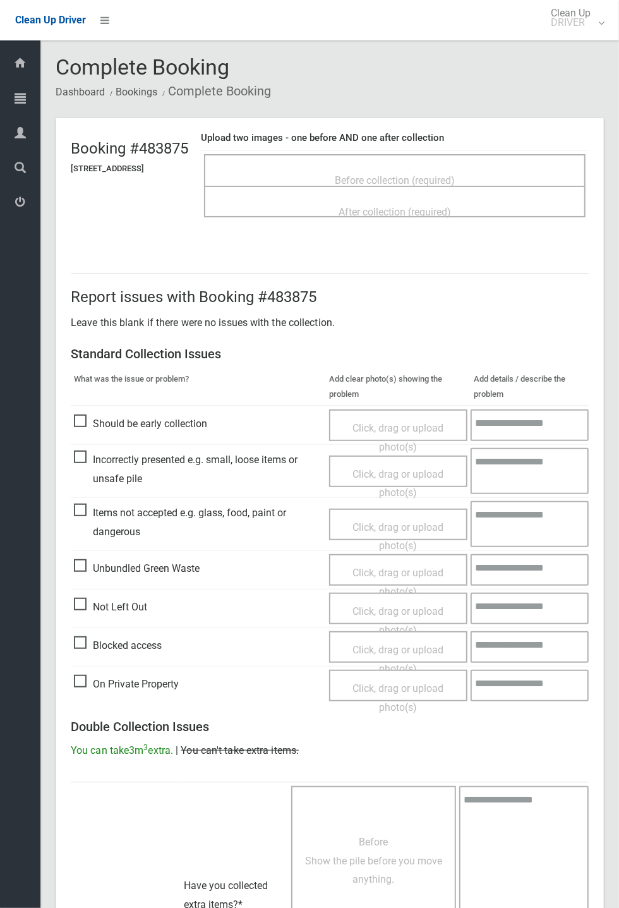
click at [414, 174] on span "Before collection (required)" at bounding box center [395, 180] width 120 height 12
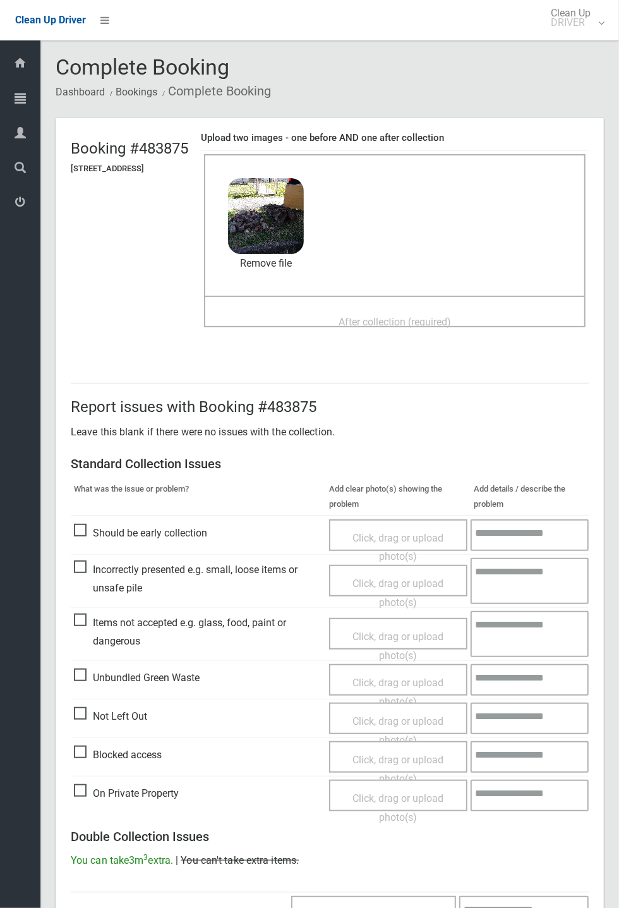
click at [348, 294] on div "Before collection (required) 4.7 MB 2025-09-2409.19.183370803212388614531.jpg C…" at bounding box center [395, 225] width 382 height 142
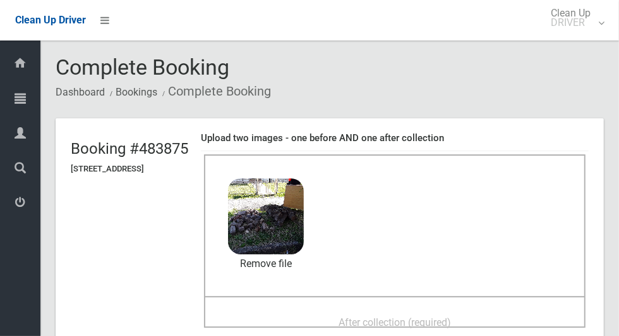
click at [433, 316] on span "After collection (required)" at bounding box center [395, 322] width 112 height 12
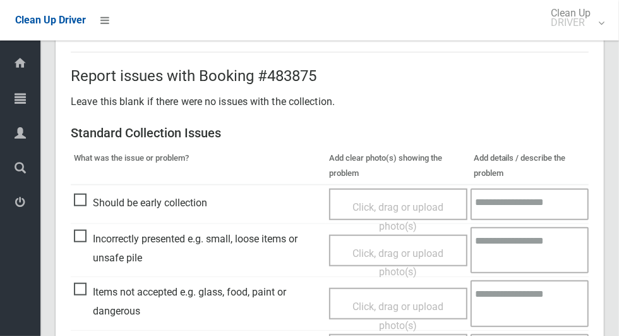
scroll to position [1034, 0]
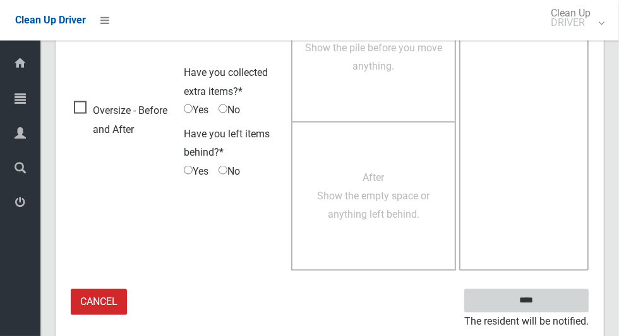
click at [562, 298] on input "****" at bounding box center [526, 300] width 124 height 23
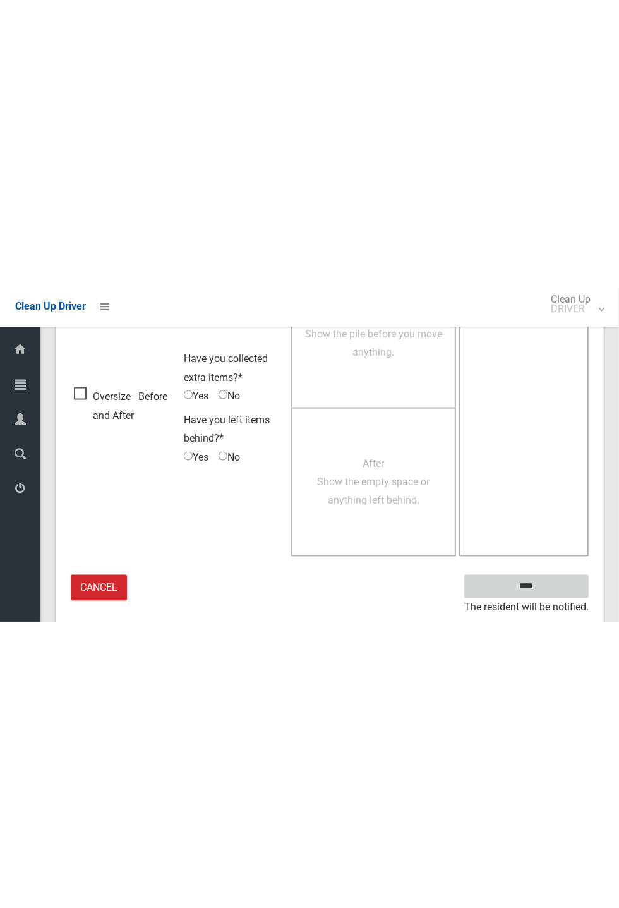
scroll to position [497, 0]
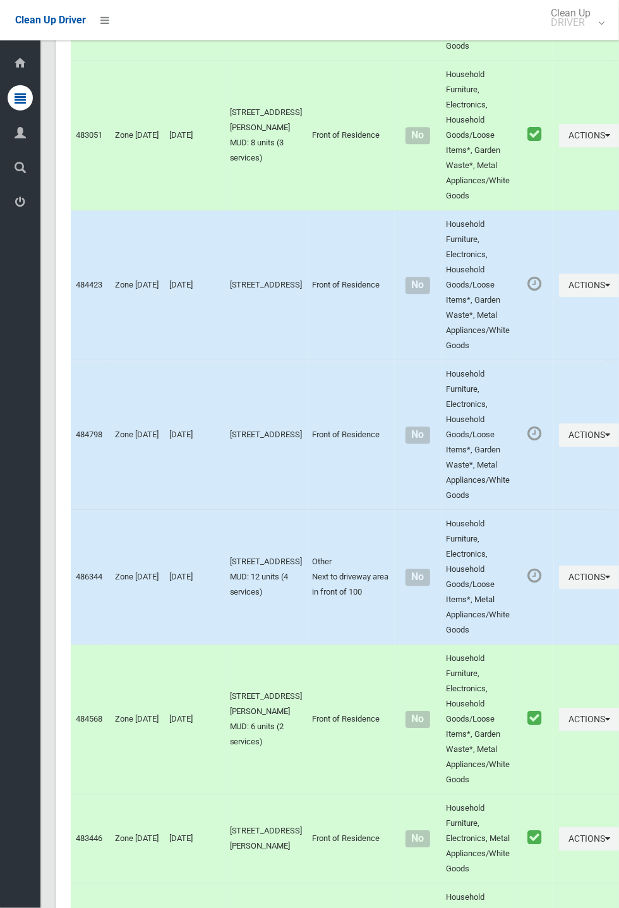
scroll to position [6413, 0]
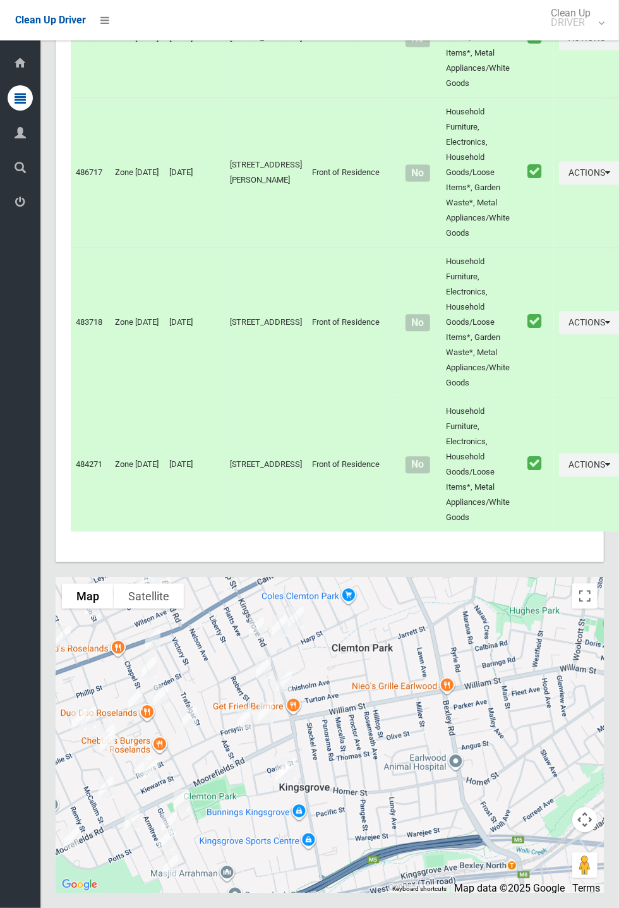
click at [324, 808] on div at bounding box center [330, 735] width 548 height 316
click at [283, 744] on link "Update Task Status" at bounding box center [285, 738] width 87 height 12
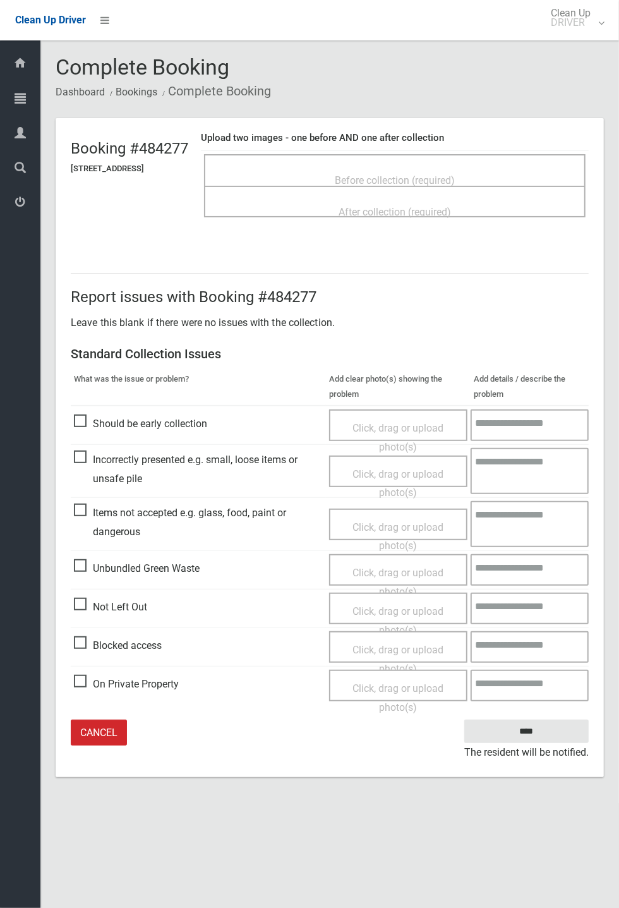
click at [378, 174] on span "Before collection (required)" at bounding box center [395, 180] width 120 height 12
click at [403, 174] on span "Before collection (required)" at bounding box center [395, 180] width 120 height 12
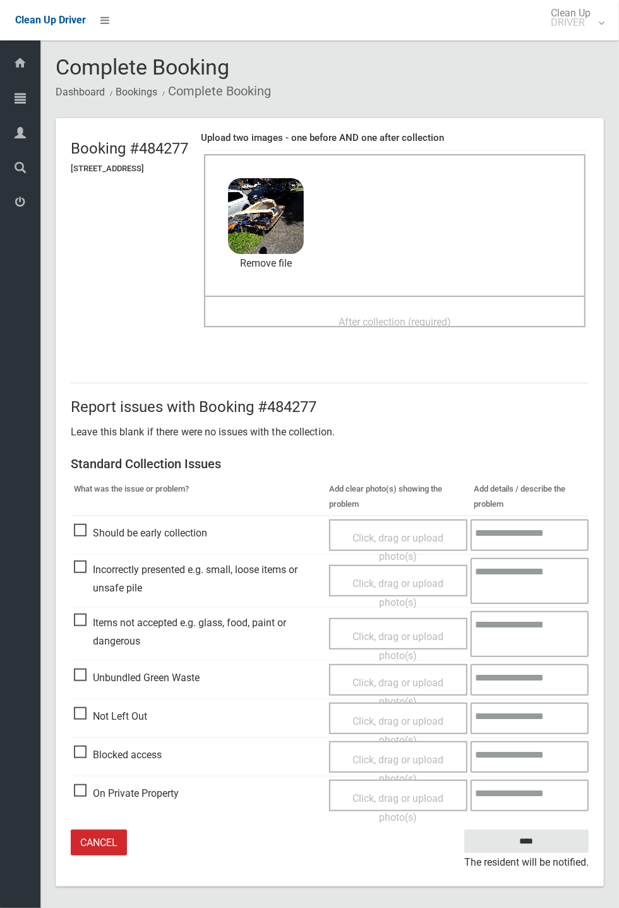
click at [396, 294] on div "Before collection (required) 4 MB 2025-09-2409.22.156429728676785952163.jpg Che…" at bounding box center [395, 225] width 382 height 142
click at [416, 320] on span "After collection (required)" at bounding box center [395, 322] width 112 height 12
click at [411, 316] on span "After collection (required)" at bounding box center [395, 322] width 112 height 12
click at [396, 316] on span "After collection (required)" at bounding box center [395, 322] width 112 height 12
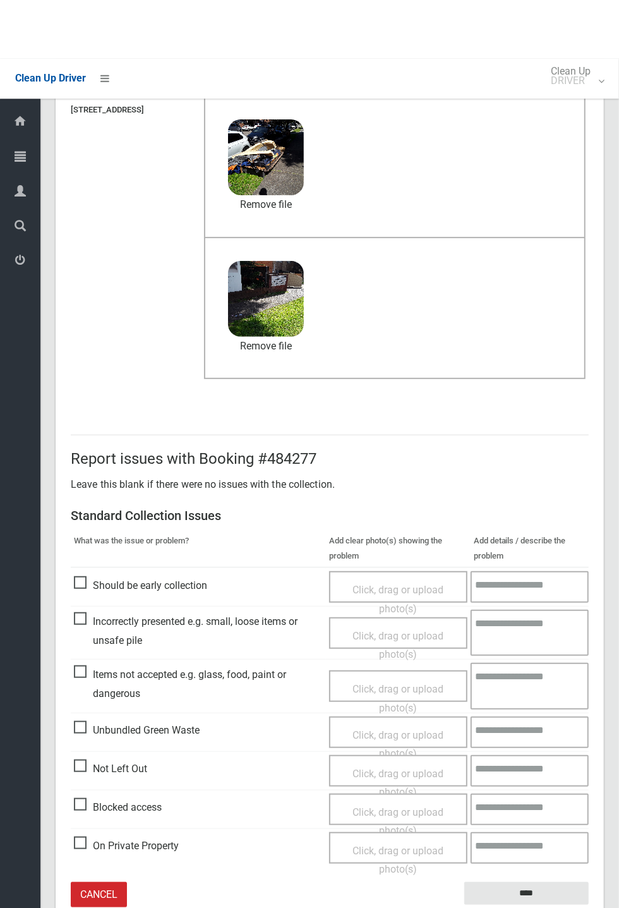
scroll to position [59, 0]
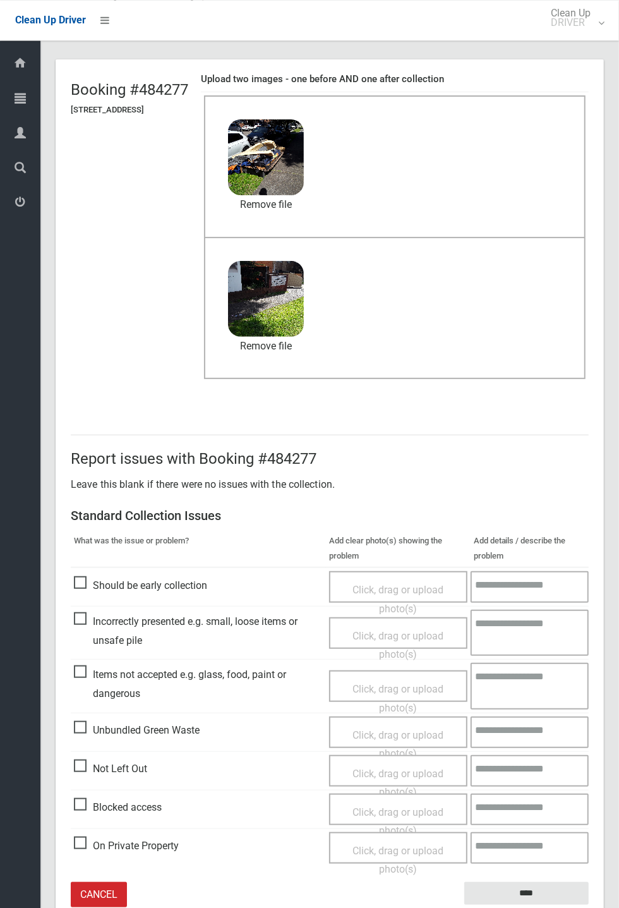
click at [522, 905] on small "The resident will be notified." at bounding box center [526, 914] width 124 height 19
click at [566, 882] on input "****" at bounding box center [526, 893] width 124 height 23
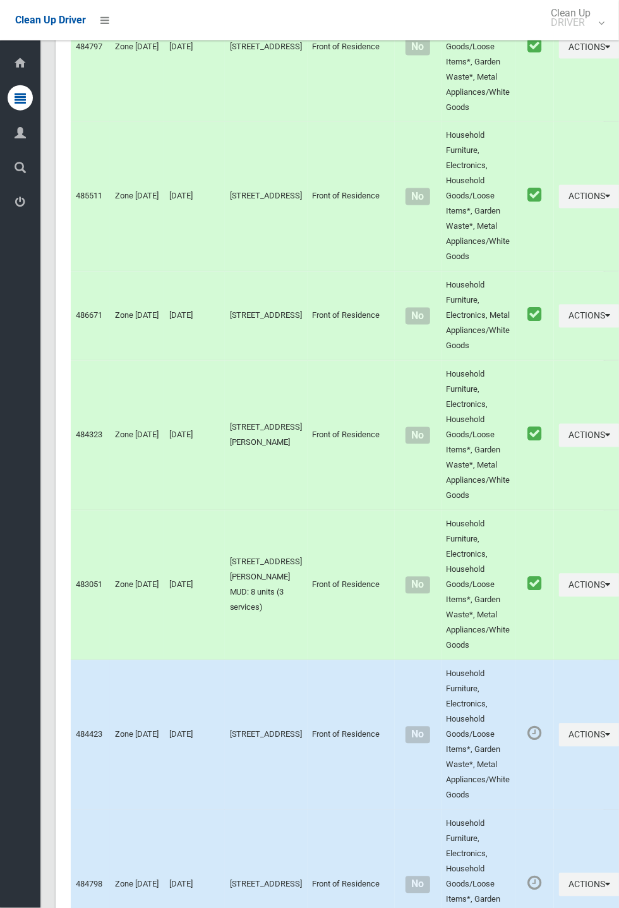
scroll to position [6413, 0]
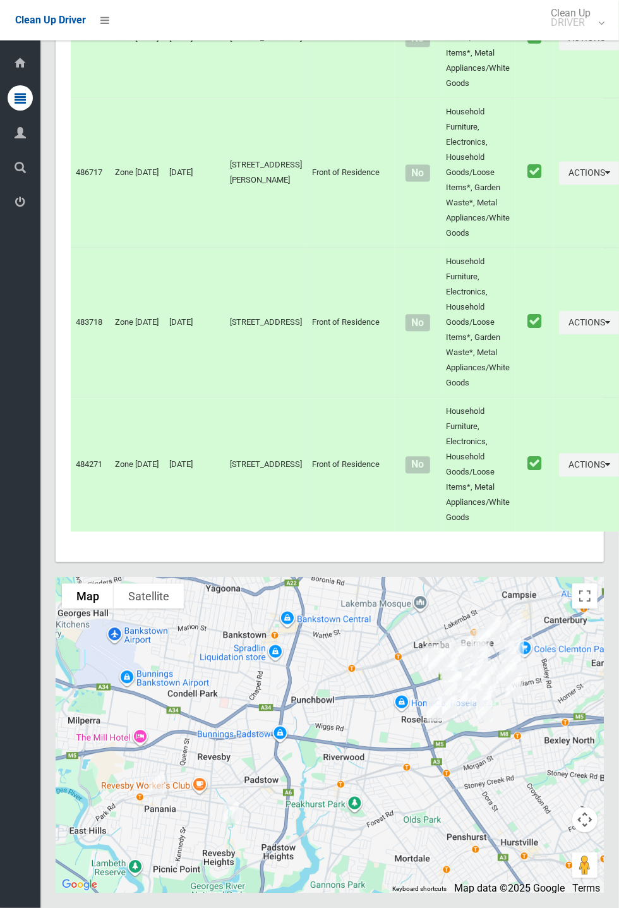
click at [498, 727] on img at bounding box center [485, 711] width 25 height 32
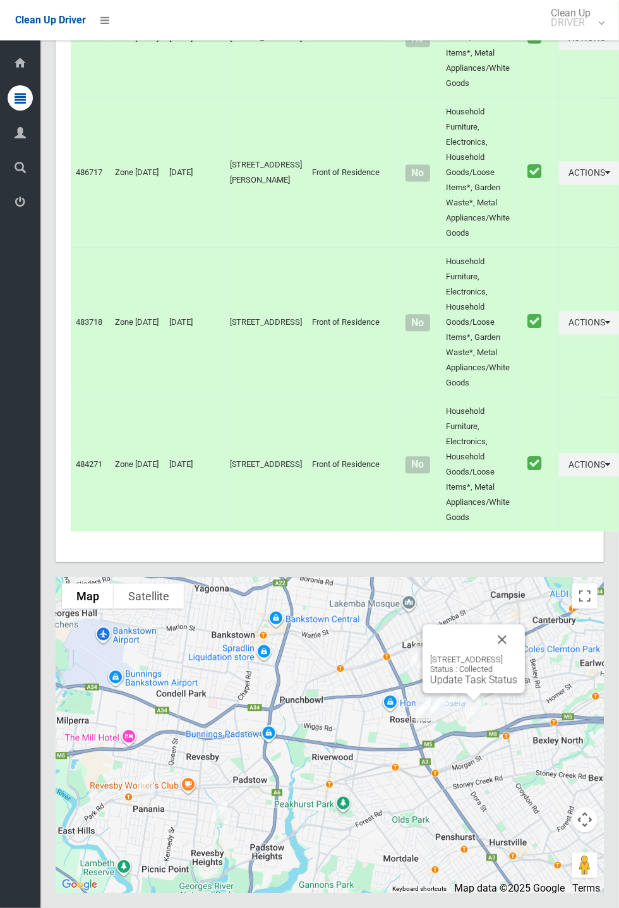
click at [517, 655] on button "Close" at bounding box center [502, 639] width 30 height 30
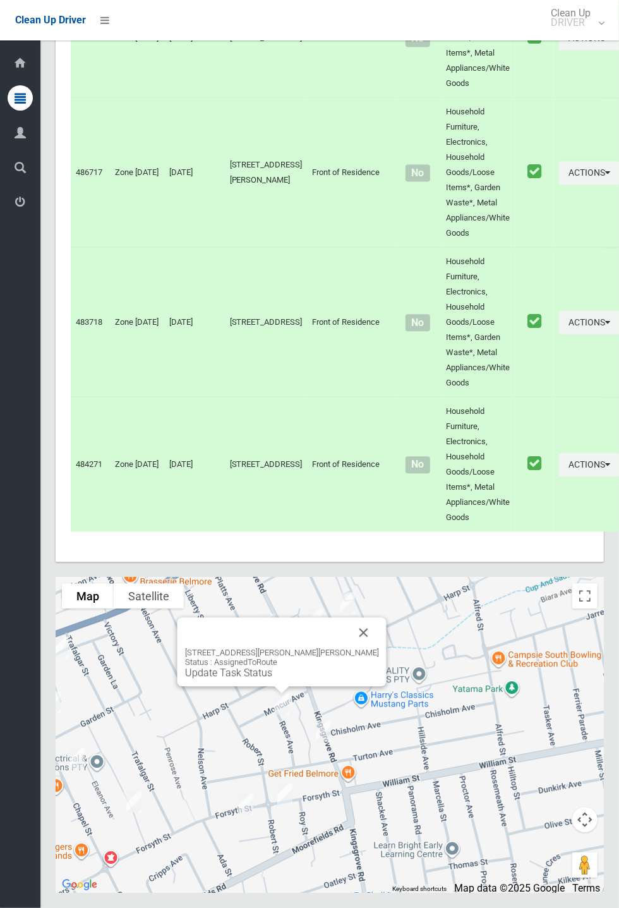
click at [351, 648] on button "Close" at bounding box center [364, 632] width 30 height 30
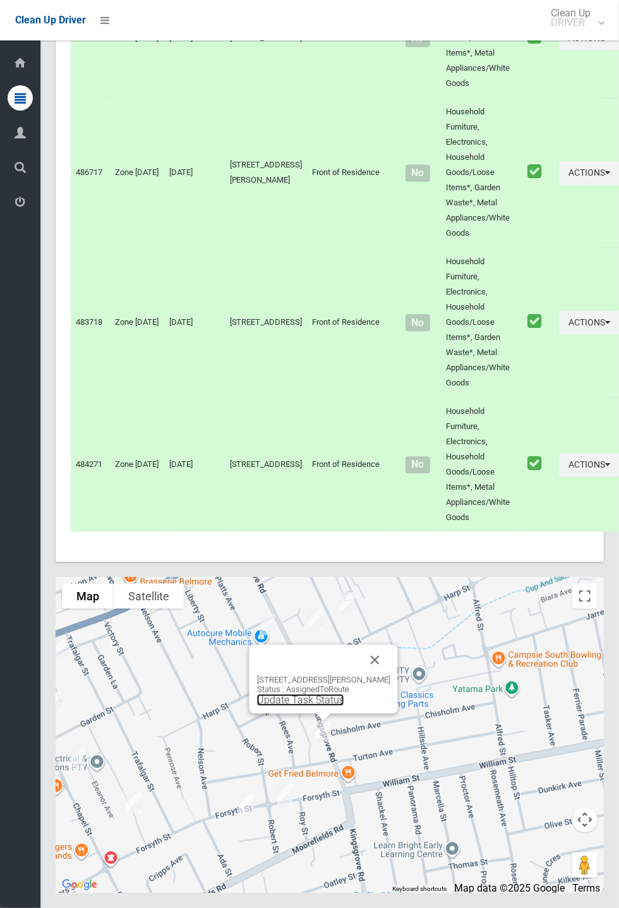
click at [325, 706] on link "Update Task Status" at bounding box center [300, 700] width 87 height 12
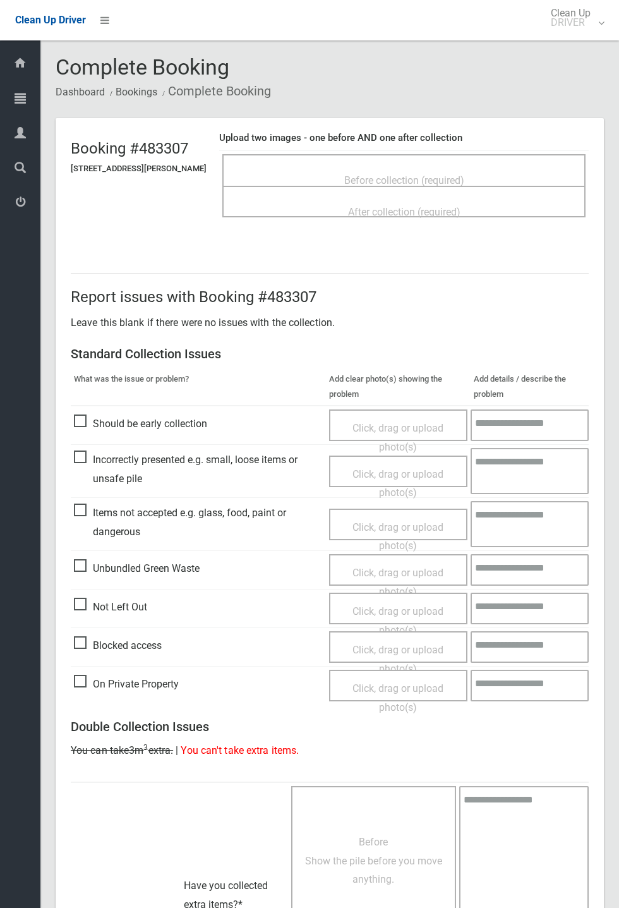
click at [389, 174] on span "Before collection (required)" at bounding box center [404, 180] width 120 height 12
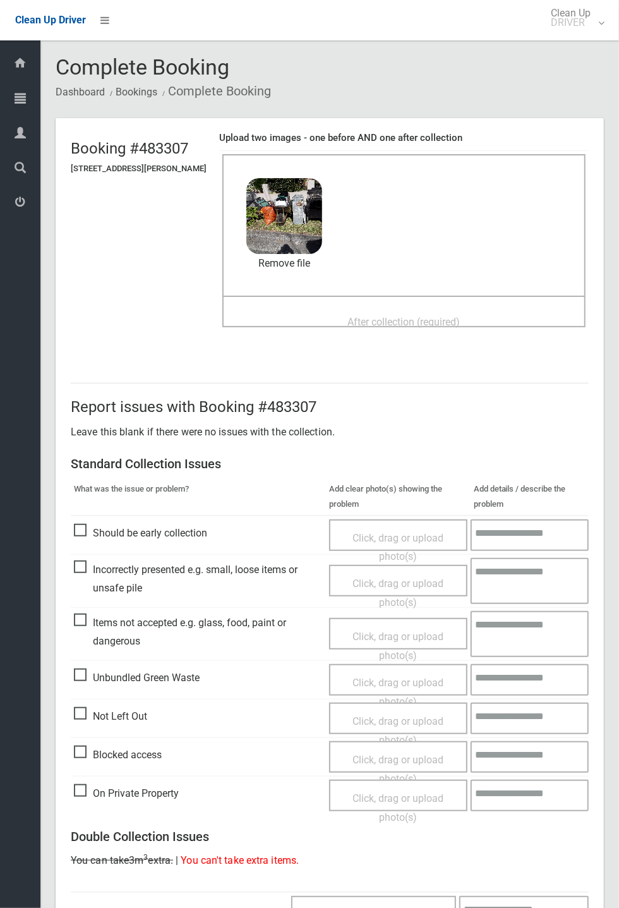
click at [414, 316] on span "After collection (required)" at bounding box center [404, 322] width 112 height 12
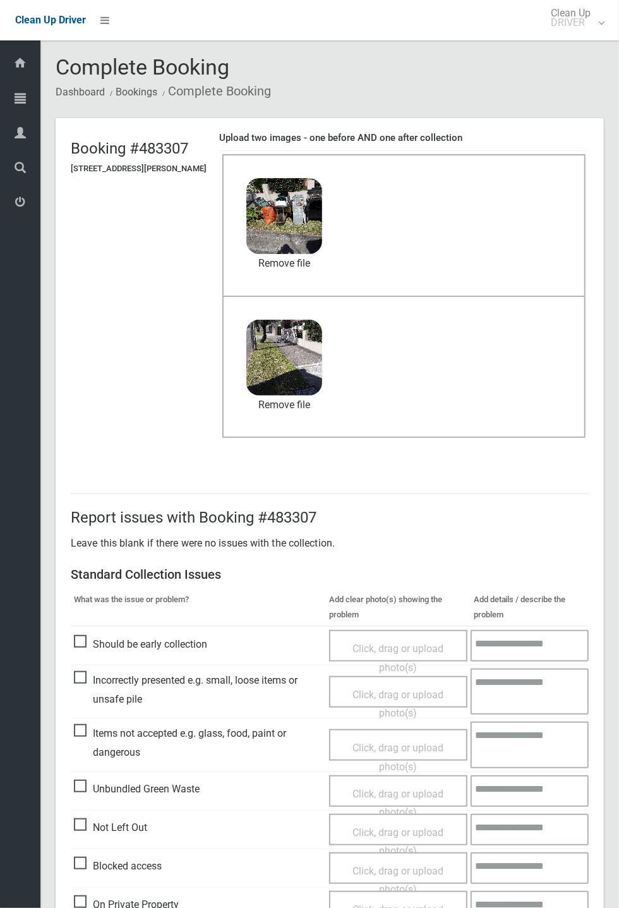
scroll to position [438, 0]
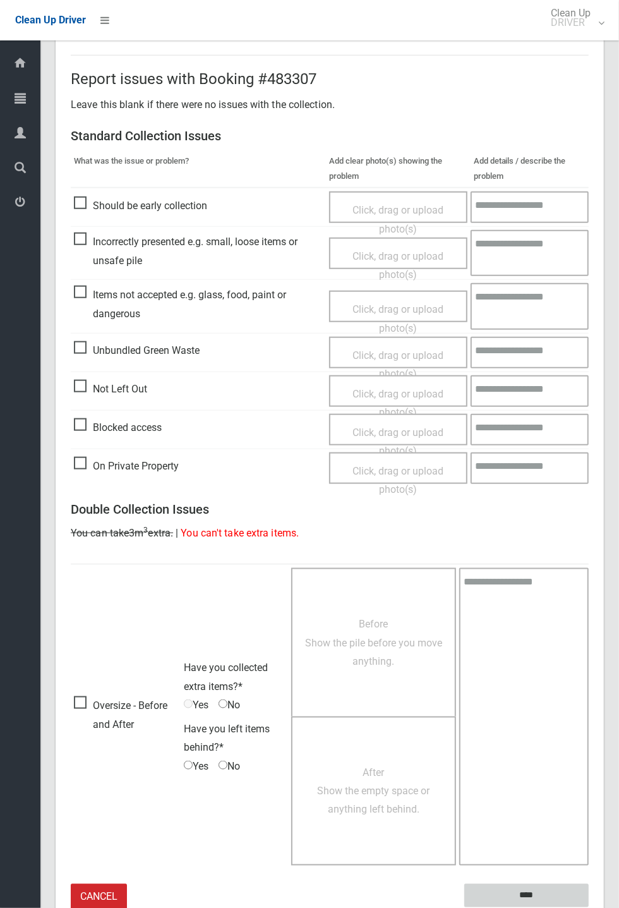
click at [589, 907] on input "****" at bounding box center [526, 895] width 124 height 23
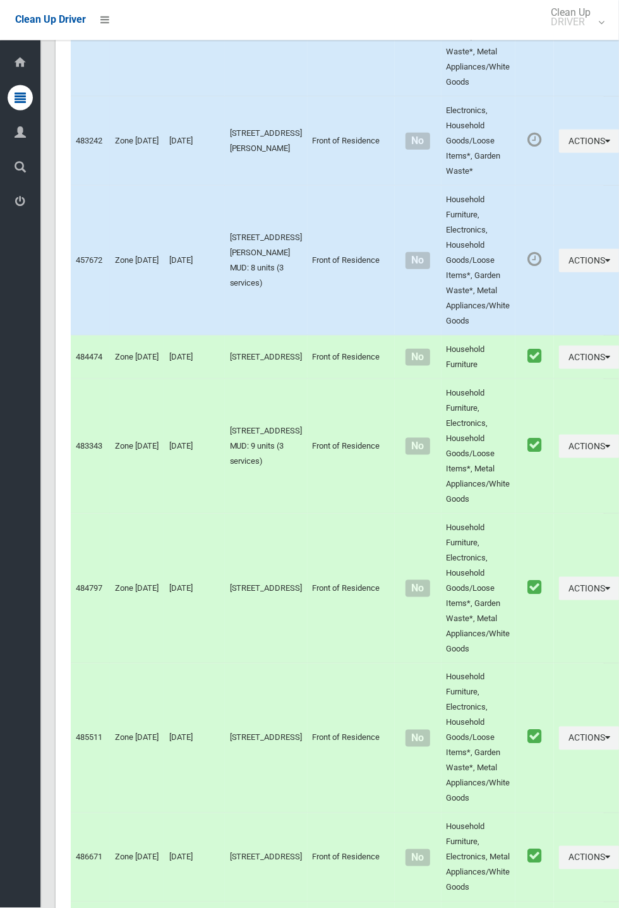
scroll to position [6413, 0]
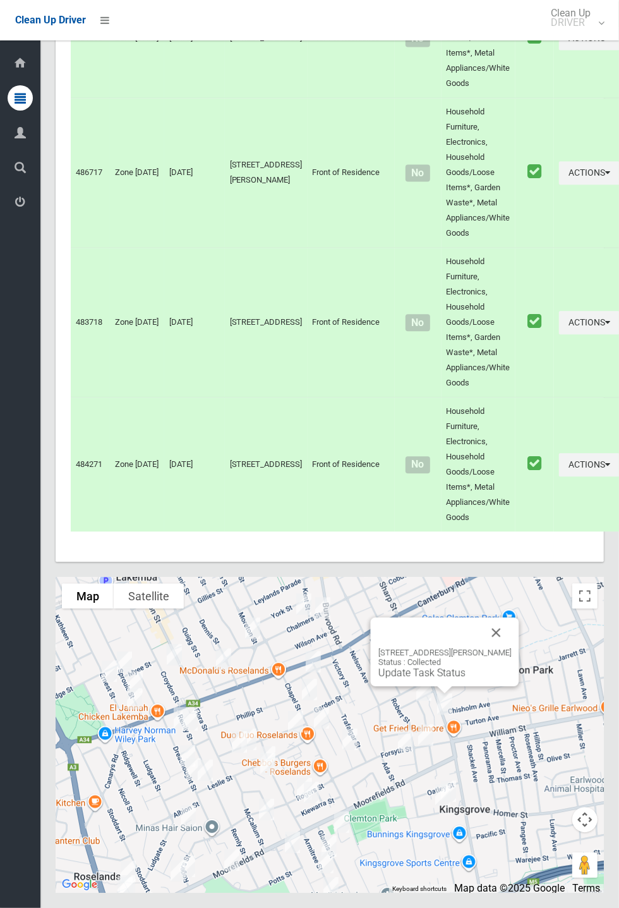
click at [509, 648] on button "Close" at bounding box center [496, 632] width 30 height 30
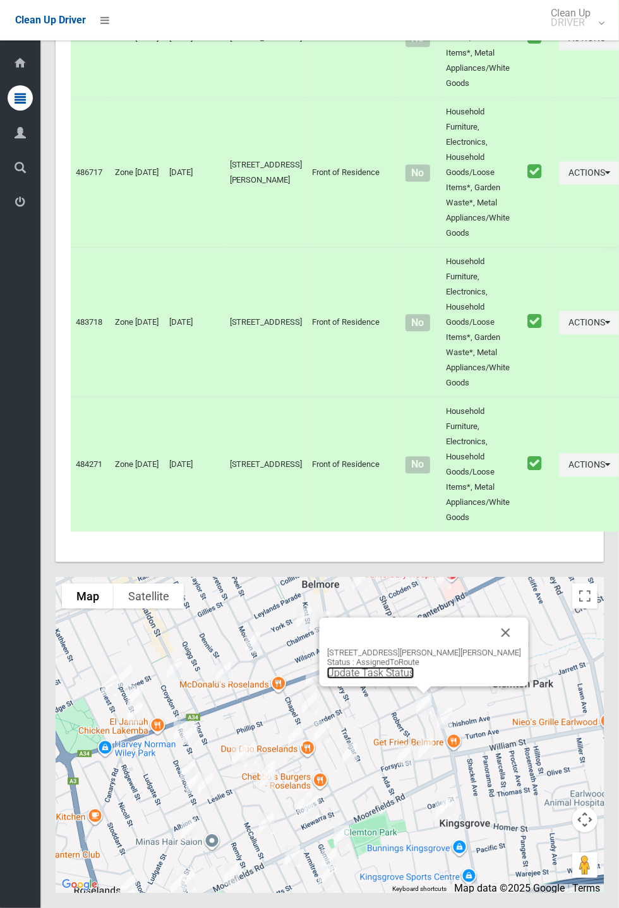
click at [409, 679] on link "Update Task Status" at bounding box center [370, 673] width 87 height 12
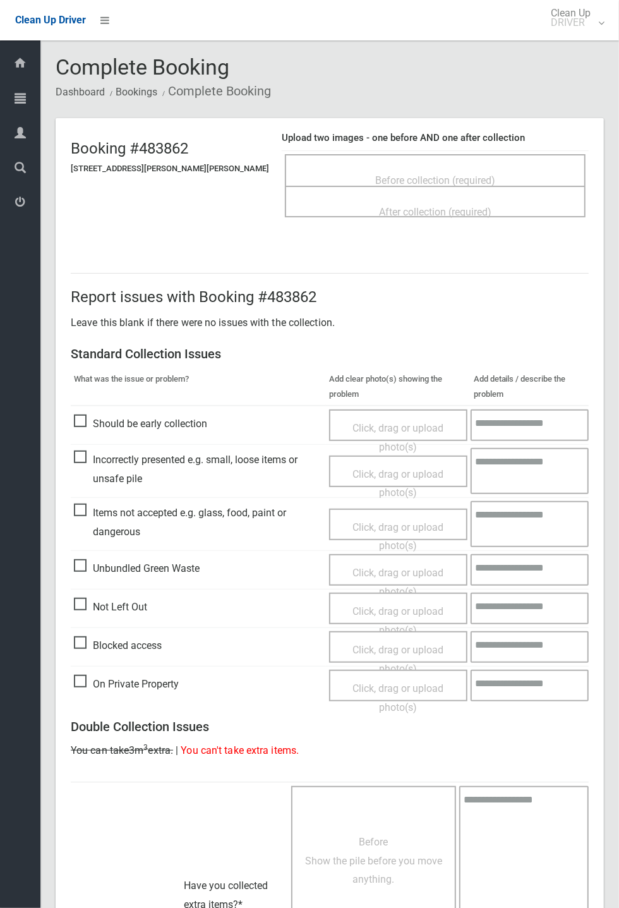
click at [441, 174] on span "Before collection (required)" at bounding box center [435, 180] width 120 height 12
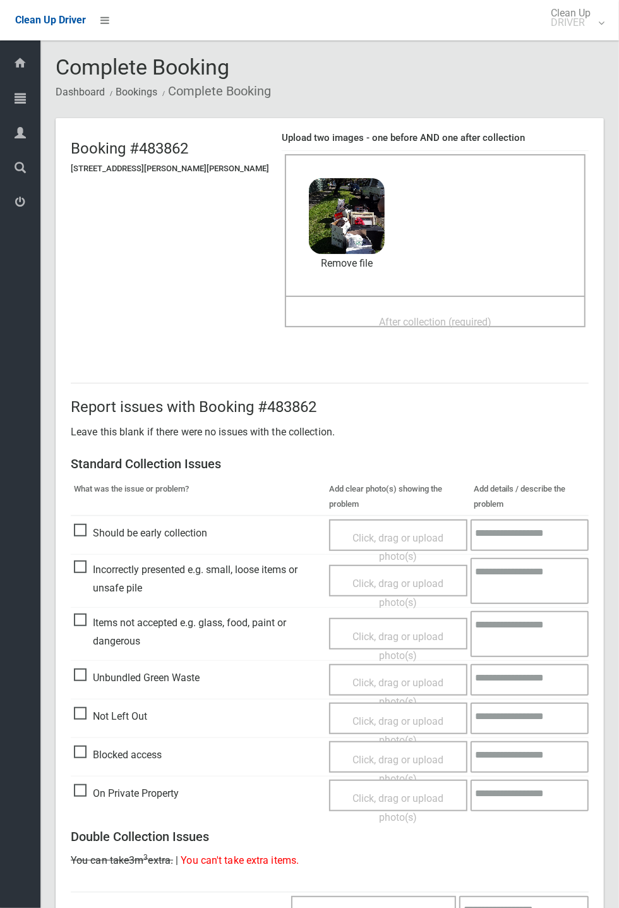
click at [409, 293] on div "Before collection (required) 4 MB 2025-09-2409.38.248776925214201771283.jpg Che…" at bounding box center [435, 225] width 301 height 142
click at [379, 316] on span "After collection (required)" at bounding box center [435, 322] width 112 height 12
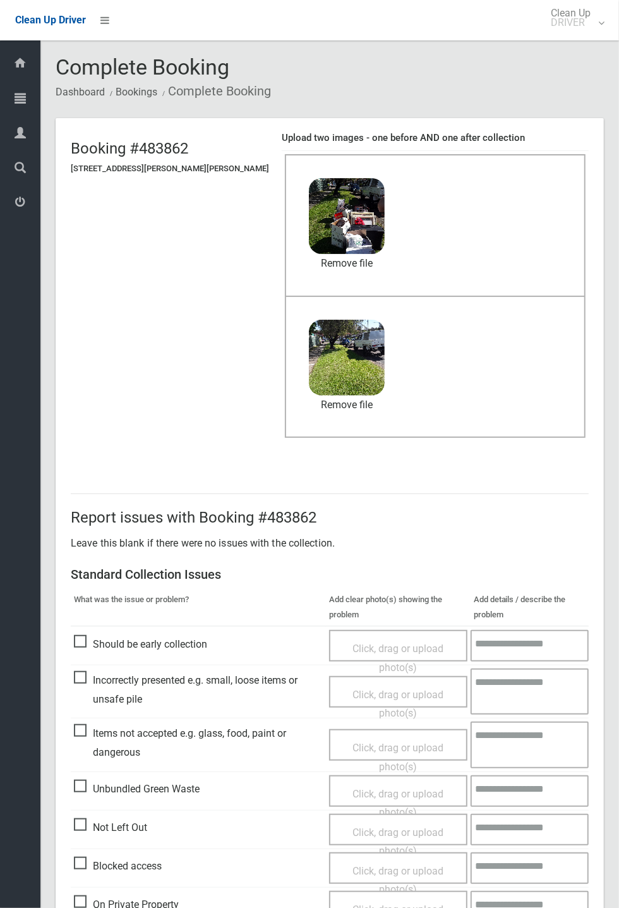
scroll to position [438, 0]
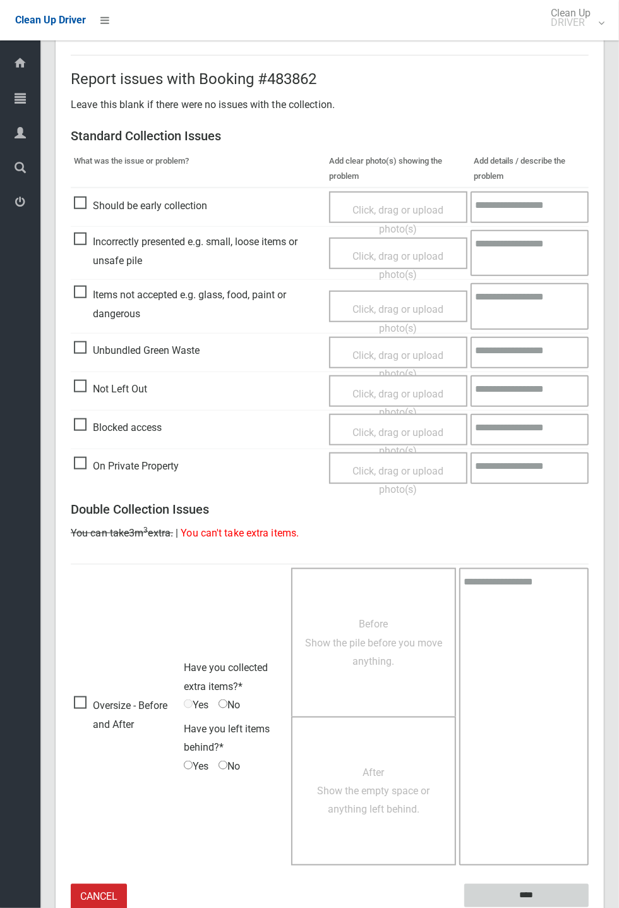
click at [589, 907] on input "****" at bounding box center [526, 895] width 124 height 23
click at [604, 527] on div "Report issues with Booking #483862 Leave this blank if there were no issues wit…" at bounding box center [330, 483] width 548 height 916
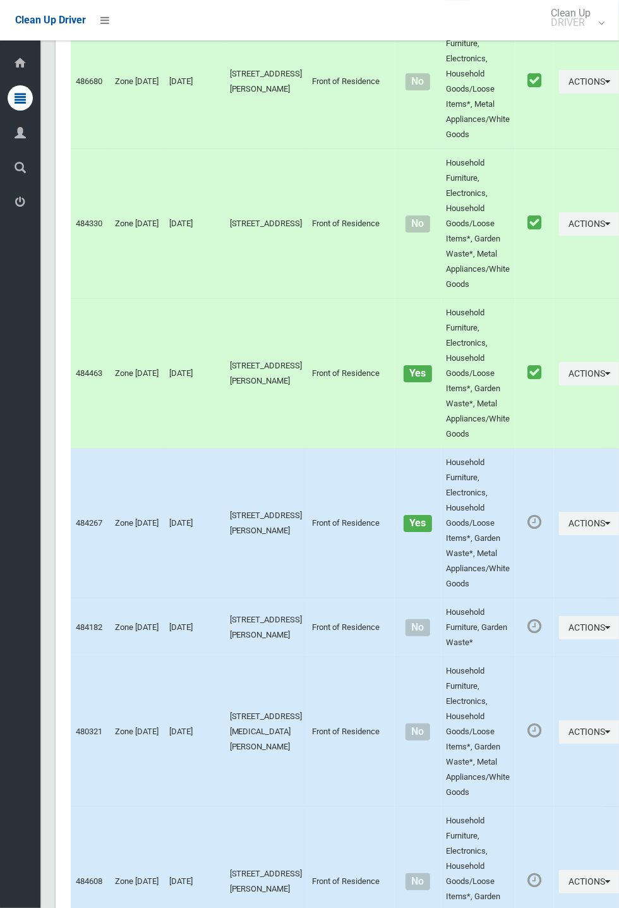
scroll to position [6413, 0]
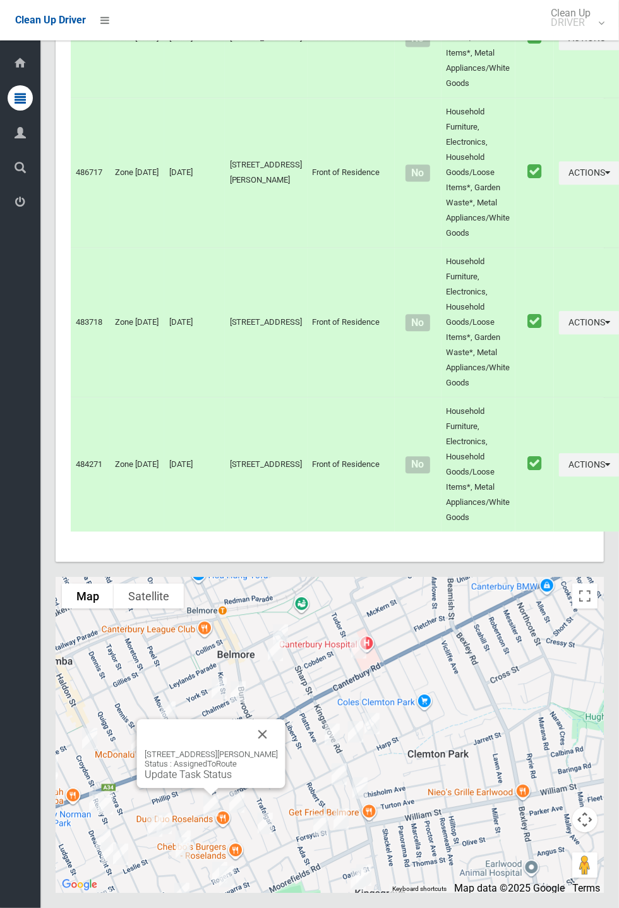
click at [278, 749] on button "Close" at bounding box center [263, 734] width 30 height 30
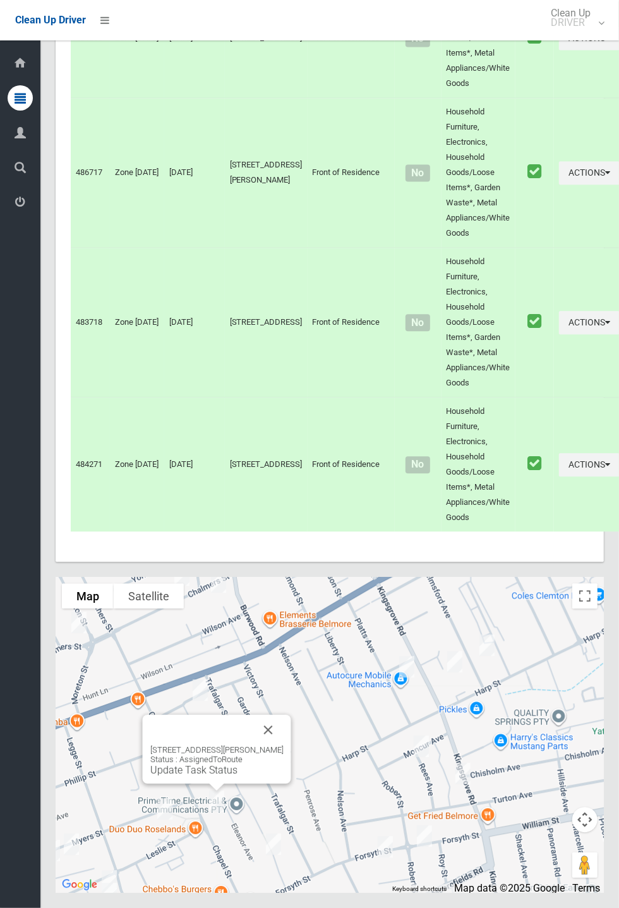
click at [272, 745] on button "Close" at bounding box center [268, 730] width 30 height 30
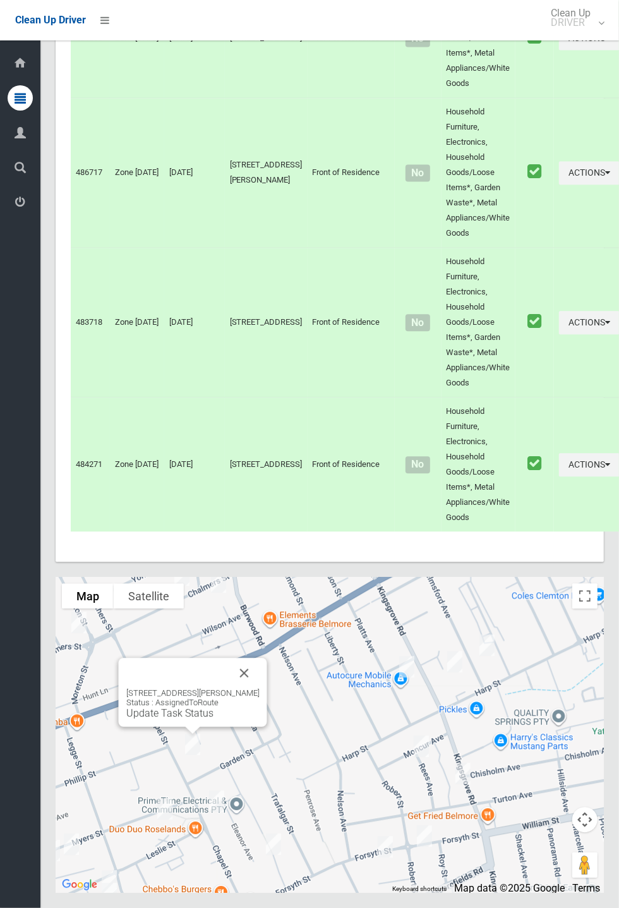
click at [260, 719] on div "[STREET_ADDRESS][PERSON_NAME] Status : AssignedToRoute Update Task Status" at bounding box center [192, 703] width 133 height 31
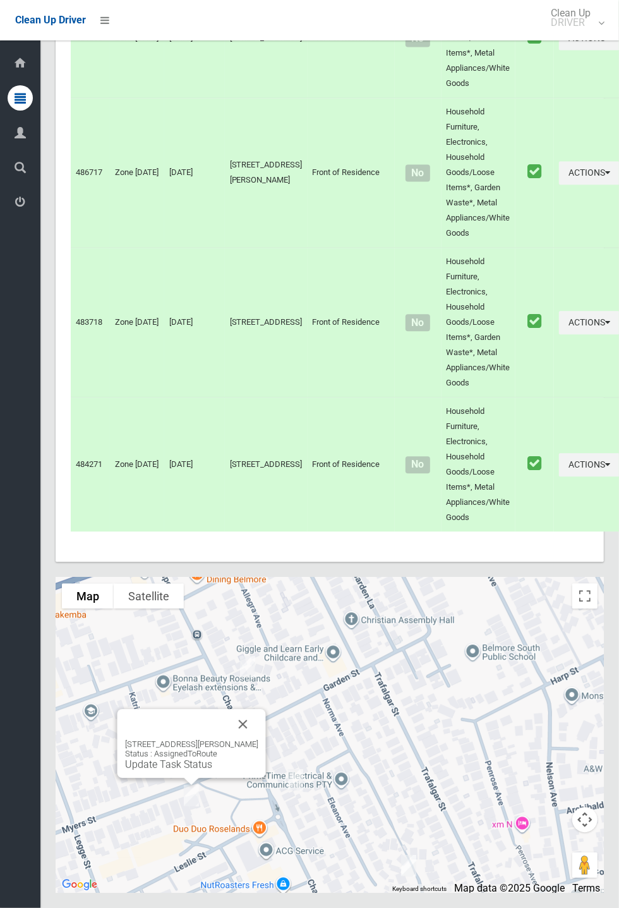
click at [258, 739] on button "Close" at bounding box center [243, 724] width 30 height 30
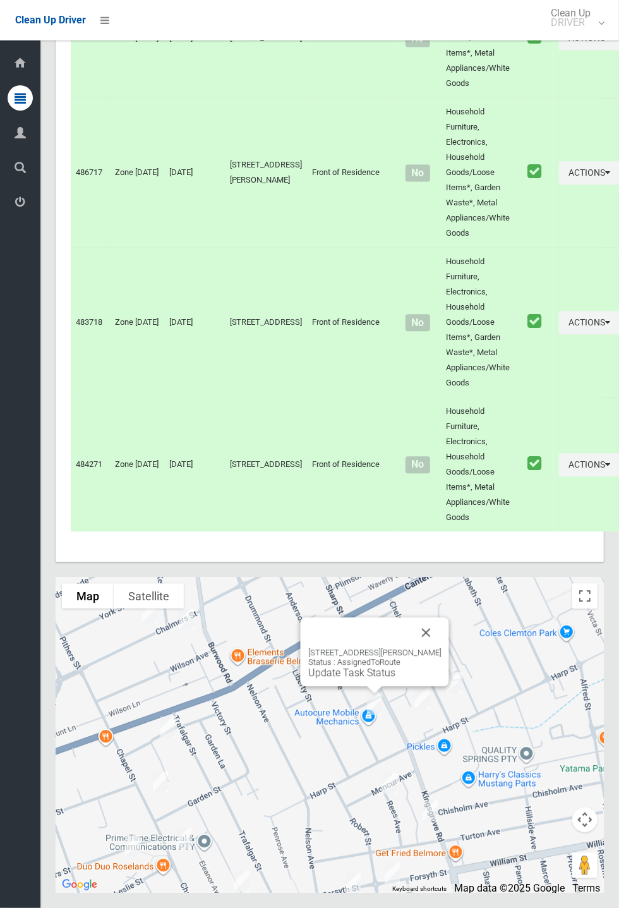
click at [437, 648] on button "Close" at bounding box center [426, 632] width 30 height 30
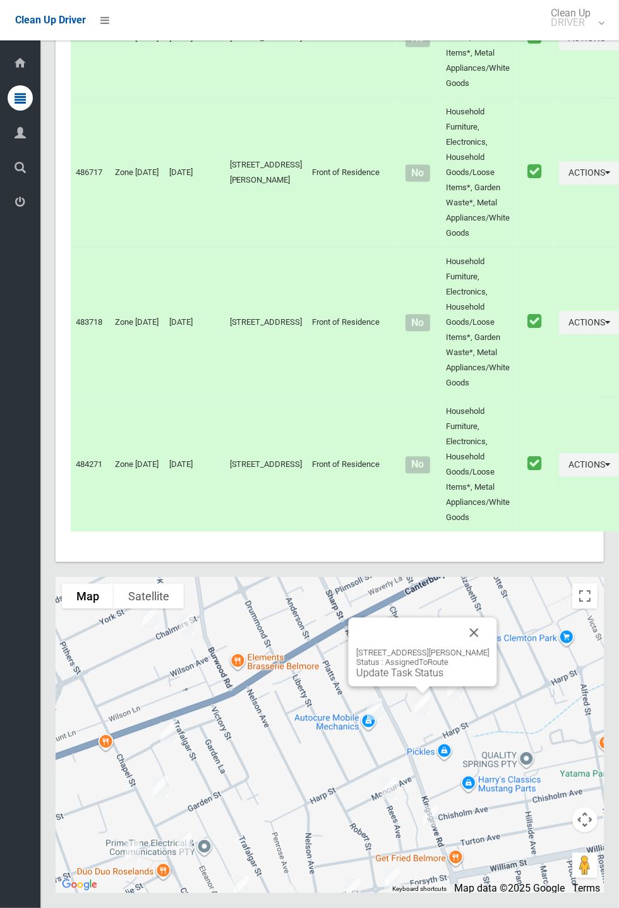
click at [489, 648] on button "Close" at bounding box center [474, 632] width 30 height 30
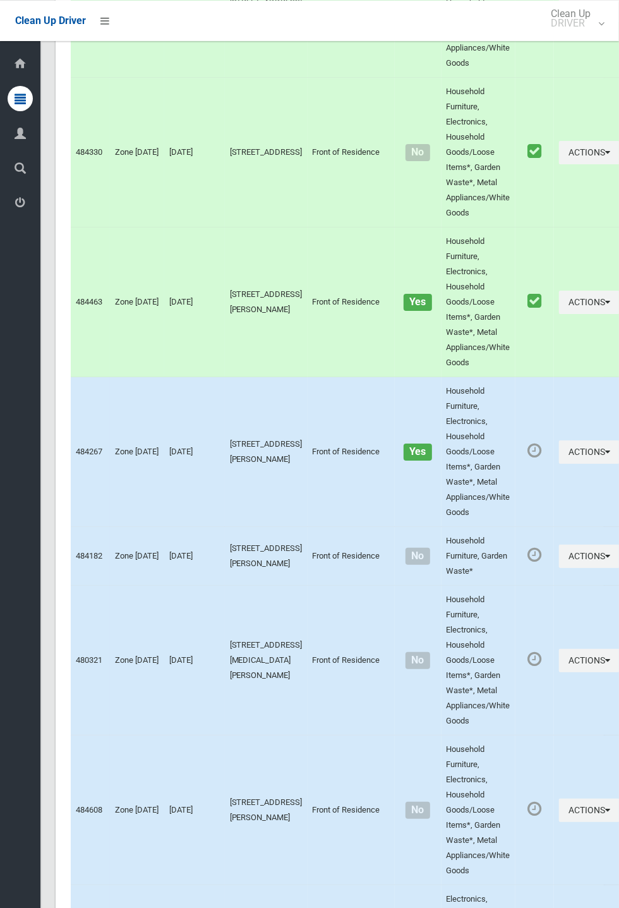
scroll to position [0, 0]
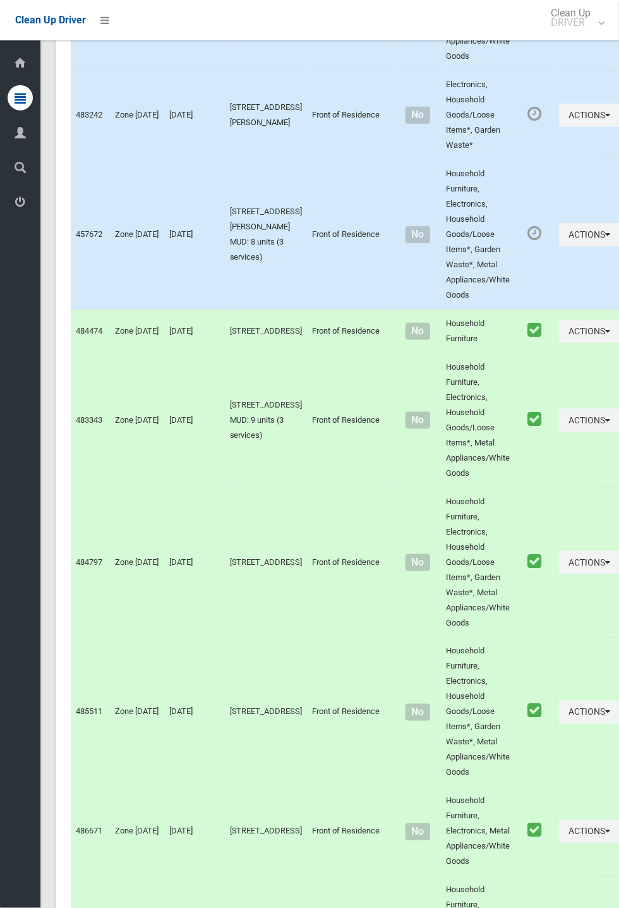
scroll to position [6413, 0]
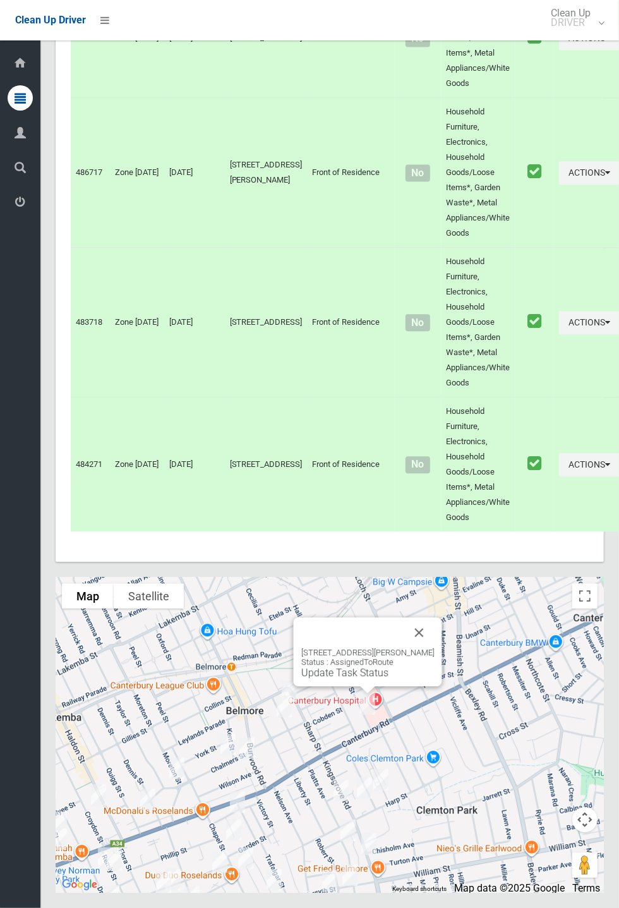
click at [436, 686] on div "53 Tudor Street, BELMORE NSW 2192 Status : AssignedToRoute Update Task Status" at bounding box center [368, 651] width 148 height 69
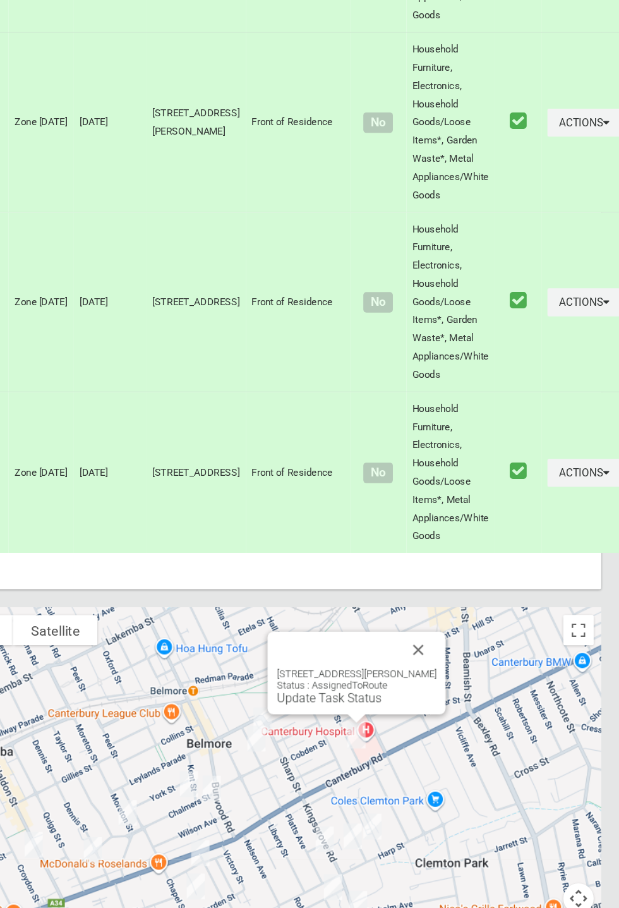
scroll to position [6421, 0]
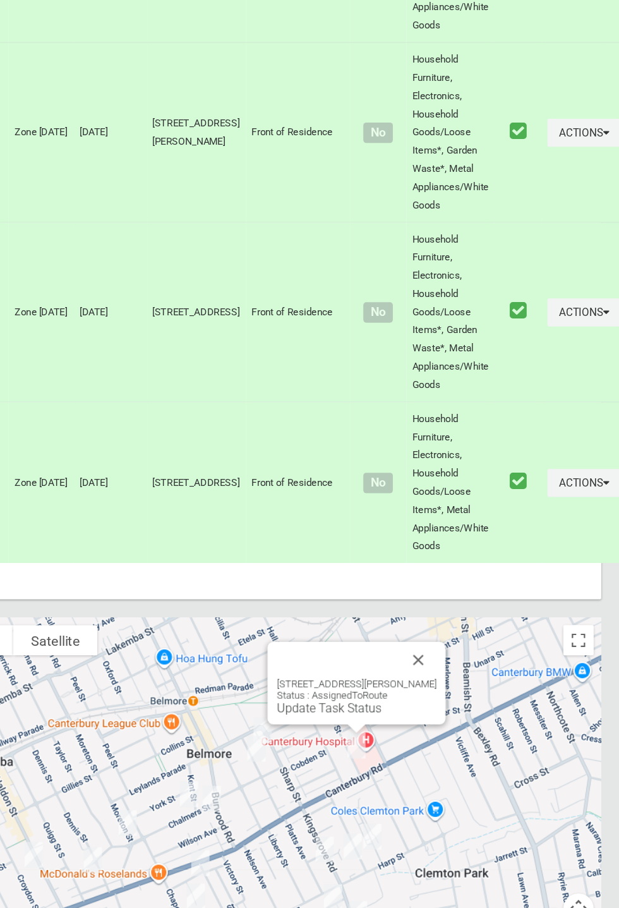
click at [459, 627] on button "Close" at bounding box center [452, 612] width 30 height 30
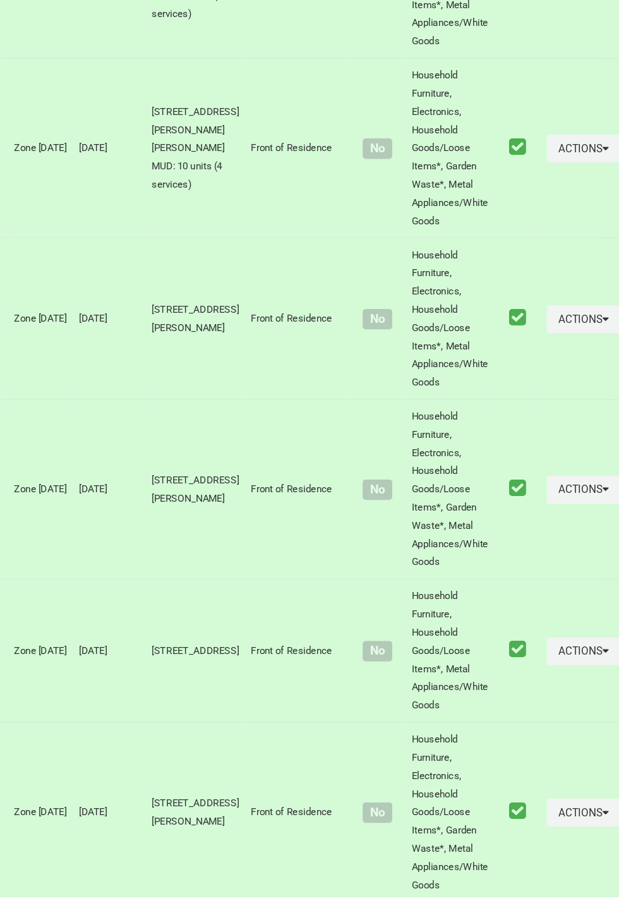
scroll to position [6413, 0]
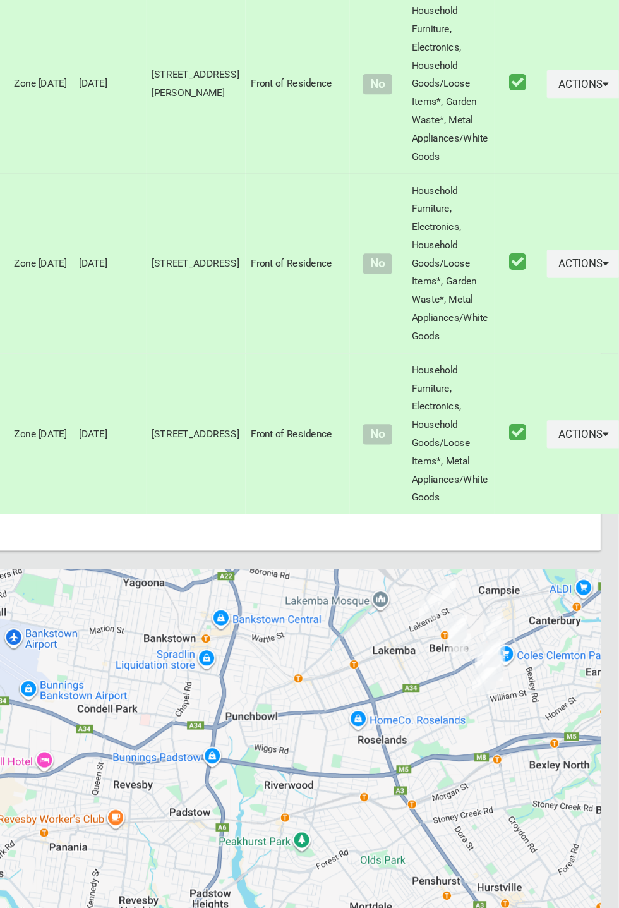
scroll to position [6471, 0]
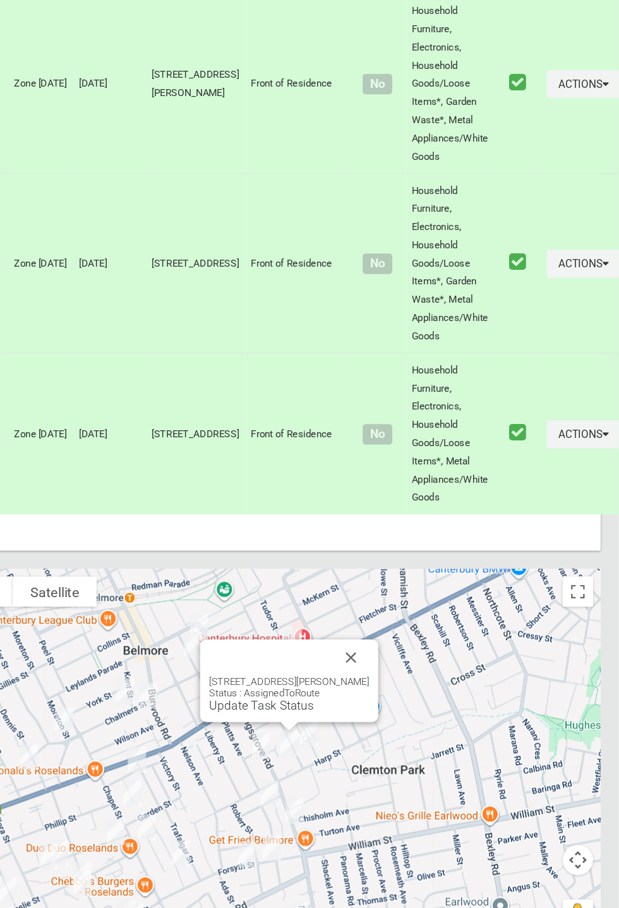
click at [411, 645] on button "Close" at bounding box center [396, 651] width 30 height 30
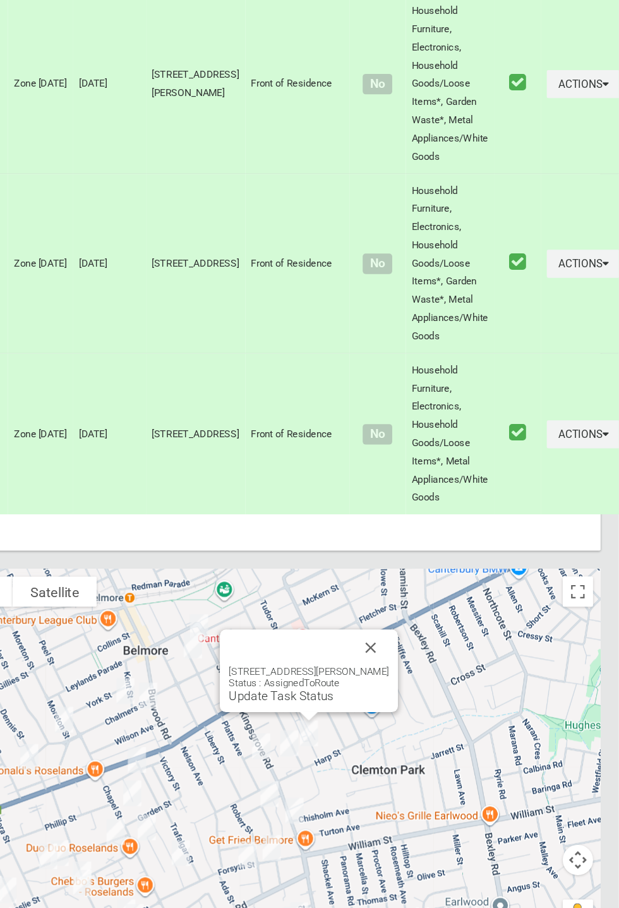
click at [428, 638] on button "Close" at bounding box center [412, 642] width 30 height 30
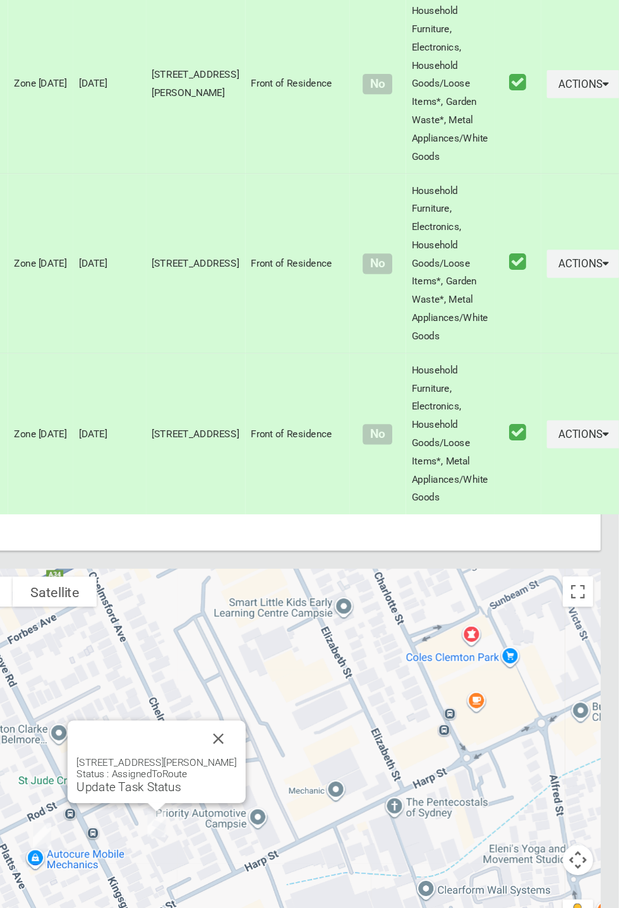
click at [308, 719] on div "3/8 St Jude Crescent, BELMORE NSW 2192 Status : AssignedToRoute Update Task Sta…" at bounding box center [234, 737] width 148 height 69
click at [301, 719] on button "Close" at bounding box center [285, 718] width 30 height 30
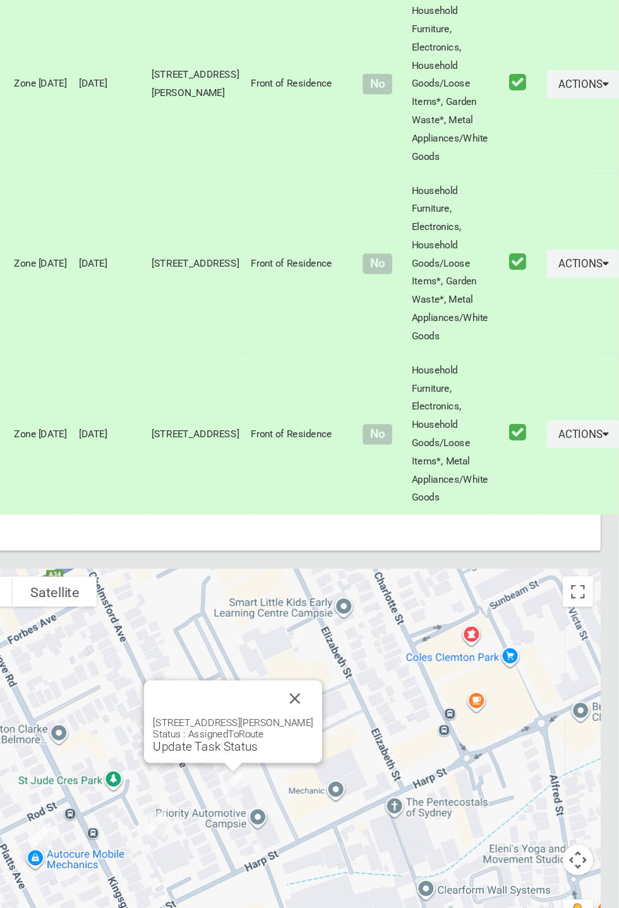
click at [298, 725] on link "Update Task Status" at bounding box center [274, 725] width 87 height 12
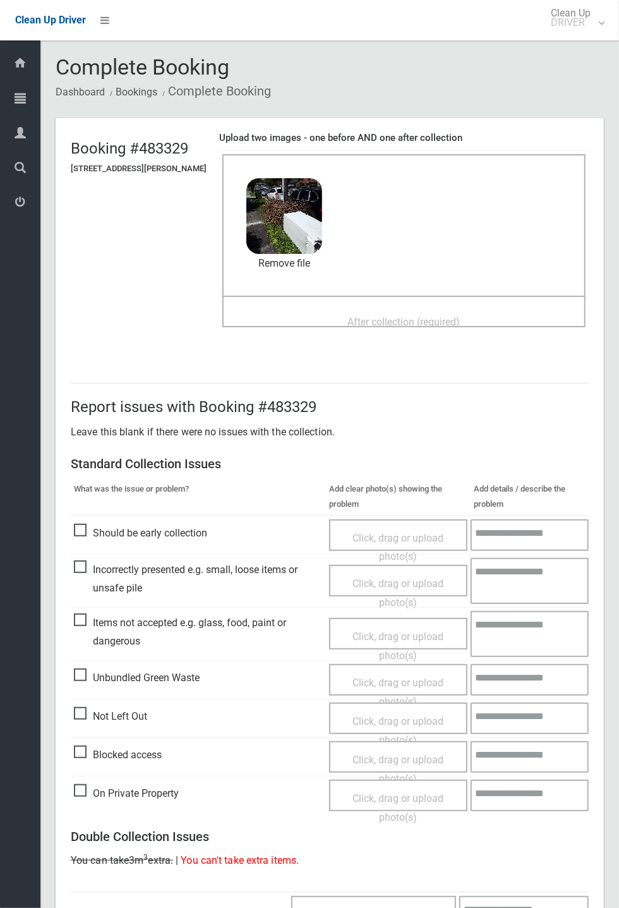
click at [395, 316] on span "After collection (required)" at bounding box center [404, 322] width 112 height 12
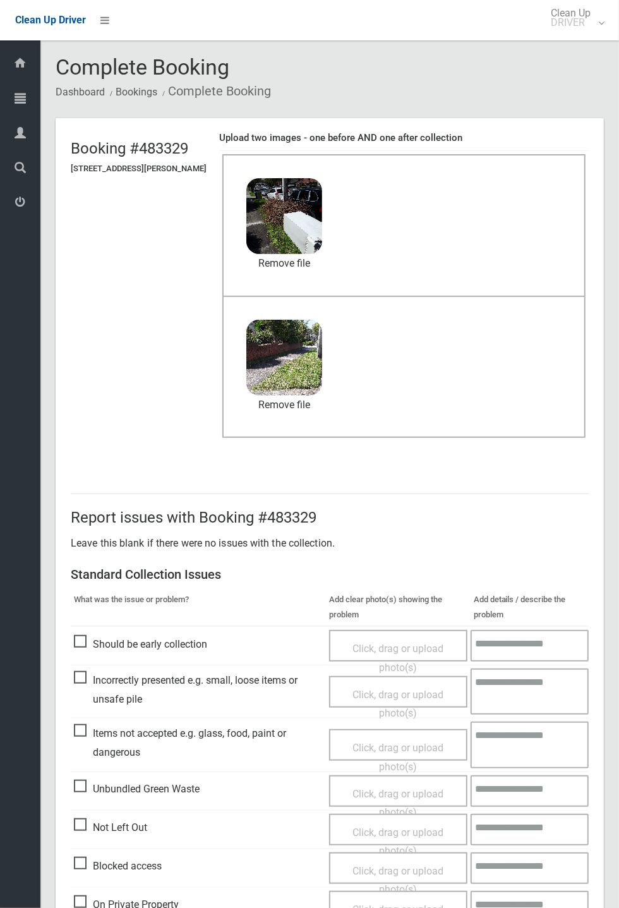
scroll to position [438, 0]
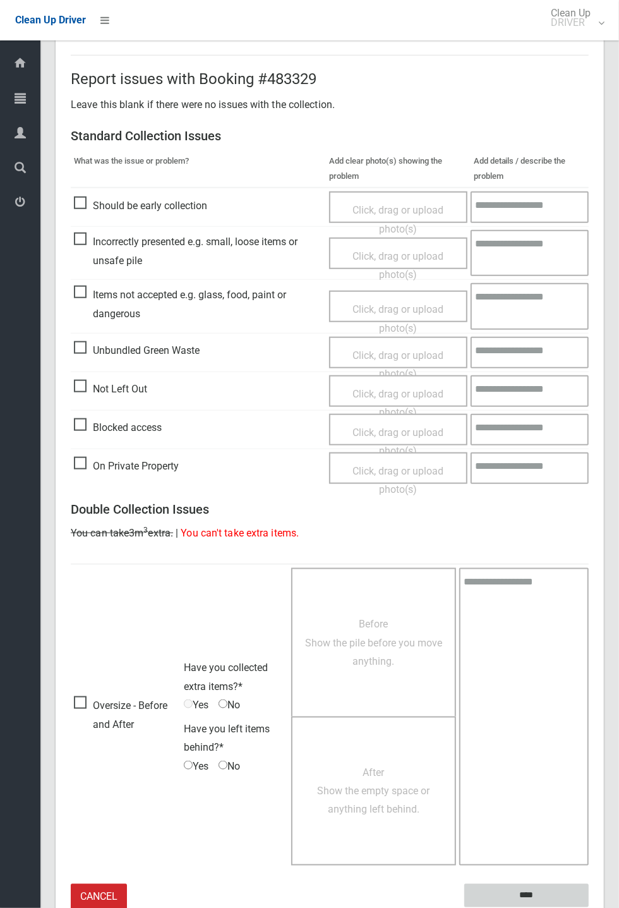
click at [526, 892] on input "****" at bounding box center [526, 895] width 124 height 23
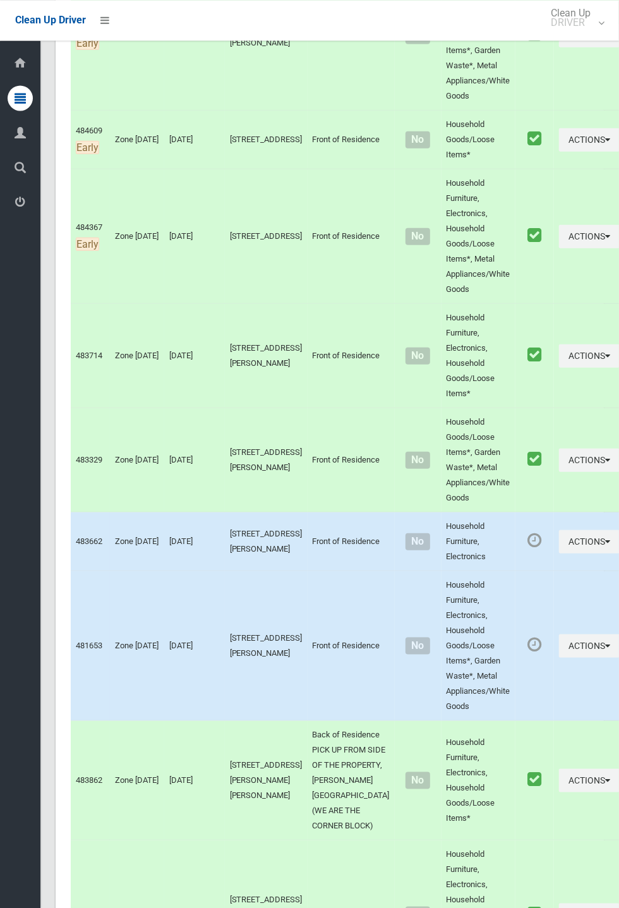
scroll to position [313, 0]
click at [619, 552] on button "Actions" at bounding box center [589, 540] width 61 height 23
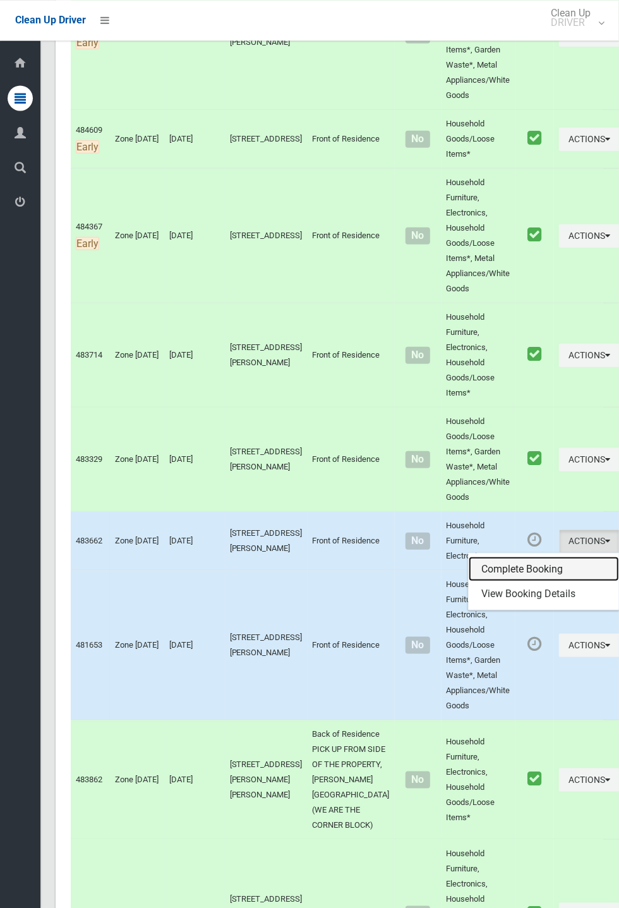
click at [513, 581] on link "Complete Booking" at bounding box center [544, 568] width 150 height 25
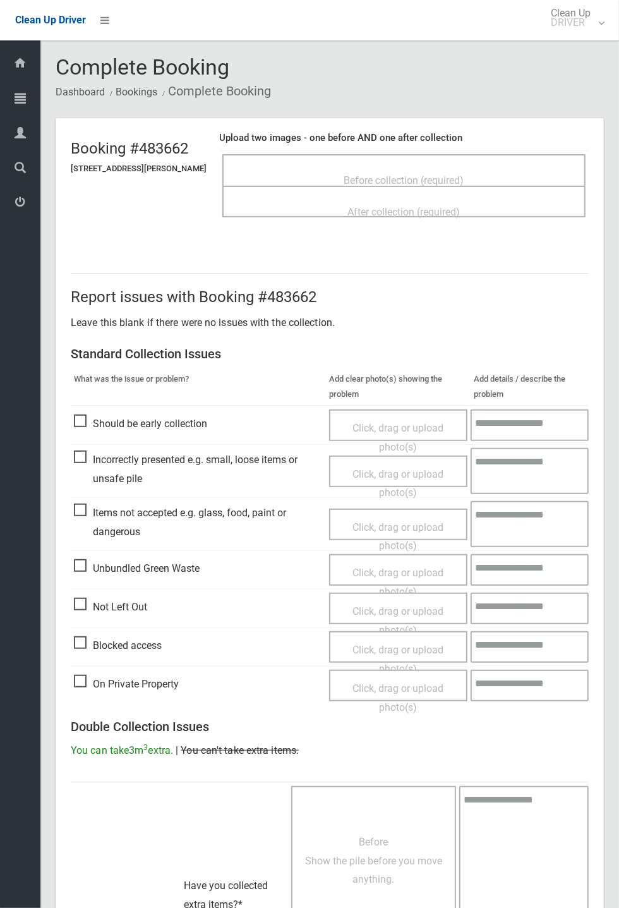
click at [438, 174] on span "Before collection (required)" at bounding box center [404, 180] width 120 height 12
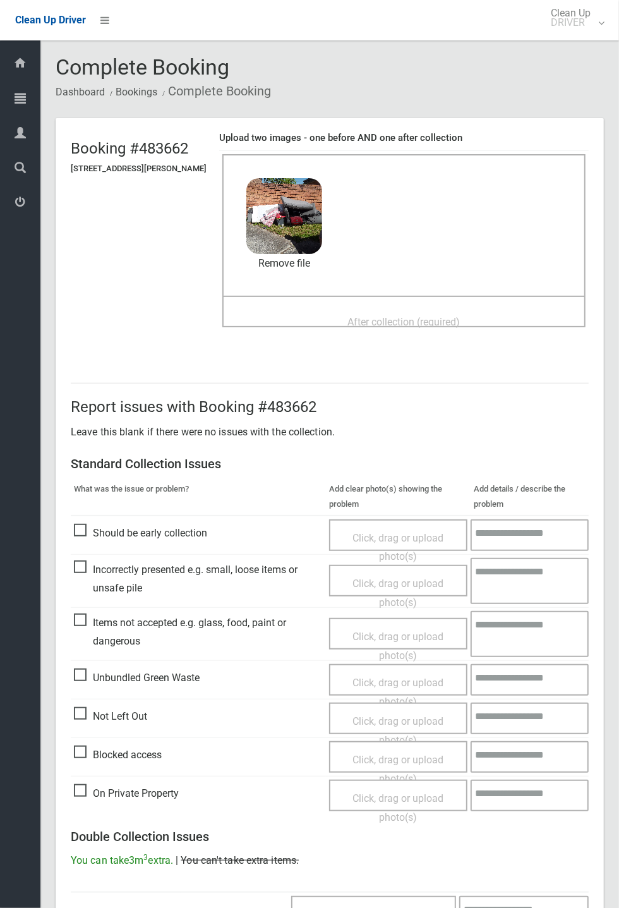
click at [401, 319] on span "After collection (required)" at bounding box center [404, 322] width 112 height 12
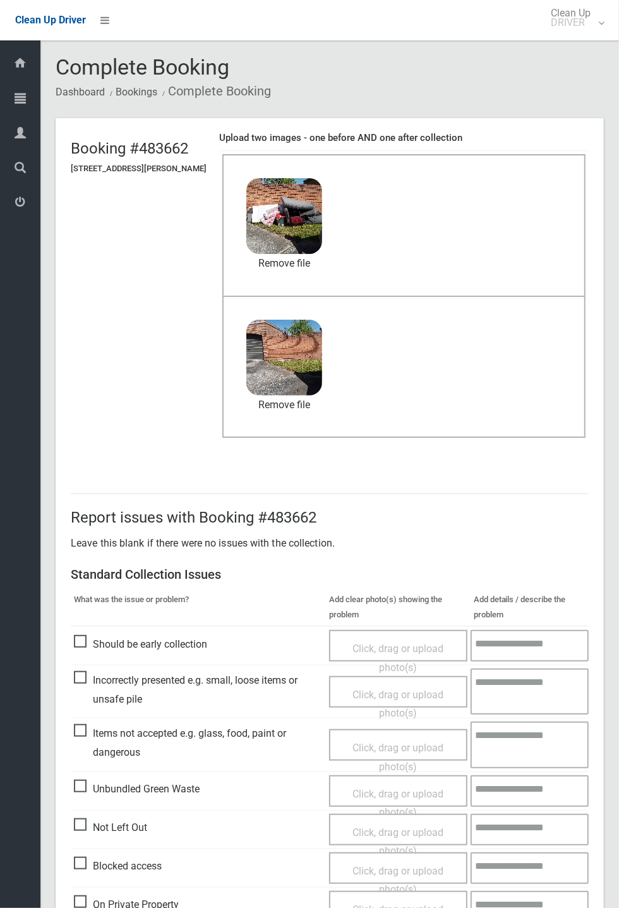
scroll to position [438, 0]
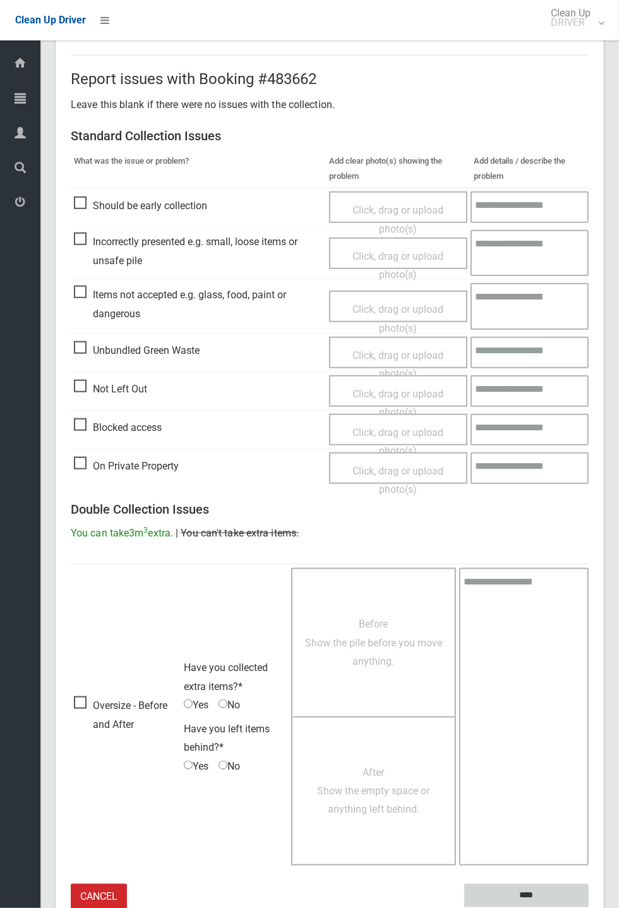
click at [521, 892] on input "****" at bounding box center [526, 895] width 124 height 23
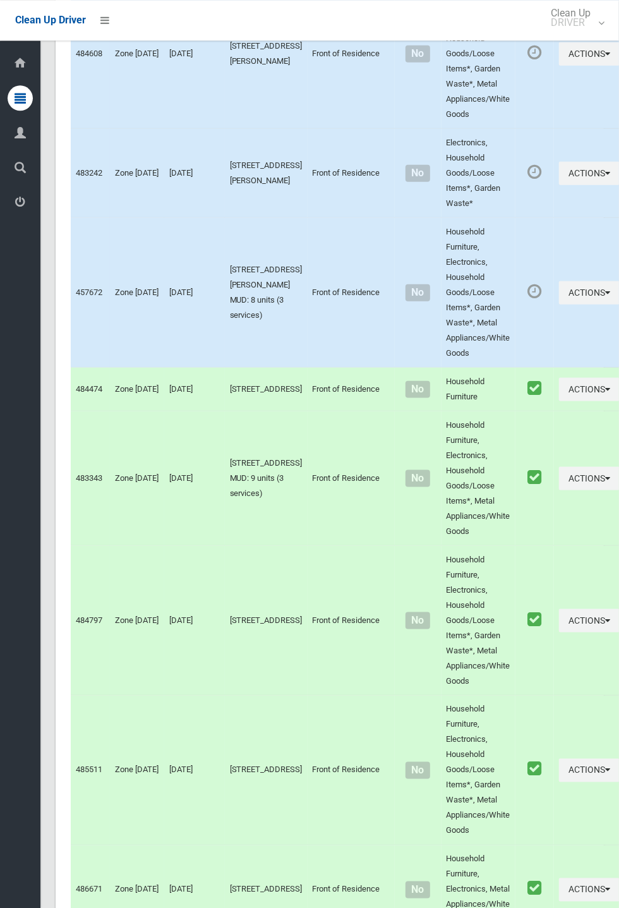
scroll to position [6413, 0]
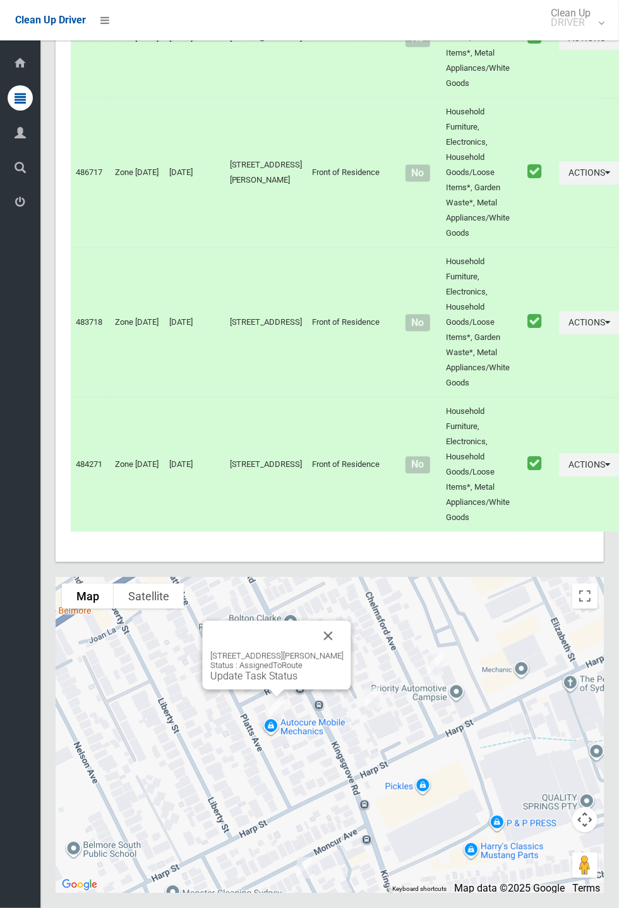
click at [275, 682] on link "Update Task Status" at bounding box center [253, 676] width 87 height 12
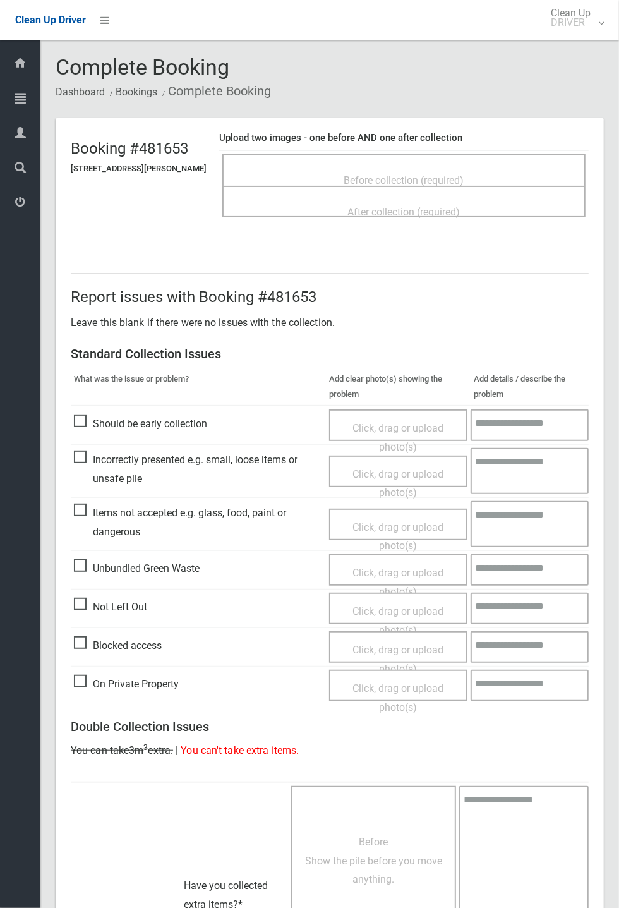
click at [416, 174] on span "Before collection (required)" at bounding box center [404, 180] width 120 height 12
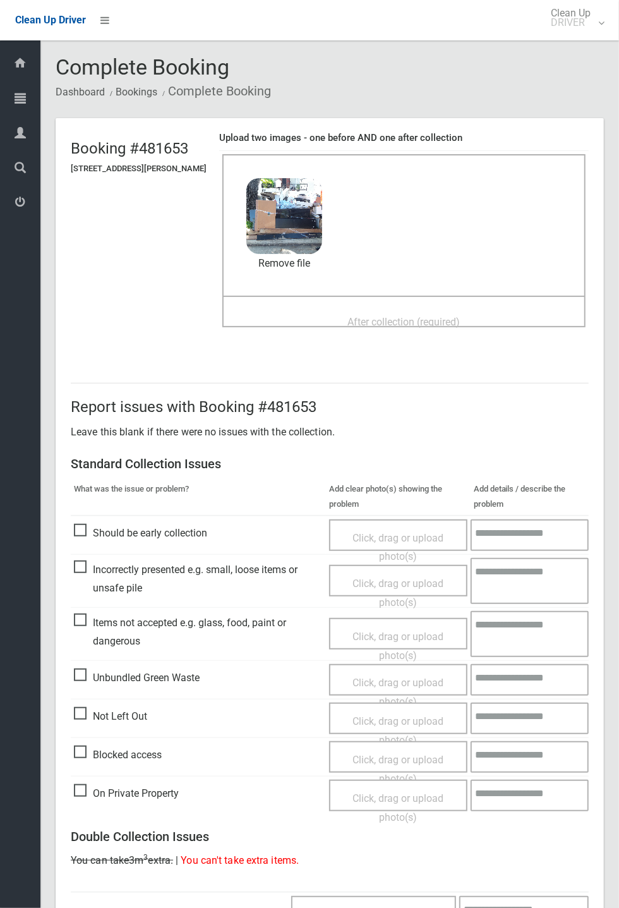
click at [392, 318] on span "After collection (required)" at bounding box center [404, 322] width 112 height 12
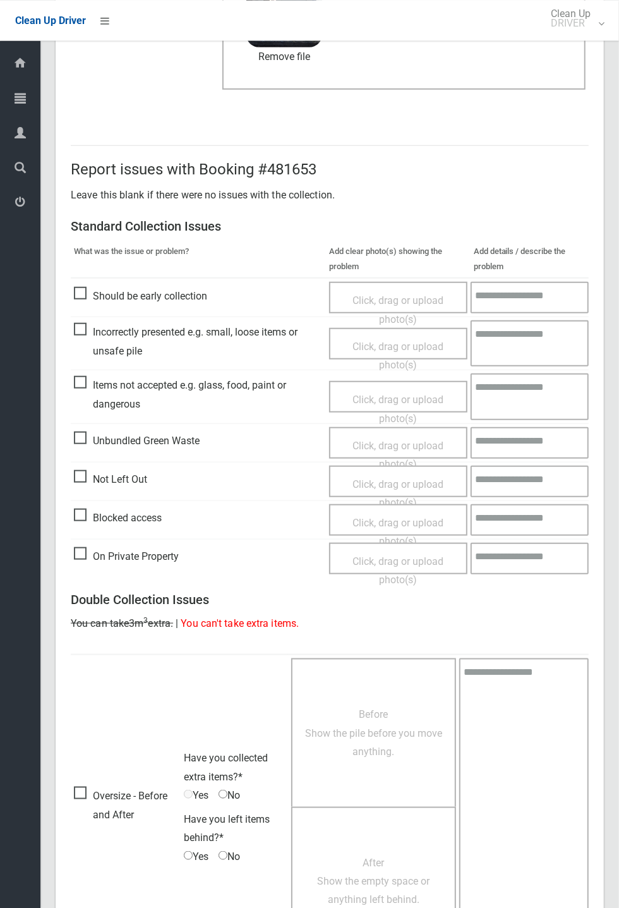
scroll to position [438, 0]
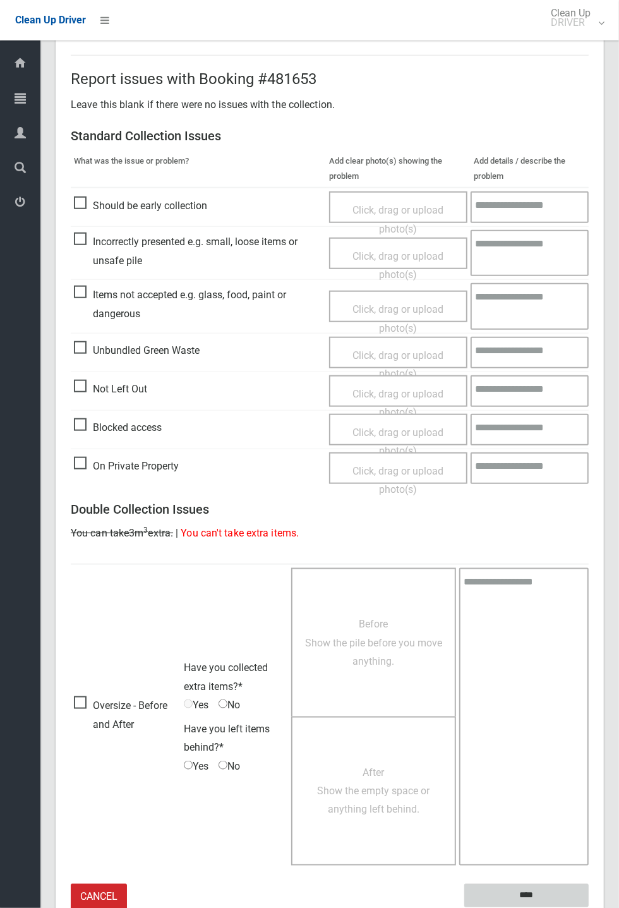
click at [589, 907] on input "****" at bounding box center [526, 895] width 124 height 23
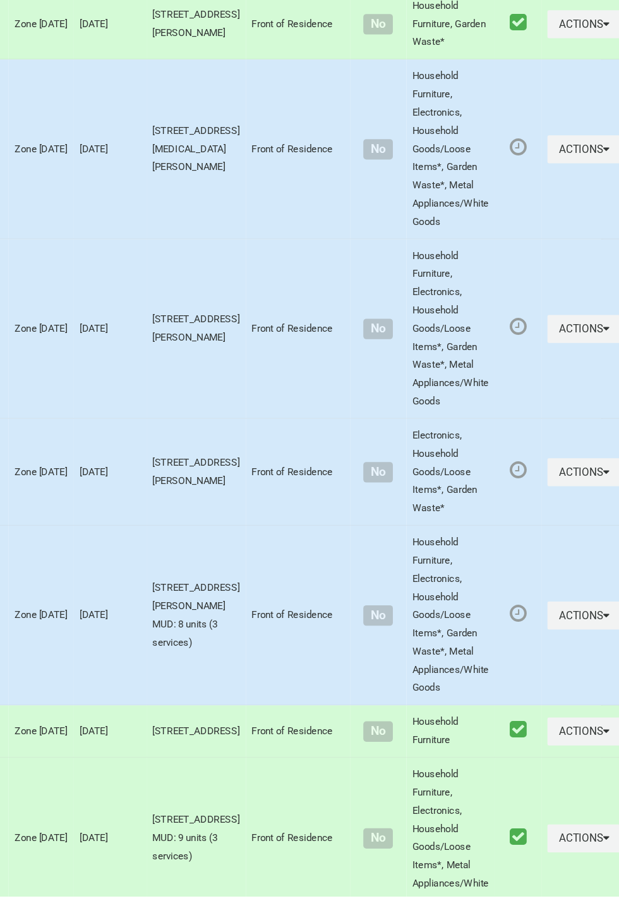
scroll to position [6413, 0]
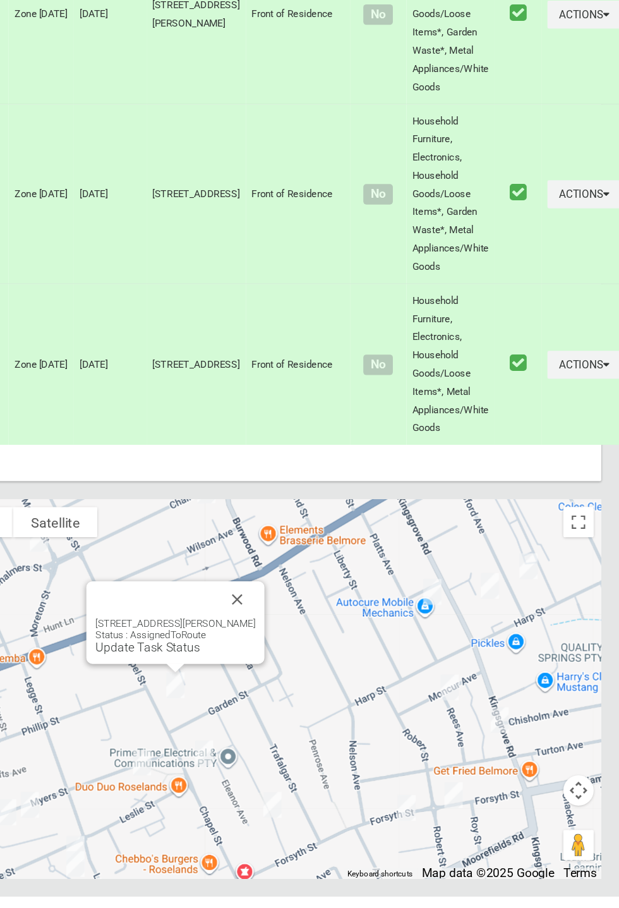
click at [312, 675] on button "Close" at bounding box center [301, 660] width 30 height 30
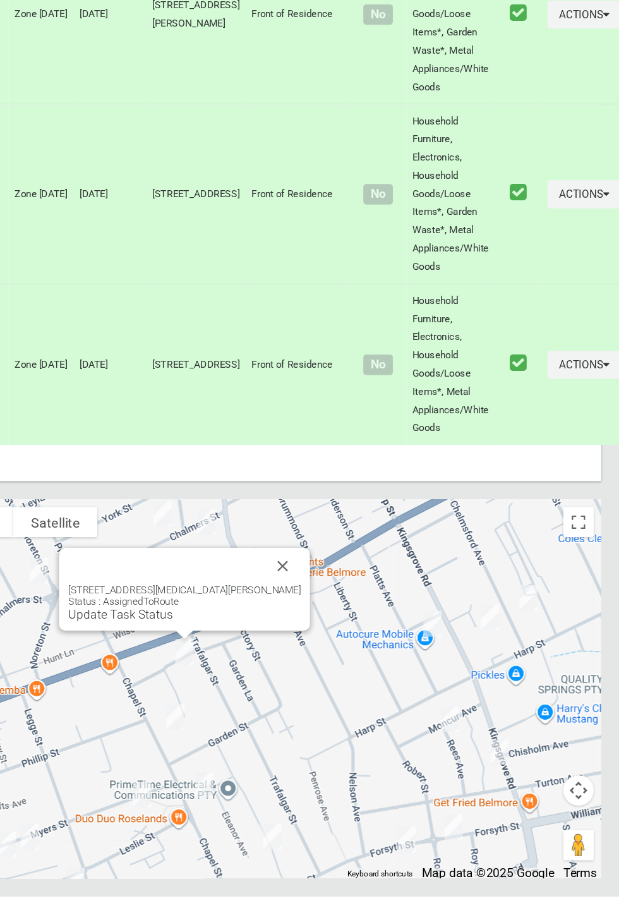
click at [323, 648] on button "Close" at bounding box center [338, 632] width 30 height 30
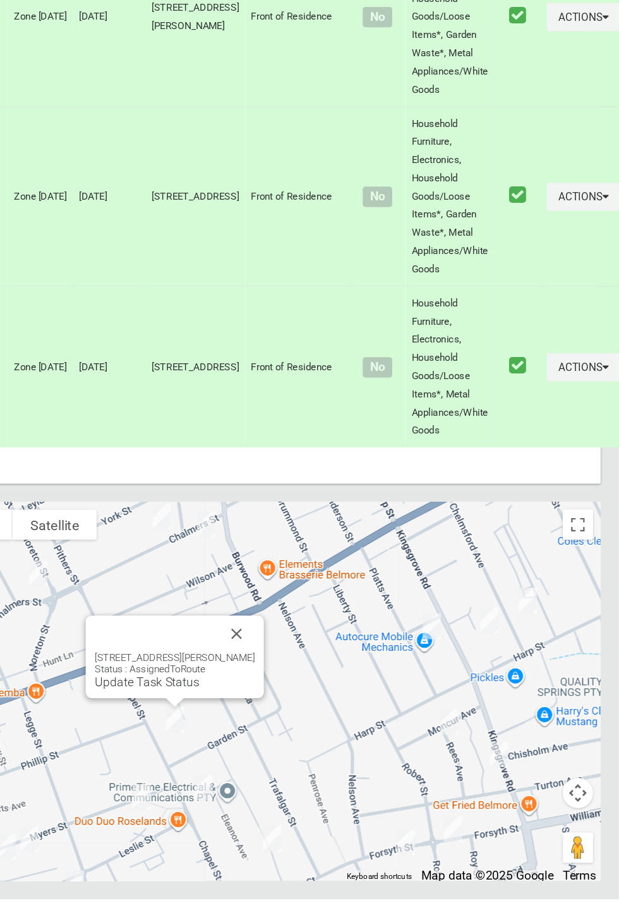
click at [312, 702] on button "Close" at bounding box center [301, 687] width 30 height 30
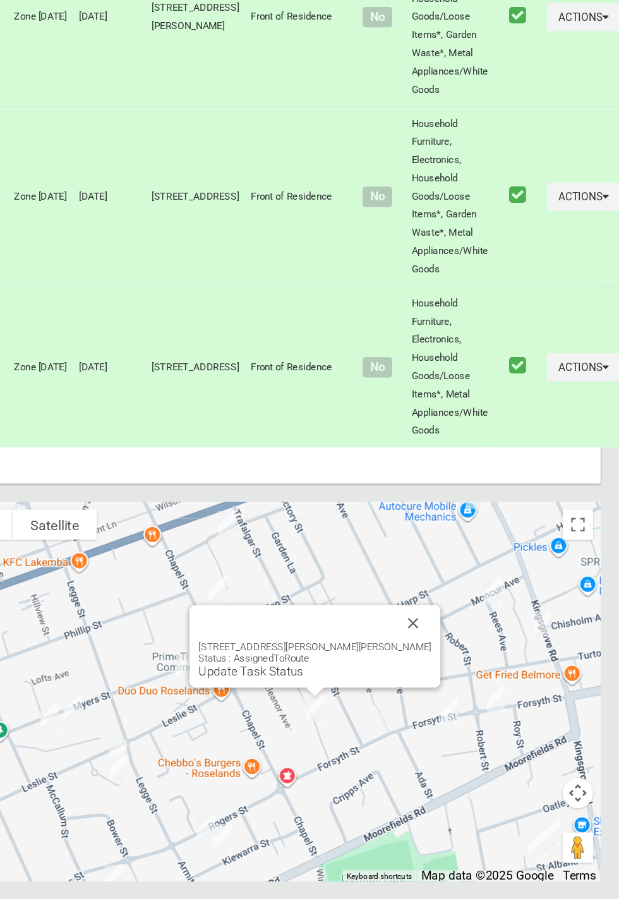
click at [433, 693] on button "Close" at bounding box center [448, 678] width 30 height 30
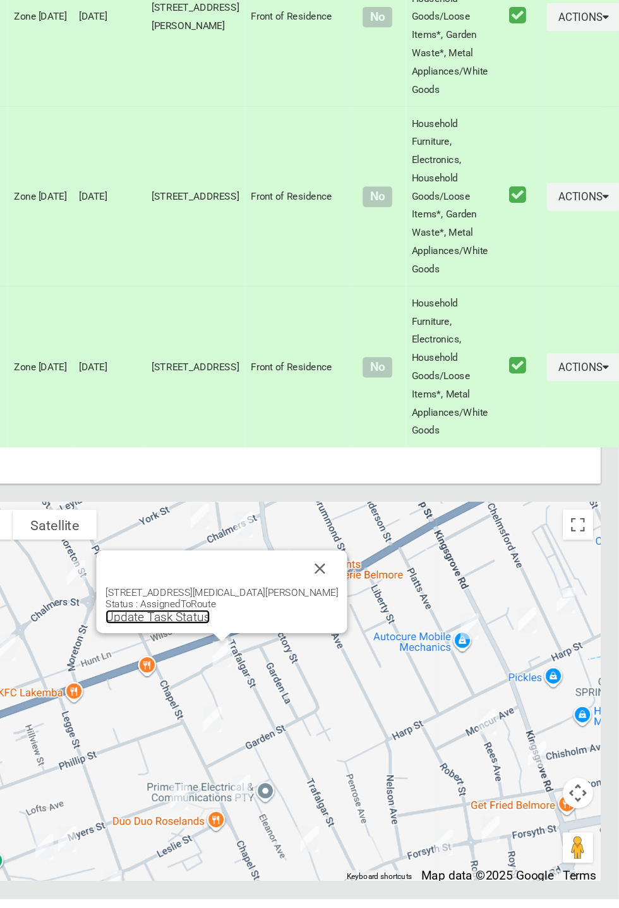
click at [279, 679] on link "Update Task Status" at bounding box center [234, 673] width 87 height 12
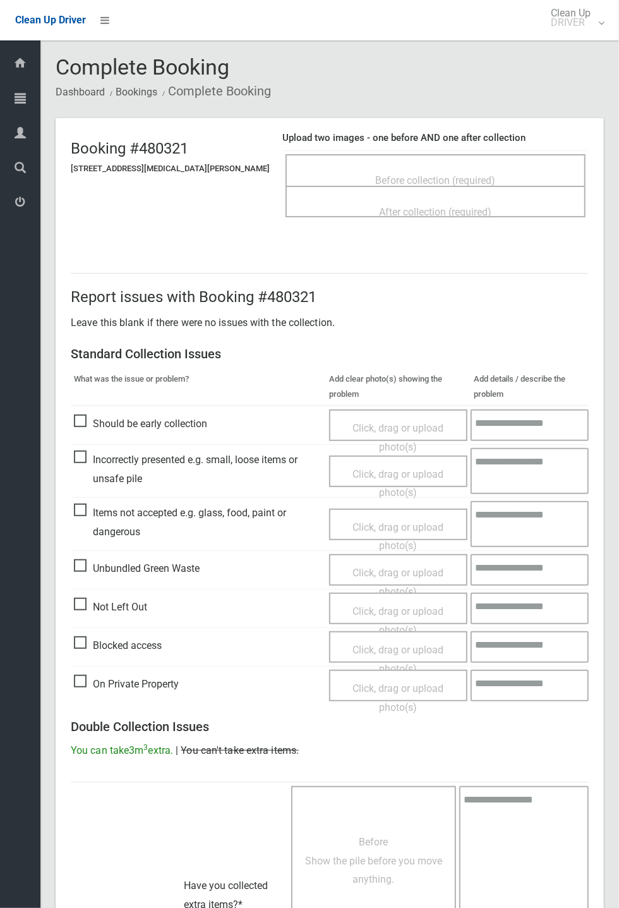
click at [406, 174] on span "Before collection (required)" at bounding box center [436, 180] width 120 height 12
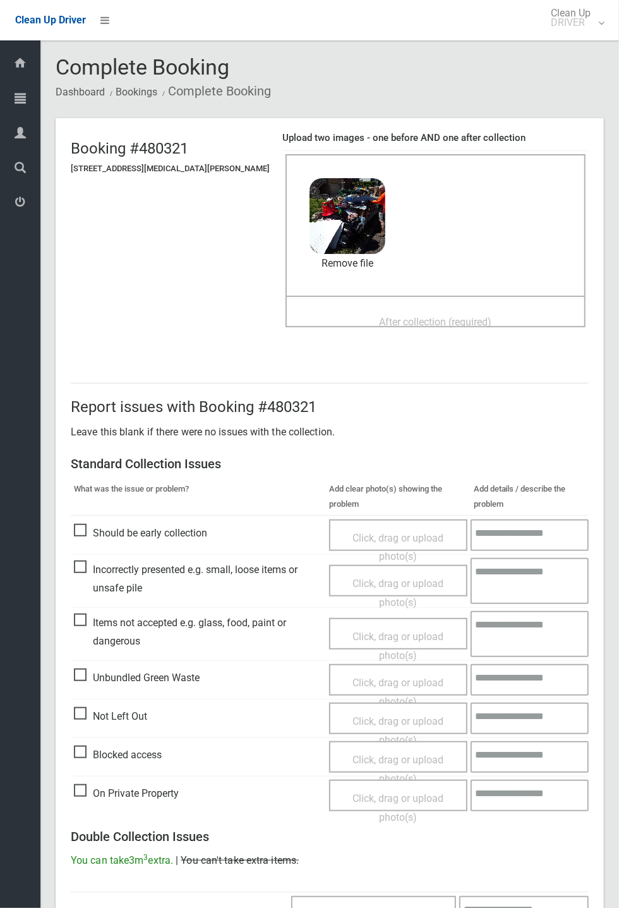
click at [402, 316] on span "After collection (required)" at bounding box center [436, 322] width 112 height 12
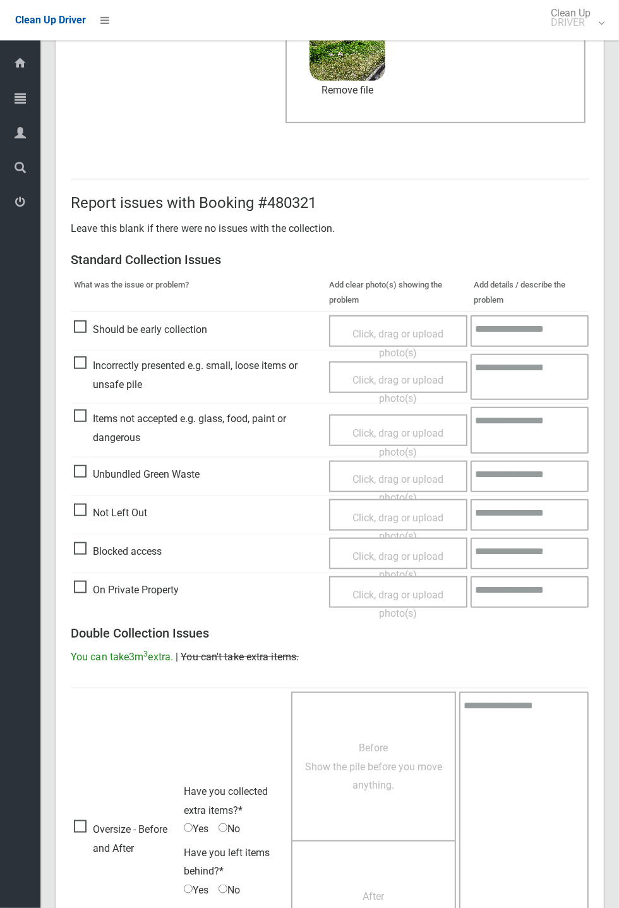
scroll to position [438, 0]
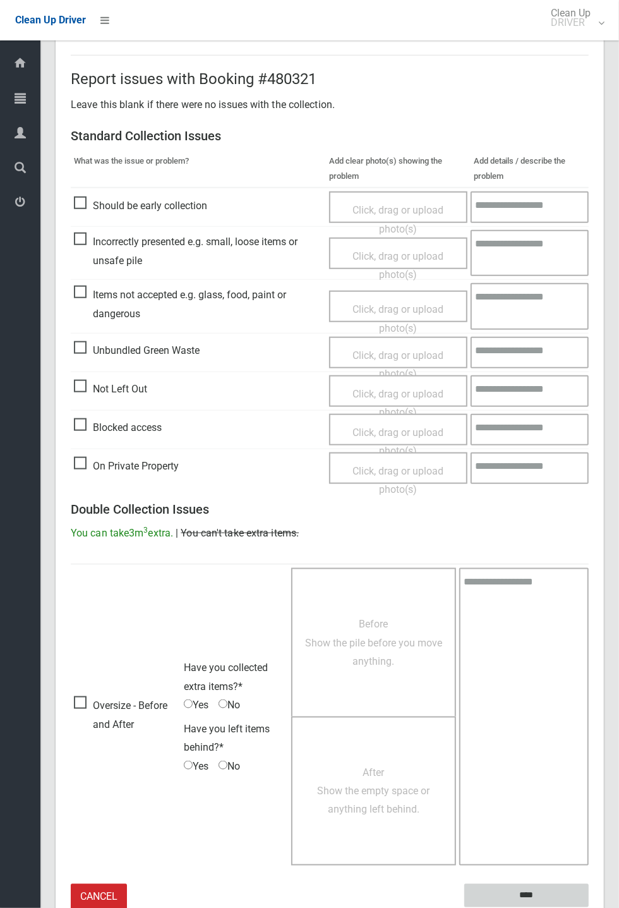
click at [589, 907] on input "****" at bounding box center [526, 895] width 124 height 23
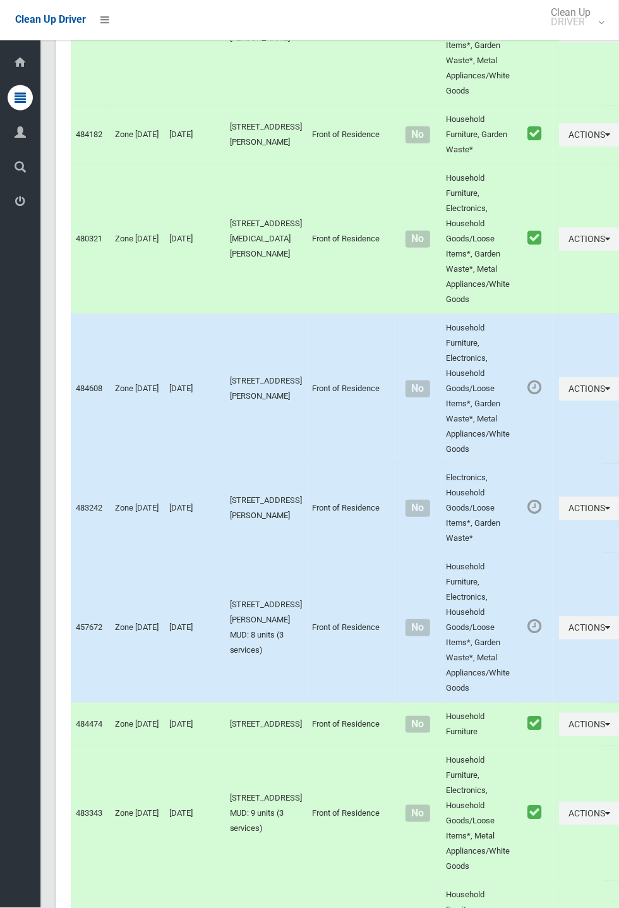
scroll to position [3077, 0]
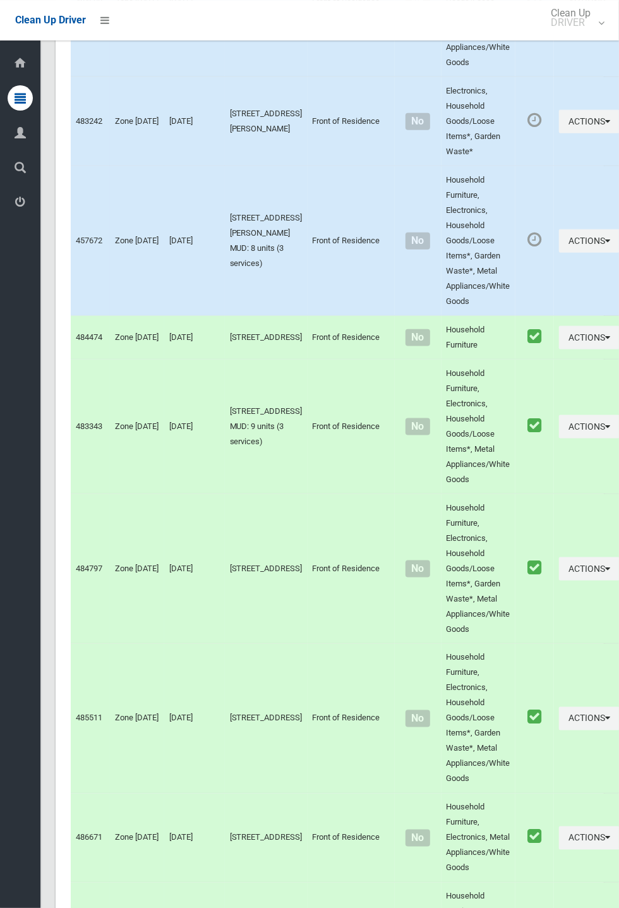
click at [610, 6] on icon "button" at bounding box center [607, 1] width 5 height 9
click at [503, 43] on link "Complete Booking" at bounding box center [544, 30] width 150 height 25
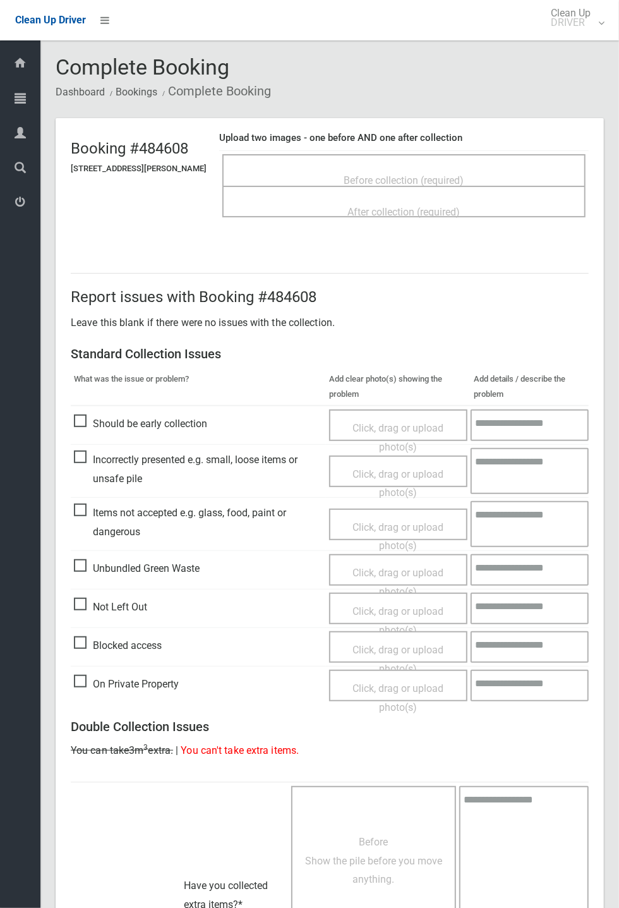
click at [93, 605] on span "Not Left Out" at bounding box center [110, 607] width 73 height 19
click at [85, 604] on span "Not Left Out" at bounding box center [110, 607] width 73 height 19
click at [366, 606] on span "Click, drag or upload photo(s)" at bounding box center [398, 620] width 91 height 31
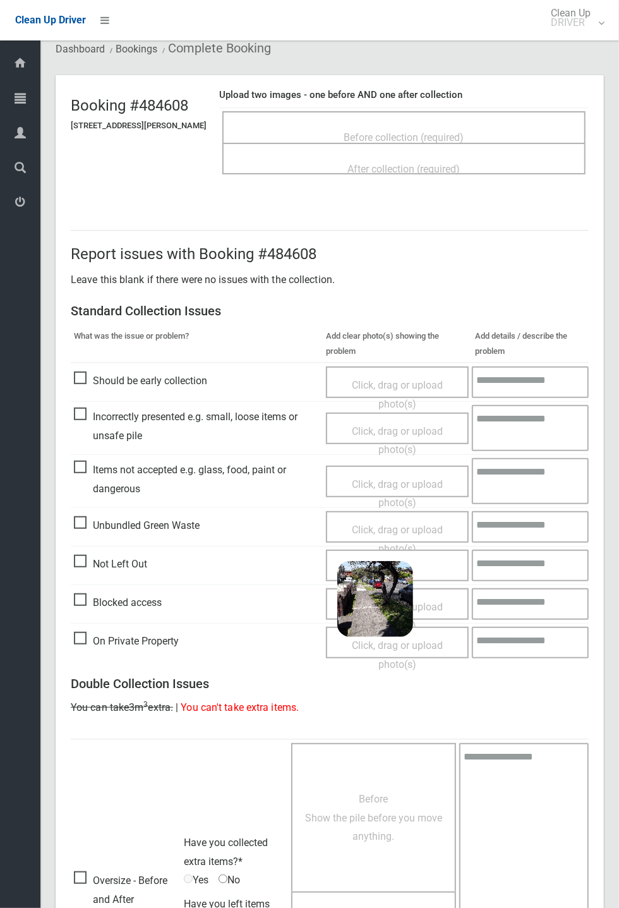
scroll to position [220, 0]
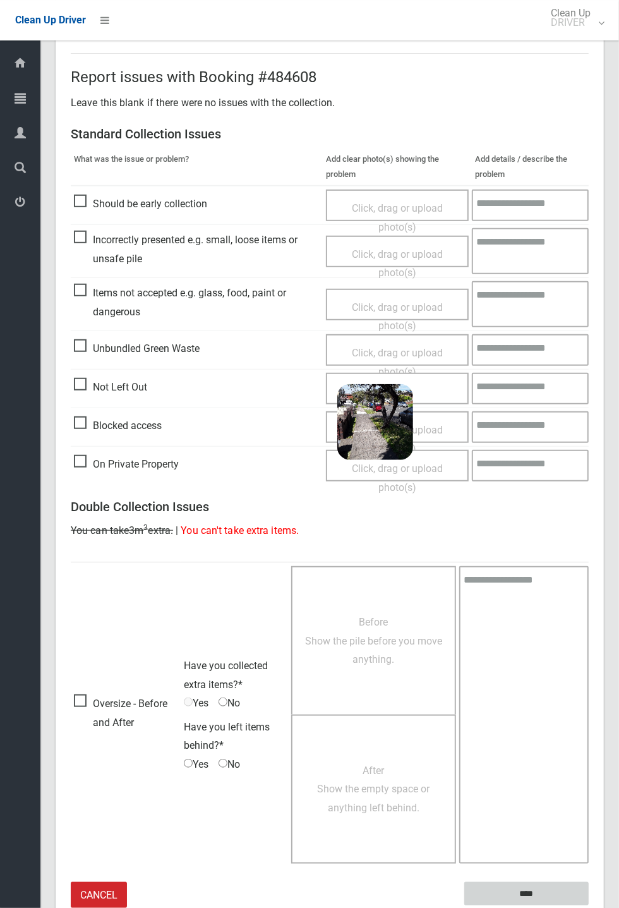
click at [535, 886] on input "****" at bounding box center [526, 893] width 124 height 23
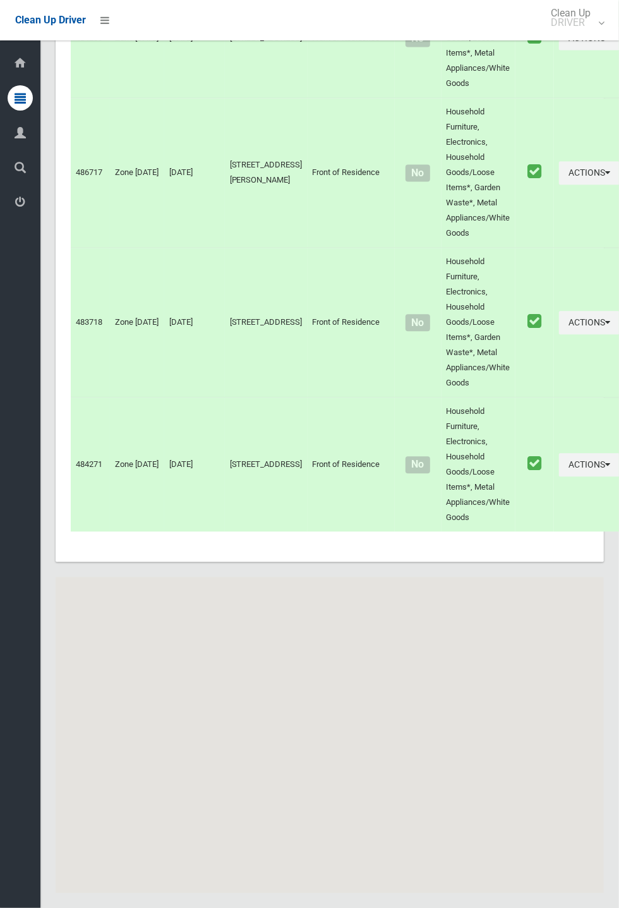
scroll to position [6413, 0]
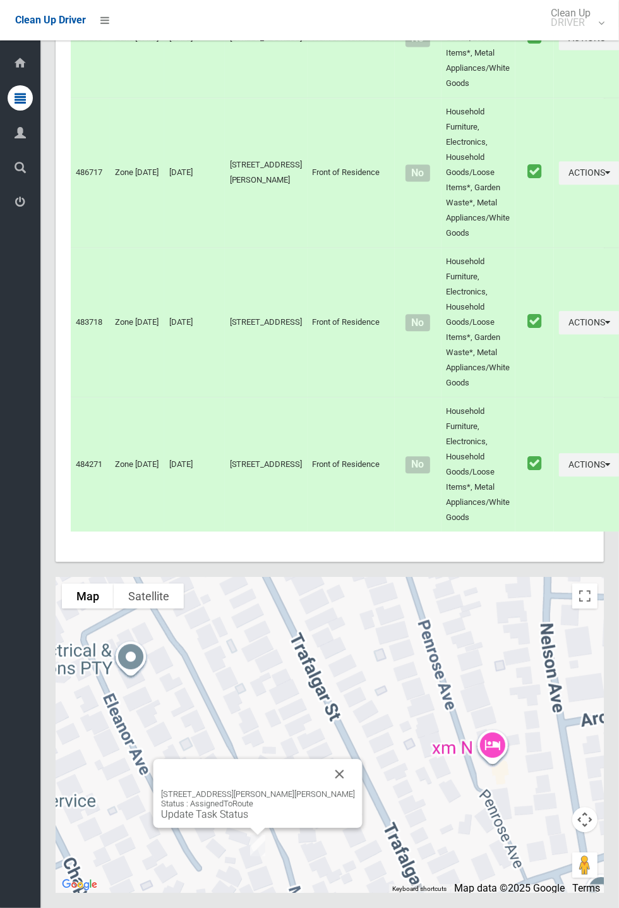
click at [341, 798] on div "[STREET_ADDRESS][PERSON_NAME][PERSON_NAME] Status : AssignedToRoute Update Task…" at bounding box center [330, 735] width 548 height 316
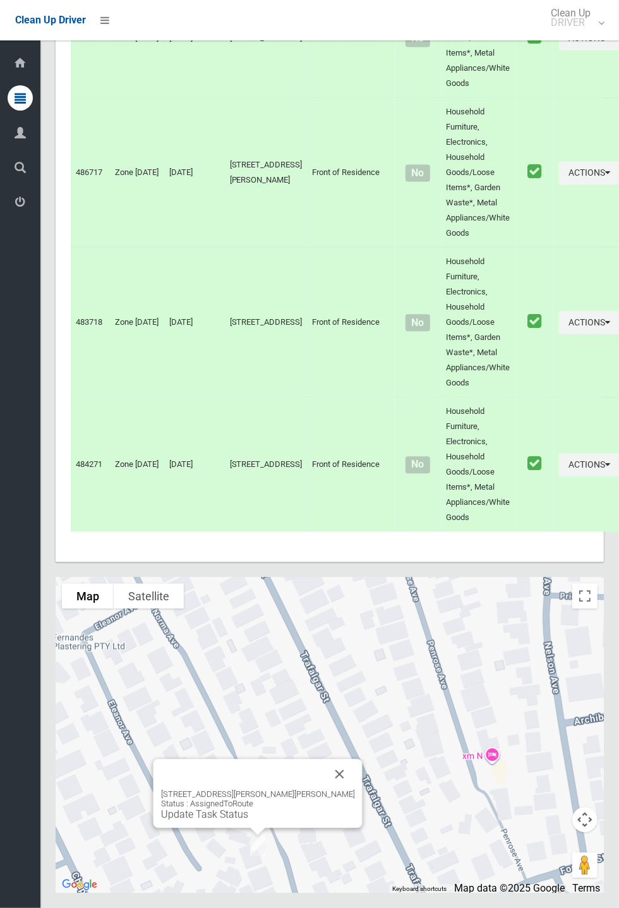
click at [325, 789] on button "Close" at bounding box center [340, 774] width 30 height 30
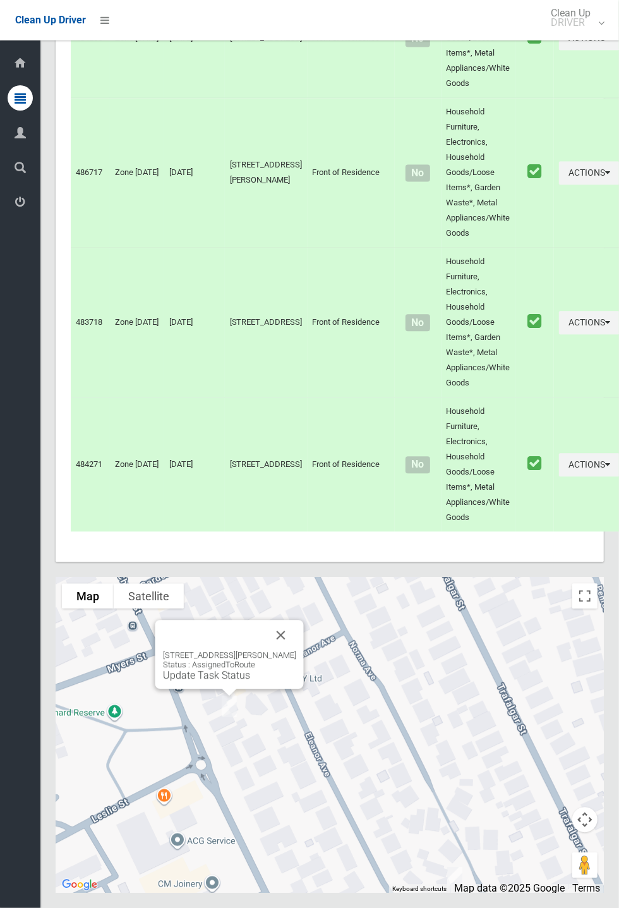
click at [287, 650] on button "Close" at bounding box center [281, 635] width 30 height 30
click at [240, 689] on div "[STREET_ADDRESS][PERSON_NAME] Status : AssignedToRoute Update Task Status" at bounding box center [229, 654] width 148 height 69
click at [243, 681] on link "Update Task Status" at bounding box center [206, 675] width 87 height 12
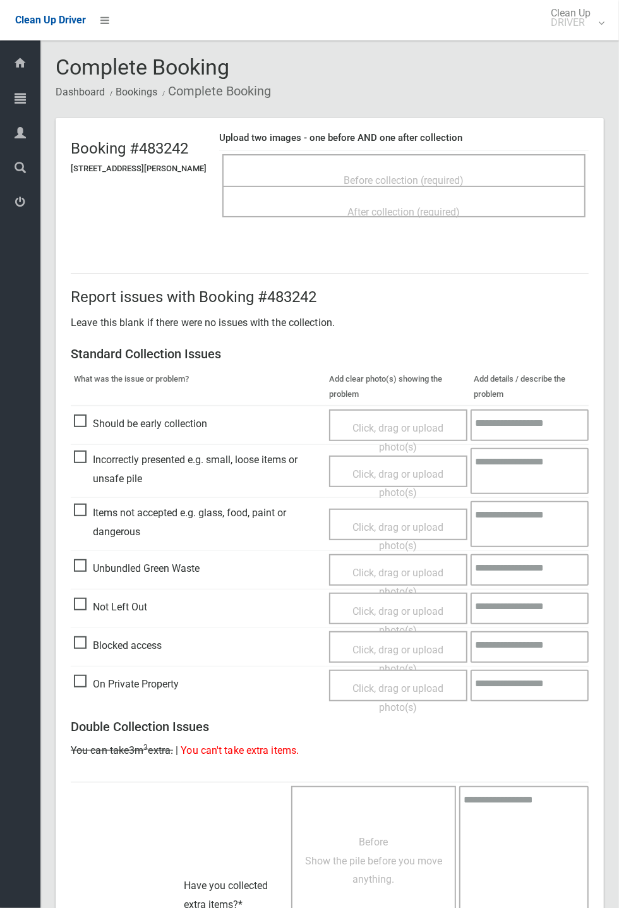
click at [402, 174] on span "Before collection (required)" at bounding box center [404, 180] width 120 height 12
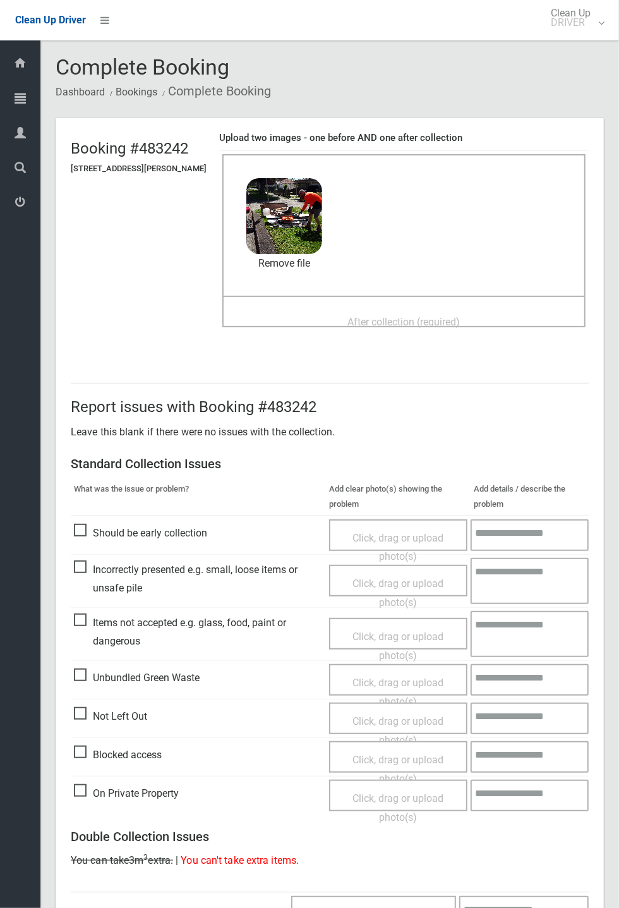
click at [382, 316] on span "After collection (required)" at bounding box center [404, 322] width 112 height 12
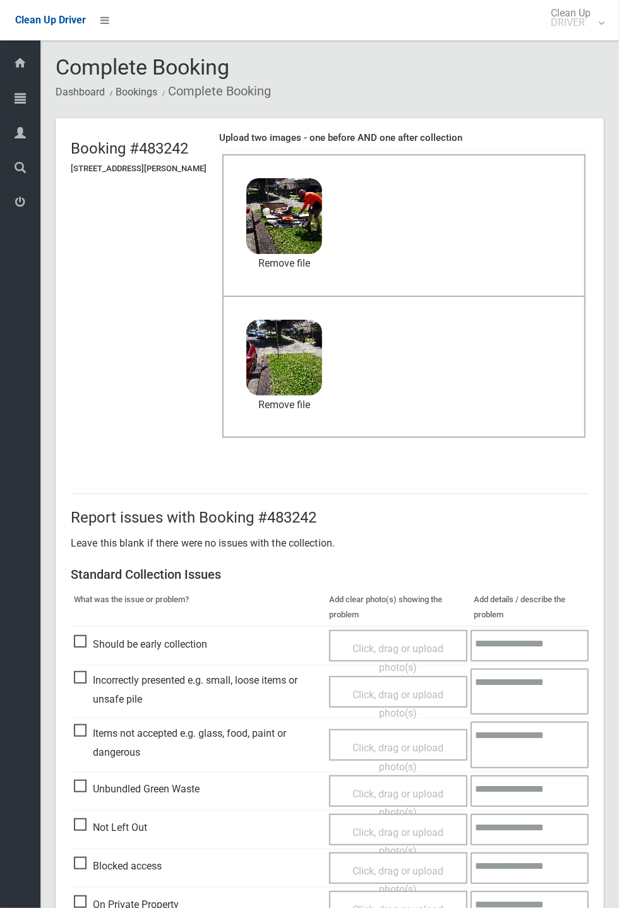
scroll to position [438, 0]
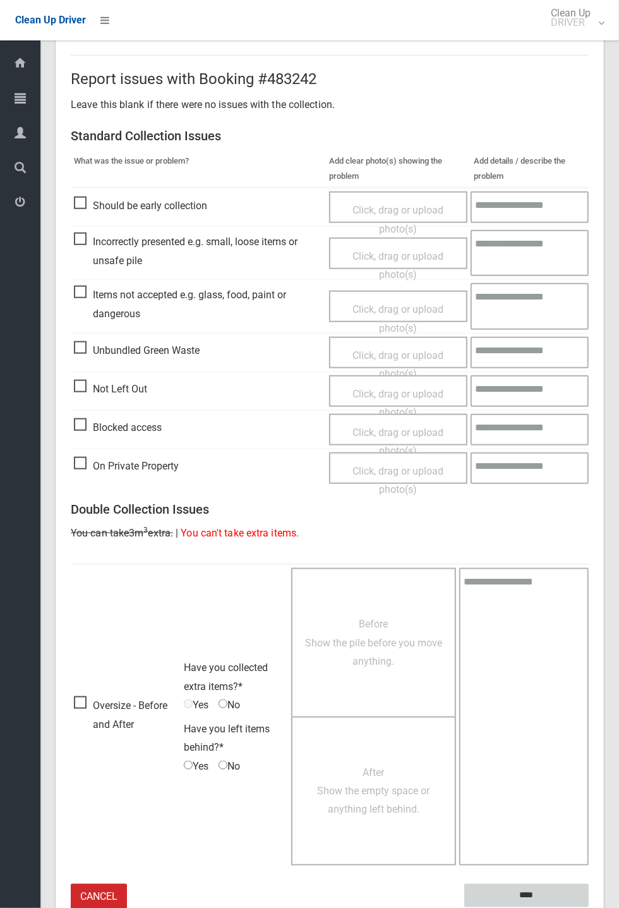
click at [589, 907] on input "****" at bounding box center [526, 895] width 124 height 23
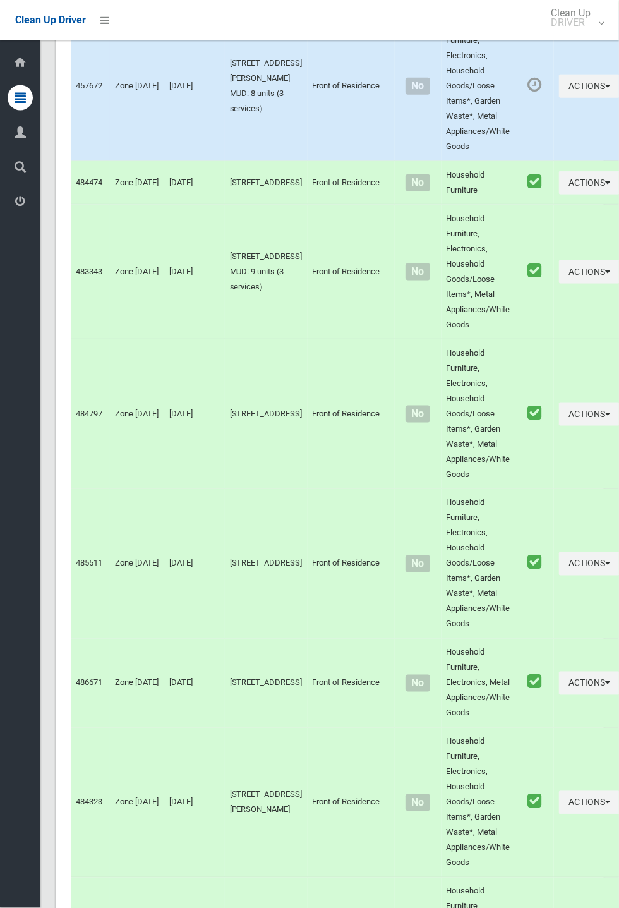
scroll to position [6413, 0]
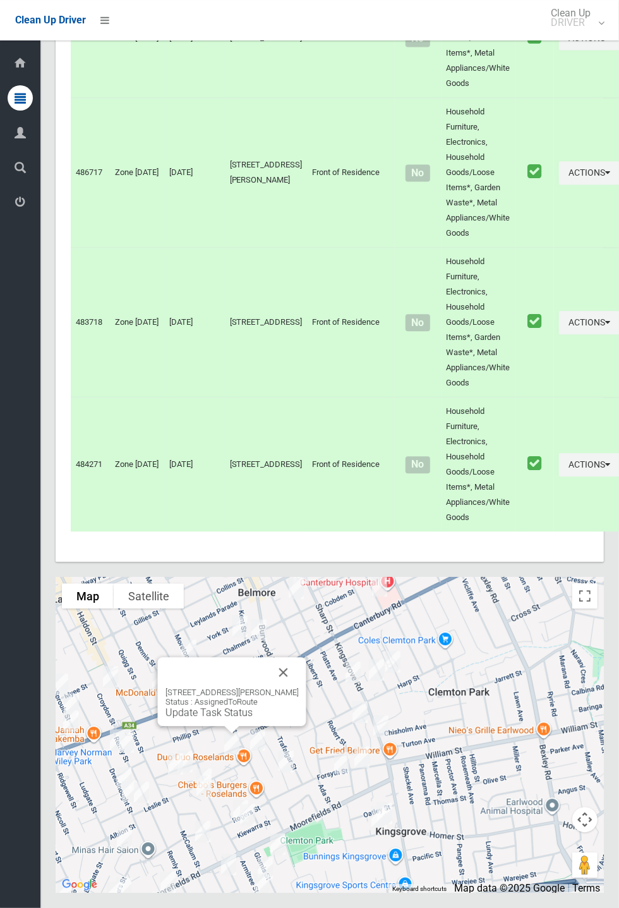
click at [296, 687] on button "Close" at bounding box center [284, 672] width 30 height 30
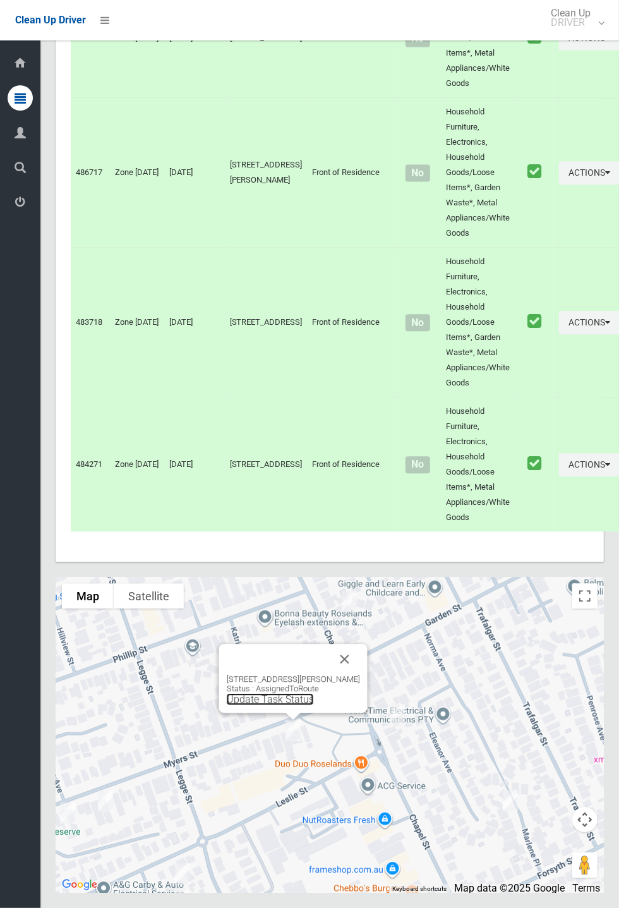
click at [282, 705] on link "Update Task Status" at bounding box center [270, 699] width 87 height 12
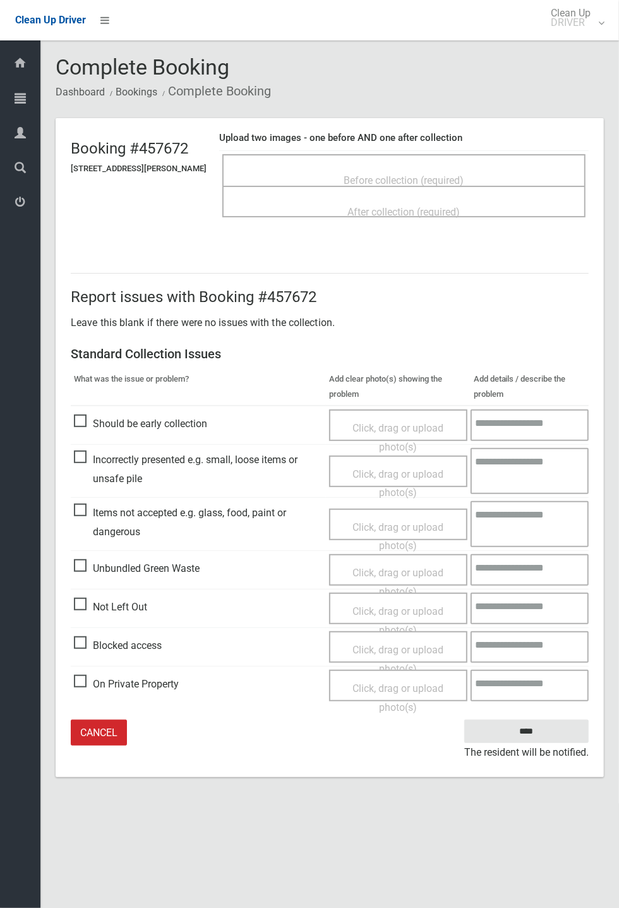
click at [423, 174] on span "Before collection (required)" at bounding box center [404, 180] width 120 height 12
click at [398, 174] on span "Before collection (required)" at bounding box center [404, 180] width 120 height 12
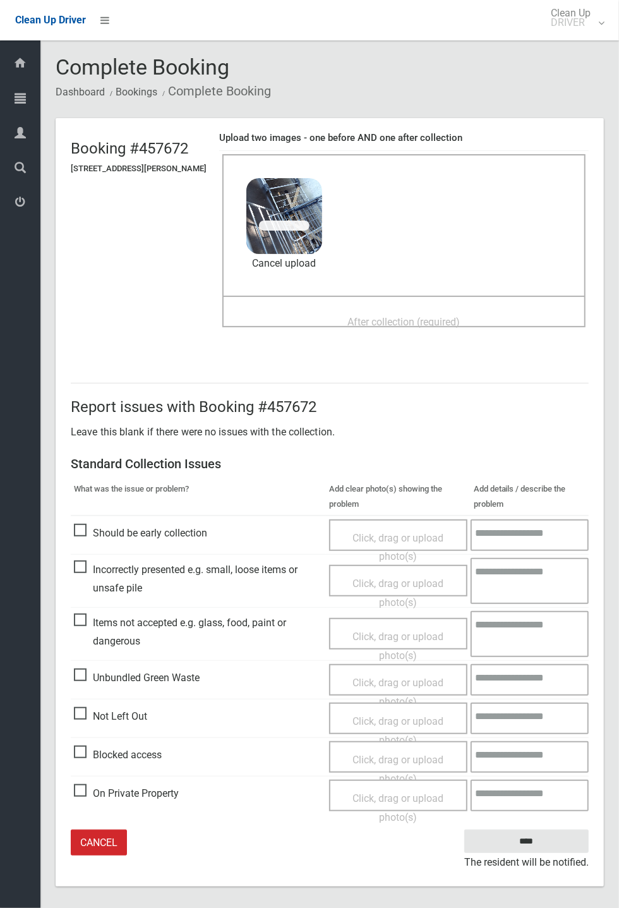
click at [373, 316] on span "After collection (required)" at bounding box center [404, 322] width 112 height 12
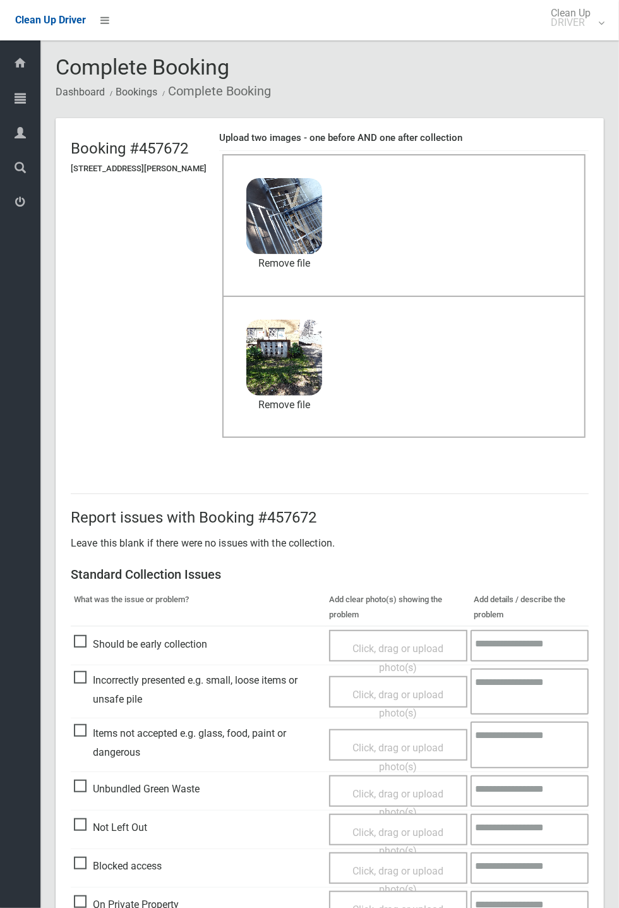
scroll to position [59, 0]
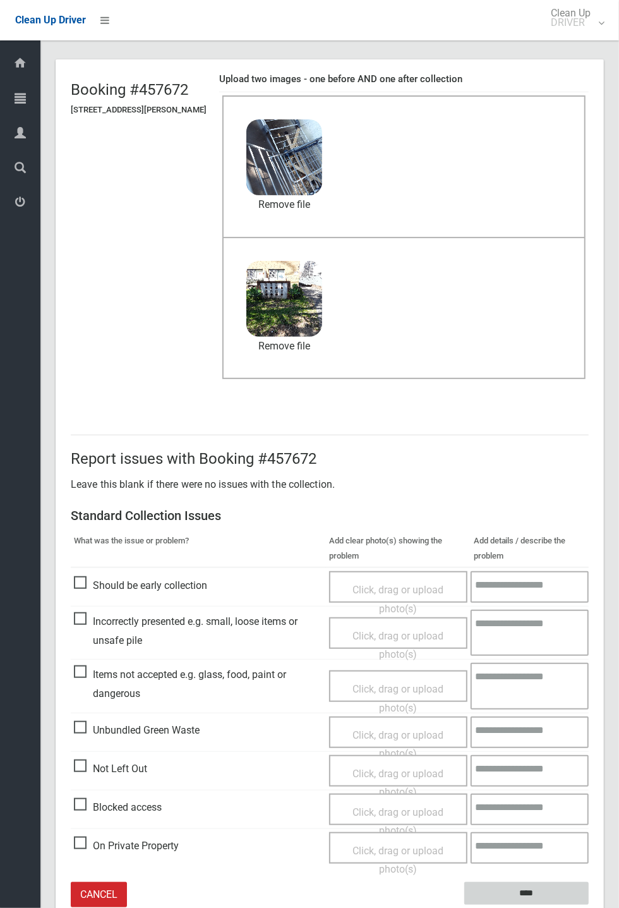
click at [559, 897] on input "****" at bounding box center [526, 893] width 124 height 23
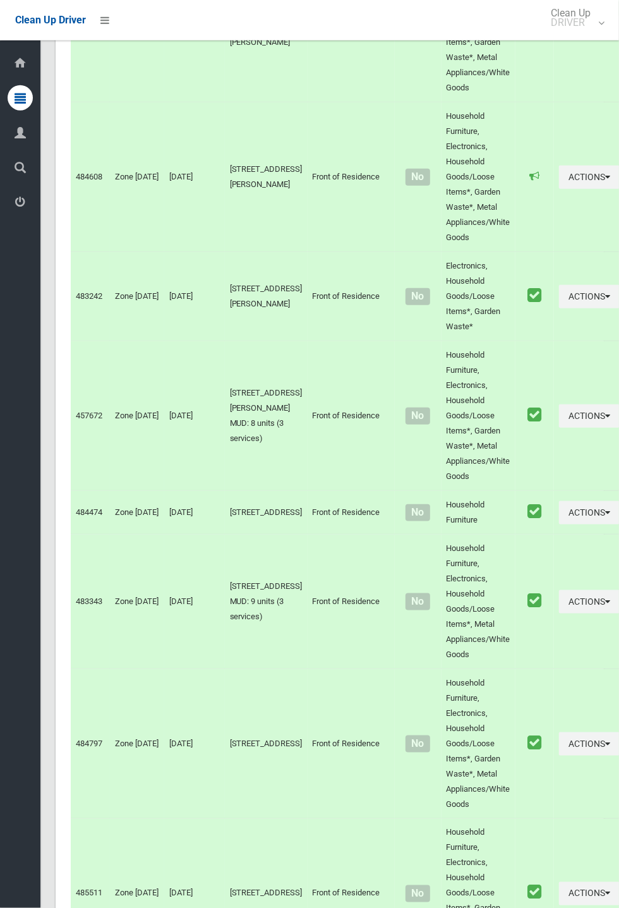
scroll to position [6413, 0]
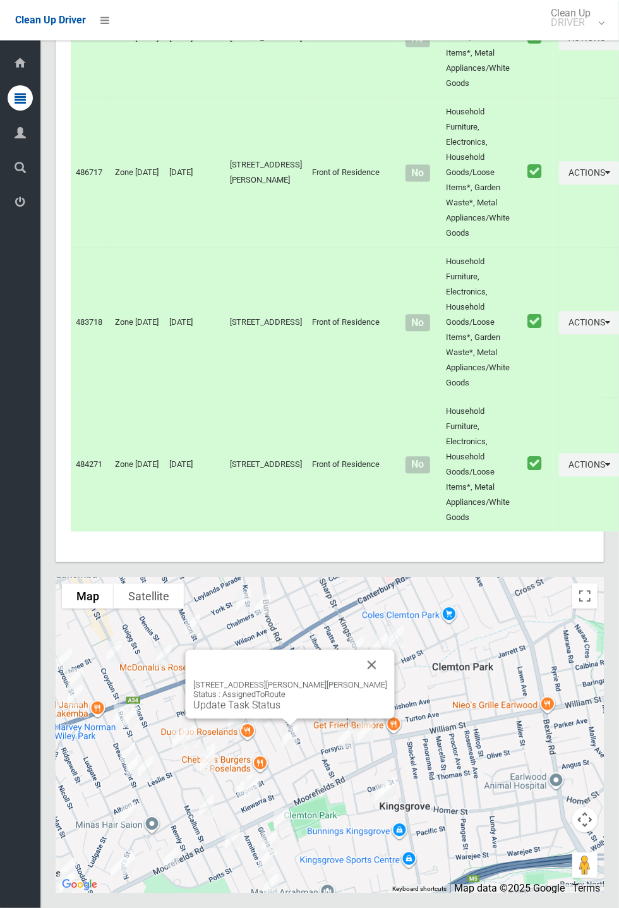
click at [281, 711] on link "Update Task Status" at bounding box center [236, 705] width 87 height 12
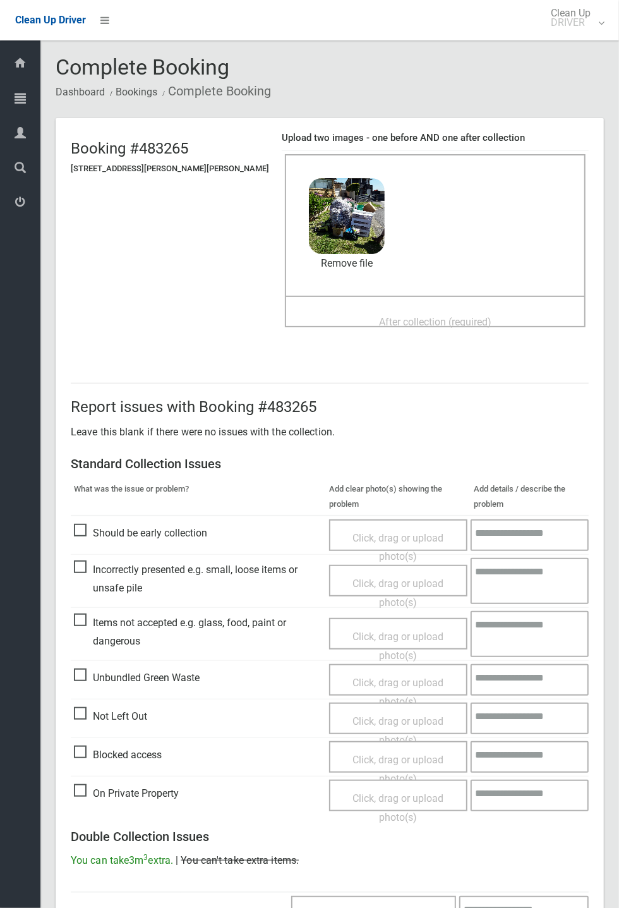
click at [385, 316] on span "After collection (required)" at bounding box center [435, 322] width 112 height 12
